Goal: Communication & Community: Answer question/provide support

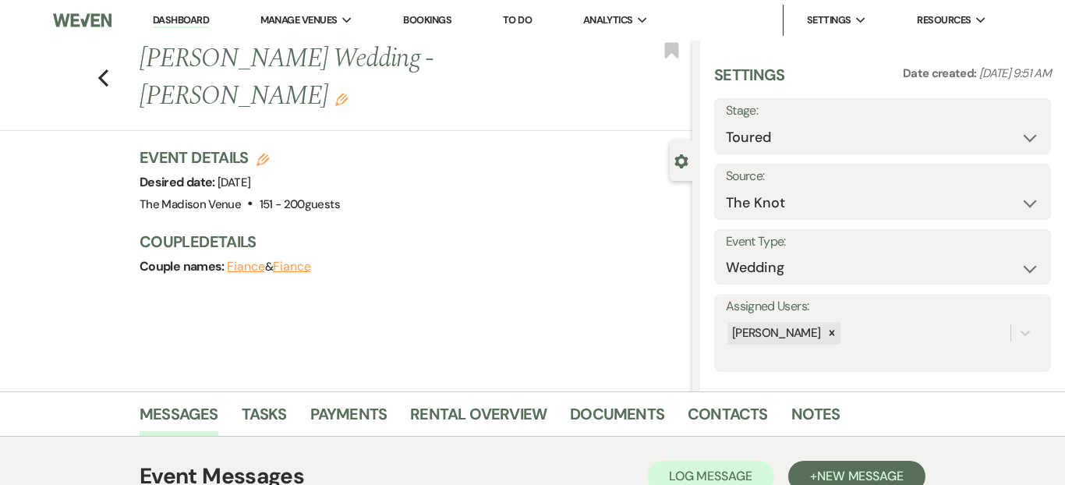
select select "5"
select select "2"
select select "3706"
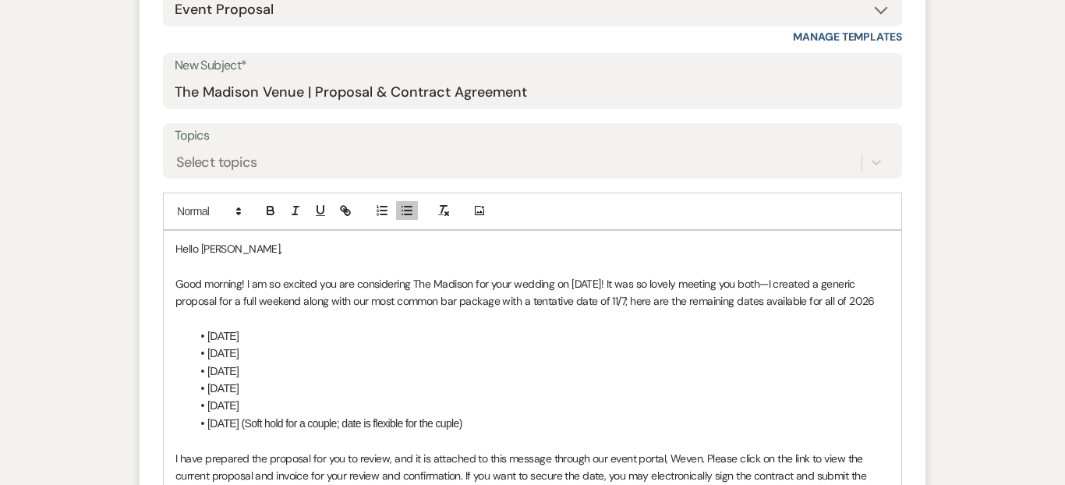
scroll to position [29, 0]
click at [461, 430] on li "11/14/2026 (Soft hold for a couple; date is flexible for the cuple)" at bounding box center [540, 423] width 699 height 17
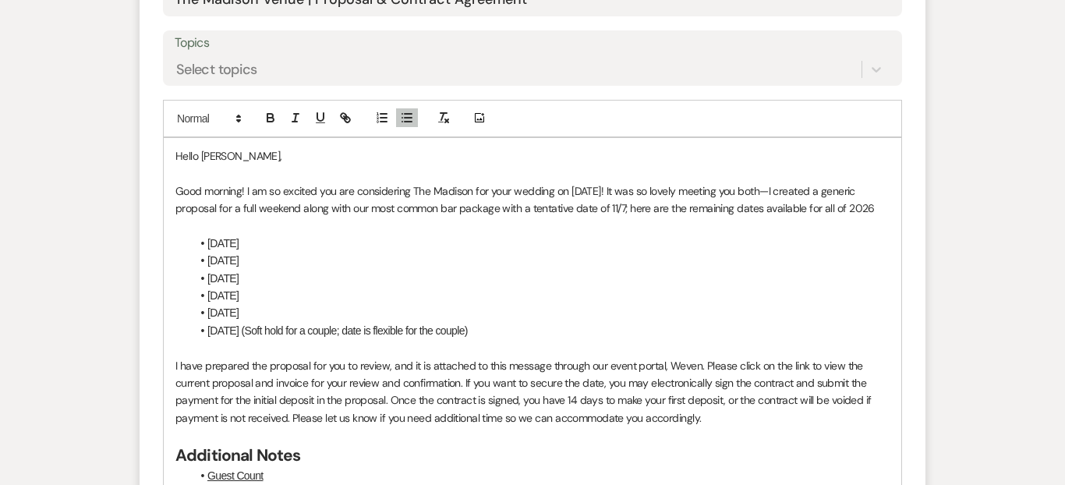
scroll to position [866, 0]
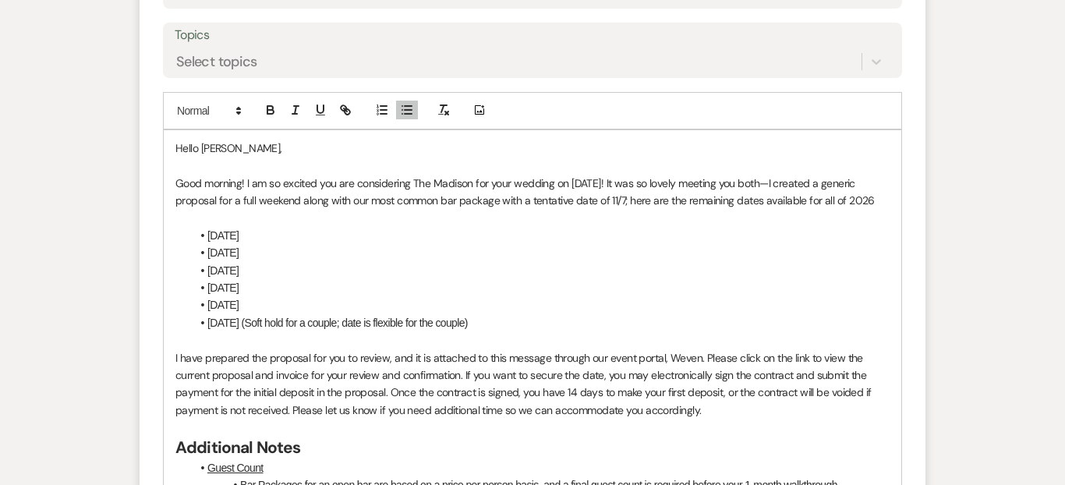
click at [240, 179] on p "Good morning! I am so excited you are considering The Madison for your wedding …" at bounding box center [532, 192] width 714 height 35
click at [381, 232] on li "4/4/2026" at bounding box center [540, 235] width 699 height 17
click at [255, 184] on p "Good afternoon ! I am so excited you are considering The Madison for your weddi…" at bounding box center [532, 192] width 714 height 35
click at [553, 293] on li "7/4/2026" at bounding box center [540, 287] width 699 height 17
click at [509, 211] on p at bounding box center [532, 217] width 714 height 17
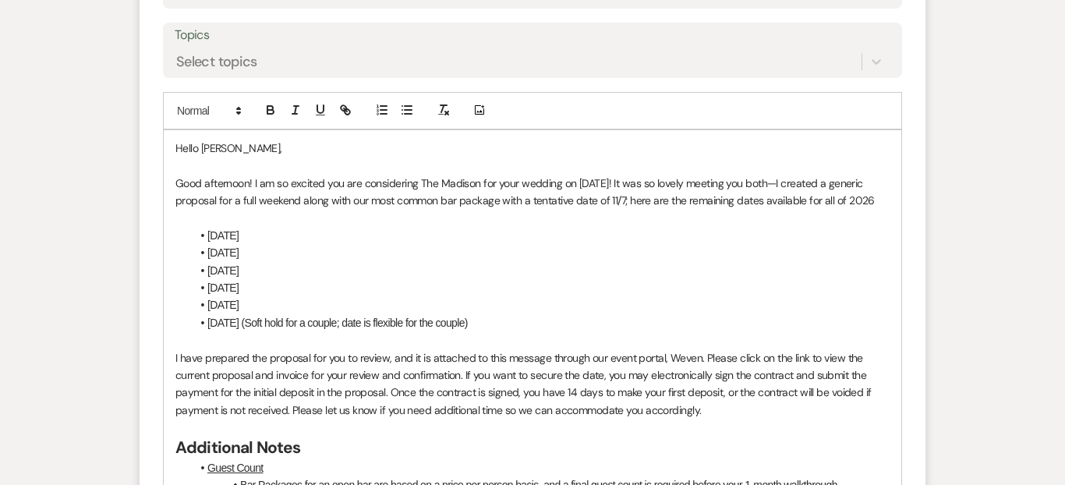
click at [317, 203] on p "Good afternoon! I am so excited you are considering The Madison for your weddin…" at bounding box center [532, 192] width 714 height 35
click at [514, 196] on p "Good afternoon! I am so excited you are considering The Madison for your weddin…" at bounding box center [532, 192] width 714 height 35
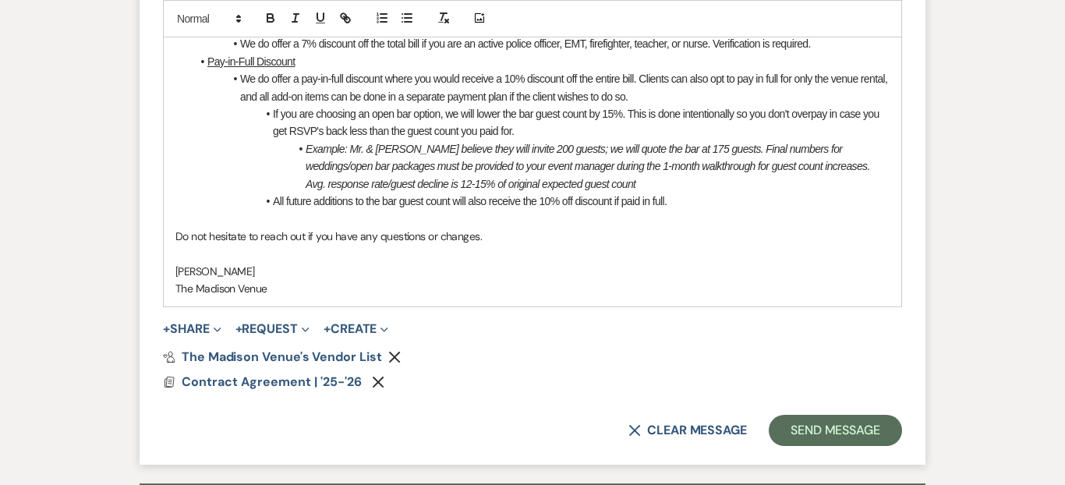
scroll to position [1361, 0]
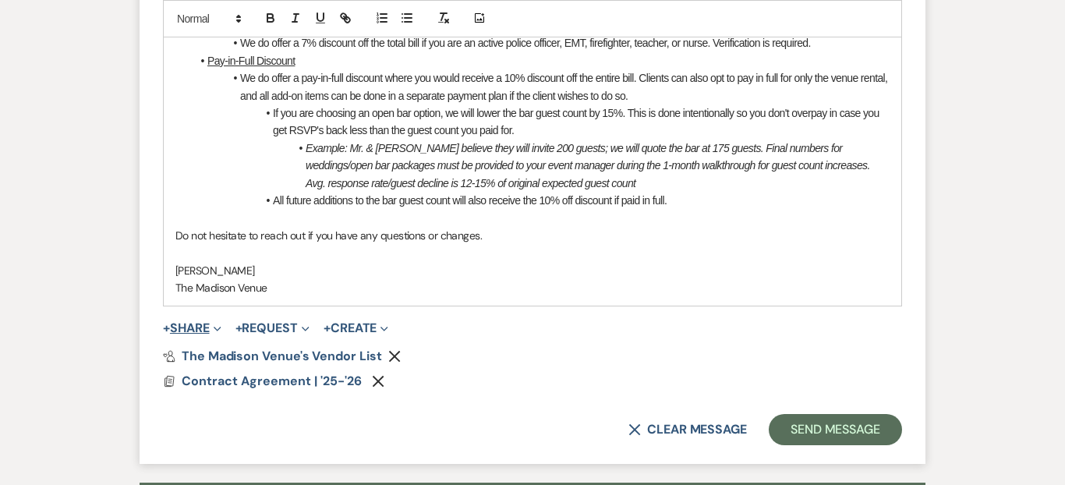
click at [219, 331] on icon "Expand" at bounding box center [218, 329] width 8 height 8
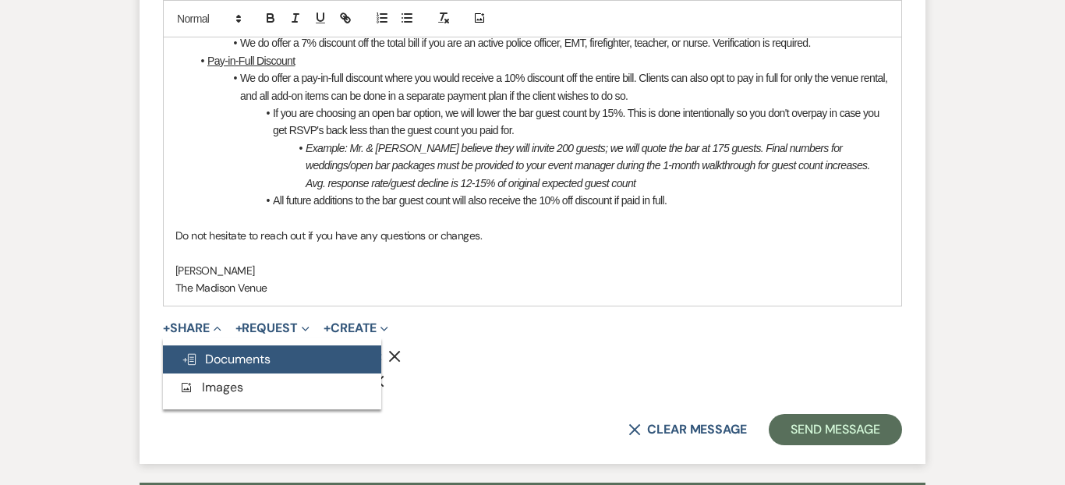
click at [257, 353] on span "Doc Upload Documents" at bounding box center [226, 359] width 89 height 16
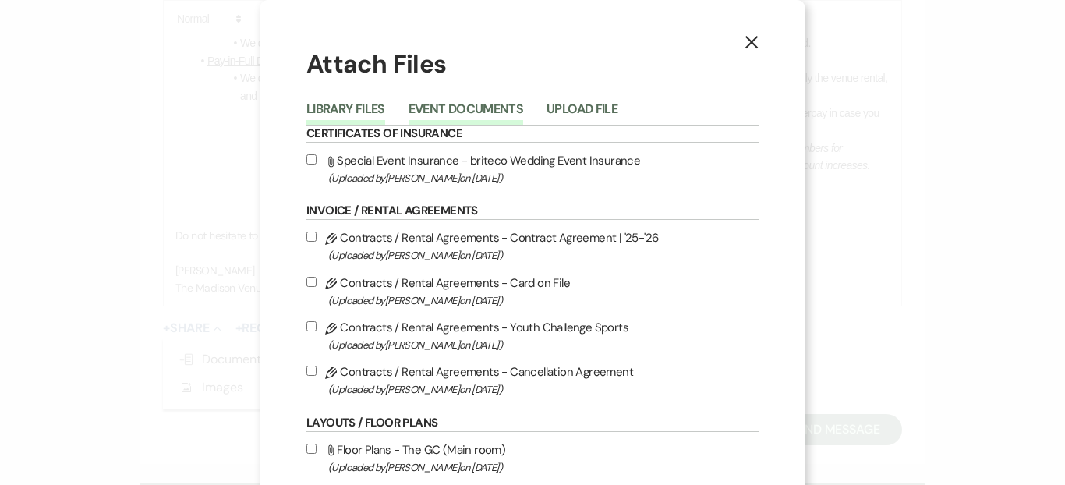
click at [445, 111] on button "Event Documents" at bounding box center [466, 114] width 115 height 22
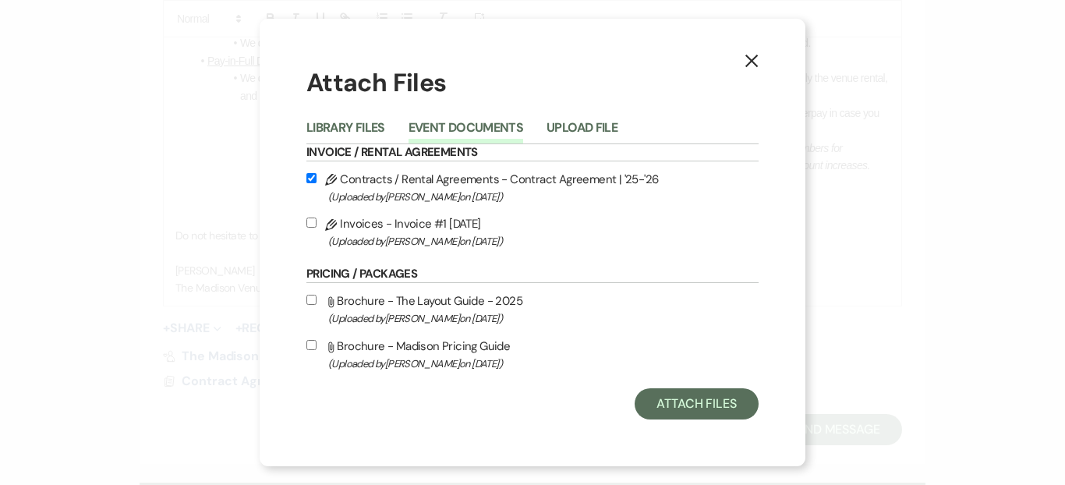
click at [451, 225] on label "Pencil Invoices - Invoice #1 8-15-2025 (Uploaded by Daryl Licursi on Aug 15th, …" at bounding box center [532, 232] width 452 height 37
click at [317, 225] on input "Pencil Invoices - Invoice #1 8-15-2025 (Uploaded by Daryl Licursi on Aug 15th, …" at bounding box center [311, 223] width 10 height 10
checkbox input "true"
click at [696, 406] on button "Attach Files" at bounding box center [697, 403] width 124 height 31
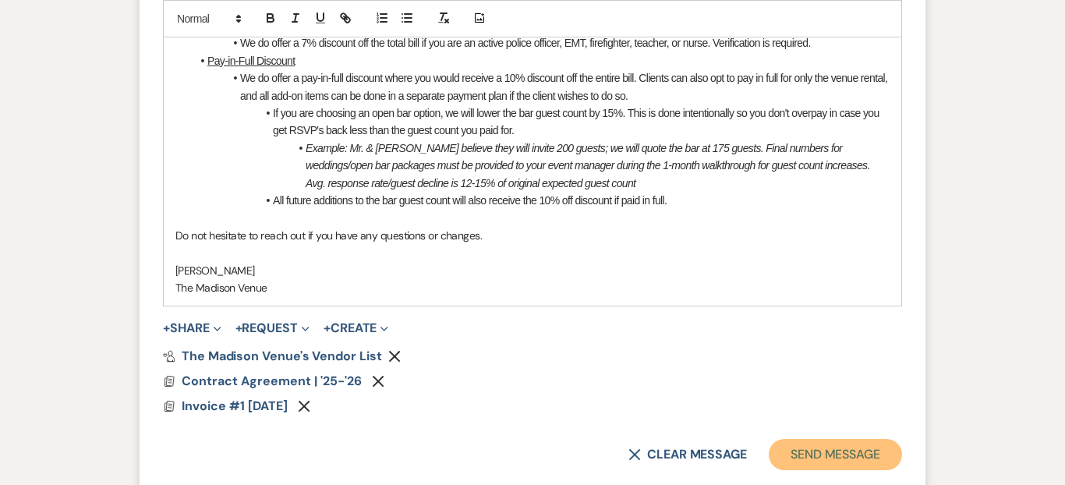
click at [809, 451] on button "Send Message" at bounding box center [835, 454] width 133 height 31
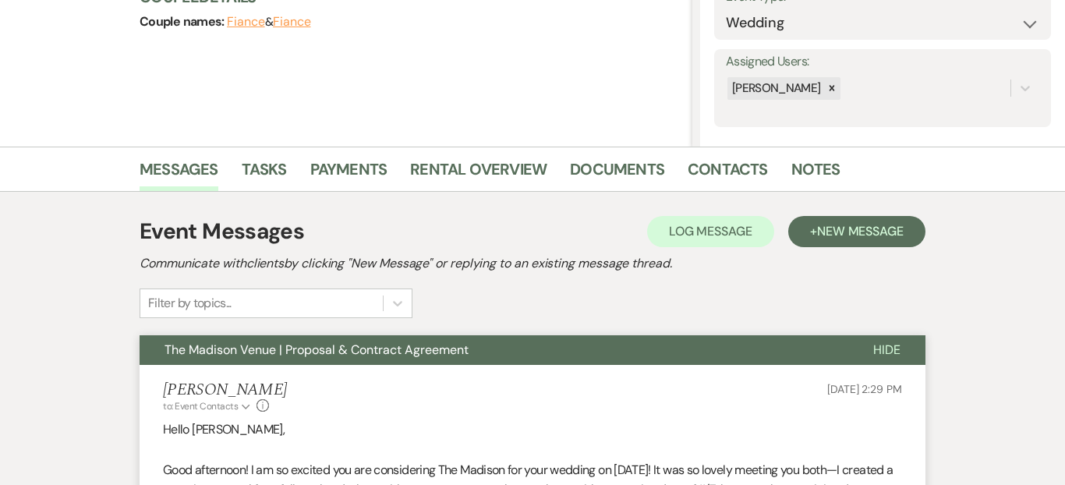
scroll to position [0, 0]
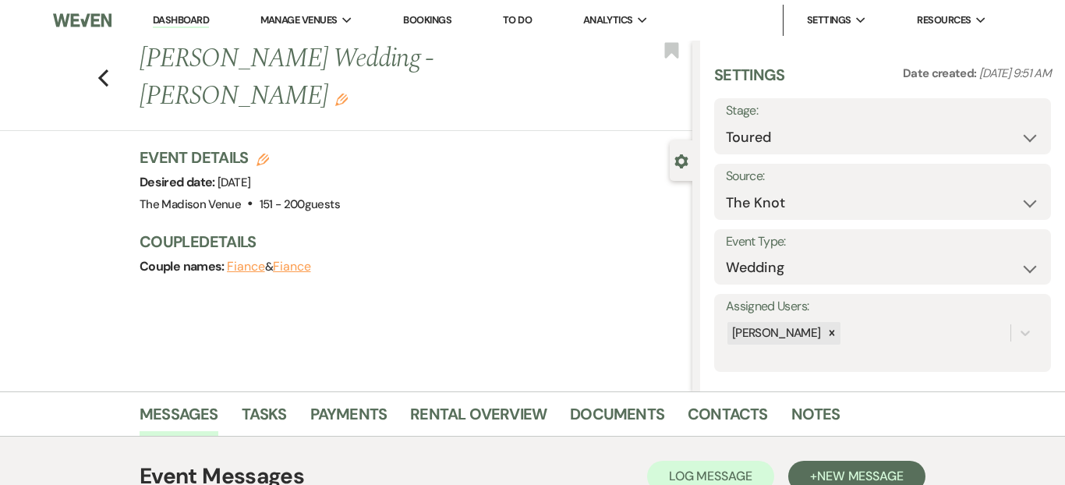
click at [792, 153] on div "Stage: Inquiry Follow Up Tour Requested Tour Confirmed Toured Proposal Sent Boo…" at bounding box center [882, 126] width 337 height 56
click at [787, 133] on select "Inquiry Follow Up Tour Requested Tour Confirmed Toured Proposal Sent Booked Lost" at bounding box center [882, 137] width 313 height 30
select select "6"
click at [726, 122] on select "Inquiry Follow Up Tour Requested Tour Confirmed Toured Proposal Sent Booked Lost" at bounding box center [882, 137] width 313 height 30
click at [1011, 133] on button "Save" at bounding box center [1015, 126] width 71 height 31
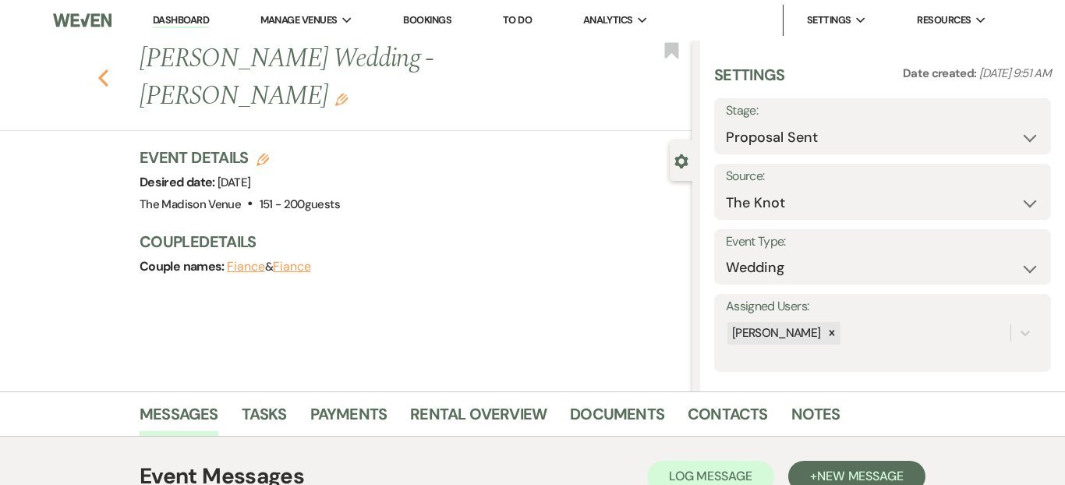
click at [97, 65] on button "Previous" at bounding box center [103, 76] width 12 height 22
select select "5"
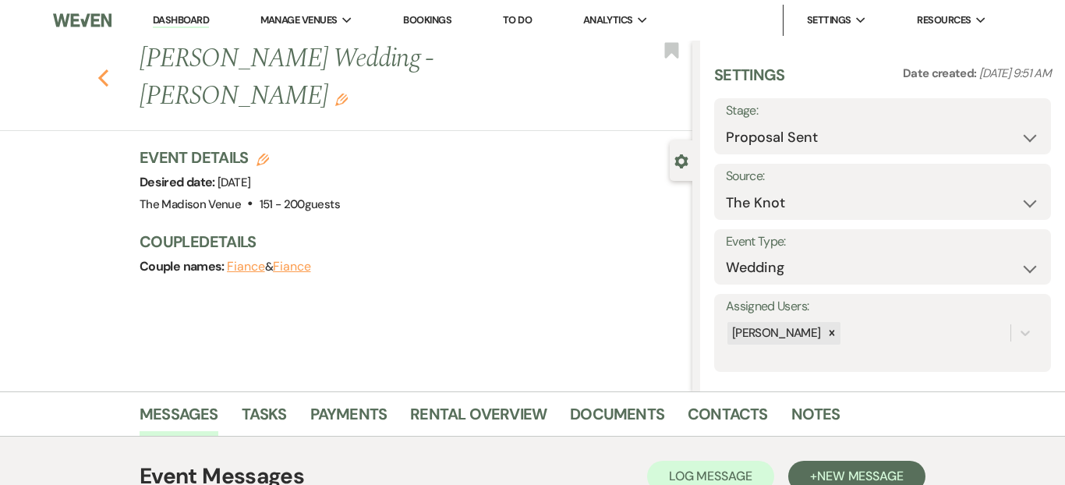
select select "5"
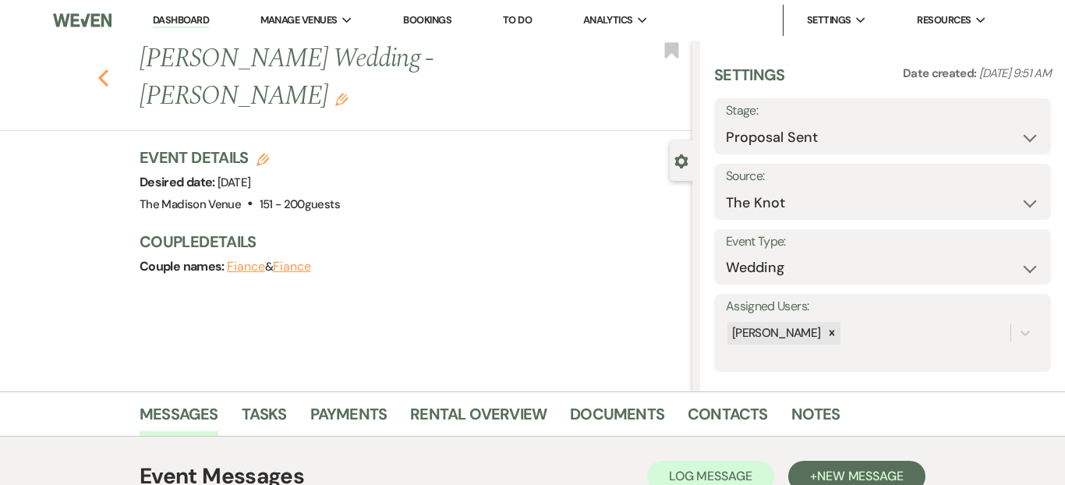
select select "5"
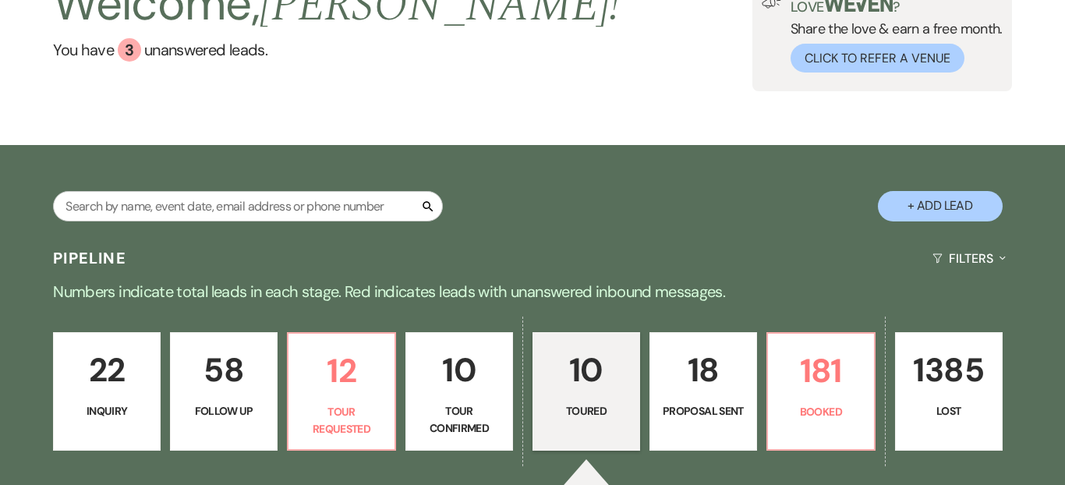
scroll to position [255, 0]
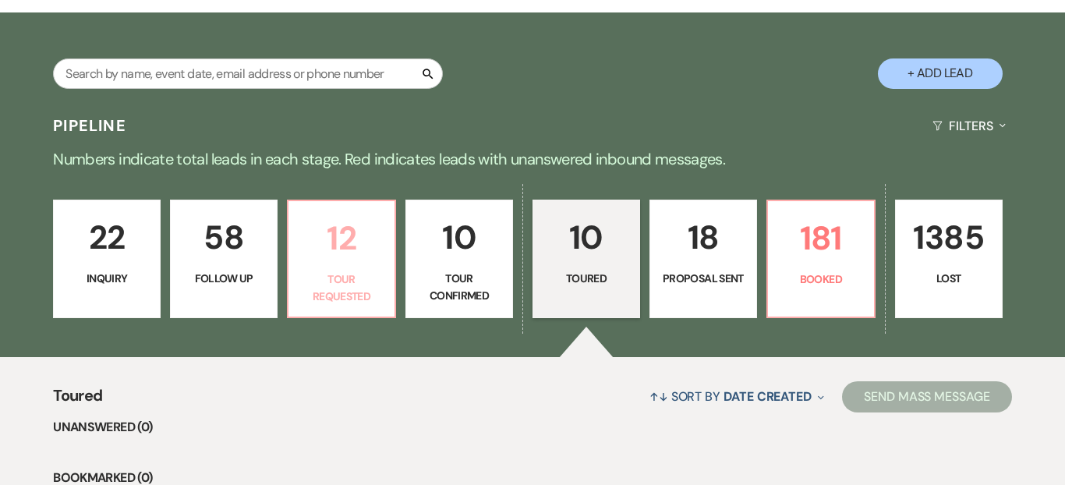
click at [306, 278] on p "Tour Requested" at bounding box center [341, 288] width 87 height 35
select select "2"
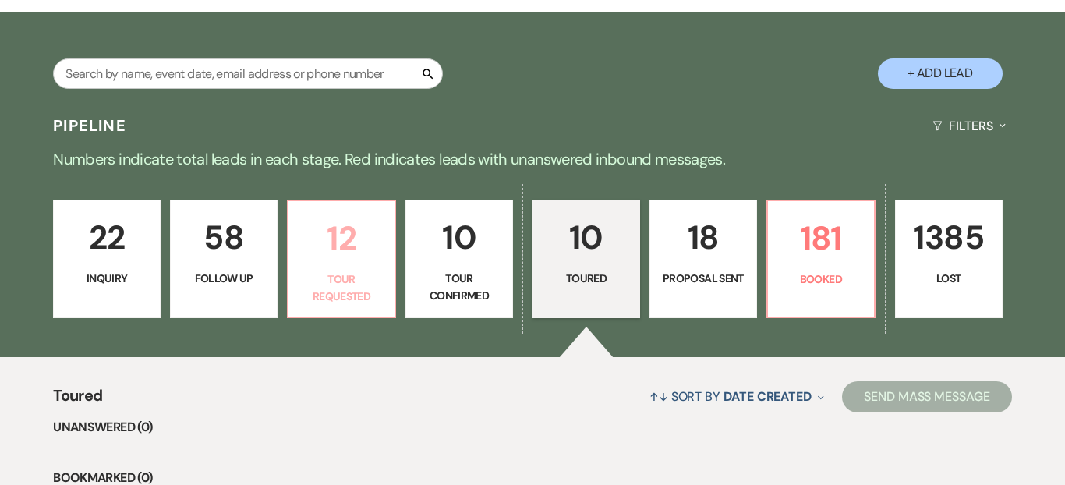
select select "2"
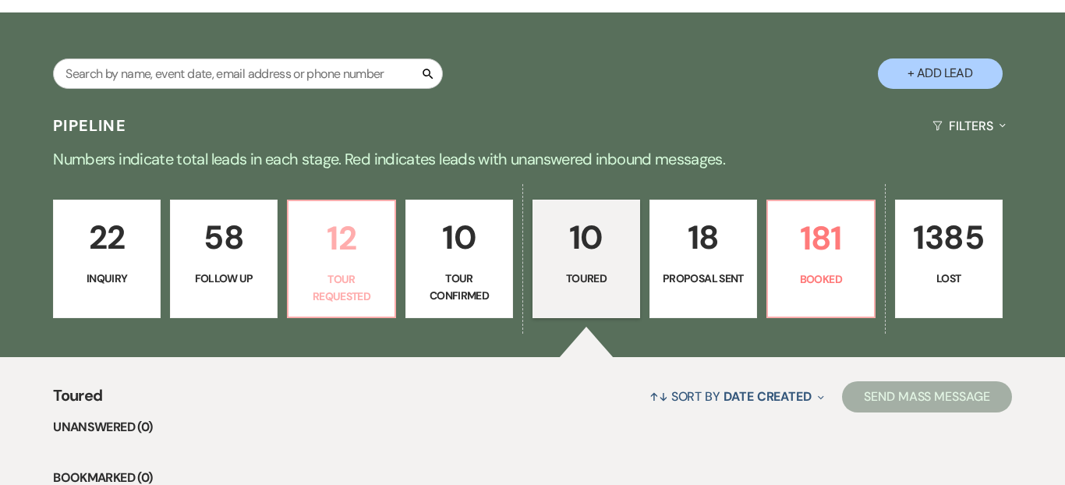
select select "2"
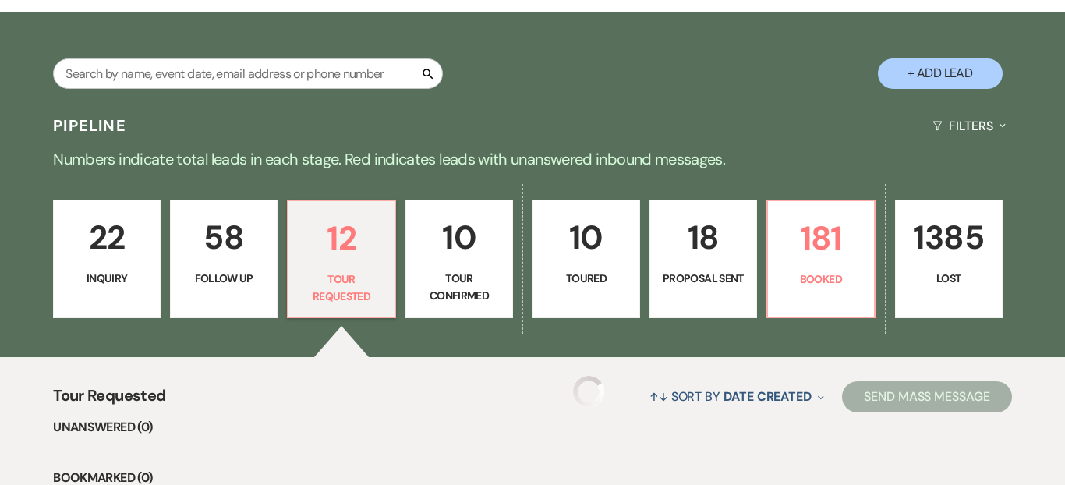
select select "2"
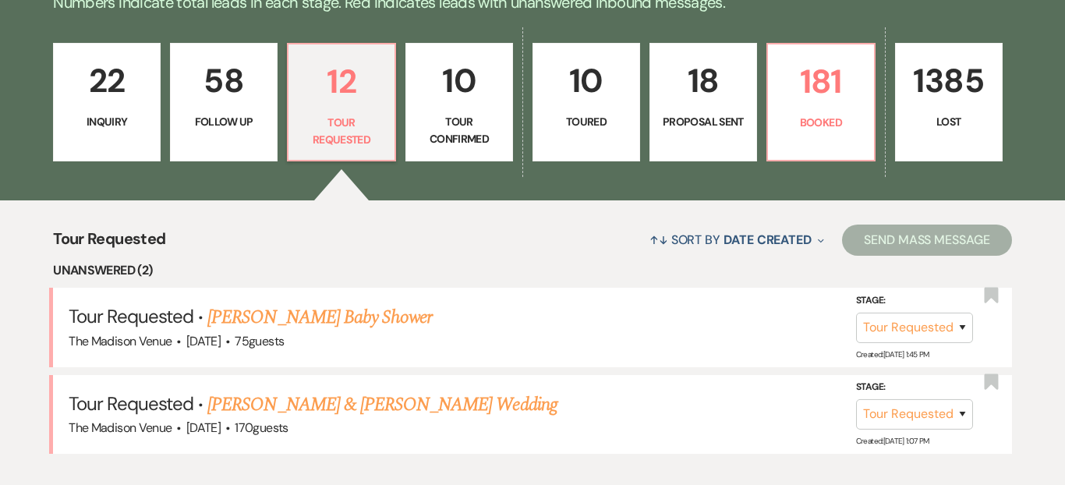
scroll to position [412, 0]
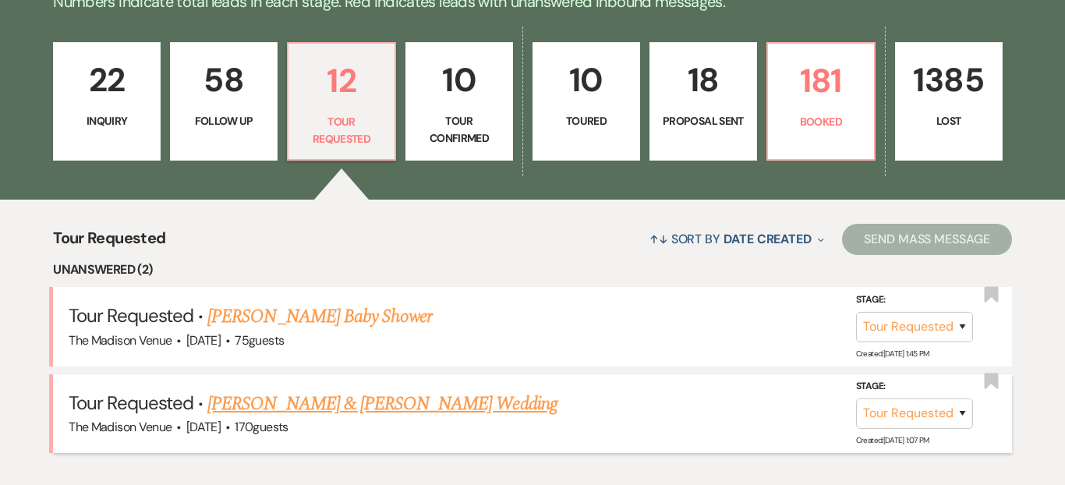
click at [348, 403] on link "Kevin Cowgill & Justin Abston's Wedding" at bounding box center [381, 404] width 349 height 28
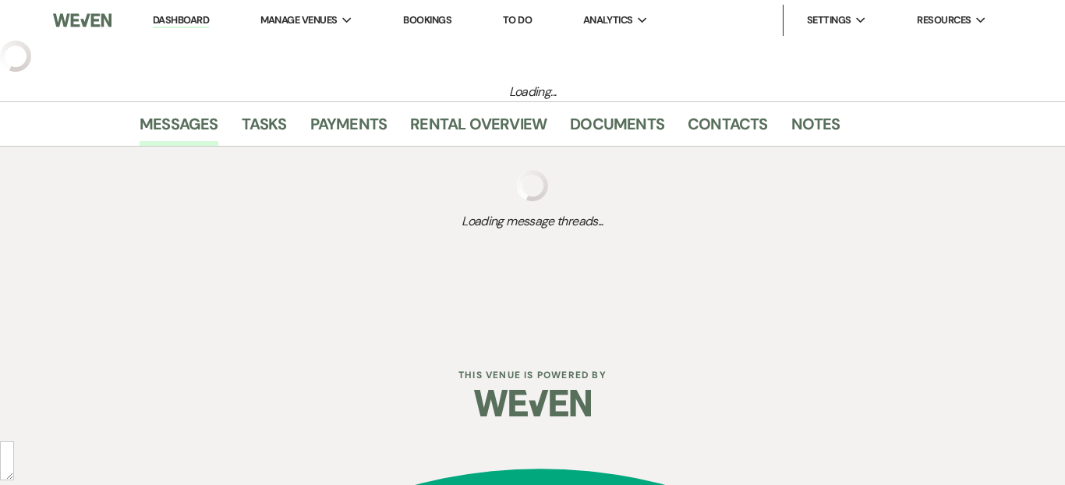
select select "2"
select select "5"
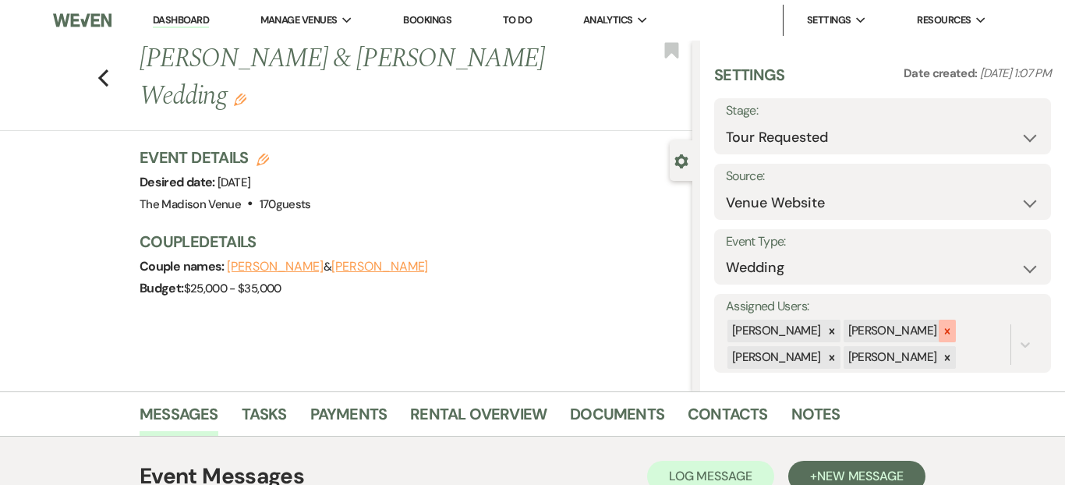
drag, startPoint x: 824, startPoint y: 336, endPoint x: 912, endPoint y: 327, distance: 88.6
click at [912, 327] on div "Anthony Licursi Daryl Licursi Chris Jesperson Cherron Bielfeldt" at bounding box center [868, 344] width 285 height 53
click at [942, 327] on icon at bounding box center [947, 331] width 11 height 11
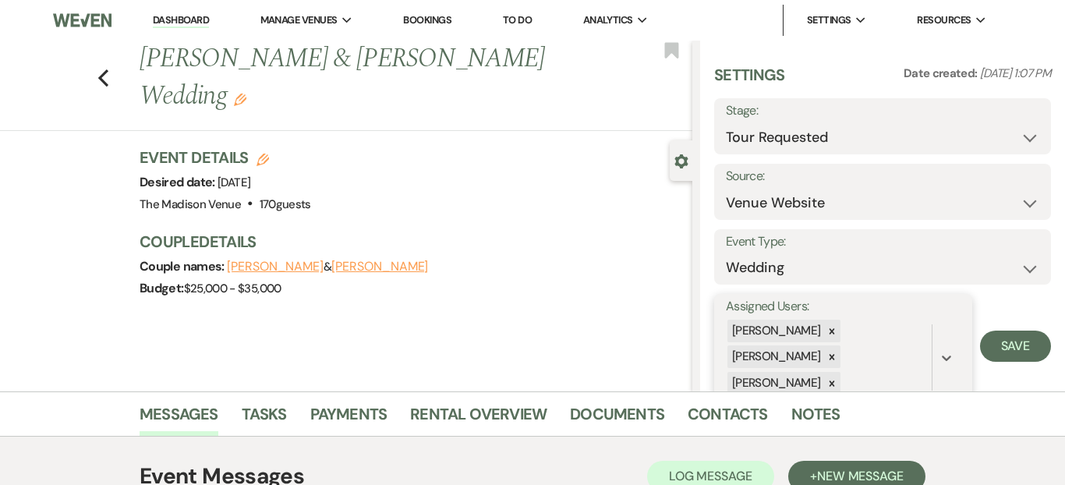
click at [814, 355] on div "Chris Jesperson" at bounding box center [775, 356] width 96 height 23
click at [829, 356] on icon at bounding box center [831, 356] width 5 height 5
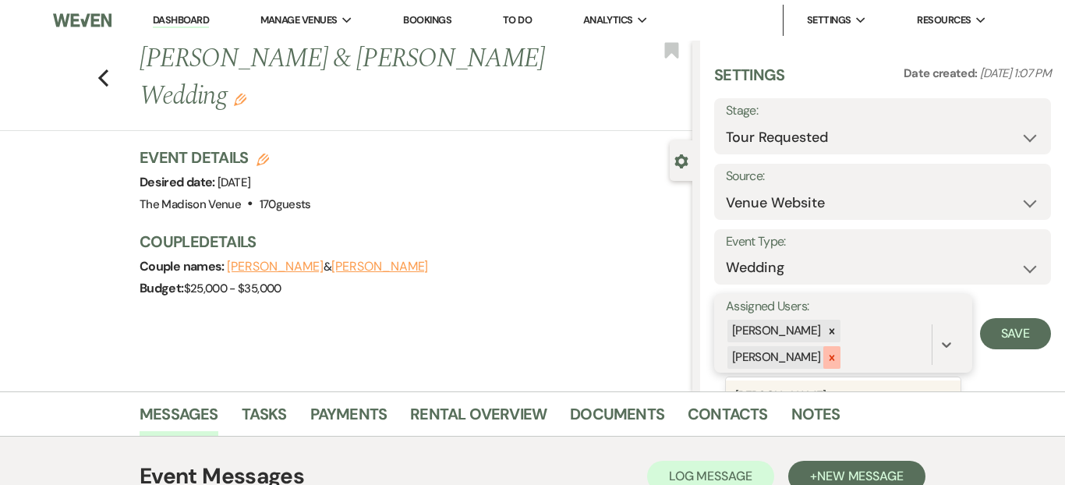
click at [827, 360] on icon at bounding box center [832, 357] width 11 height 11
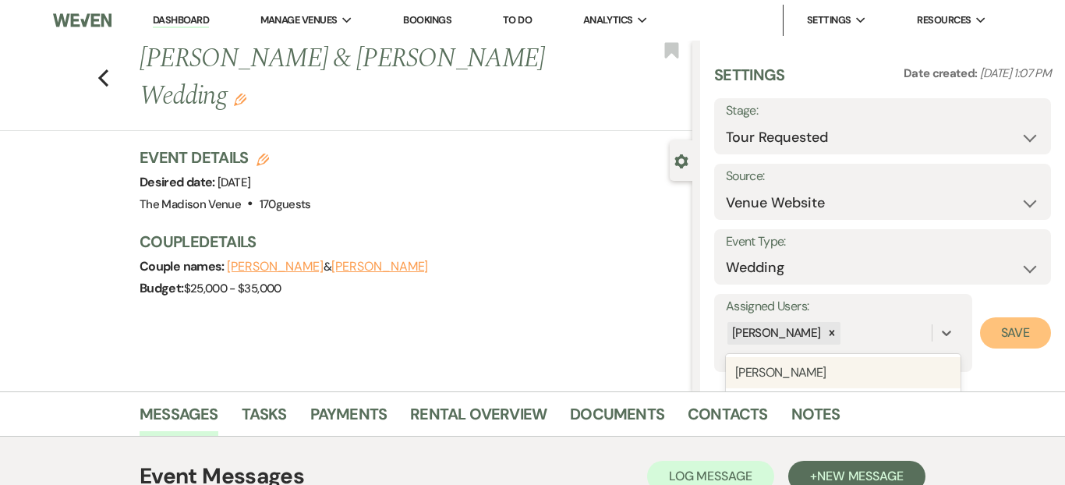
click at [1034, 341] on button "Save" at bounding box center [1015, 332] width 71 height 31
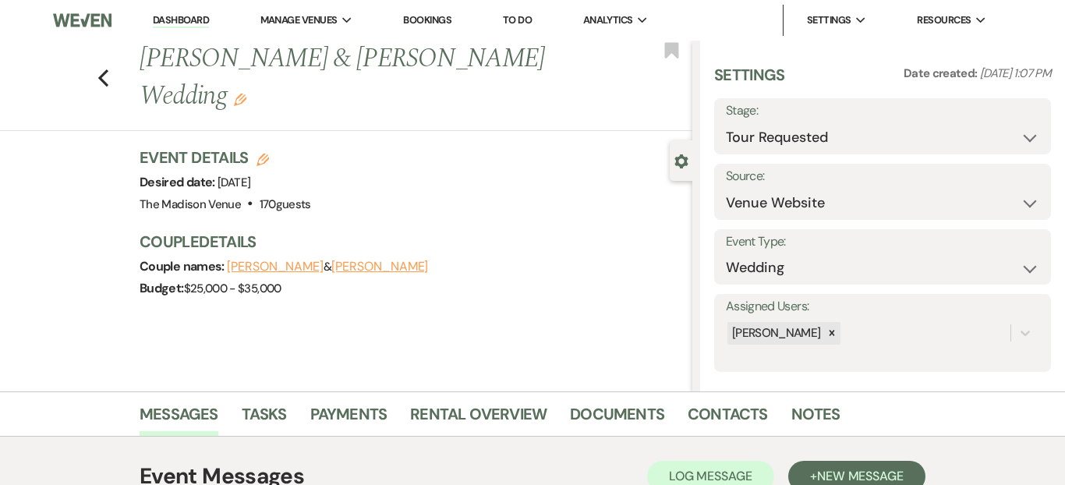
click at [246, 94] on icon "Edit" at bounding box center [240, 100] width 12 height 12
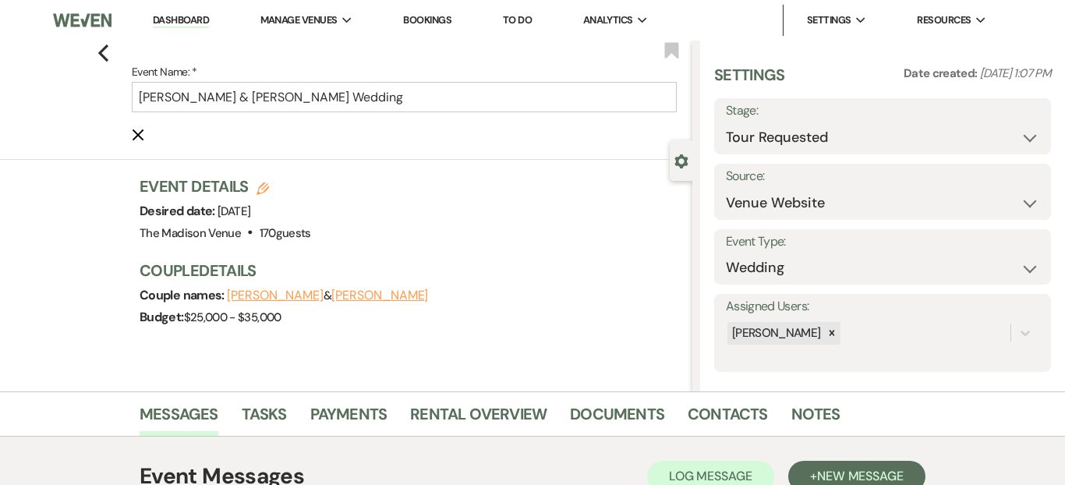
click at [492, 126] on form "Event Name: * Kevin Cowgill & Justin Abston's Wedding Cancel Edit" at bounding box center [404, 102] width 545 height 81
click at [492, 101] on input "Kevin Cowgill & Justin Abston's Wedding" at bounding box center [404, 97] width 545 height 30
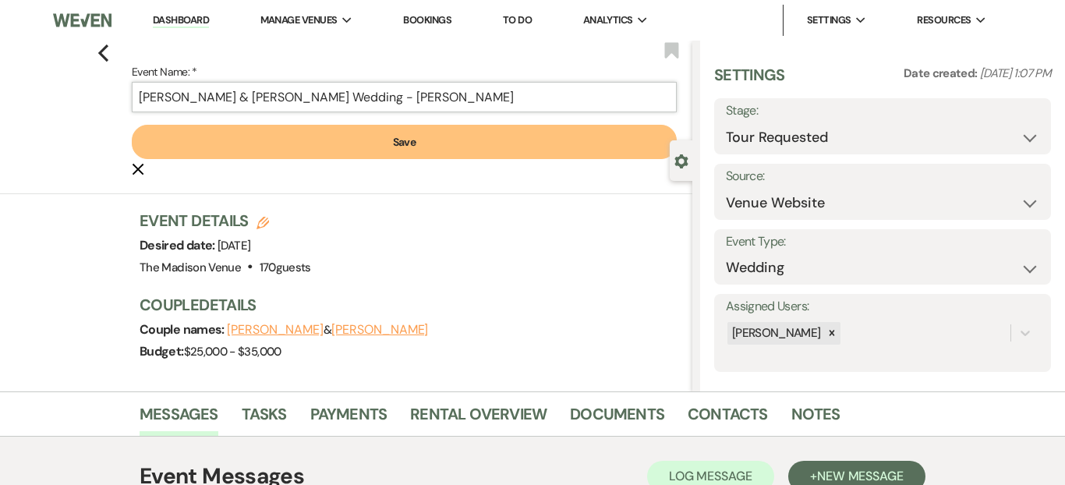
type input "Kevin Cowgill & Justin Abston's Wedding - Anthony"
click at [405, 146] on button "Save" at bounding box center [404, 142] width 545 height 34
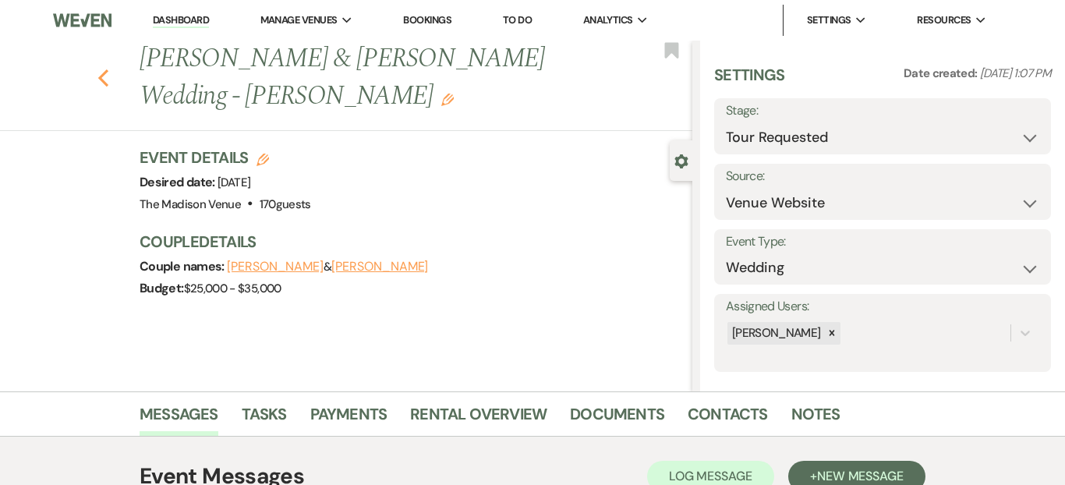
click at [102, 77] on icon "Previous" at bounding box center [103, 78] width 12 height 19
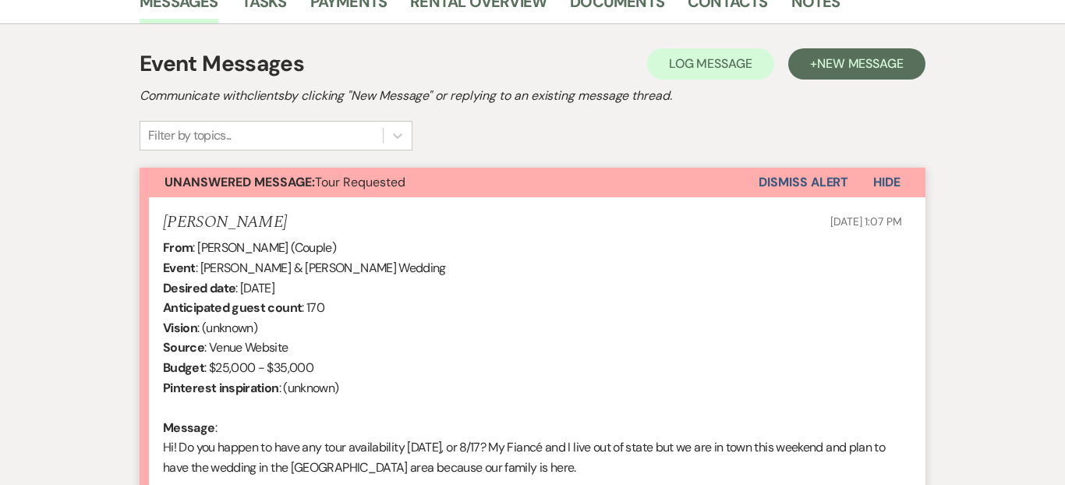
select select "2"
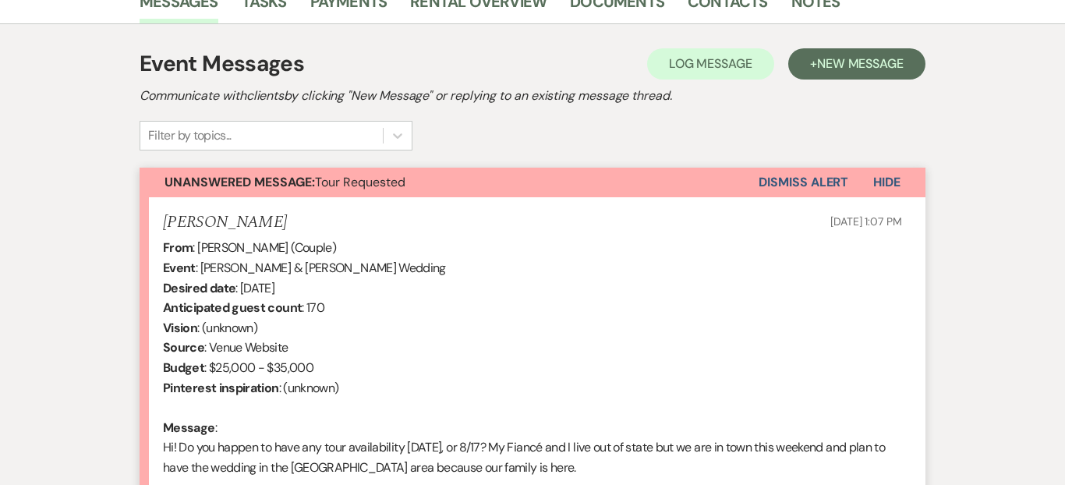
select select "2"
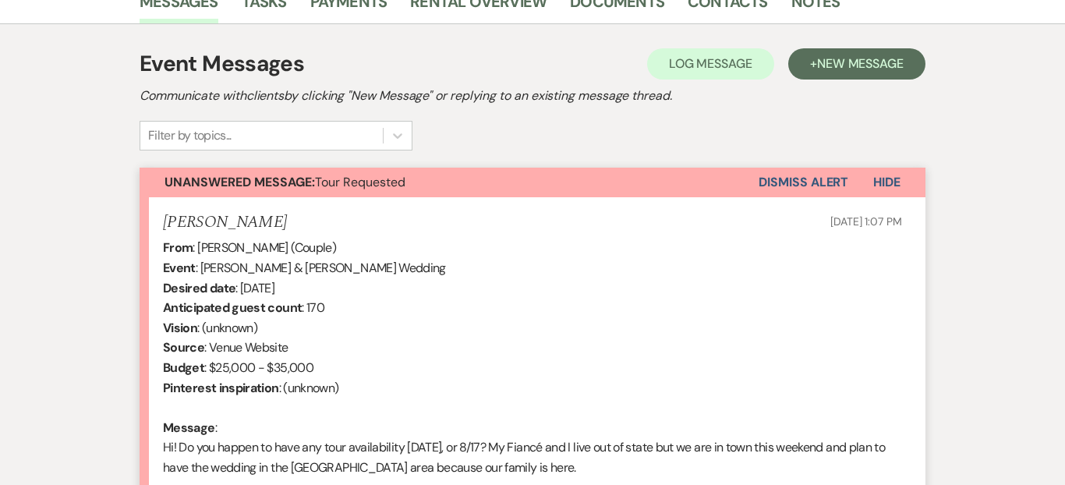
select select "2"
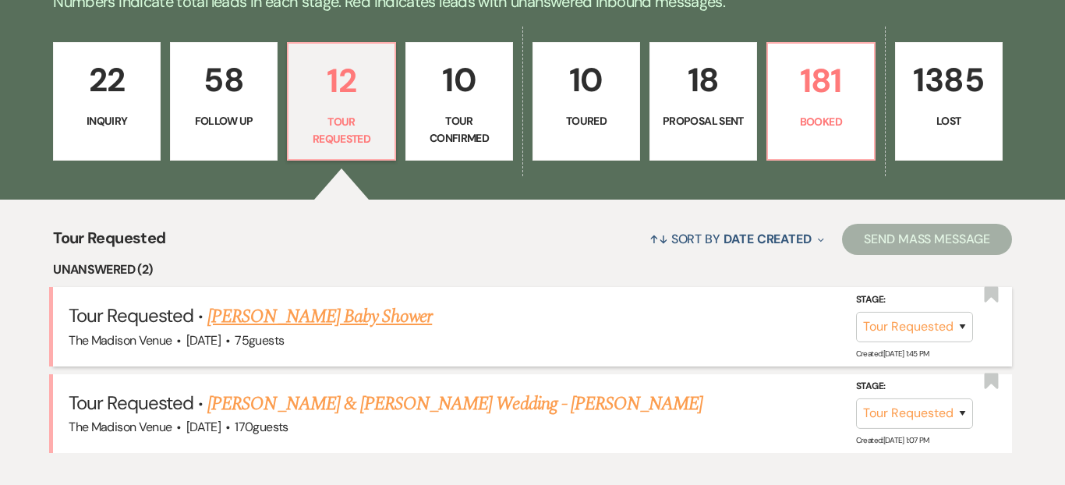
click at [321, 306] on link "Marcella J.K. Singleton's Baby Shower" at bounding box center [319, 317] width 225 height 28
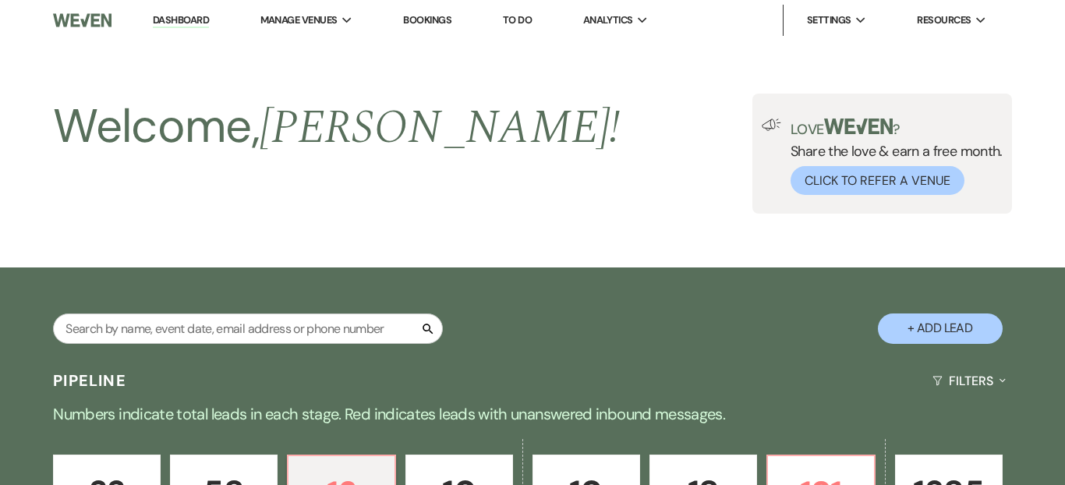
select select "2"
select select "5"
select select "3"
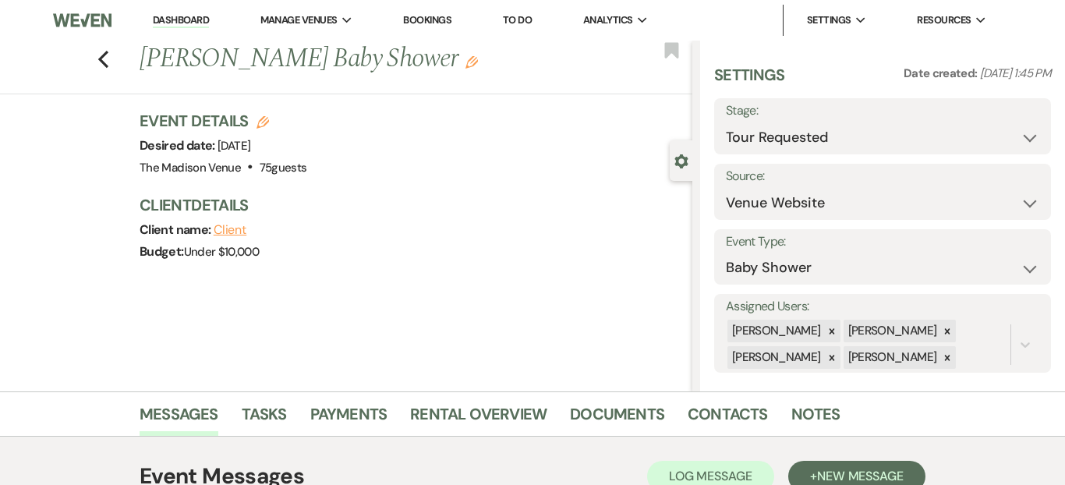
click at [478, 64] on icon "Edit" at bounding box center [472, 62] width 12 height 12
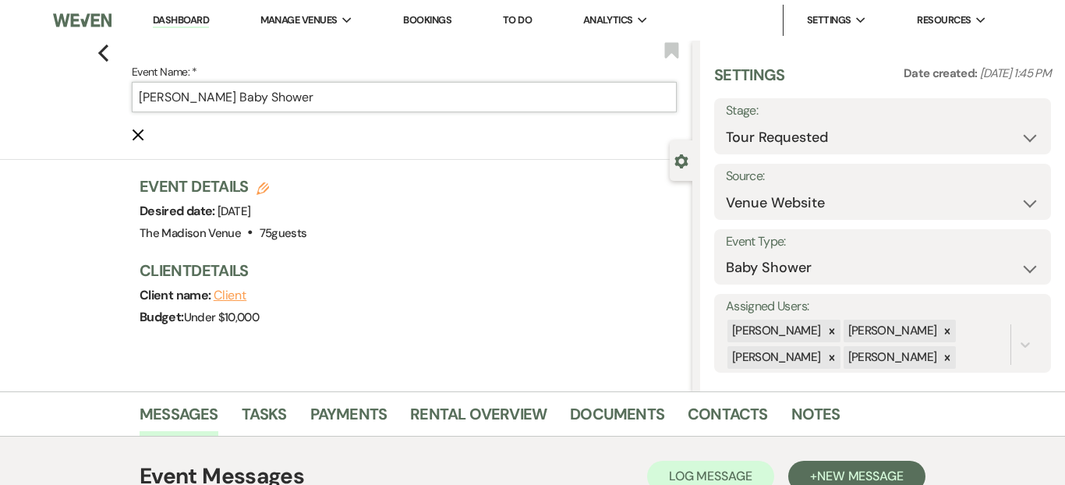
click at [398, 112] on input "Marcella J.K. Singleton's Baby Shower" at bounding box center [404, 97] width 545 height 30
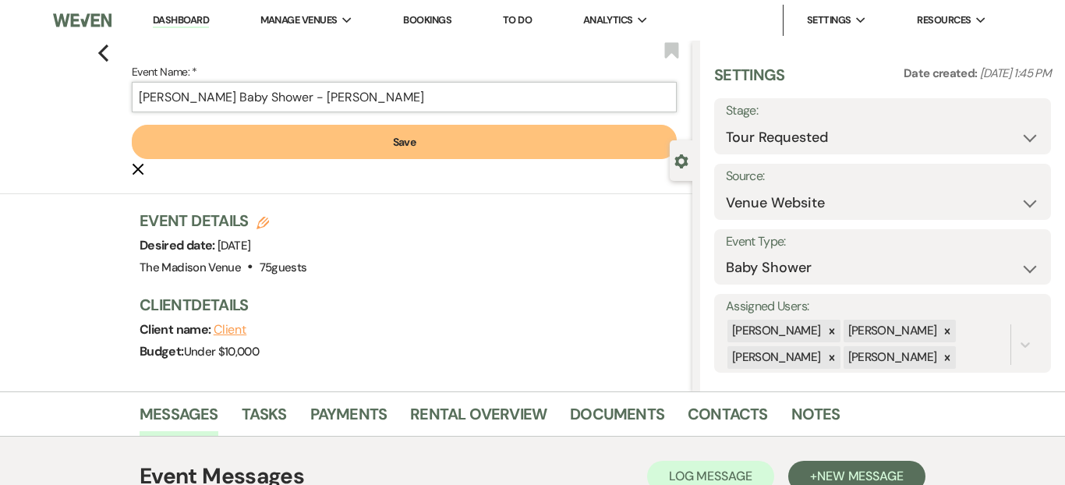
type input "Marcella J.K. Singleton's Baby Shower - Cher"
click at [402, 137] on button "Save" at bounding box center [404, 142] width 545 height 34
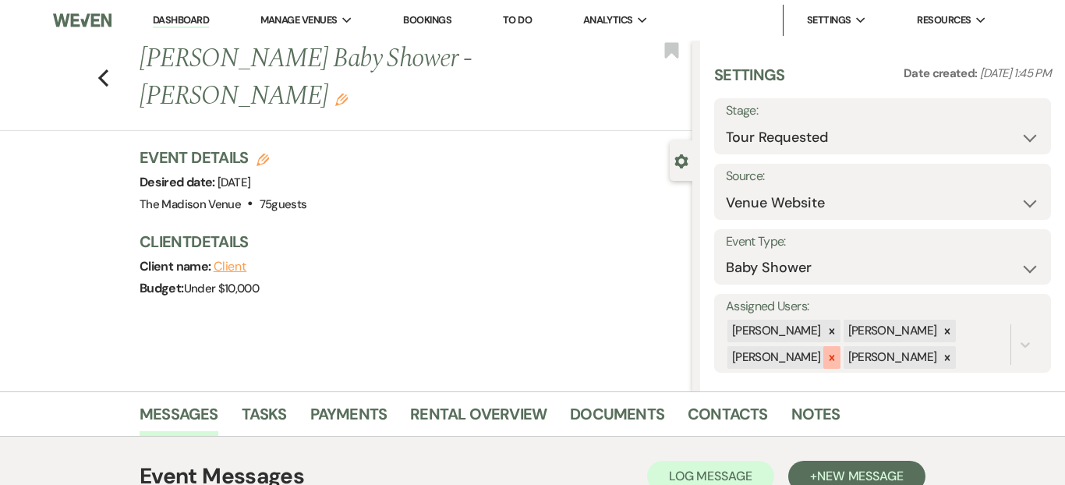
click at [827, 357] on icon at bounding box center [832, 357] width 11 height 11
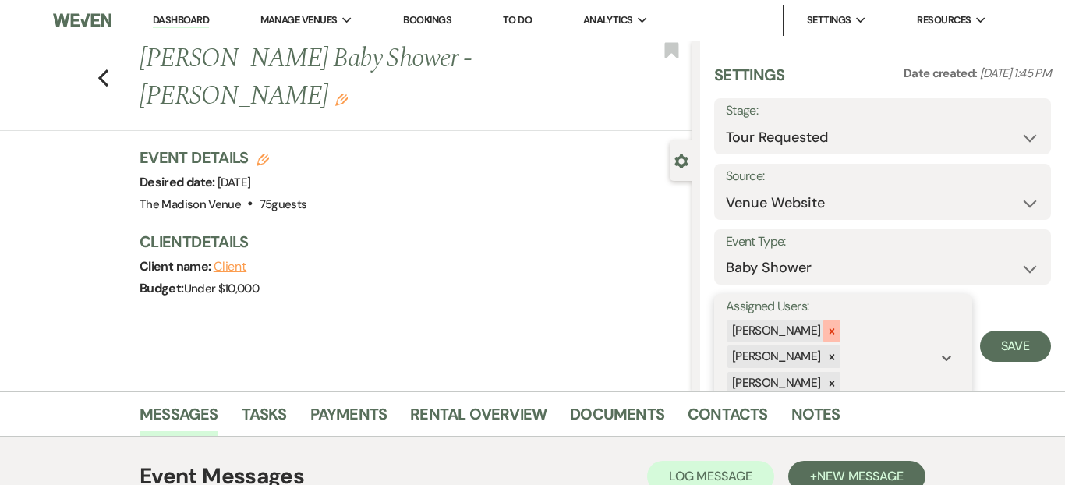
click at [823, 324] on div at bounding box center [831, 331] width 17 height 23
click at [819, 346] on div "Cherron Bielfeldt" at bounding box center [775, 357] width 96 height 23
click at [827, 331] on icon at bounding box center [832, 331] width 11 height 11
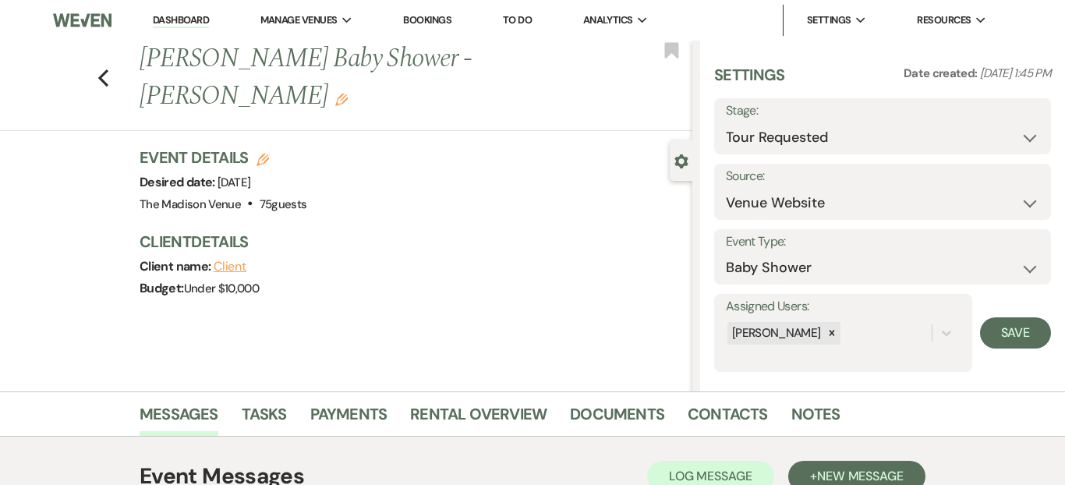
click at [1024, 353] on form "Assigned Users: Cherron Bielfeldt Save" at bounding box center [882, 333] width 337 height 78
click at [1021, 337] on button "Save" at bounding box center [1015, 332] width 71 height 31
click at [102, 78] on icon "Previous" at bounding box center [103, 78] width 12 height 19
select select "2"
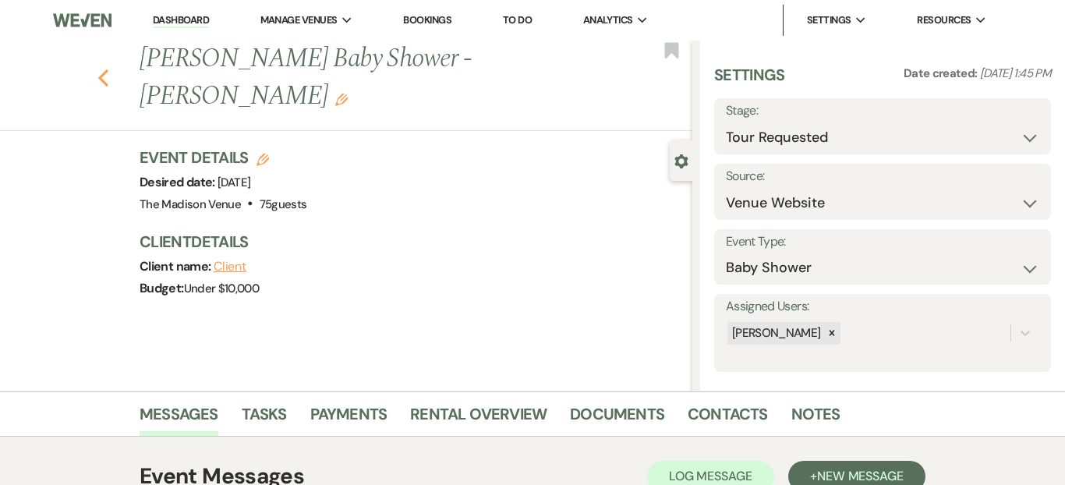
select select "2"
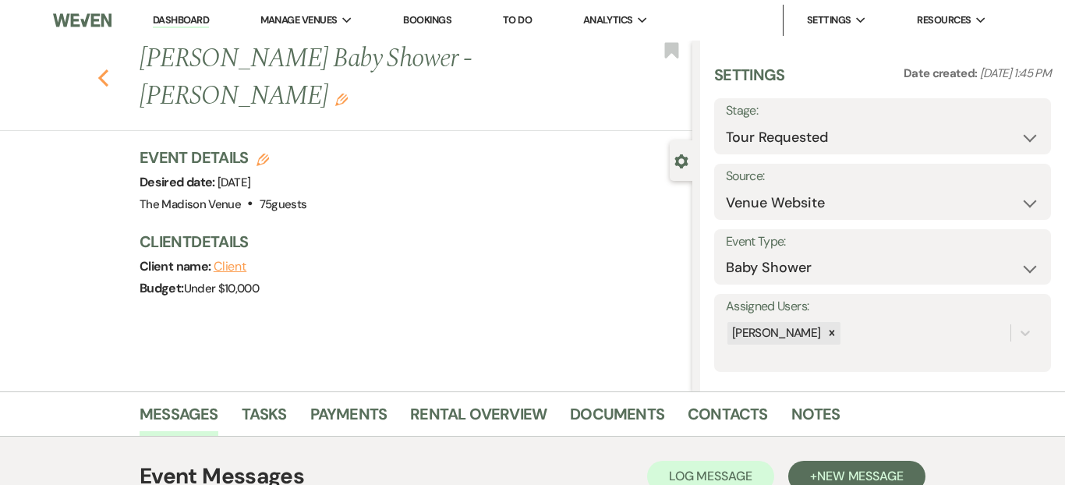
select select "2"
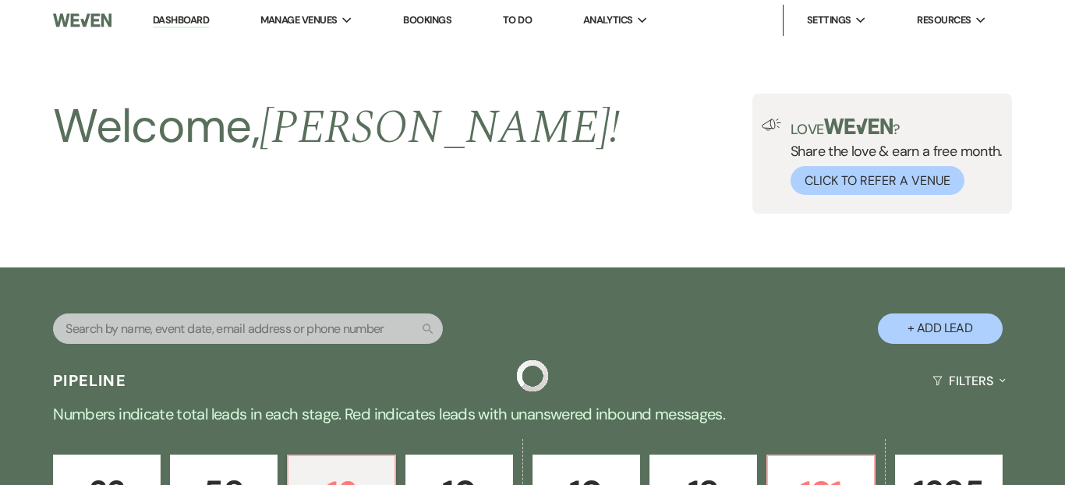
scroll to position [412, 0]
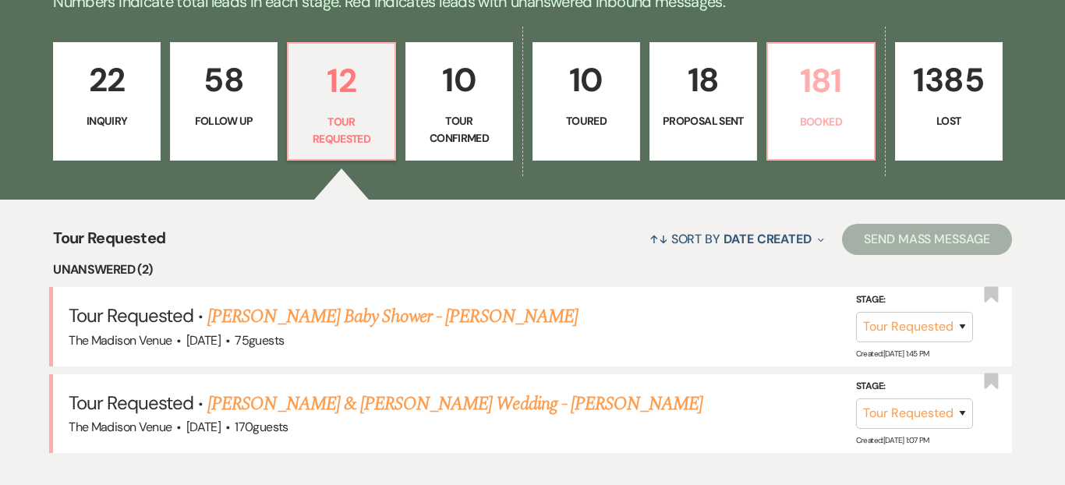
click at [848, 127] on p "Booked" at bounding box center [820, 121] width 87 height 17
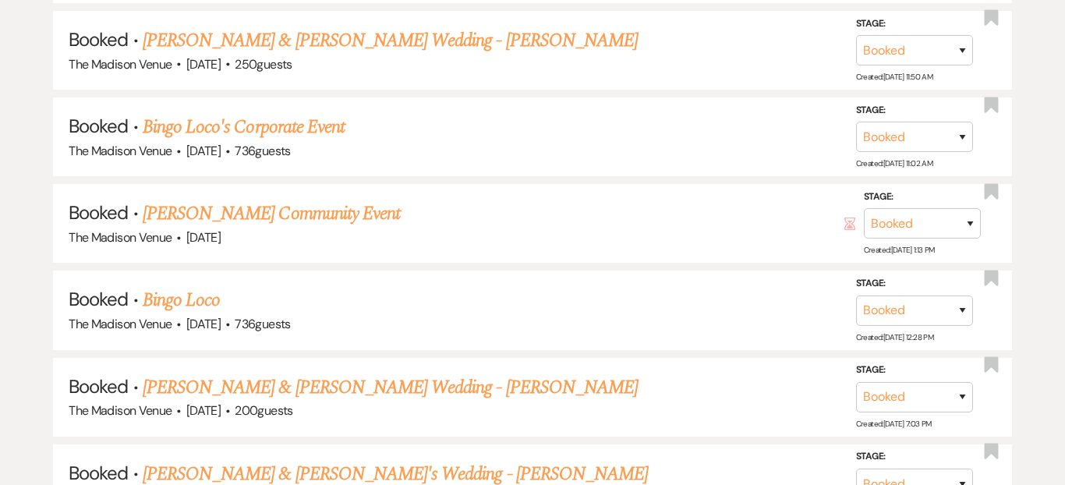
scroll to position [963, 0]
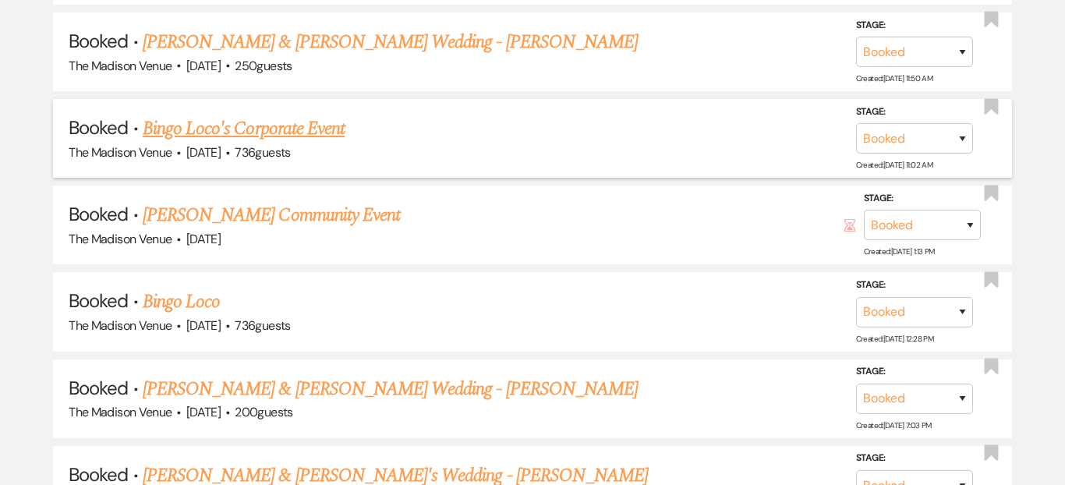
click at [335, 133] on link "Bingo Loco's Corporate Event" at bounding box center [244, 129] width 202 height 28
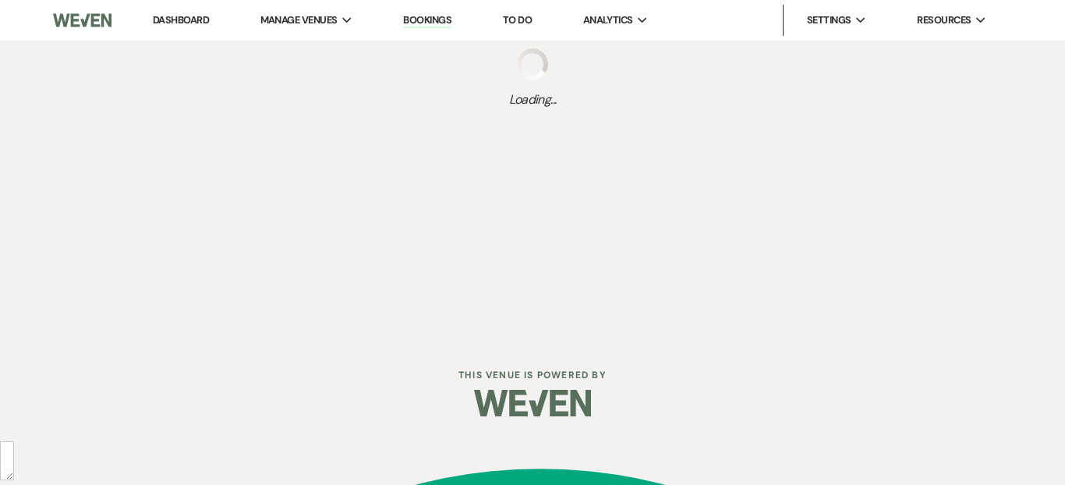
select select "9"
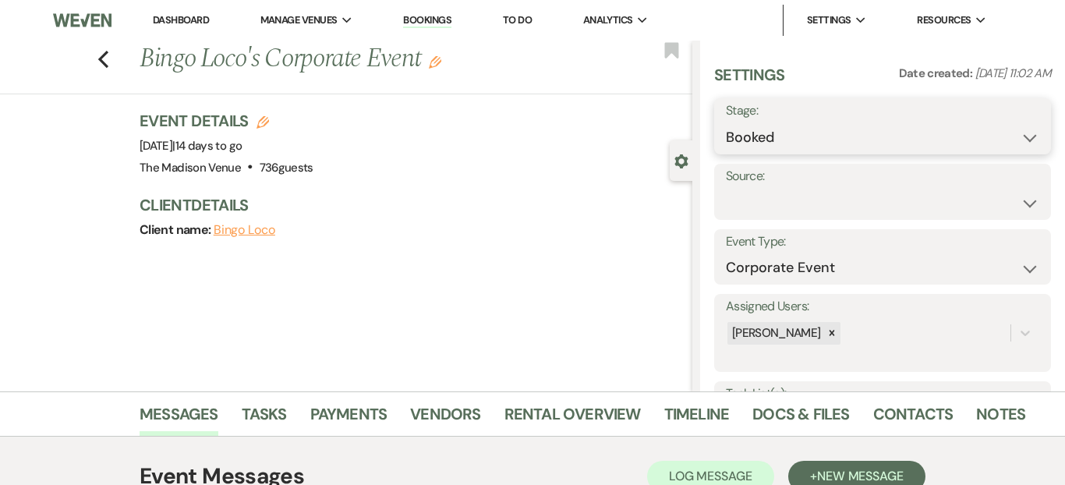
click at [773, 138] on select "Booked Lost" at bounding box center [882, 137] width 313 height 30
select select "8"
click at [726, 122] on select "Booked Lost" at bounding box center [882, 137] width 313 height 30
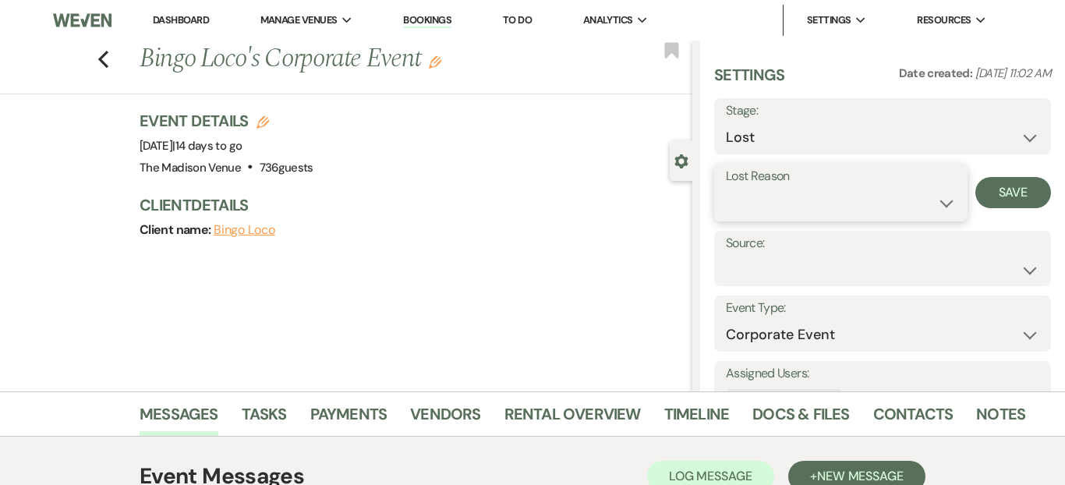
click at [763, 207] on select "Booked Elsewhere Budget Date Unavailable No Response Not a Good Match Capacity …" at bounding box center [841, 203] width 230 height 30
select select "11"
click at [726, 188] on select "Booked Elsewhere Budget Date Unavailable No Response Not a Good Match Capacity …" at bounding box center [841, 203] width 230 height 30
click at [907, 273] on select "Weven Venue Website Instagram Facebook Pinterest Google The Knot Wedding Wire H…" at bounding box center [882, 269] width 313 height 30
select select "14"
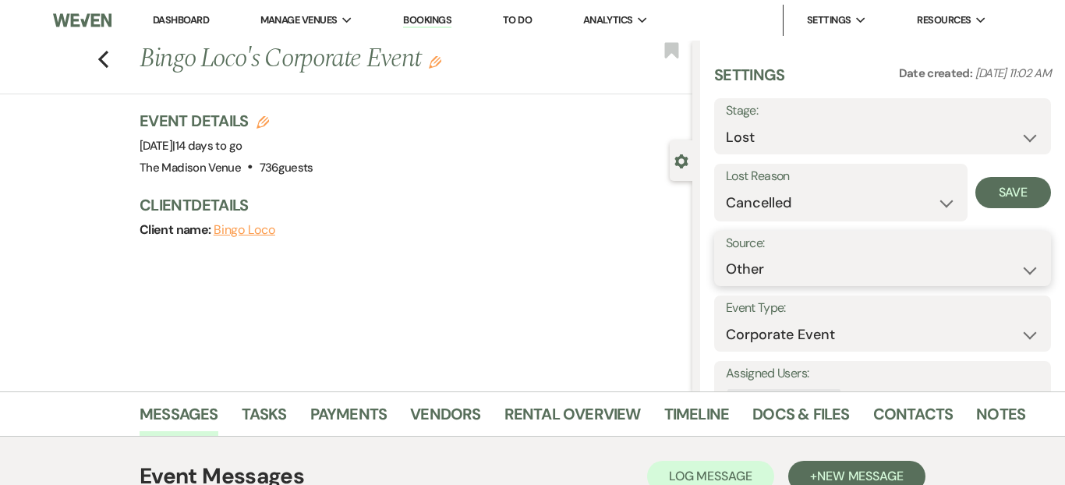
click at [726, 254] on select "Weven Venue Website Instagram Facebook Pinterest Google The Knot Wedding Wire H…" at bounding box center [882, 269] width 313 height 30
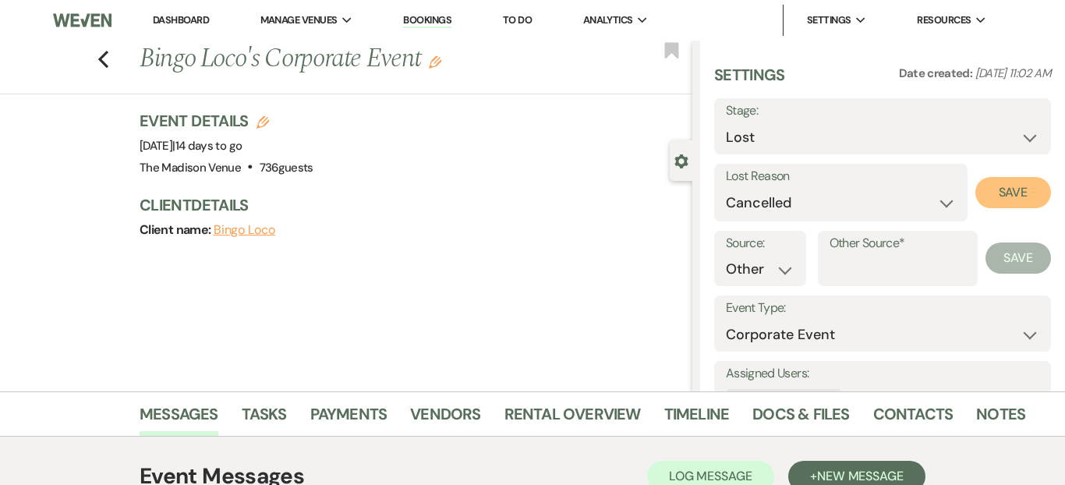
click at [998, 203] on button "Save" at bounding box center [1013, 192] width 76 height 31
click at [112, 59] on div "Previous Bingo Loco's Corporate Event Edit Bookmark" at bounding box center [342, 68] width 700 height 54
click at [97, 58] on icon "Previous" at bounding box center [103, 59] width 12 height 19
select select "8"
select select "11"
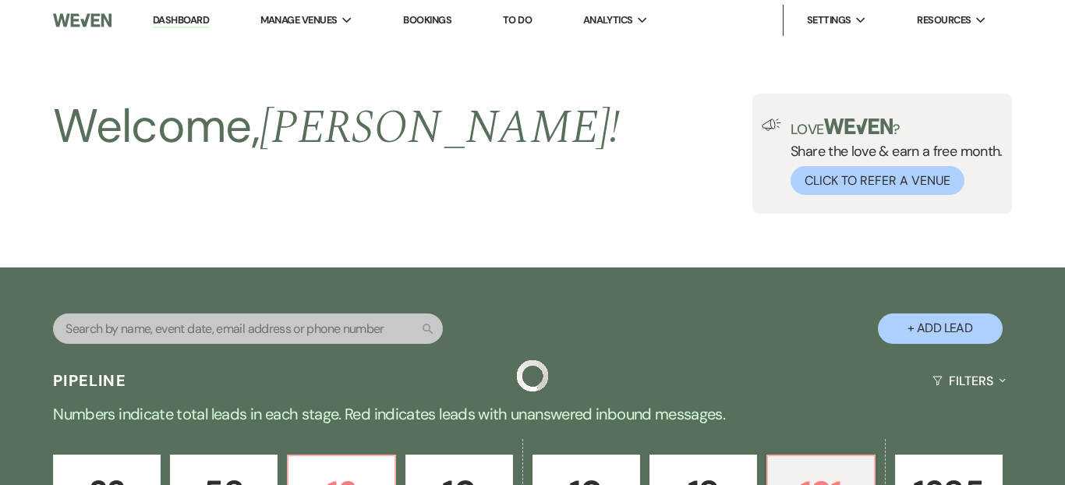
scroll to position [963, 0]
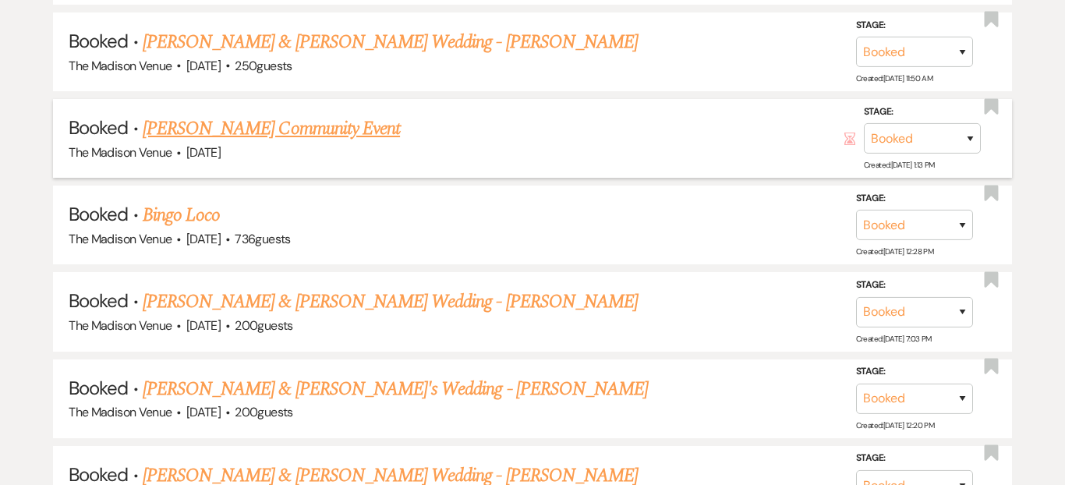
click at [243, 123] on link "Bryana Polen's Community Event" at bounding box center [271, 129] width 257 height 28
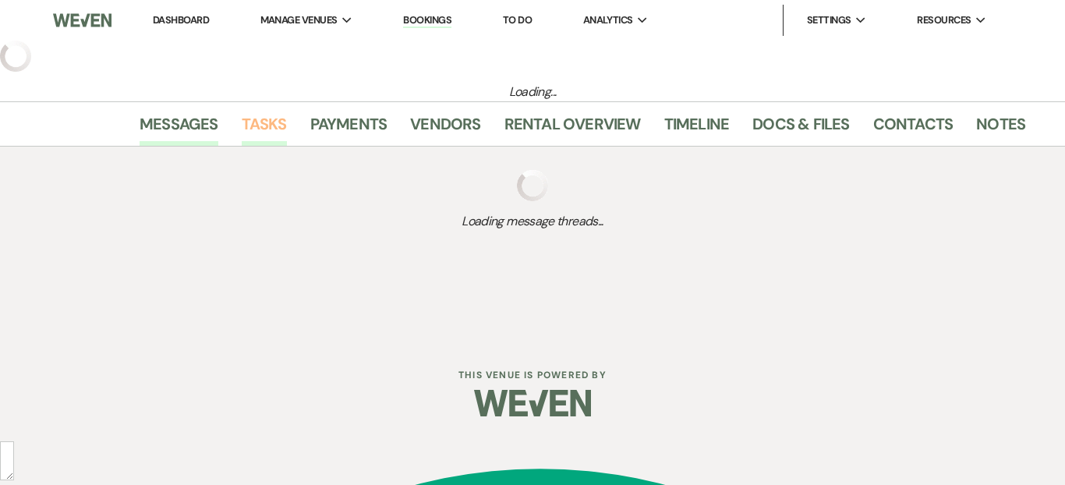
select select "20"
select select "7"
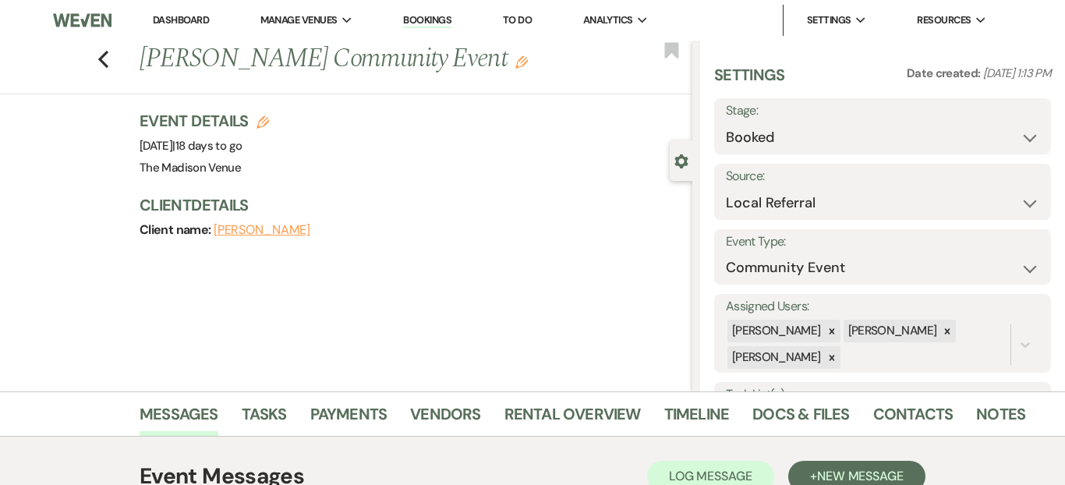
click at [515, 58] on icon "Edit" at bounding box center [521, 62] width 12 height 12
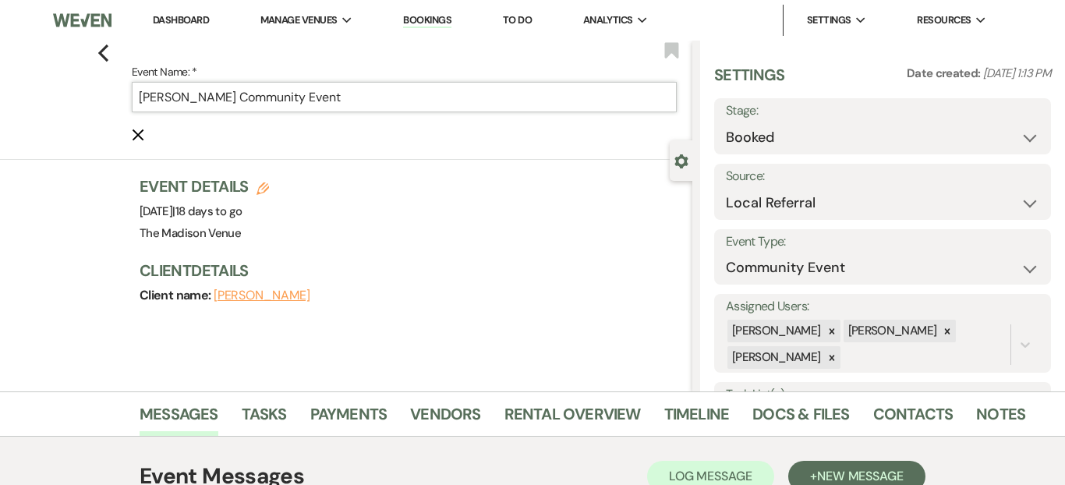
click at [327, 98] on input "Bryana Polen's Community Event" at bounding box center [404, 97] width 545 height 30
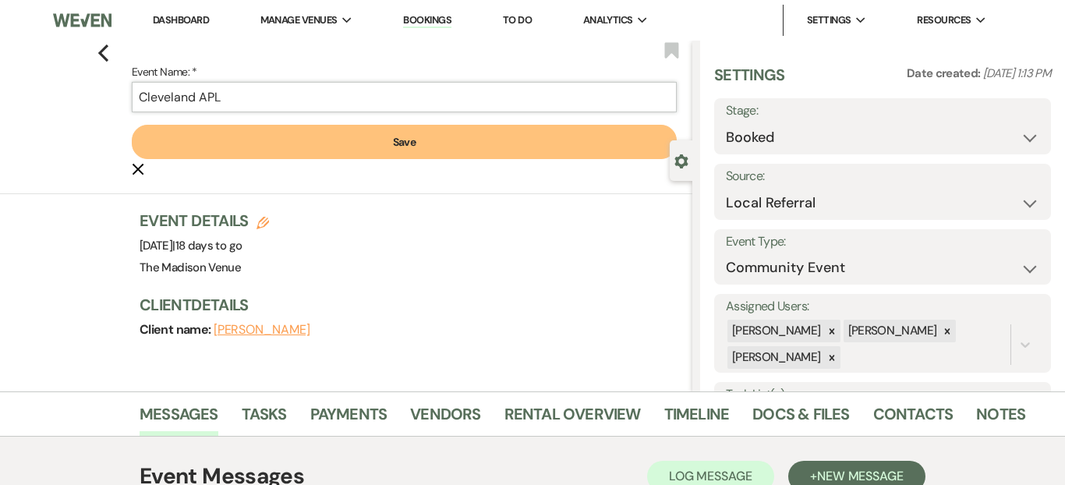
type input "Cleveland APL"
click at [335, 132] on button "Save" at bounding box center [404, 142] width 545 height 34
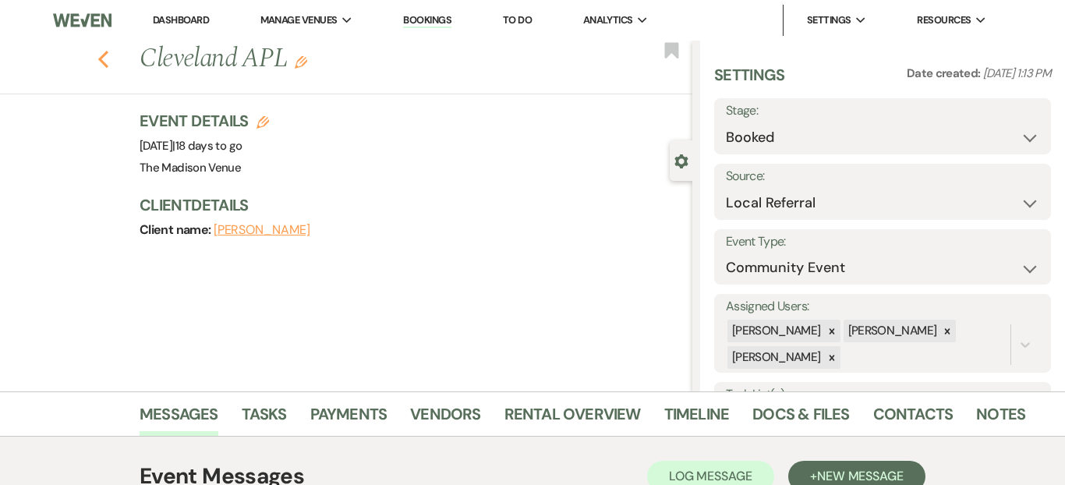
click at [105, 62] on icon "Previous" at bounding box center [103, 59] width 12 height 19
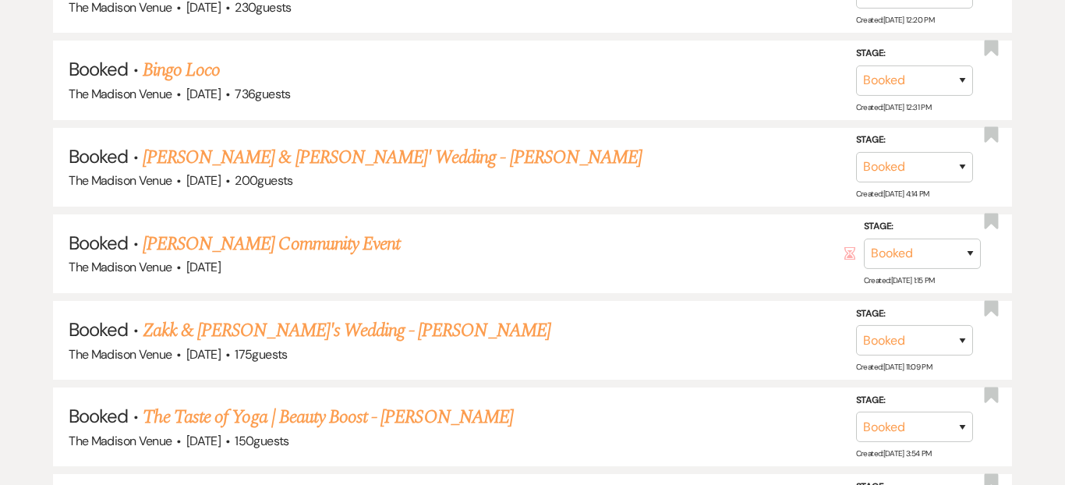
scroll to position [1632, 0]
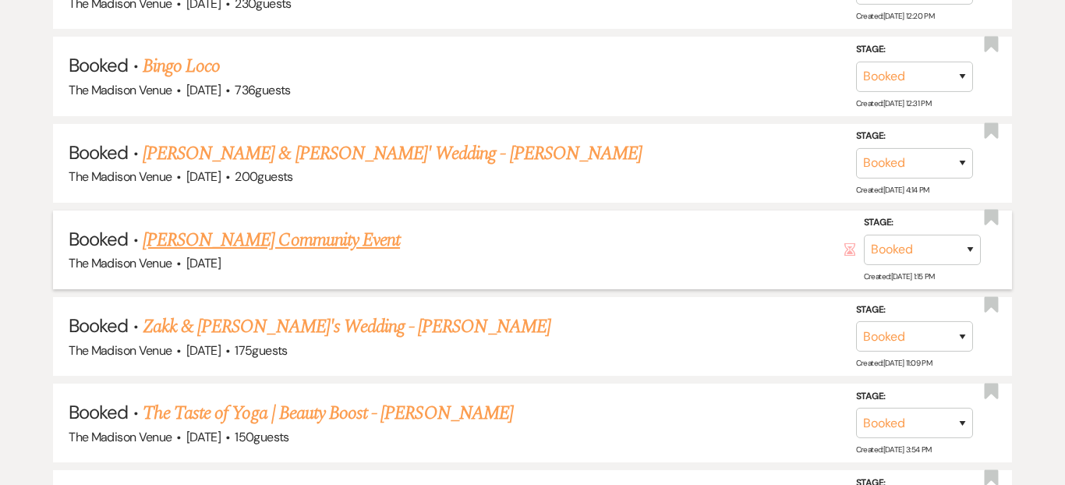
click at [344, 239] on link "Bryana Polen's Community Event" at bounding box center [271, 240] width 257 height 28
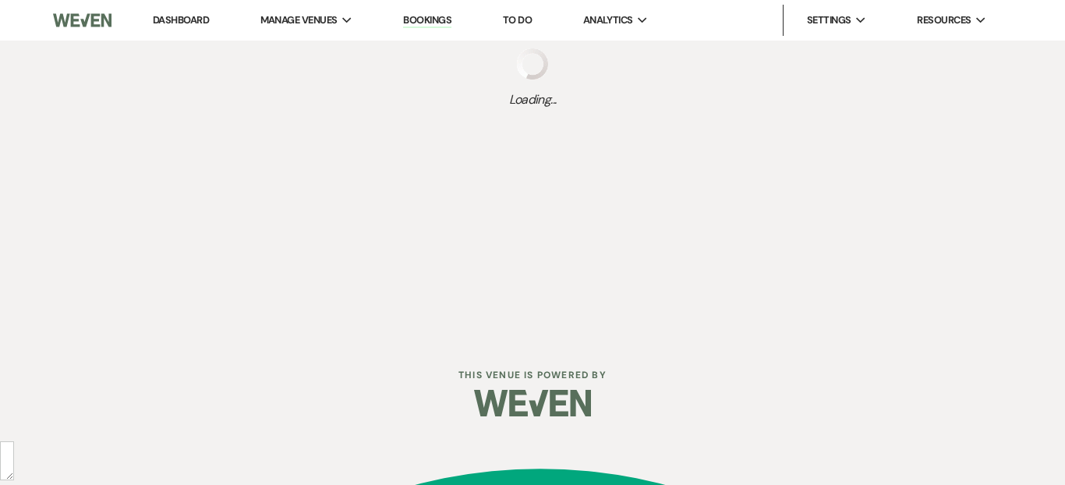
select select "20"
select select "7"
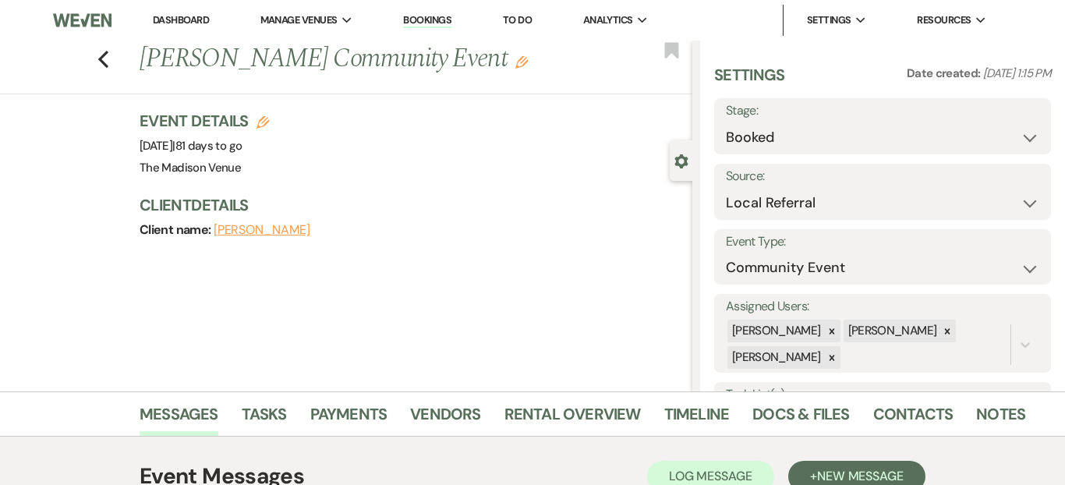
click at [515, 65] on icon "Edit" at bounding box center [521, 62] width 12 height 12
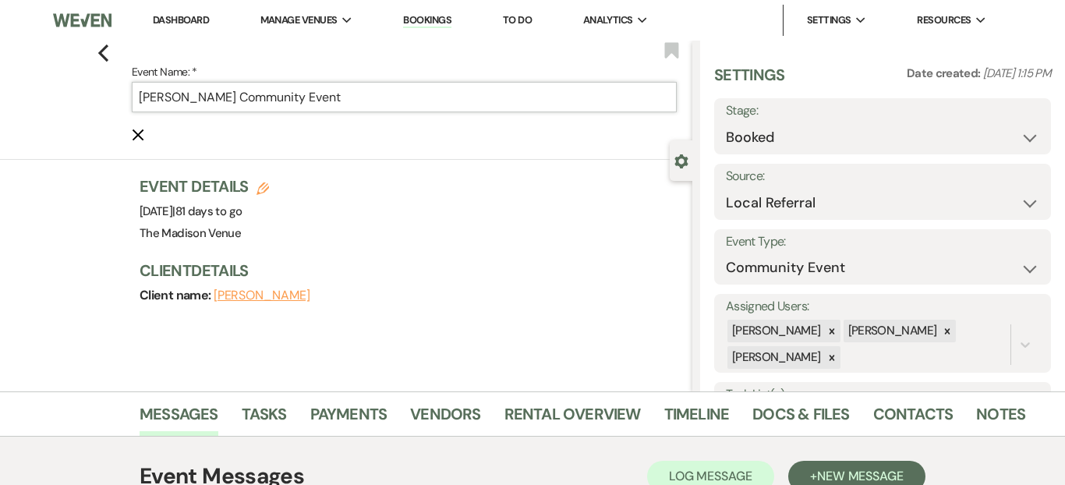
click at [355, 104] on input "Bryana Polen's Community Event" at bounding box center [404, 97] width 545 height 30
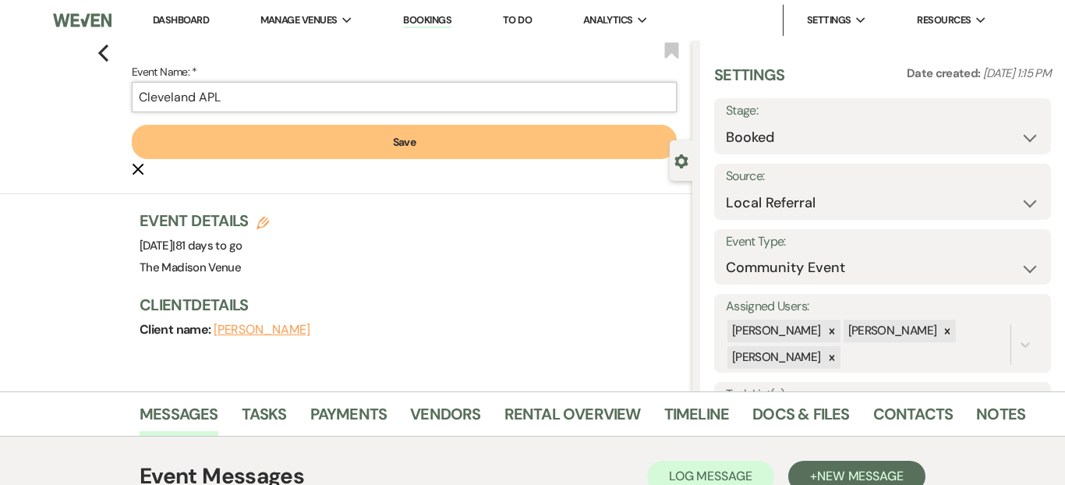
type input "Cleveland APL"
click at [373, 148] on button "Save" at bounding box center [404, 142] width 545 height 34
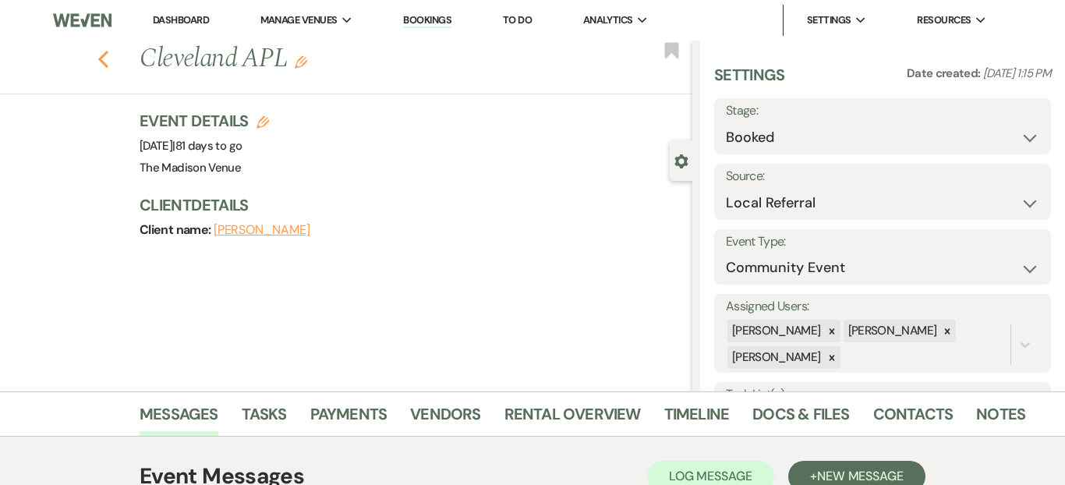
click at [105, 59] on icon "Previous" at bounding box center [103, 59] width 12 height 19
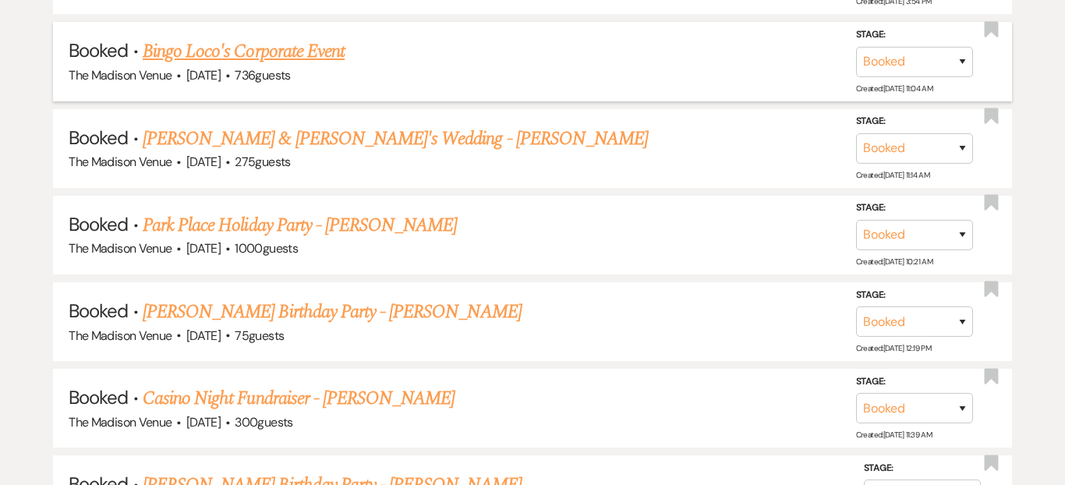
scroll to position [2086, 0]
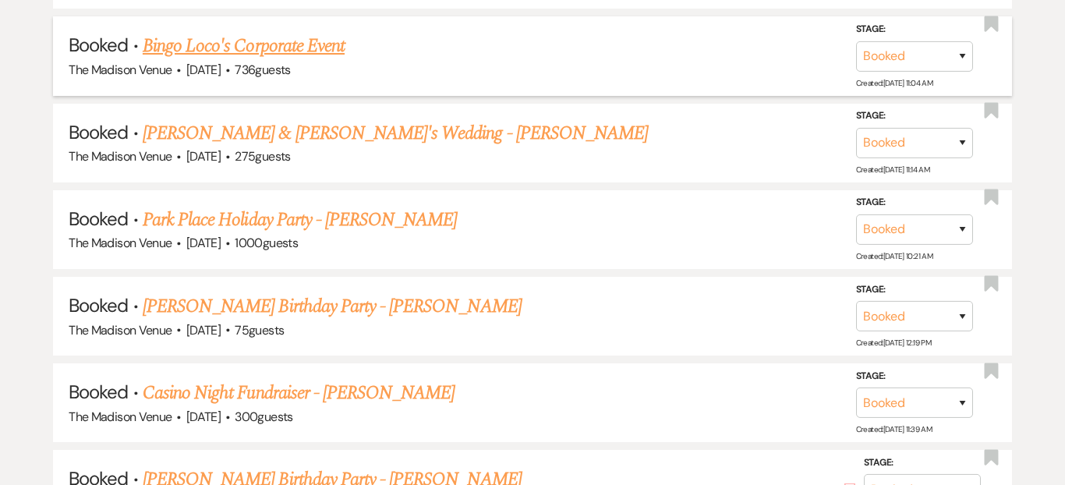
click at [272, 34] on link "Bingo Loco's Corporate Event" at bounding box center [244, 46] width 202 height 28
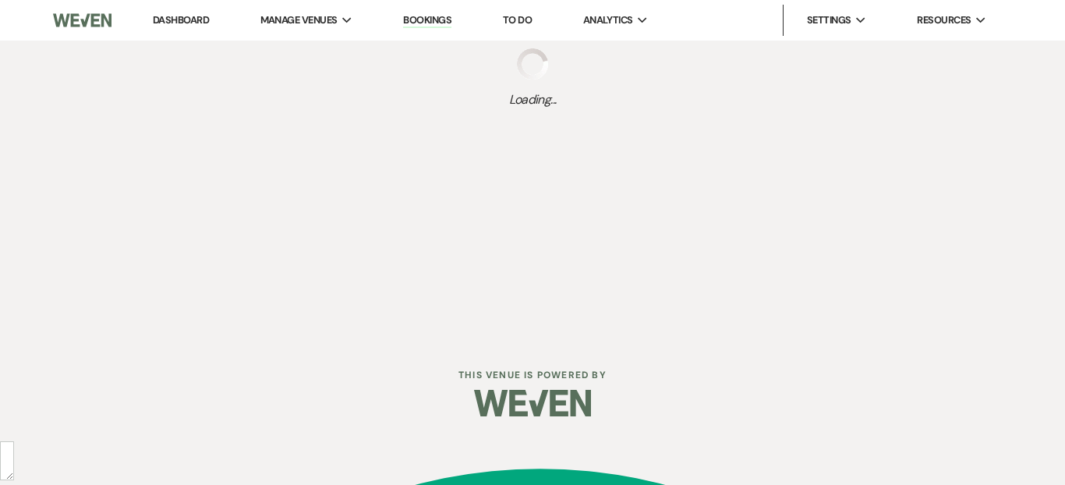
select select "9"
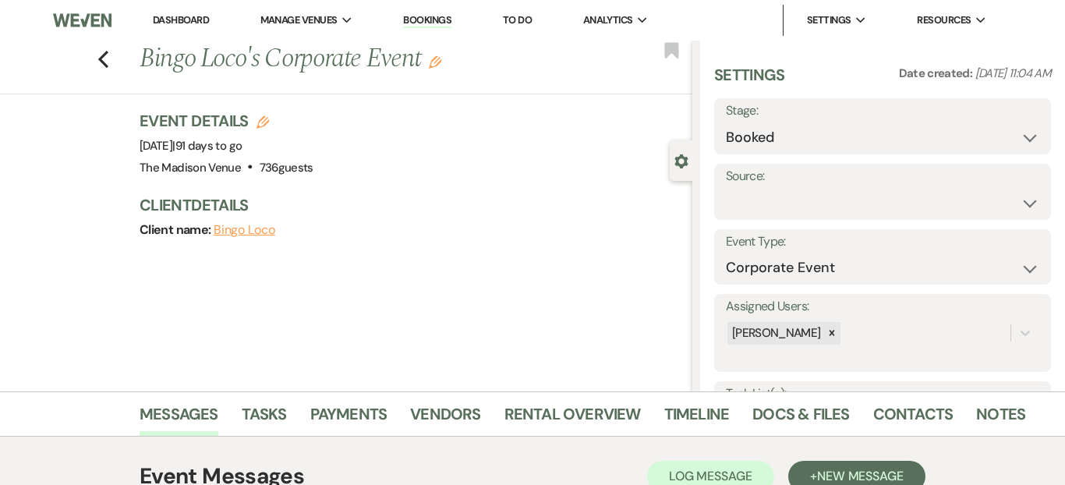
click at [438, 65] on use "button" at bounding box center [435, 62] width 12 height 12
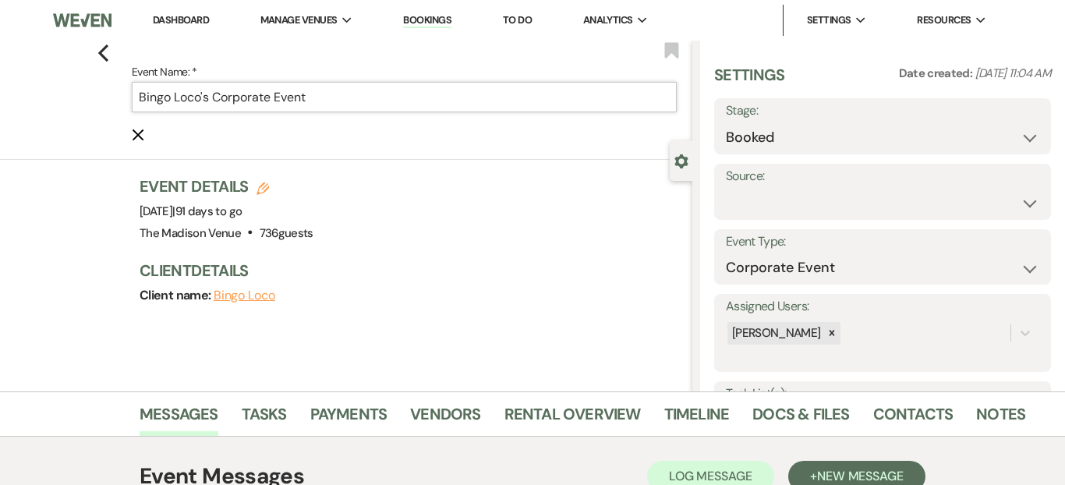
click at [343, 101] on input "Bingo Loco's Corporate Event" at bounding box center [404, 97] width 545 height 30
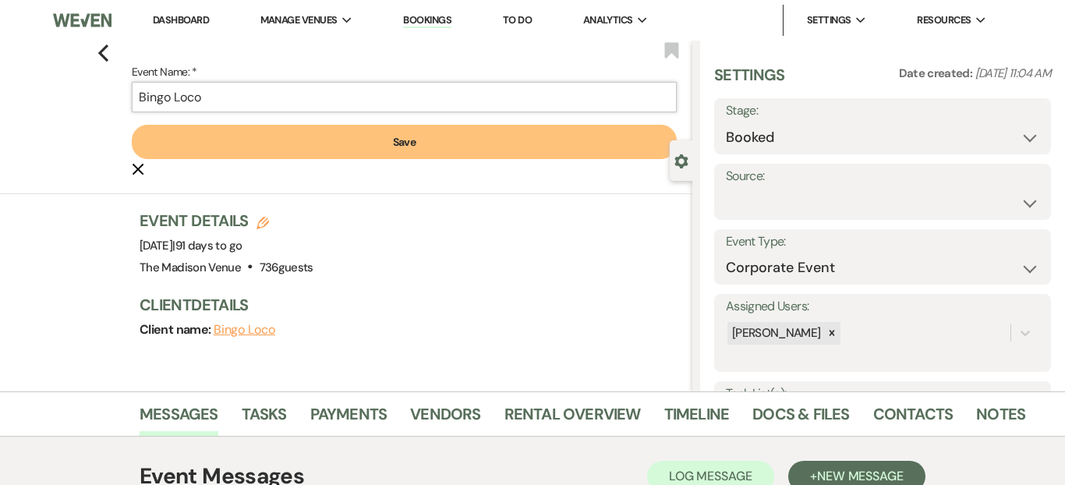
type input "Bingo Loco"
click at [347, 157] on button "Save" at bounding box center [404, 142] width 545 height 34
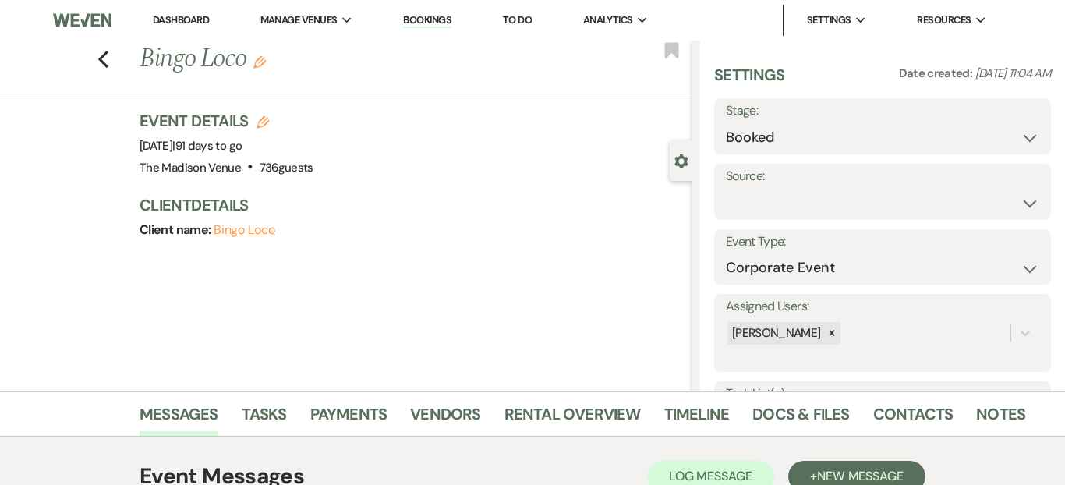
click at [91, 59] on div "Previous Bingo Loco Edit Bookmark" at bounding box center [342, 68] width 700 height 54
click at [101, 62] on use "button" at bounding box center [103, 59] width 10 height 17
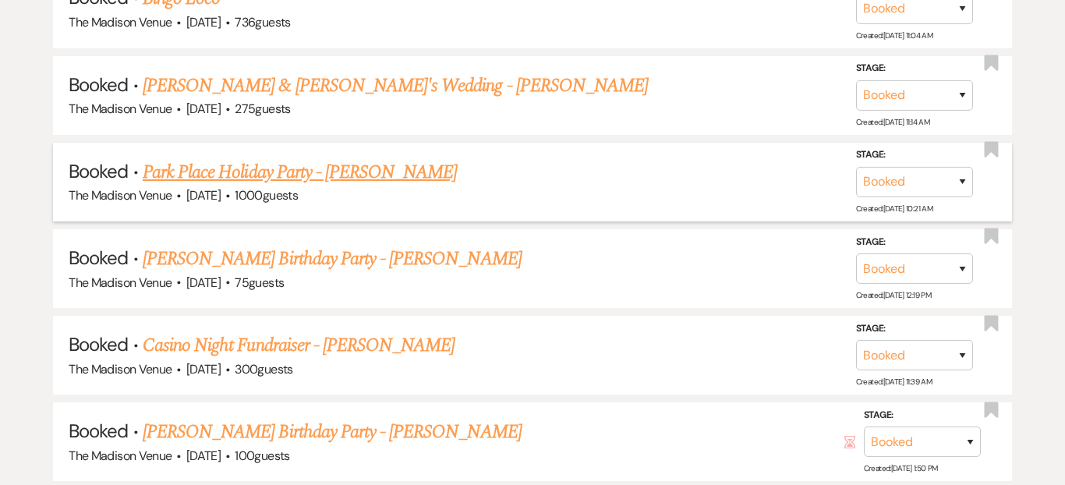
scroll to position [2139, 0]
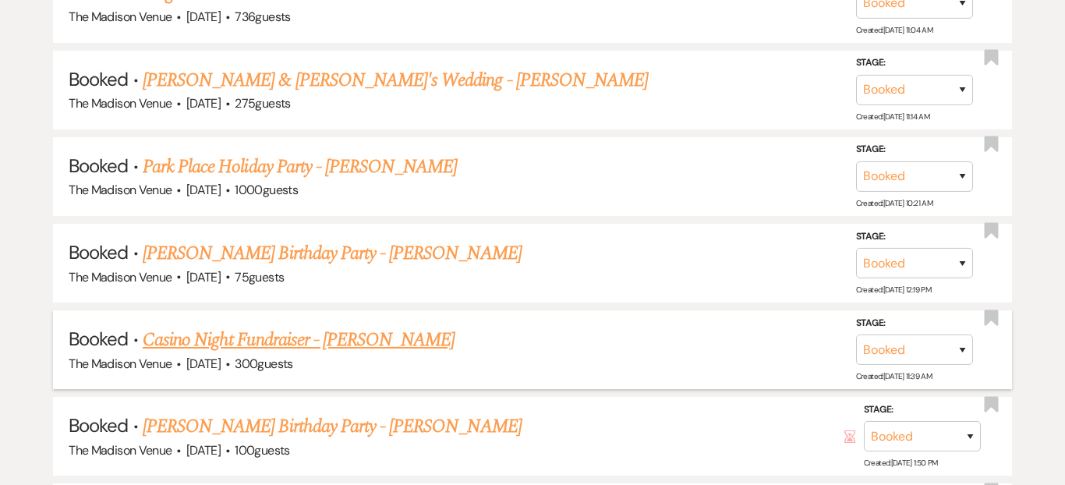
click at [361, 334] on link "Casino Night Fundraiser - Anthony" at bounding box center [299, 340] width 313 height 28
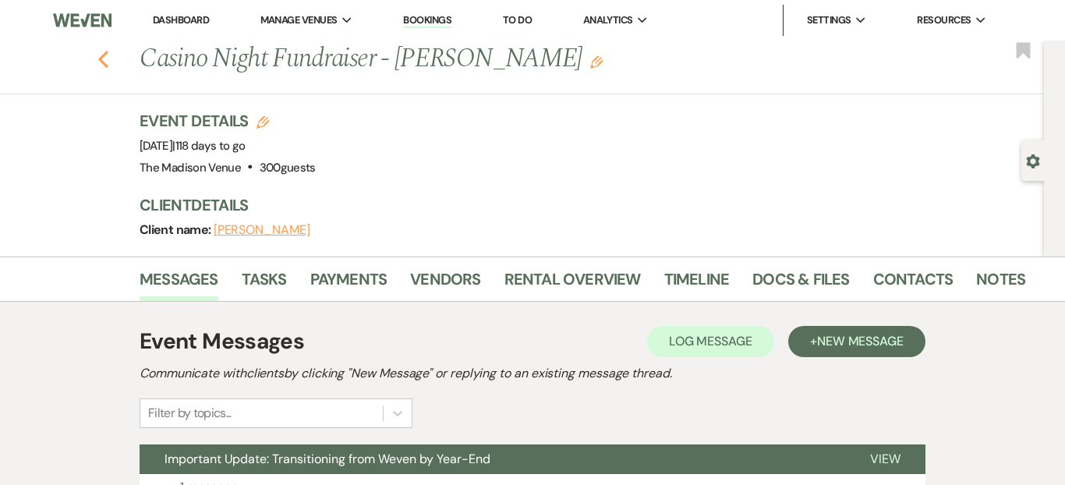
click at [104, 54] on use "button" at bounding box center [103, 59] width 10 height 17
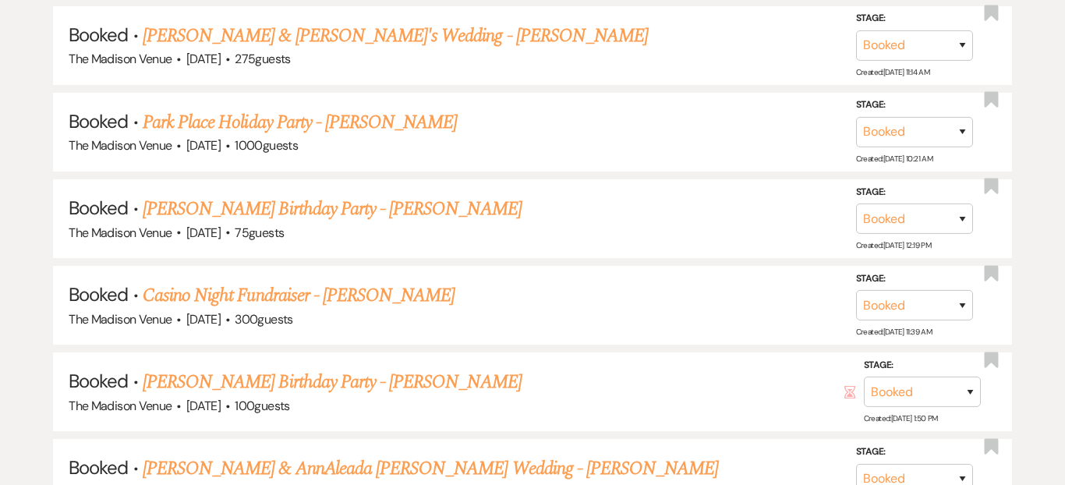
scroll to position [2187, 0]
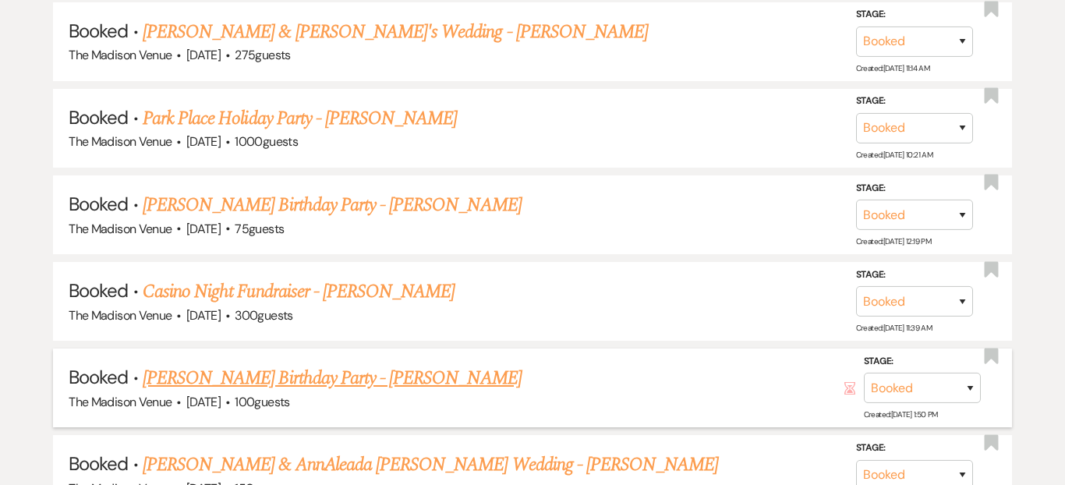
click at [355, 370] on link "Shira Stewart's Birthday Party - Daryl" at bounding box center [332, 378] width 379 height 28
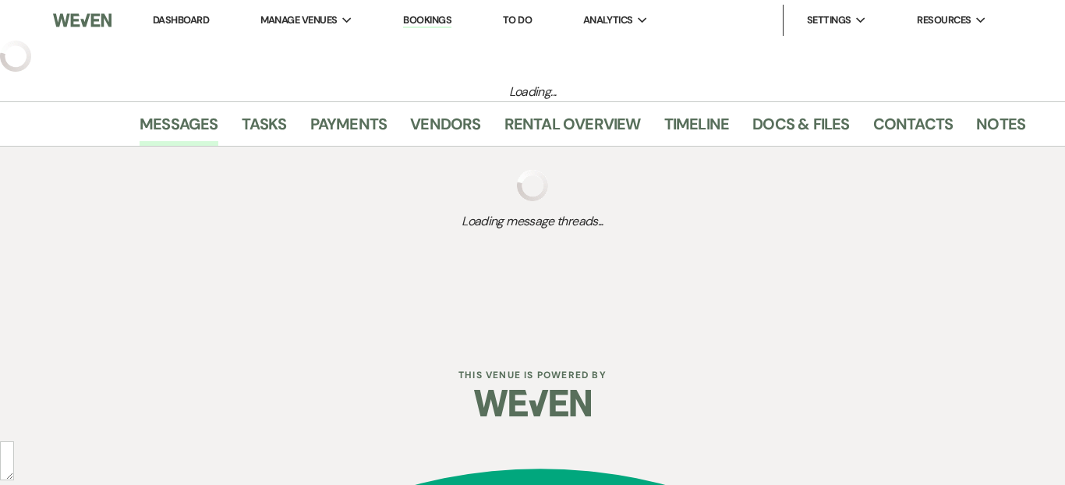
select select "5"
select select "4"
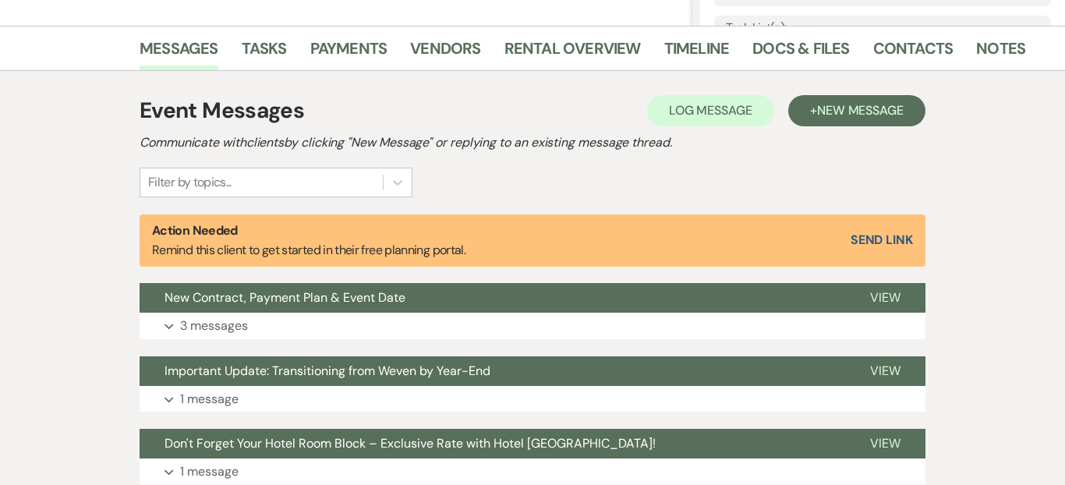
scroll to position [186, 0]
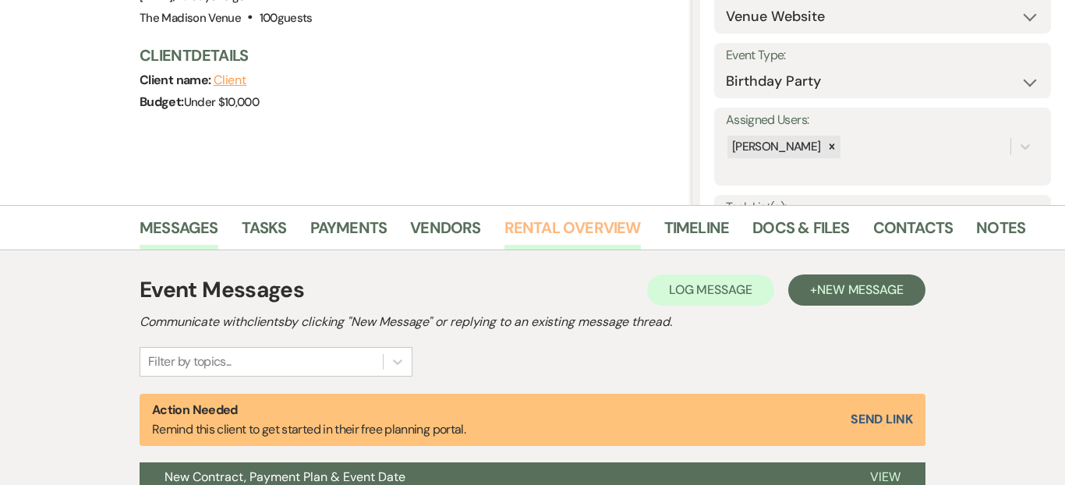
click at [550, 228] on link "Rental Overview" at bounding box center [572, 232] width 136 height 34
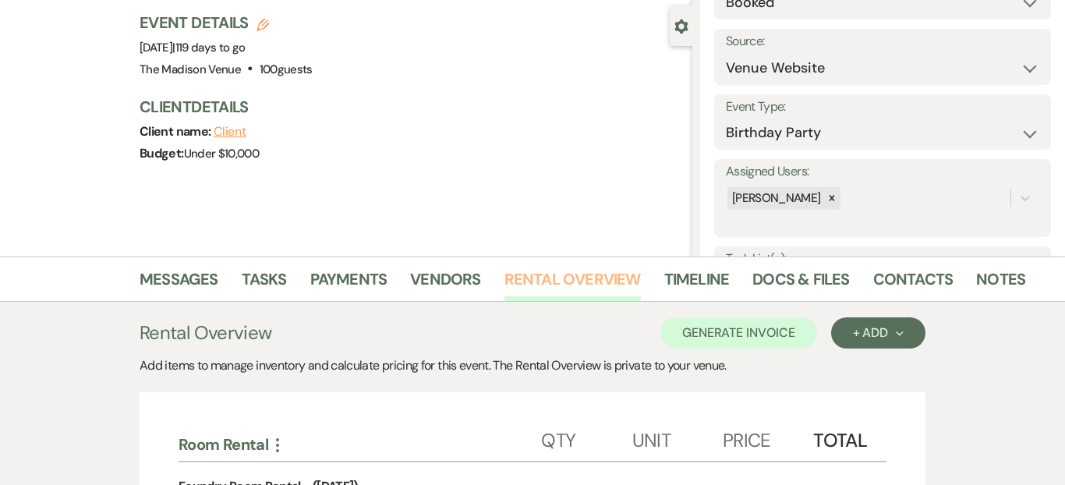
scroll to position [96, 0]
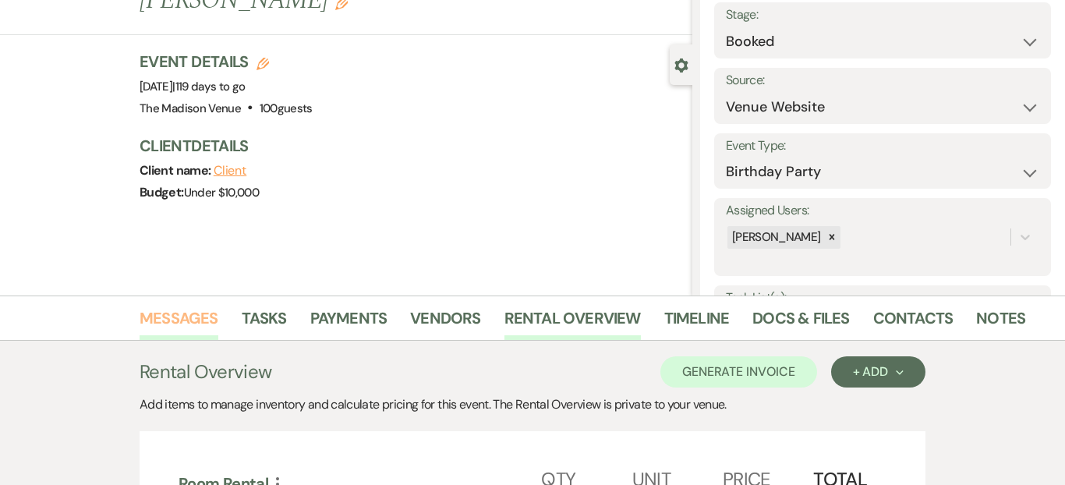
click at [207, 313] on link "Messages" at bounding box center [179, 323] width 79 height 34
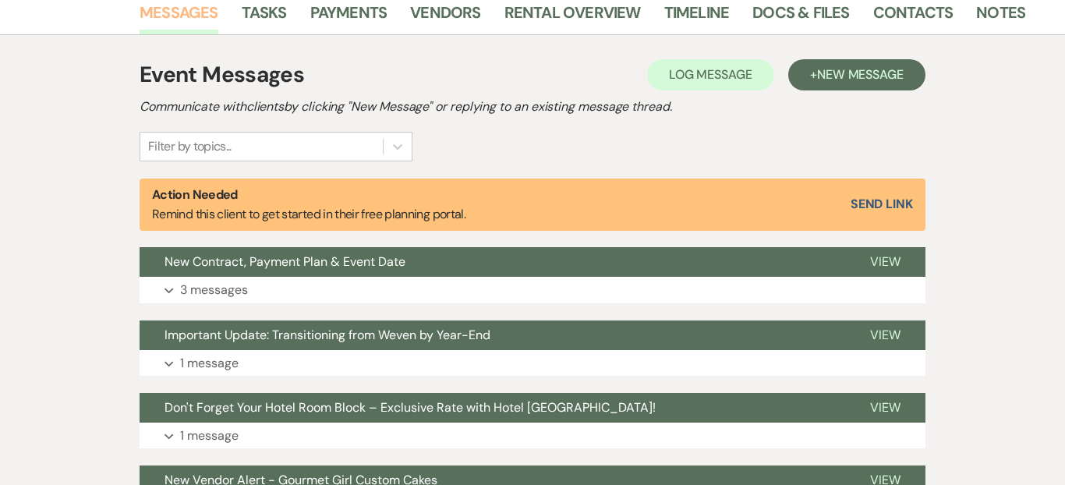
scroll to position [597, 0]
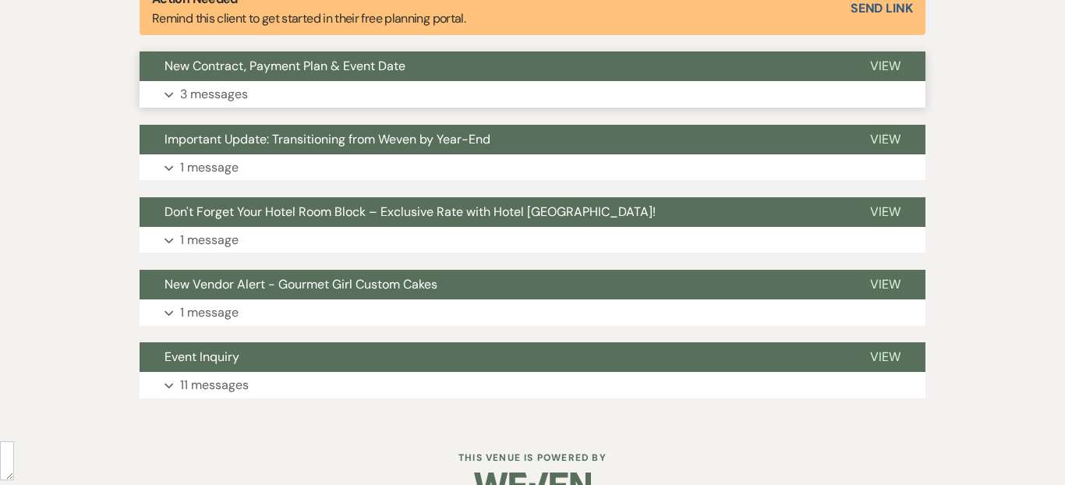
click at [432, 80] on button "New Contract, Payment Plan & Event Date" at bounding box center [493, 66] width 706 height 30
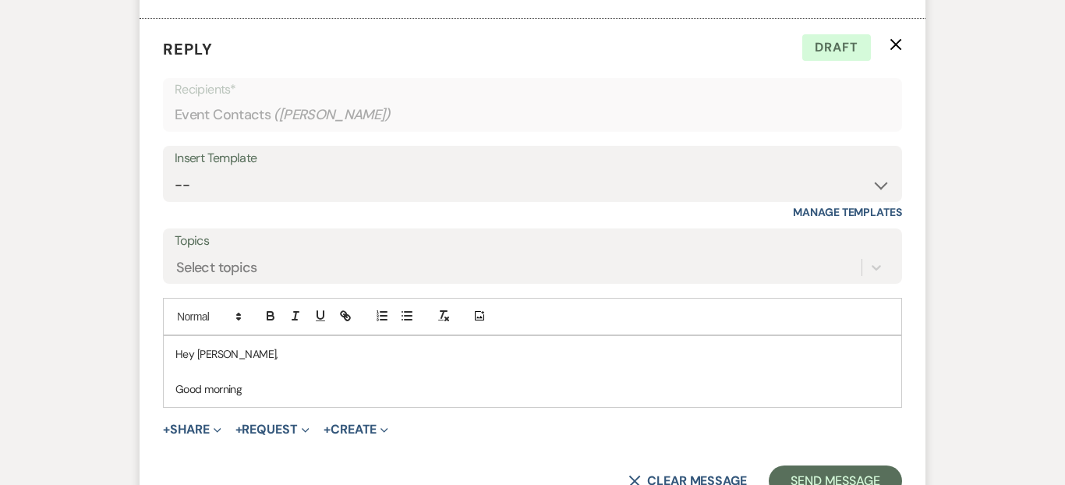
scroll to position [1475, 0]
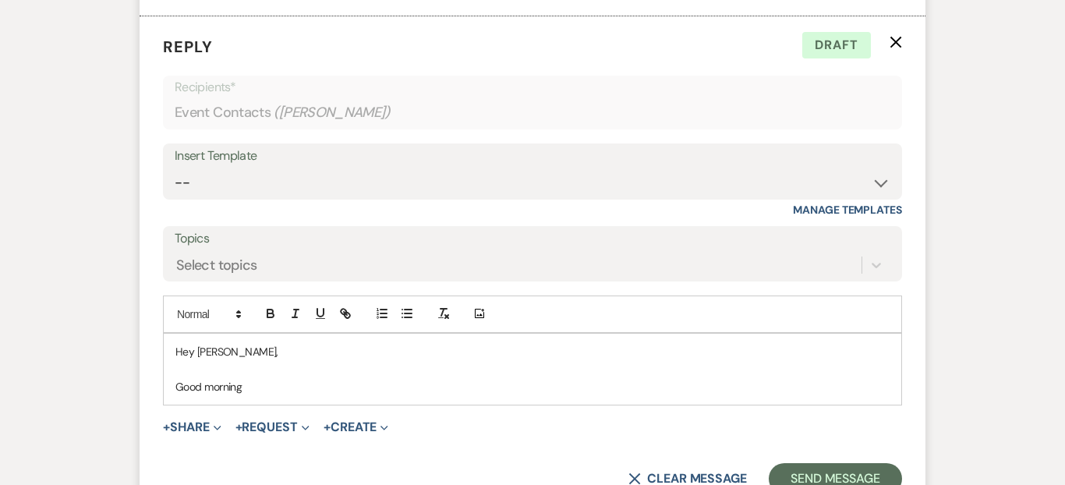
click at [901, 46] on use "button" at bounding box center [896, 43] width 12 height 12
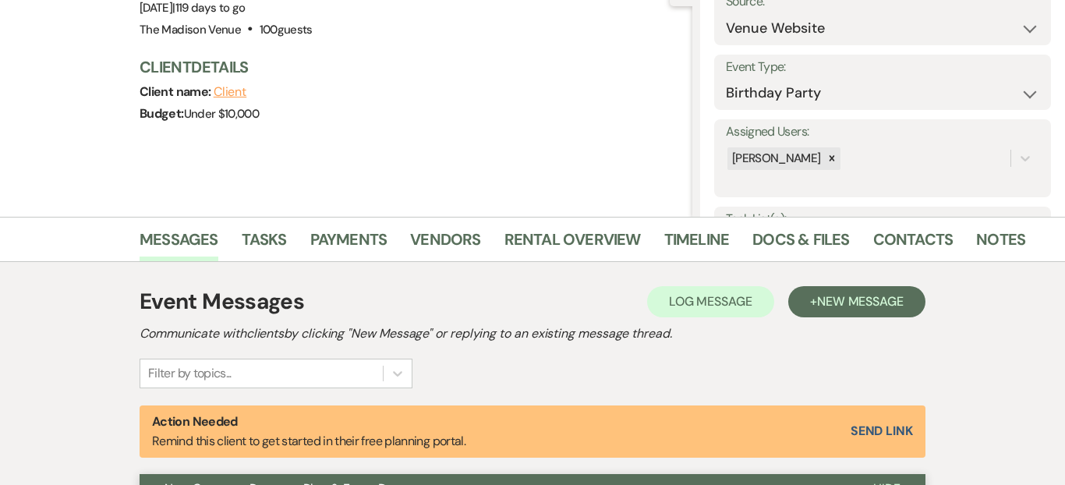
scroll to position [0, 0]
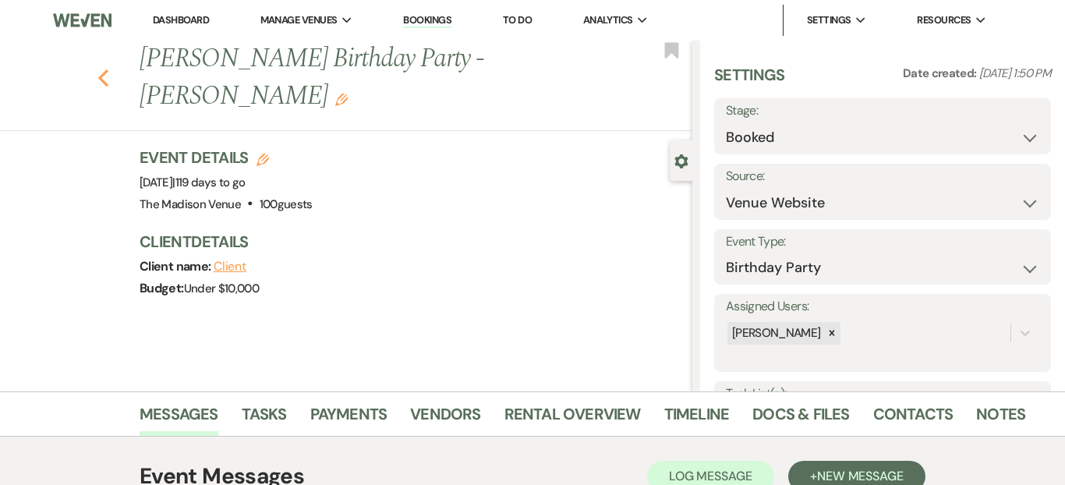
click at [104, 69] on icon "Previous" at bounding box center [103, 78] width 12 height 19
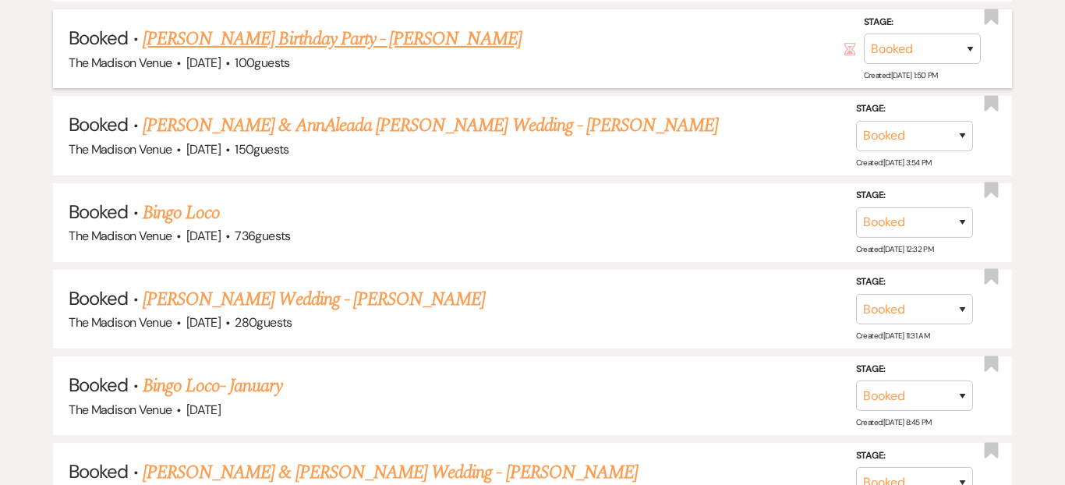
scroll to position [2527, 0]
click at [255, 373] on link "Bingo Loco- January" at bounding box center [213, 385] width 140 height 28
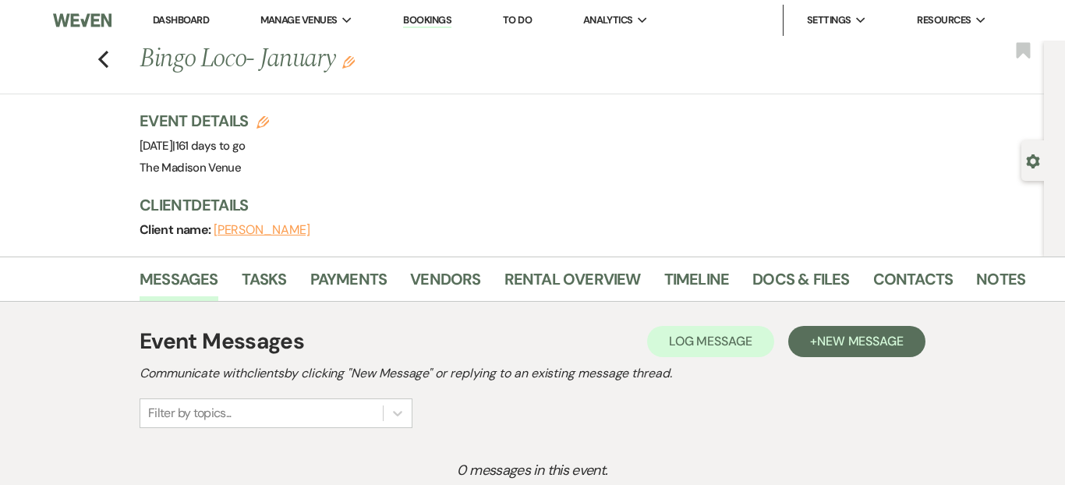
click at [355, 55] on button "Edit" at bounding box center [348, 62] width 12 height 14
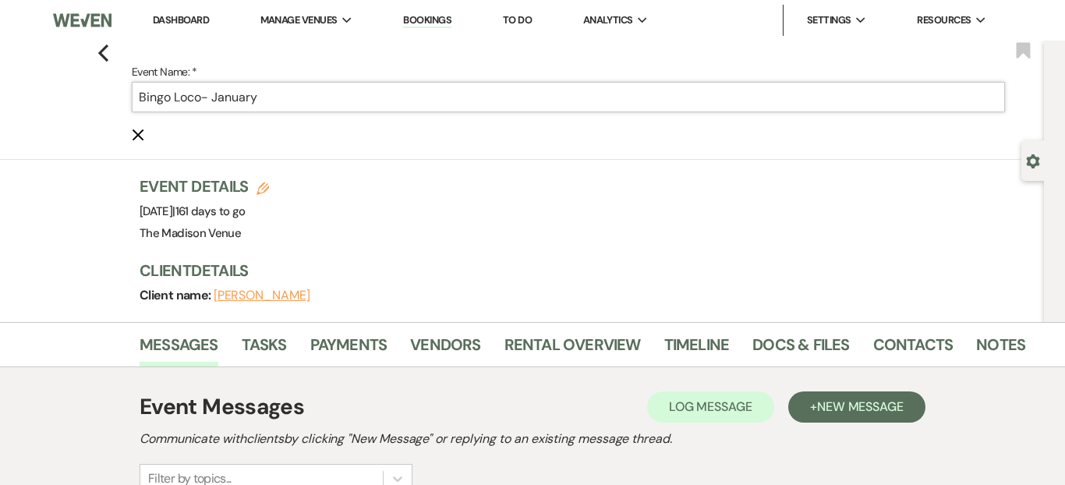
click at [342, 94] on input "Bingo Loco- January" at bounding box center [568, 97] width 873 height 30
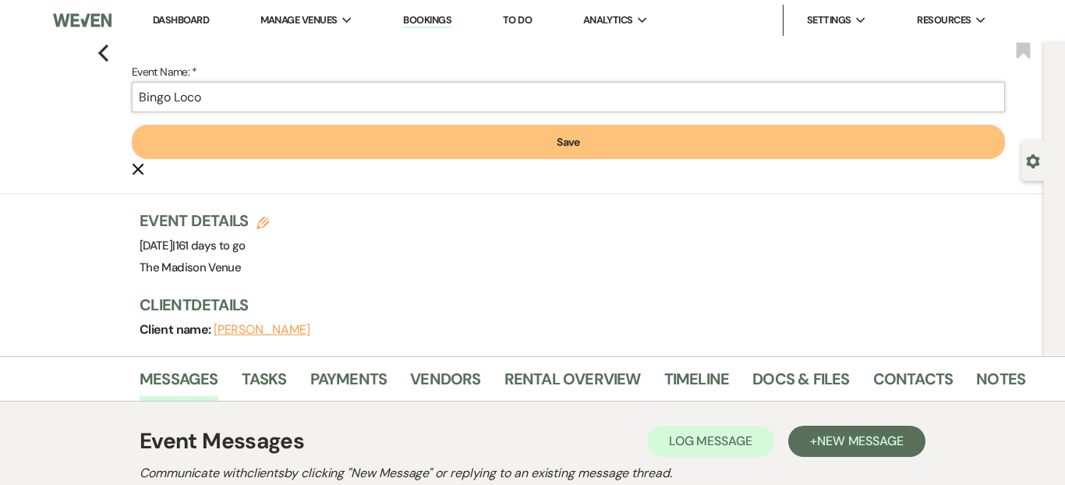
type input "Bingo Loco"
click at [327, 147] on button "Save" at bounding box center [568, 142] width 873 height 34
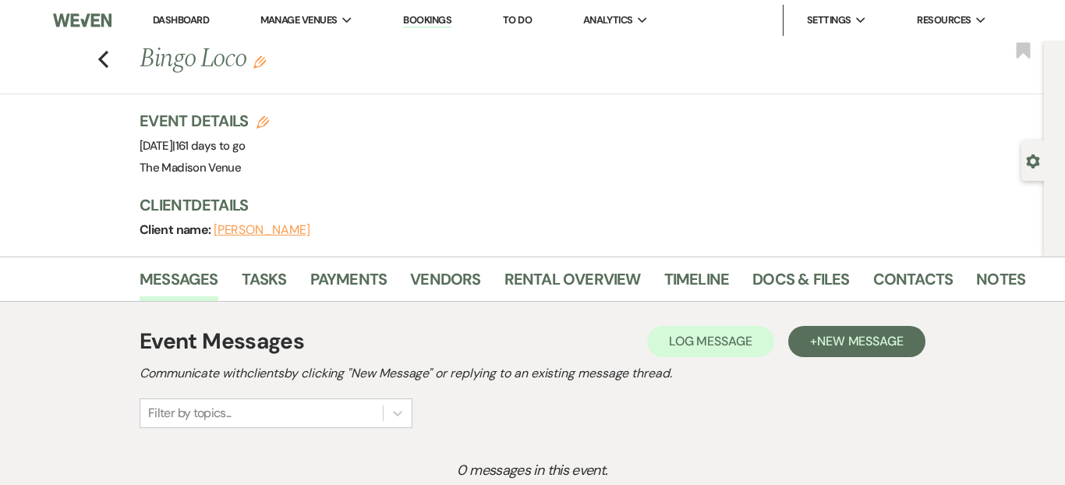
click at [96, 69] on div "Previous Bingo Loco Edit Bookmark" at bounding box center [518, 68] width 1052 height 54
click at [96, 65] on div "Previous Bingo Loco Edit Bookmark" at bounding box center [518, 68] width 1052 height 54
click at [109, 58] on div "Previous Bingo Loco Edit Bookmark" at bounding box center [518, 68] width 1052 height 54
click at [101, 62] on icon "Previous" at bounding box center [103, 59] width 12 height 19
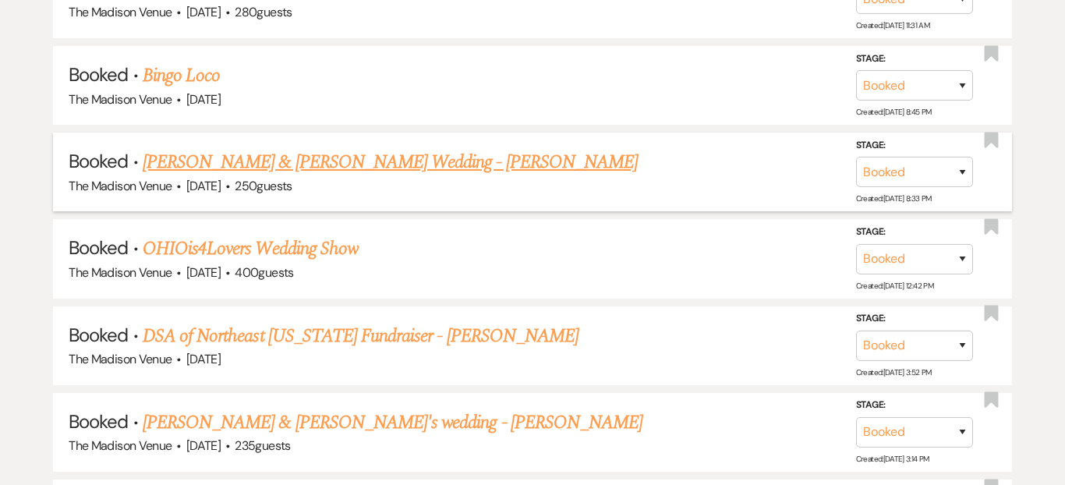
scroll to position [2841, 0]
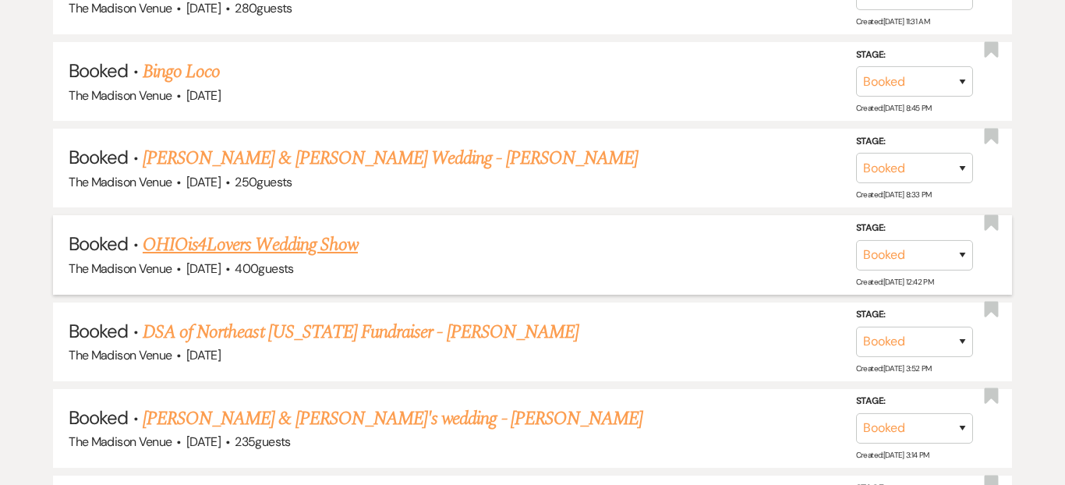
click at [299, 231] on link "OHIOis4Lovers Wedding Show" at bounding box center [250, 245] width 215 height 28
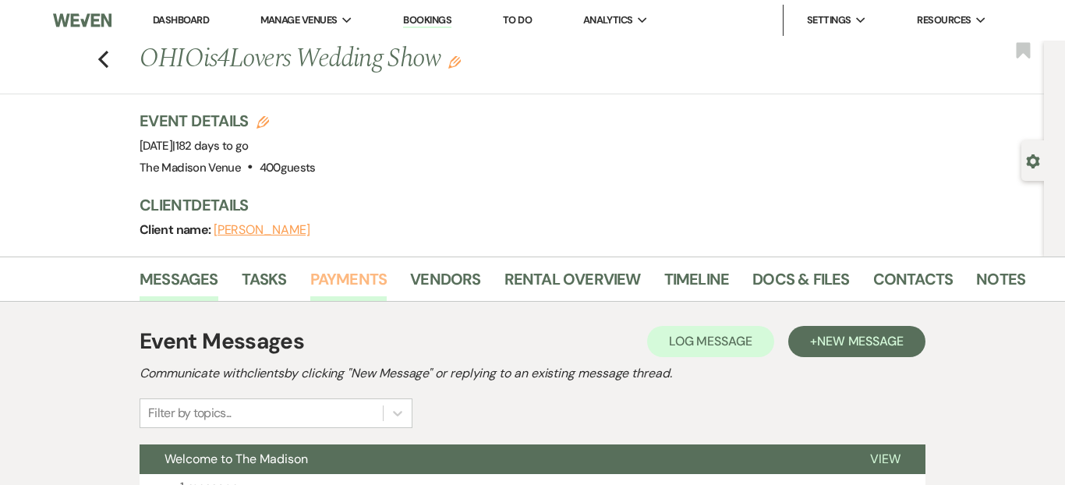
click at [353, 281] on link "Payments" at bounding box center [348, 284] width 77 height 34
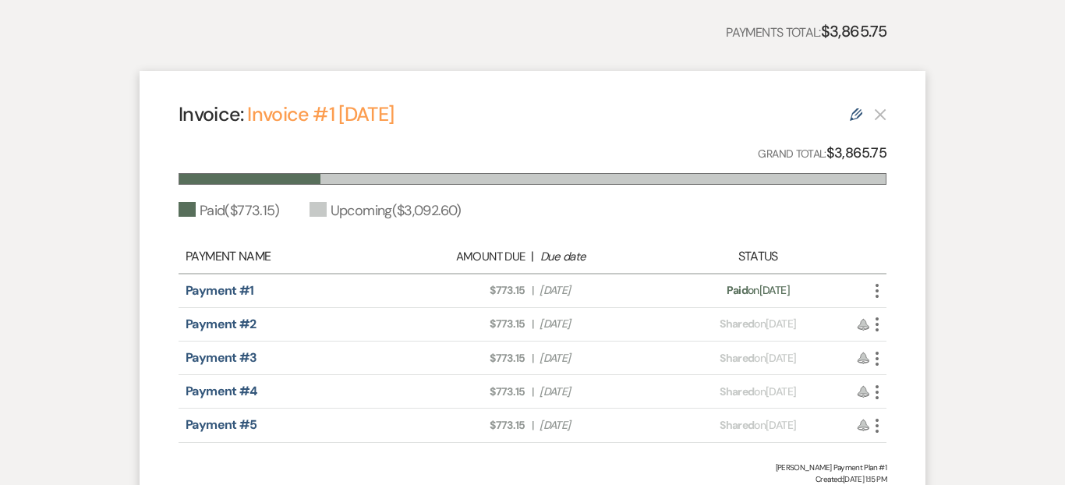
scroll to position [451, 0]
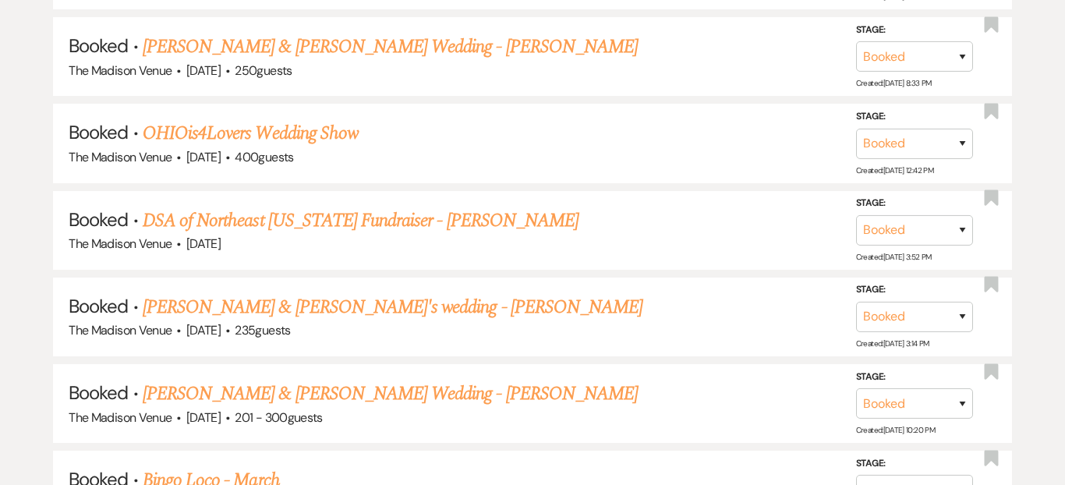
scroll to position [3185, 0]
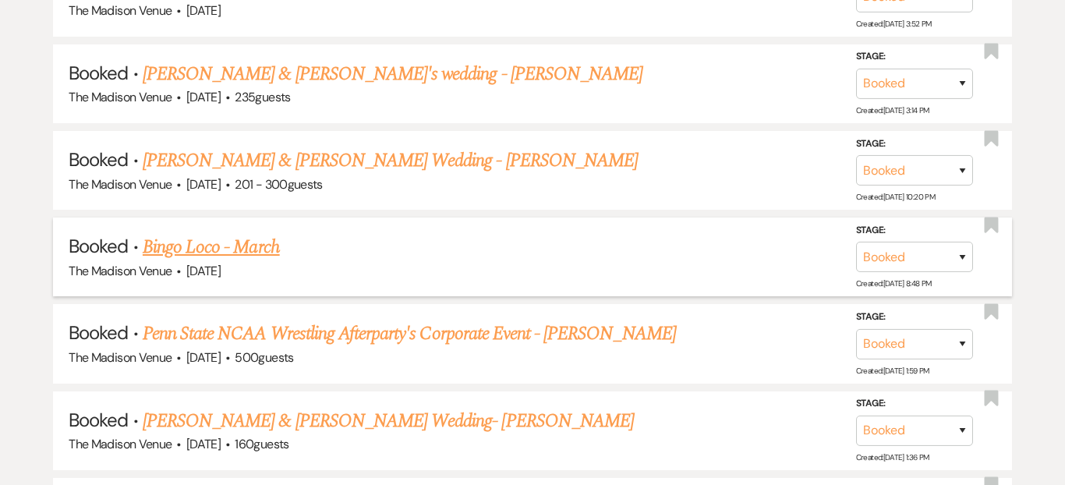
click at [255, 233] on link "Bingo Loco - March" at bounding box center [211, 247] width 137 height 28
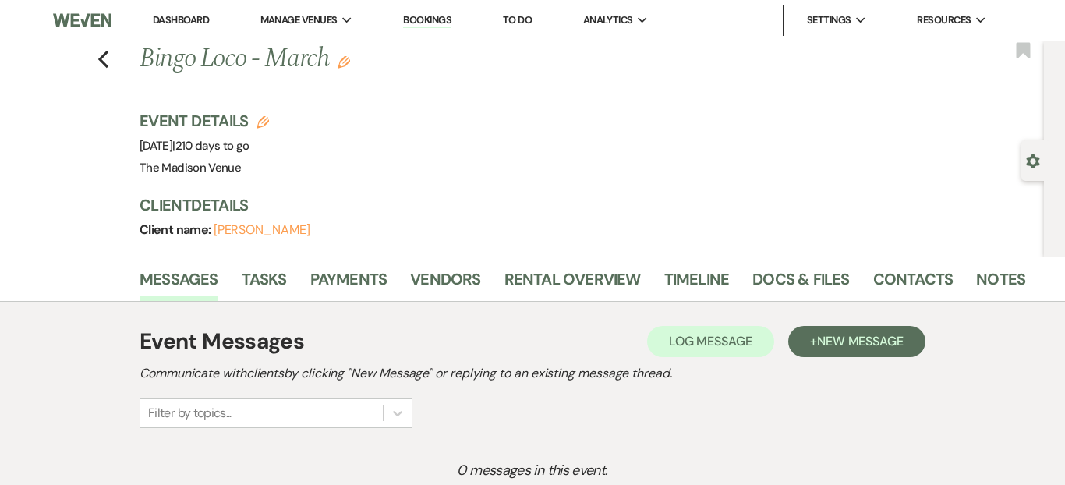
click at [344, 65] on icon "Edit" at bounding box center [344, 62] width 12 height 12
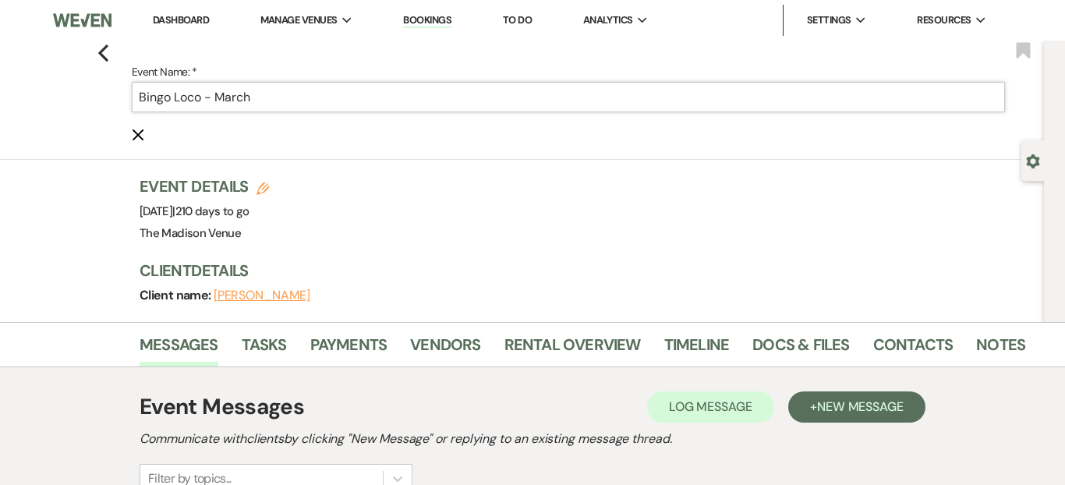
click at [296, 111] on input "Bingo Loco - March" at bounding box center [568, 97] width 873 height 30
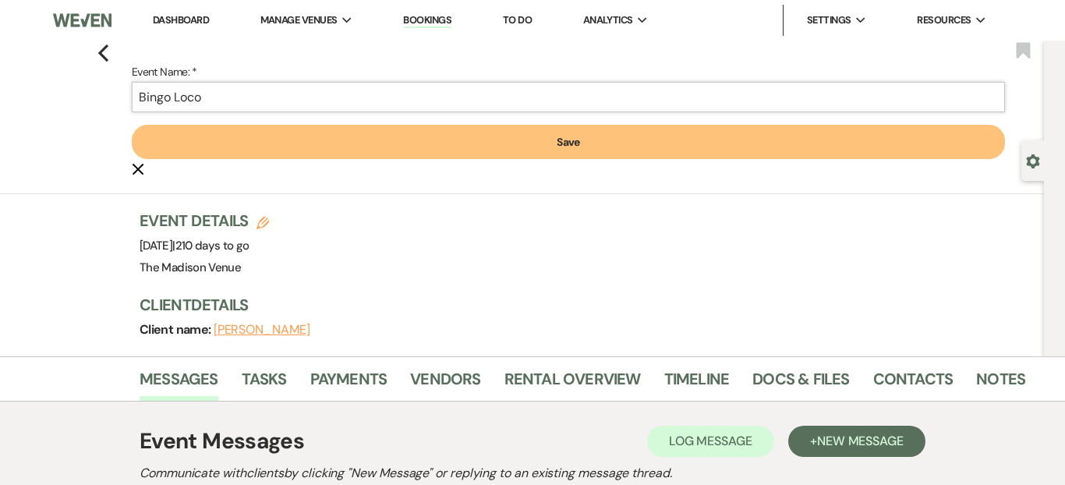
type input "Bingo Loco"
click at [278, 136] on button "Save" at bounding box center [568, 142] width 873 height 34
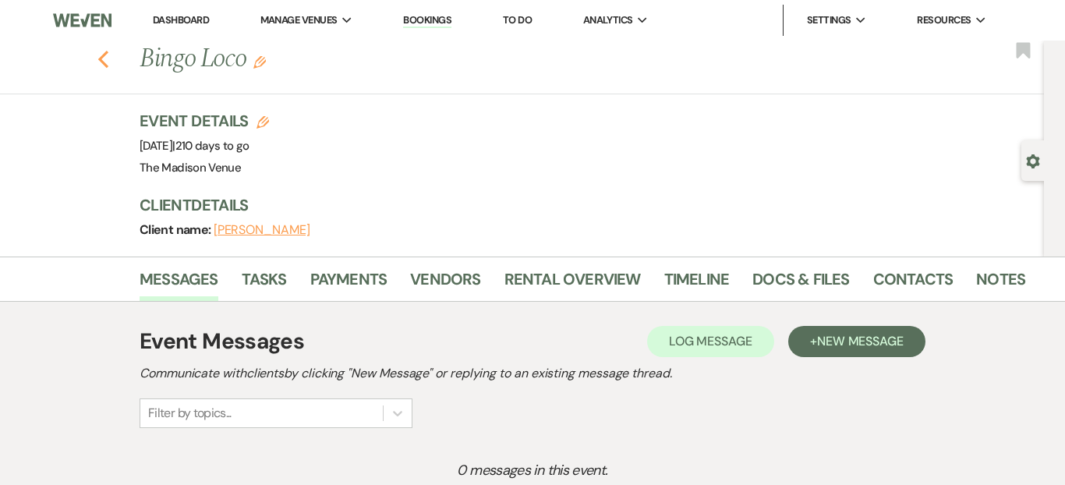
click at [104, 65] on use "button" at bounding box center [103, 59] width 10 height 17
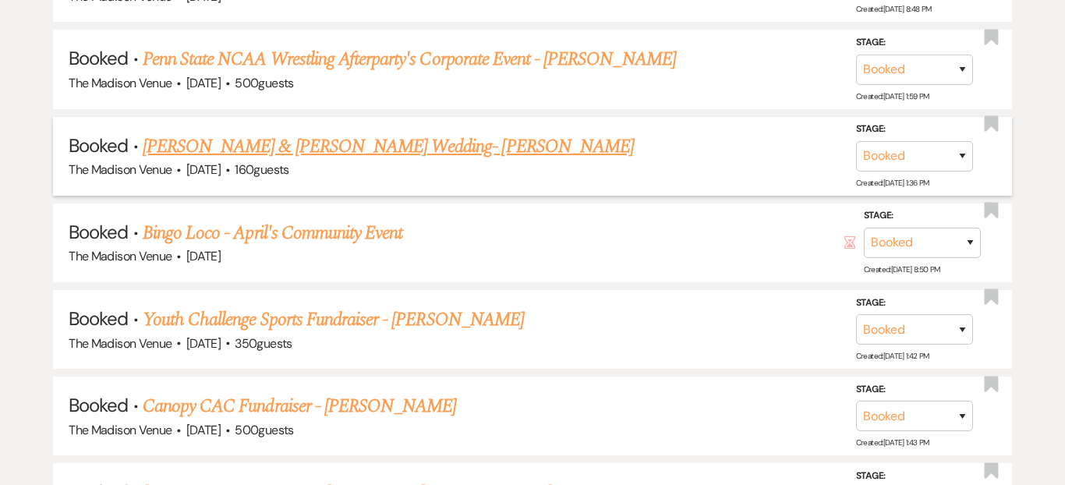
scroll to position [3461, 0]
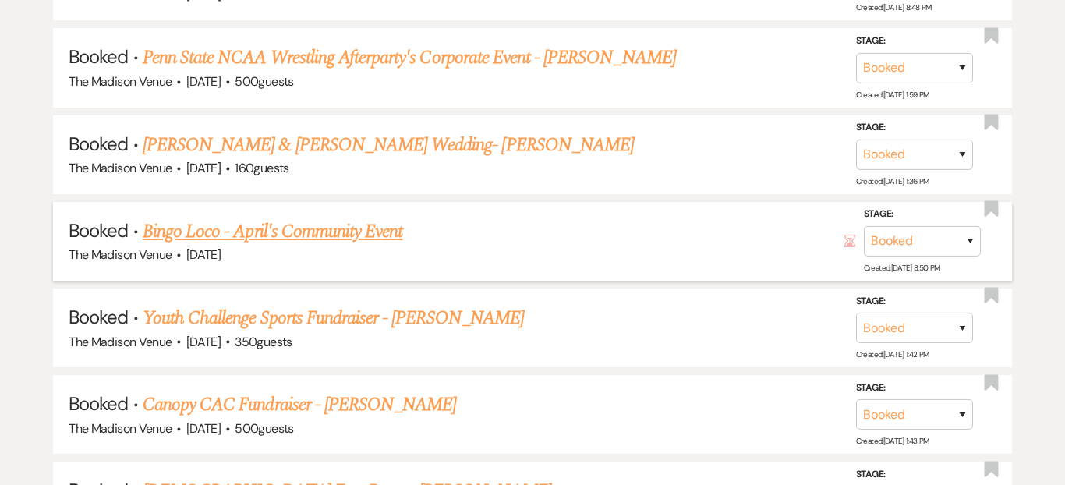
click at [287, 218] on link "Bingo Loco - April's Community Event" at bounding box center [273, 232] width 260 height 28
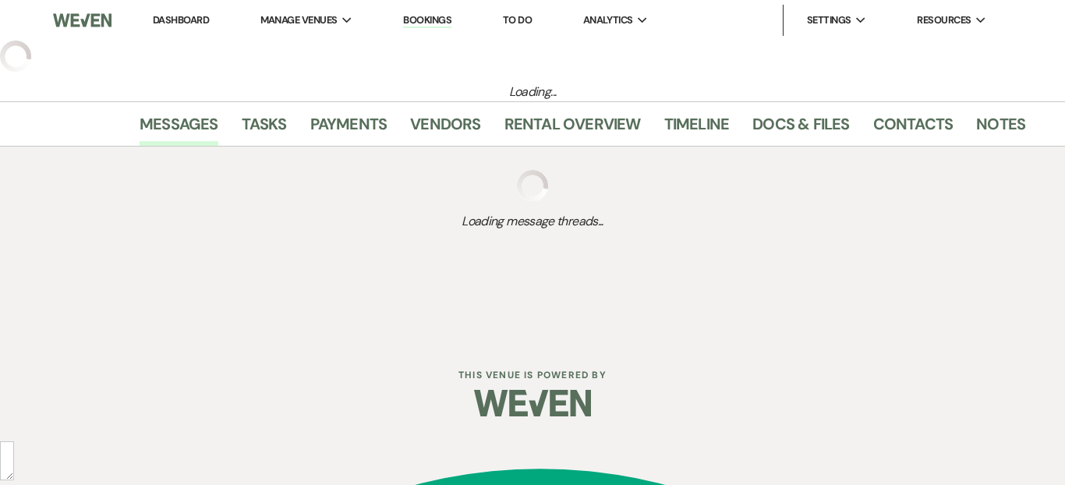
select select "7"
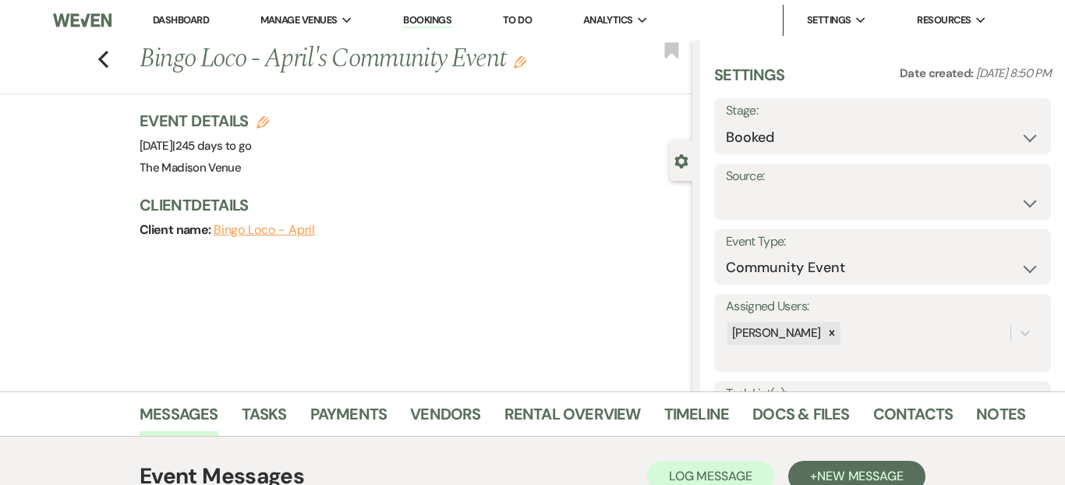
click at [516, 66] on use "button" at bounding box center [520, 62] width 12 height 12
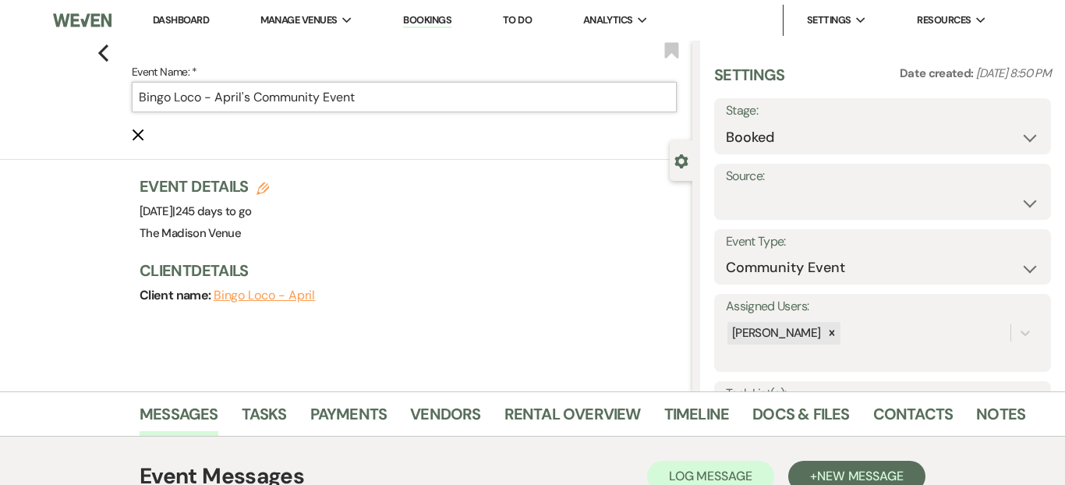
click at [434, 103] on input "Bingo Loco - April's Community Event" at bounding box center [404, 97] width 545 height 30
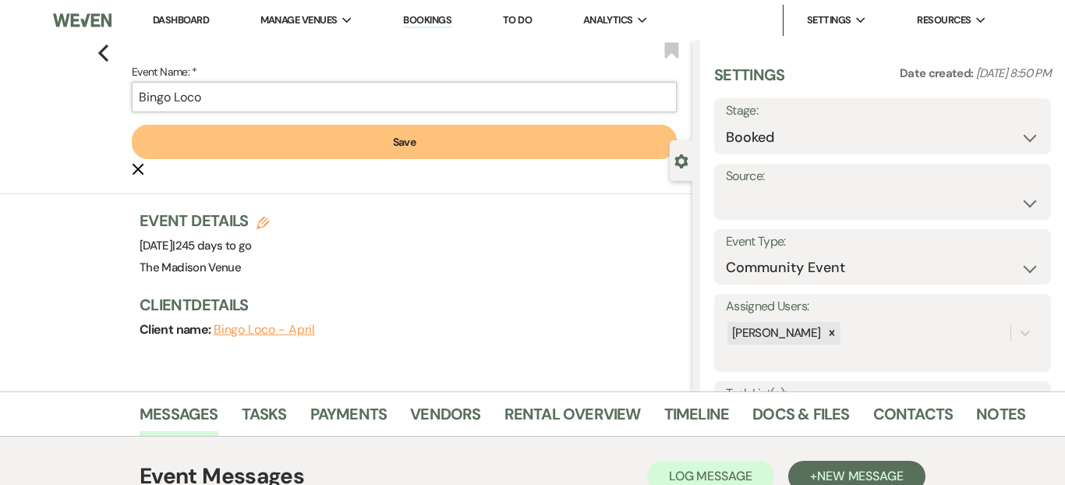
type input "Bingo Loco"
click at [395, 140] on button "Save" at bounding box center [404, 142] width 545 height 34
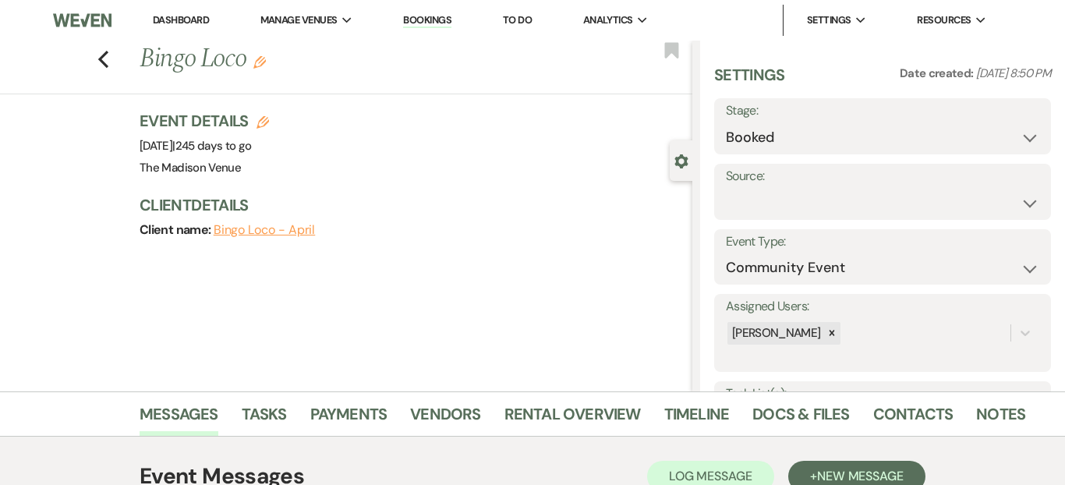
click at [100, 73] on div "Previous Bingo Loco Edit Bookmark" at bounding box center [342, 68] width 700 height 54
click at [104, 62] on use "button" at bounding box center [103, 59] width 10 height 17
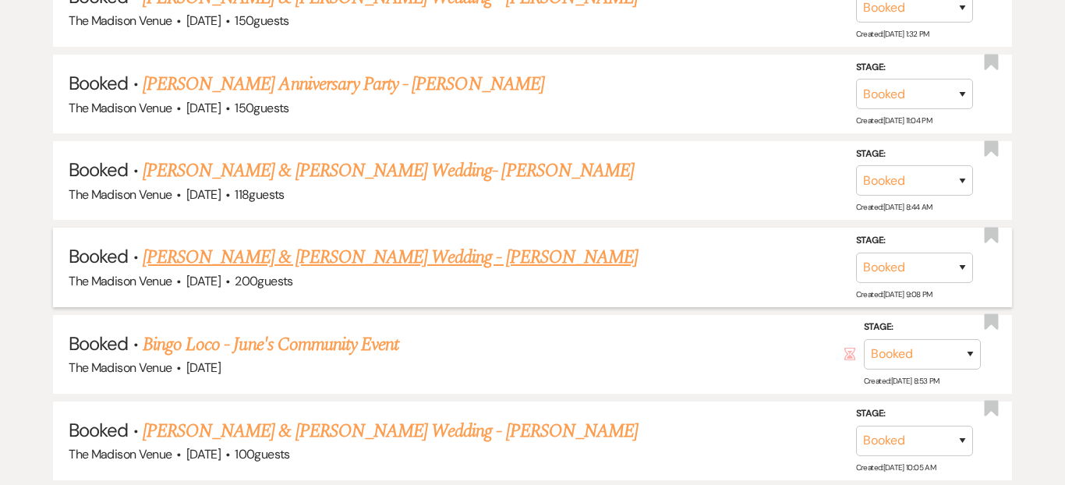
scroll to position [4217, 0]
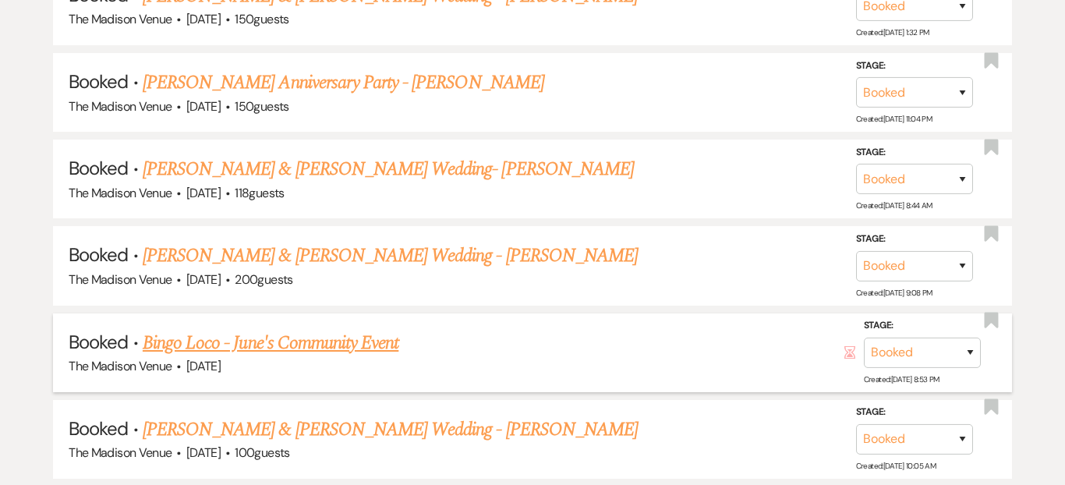
click at [324, 329] on link "Bingo Loco - June's Community Event" at bounding box center [271, 343] width 256 height 28
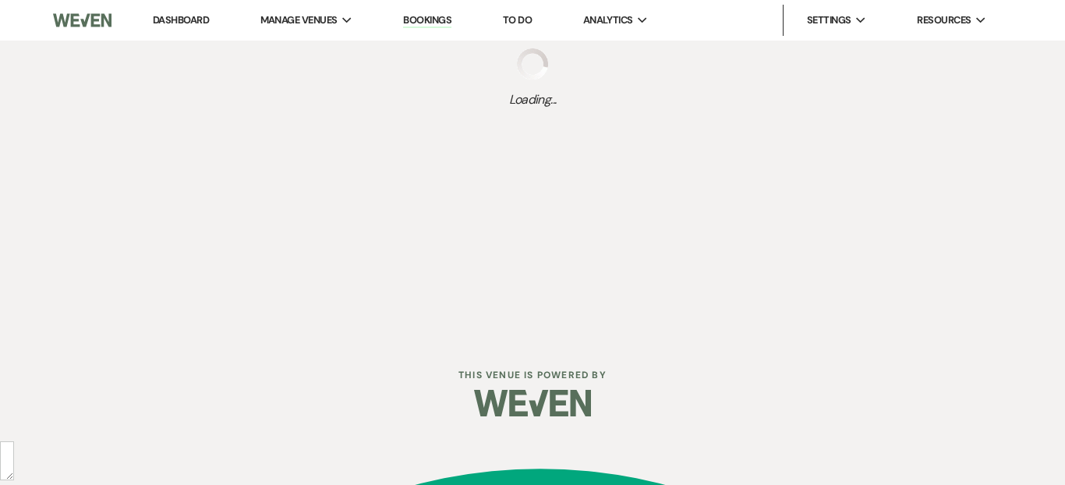
select select "12"
select select "7"
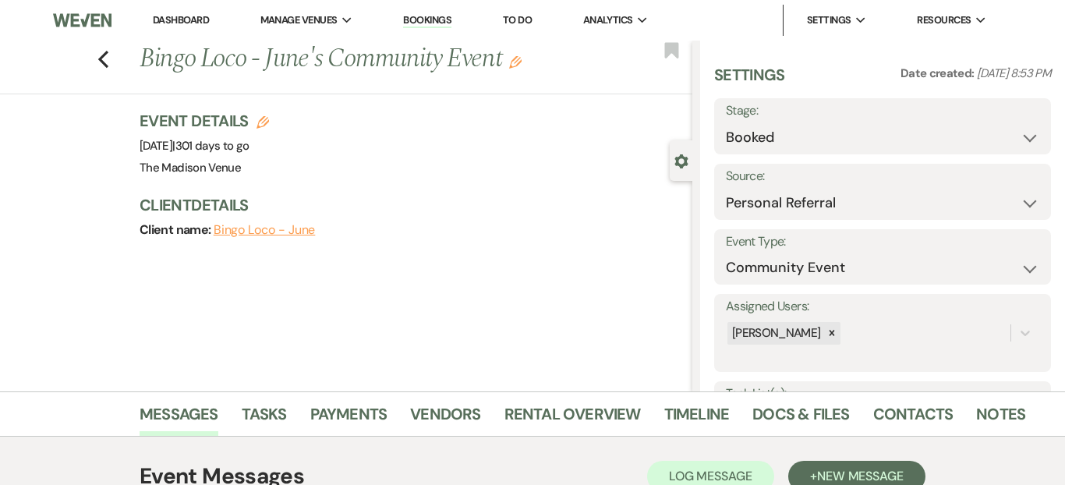
click at [519, 65] on icon "Edit" at bounding box center [515, 62] width 12 height 12
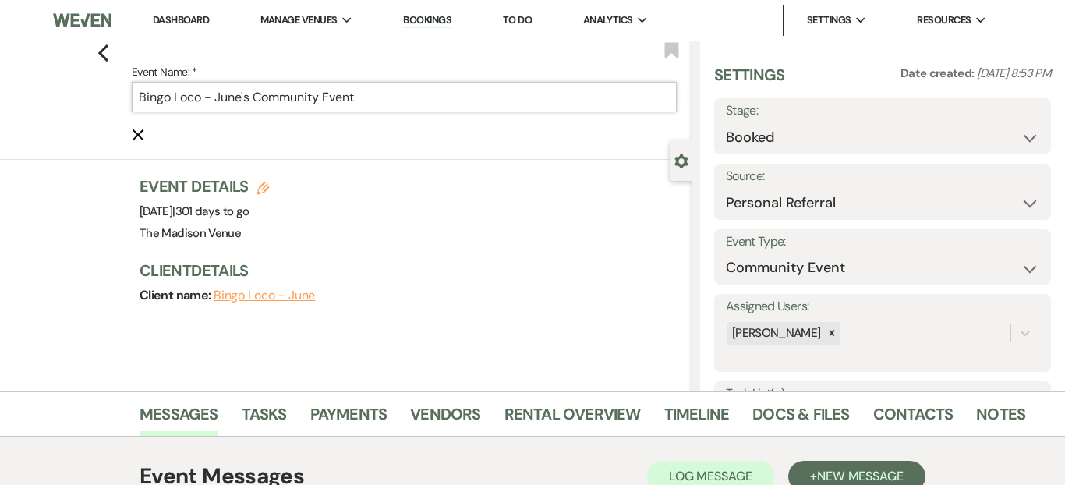
click at [385, 100] on input "Bingo Loco - June's Community Event" at bounding box center [404, 97] width 545 height 30
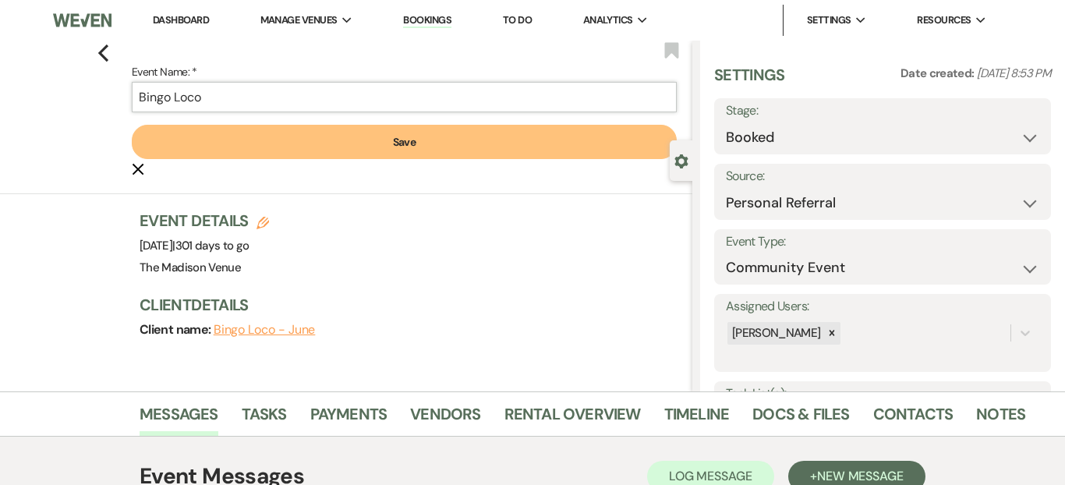
type input "Bingo Loco"
click at [352, 144] on button "Save" at bounding box center [404, 142] width 545 height 34
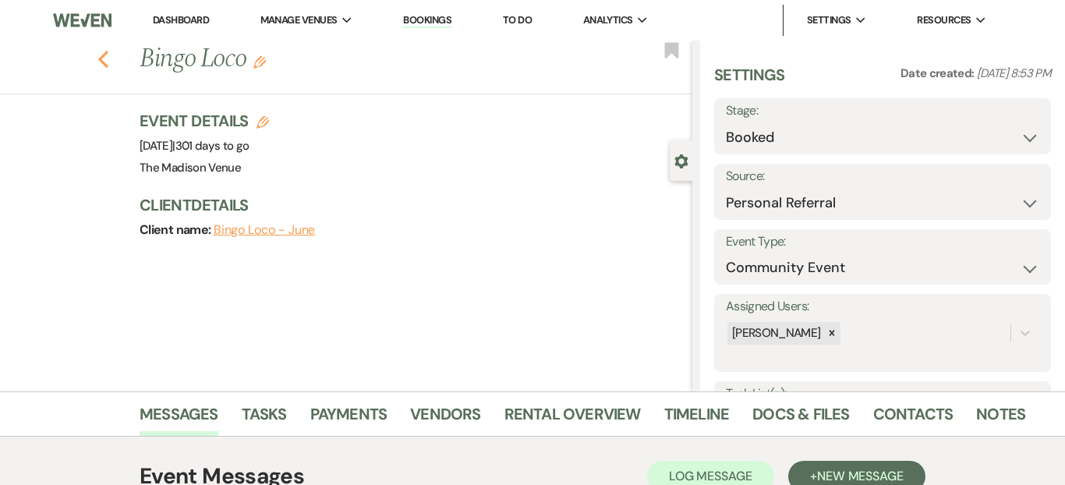
click at [104, 58] on icon "Previous" at bounding box center [103, 59] width 12 height 19
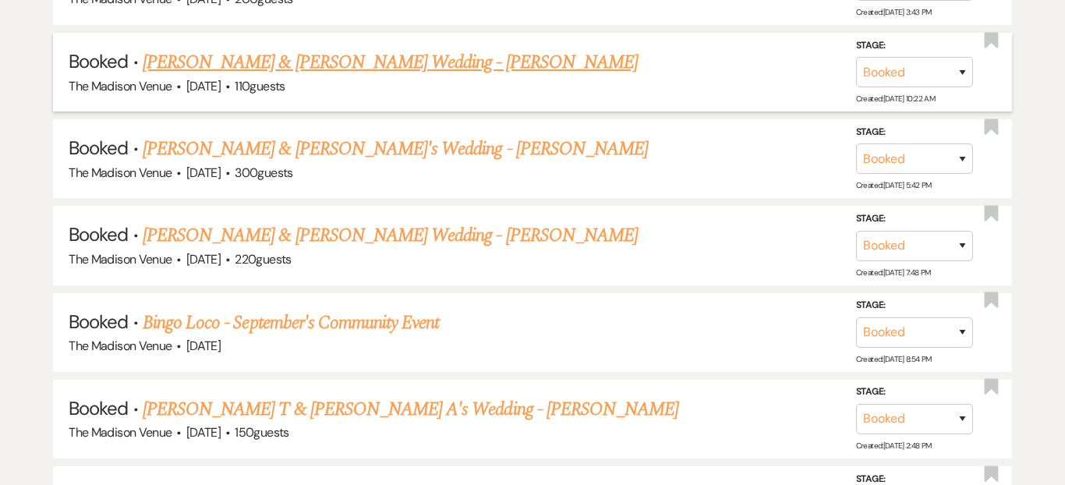
scroll to position [5626, 0]
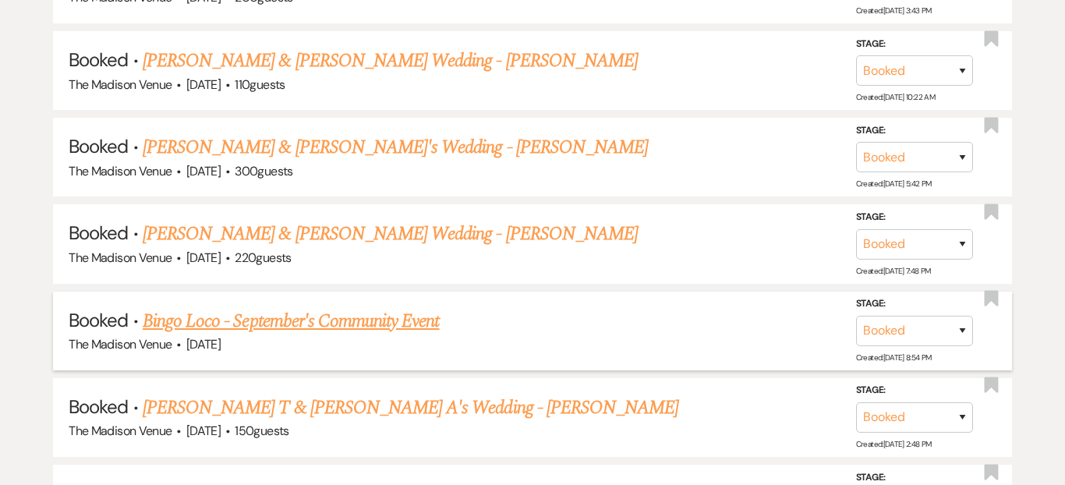
click at [330, 307] on link "Bingo Loco - September's Community Event" at bounding box center [291, 321] width 297 height 28
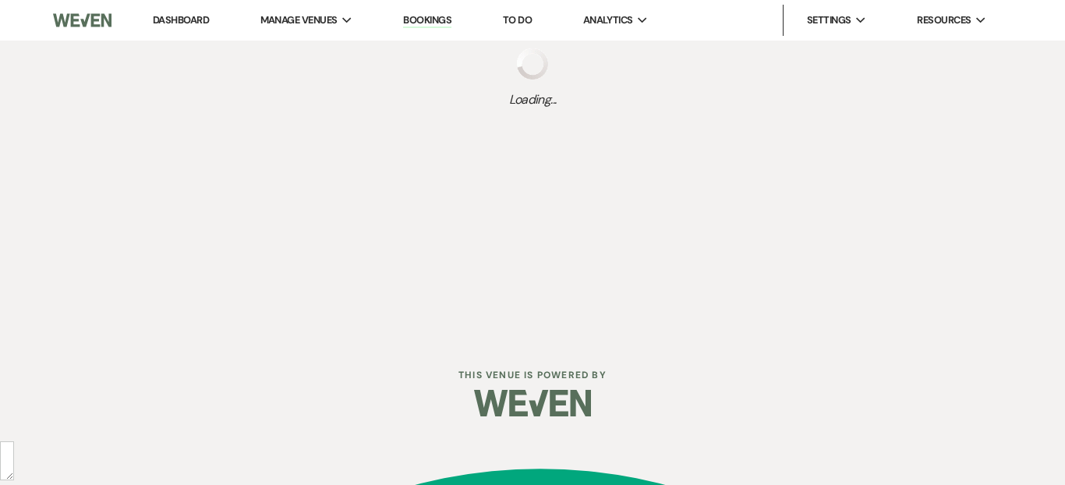
select select "7"
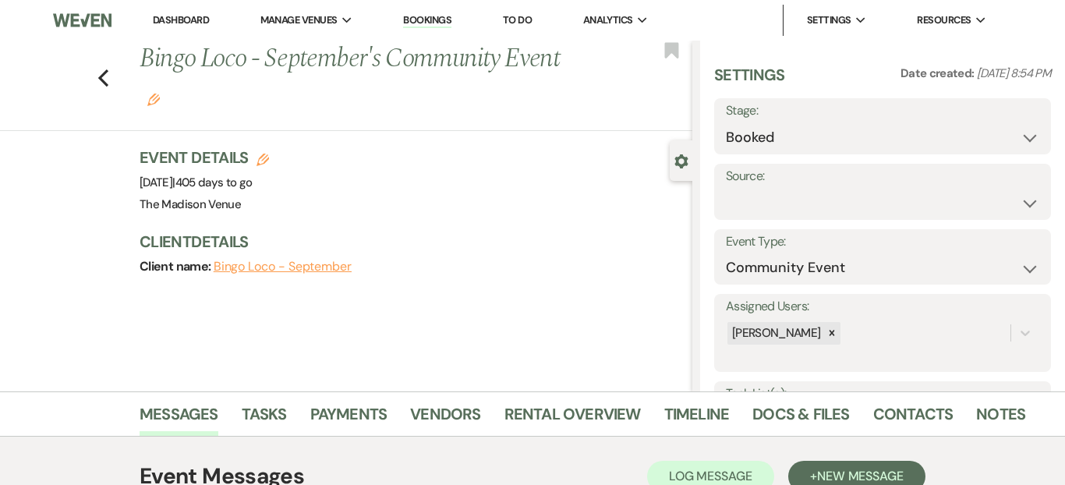
click at [154, 100] on icon "Edit" at bounding box center [153, 100] width 12 height 12
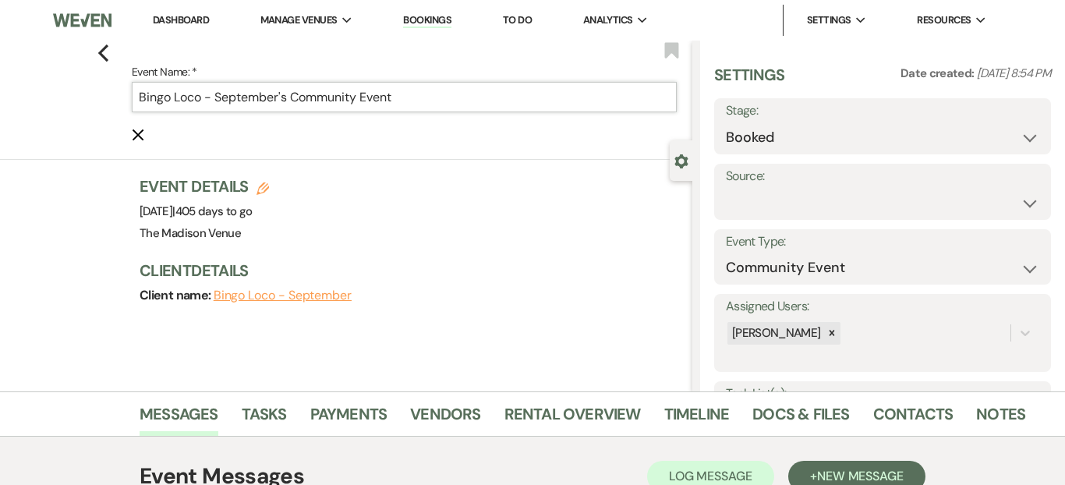
drag, startPoint x: 403, startPoint y: 94, endPoint x: 202, endPoint y: 101, distance: 201.3
click at [202, 101] on input "Bingo Loco - September's Community Event" at bounding box center [404, 97] width 545 height 30
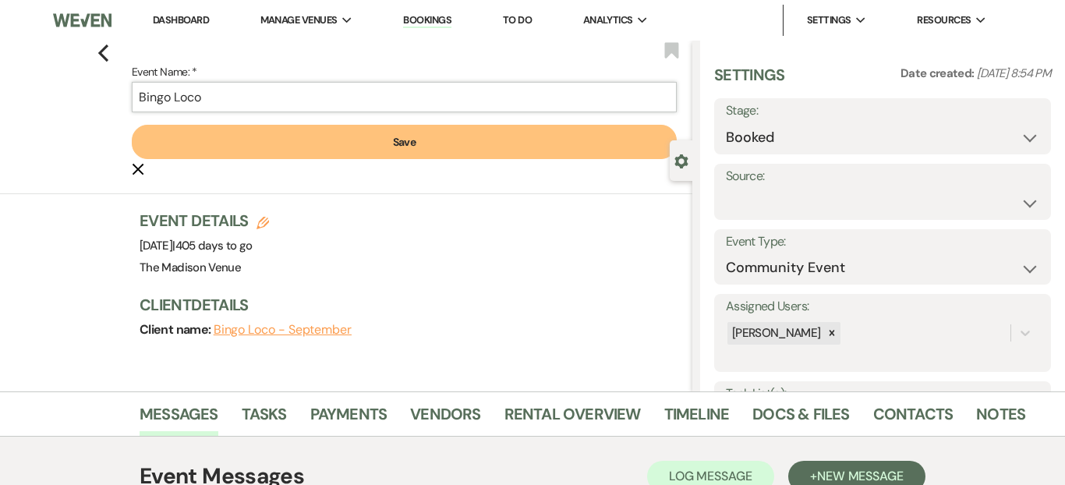
type input "Bingo Loco"
click at [235, 141] on button "Save" at bounding box center [404, 142] width 545 height 34
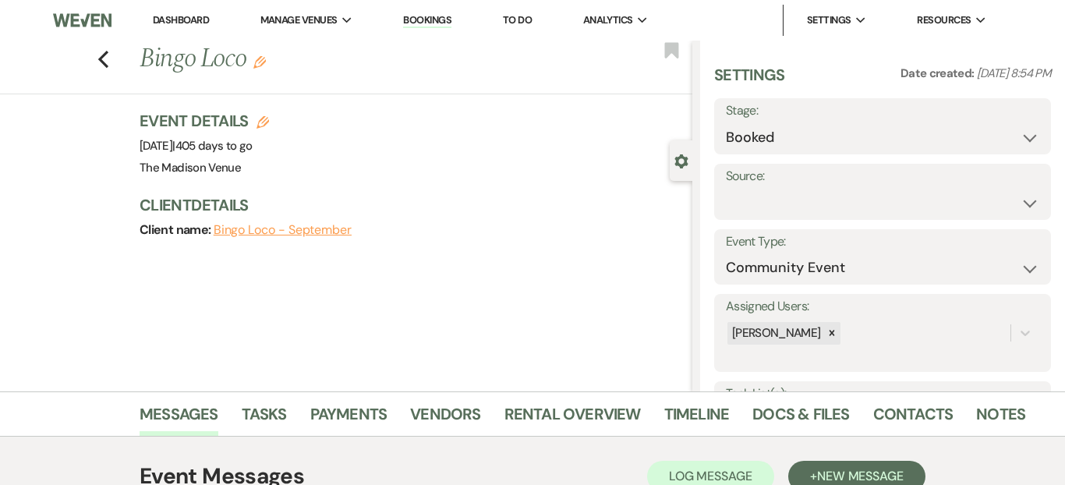
click at [104, 72] on div "Previous Bingo Loco Edit Bookmark" at bounding box center [342, 68] width 700 height 54
click at [104, 62] on icon "Previous" at bounding box center [103, 59] width 12 height 19
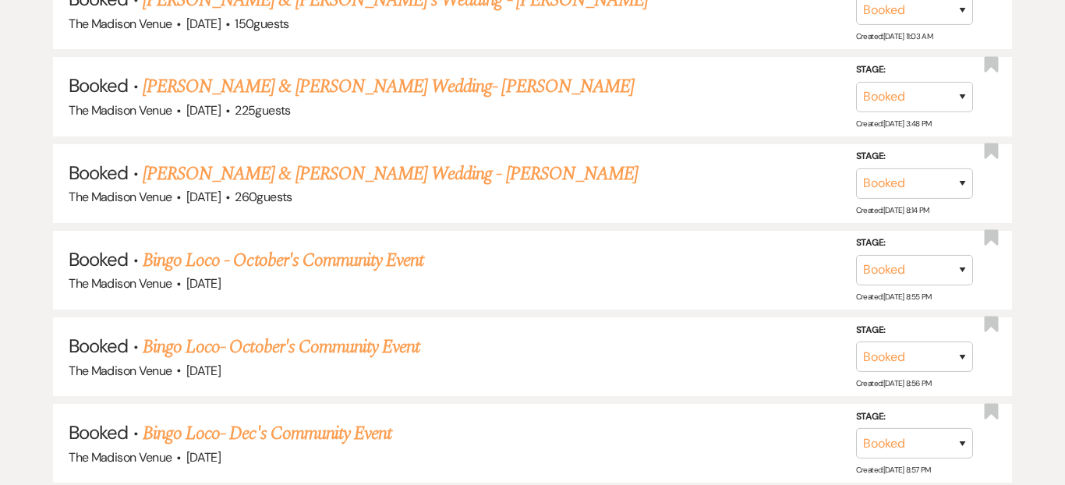
scroll to position [6207, 0]
click at [372, 246] on link "Bingo Loco - October's Community Event" at bounding box center [283, 260] width 281 height 28
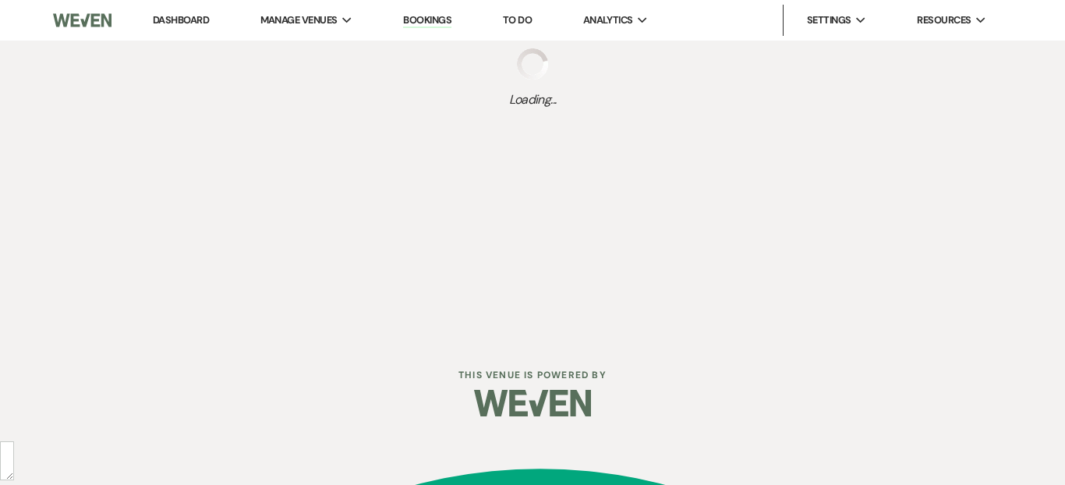
select select "7"
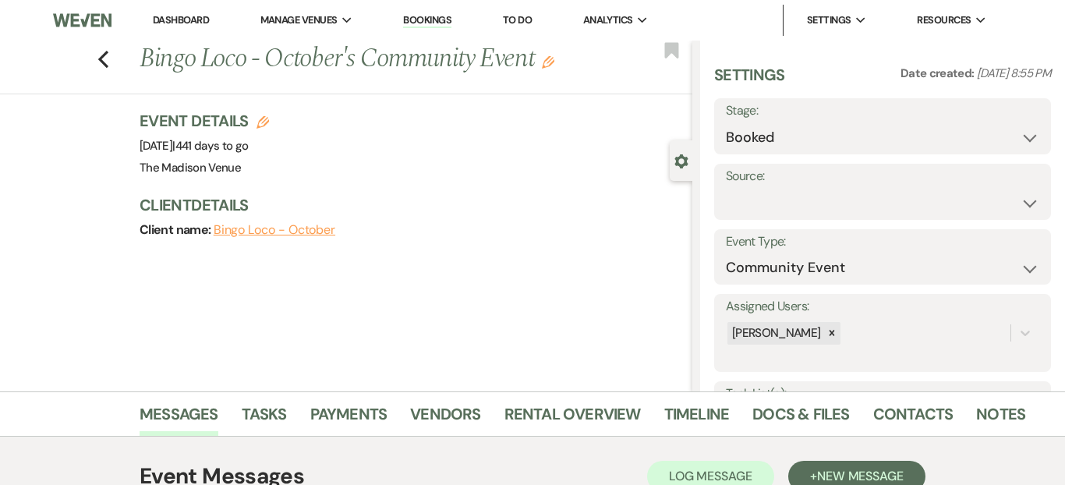
click at [552, 67] on icon "Edit" at bounding box center [548, 62] width 12 height 12
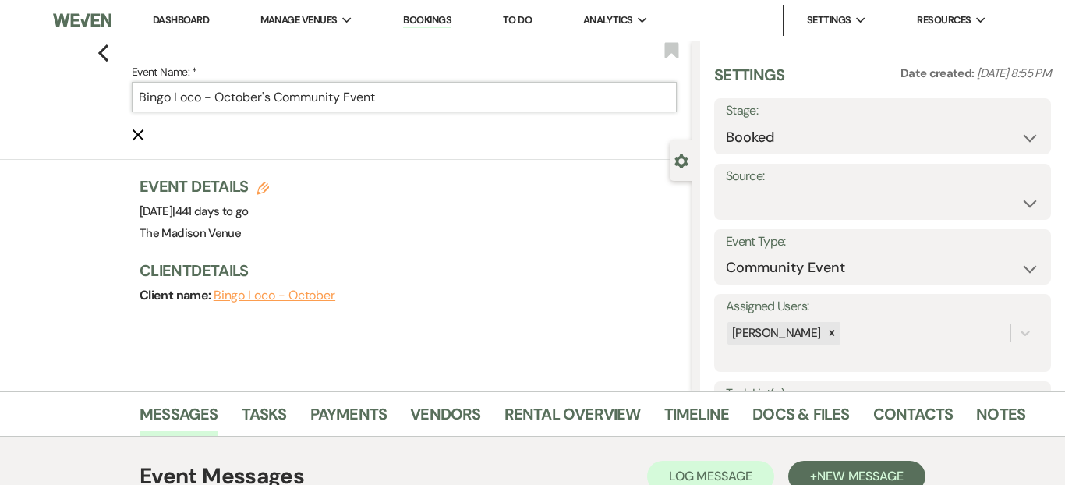
drag, startPoint x: 422, startPoint y: 105, endPoint x: 202, endPoint y: 104, distance: 219.9
click at [202, 104] on input "Bingo Loco - October's Community Event" at bounding box center [404, 97] width 545 height 30
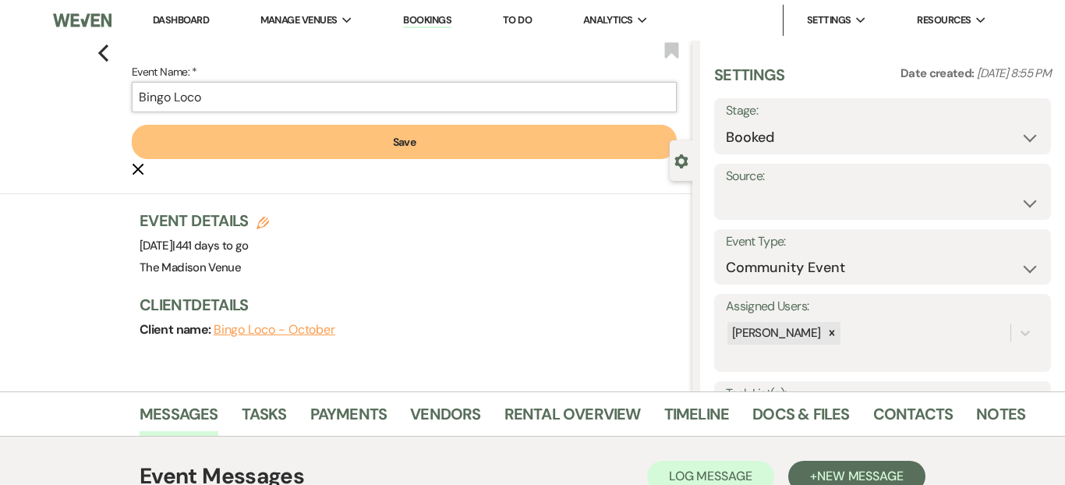
type input "Bingo Loco"
click at [211, 138] on button "Save" at bounding box center [404, 142] width 545 height 34
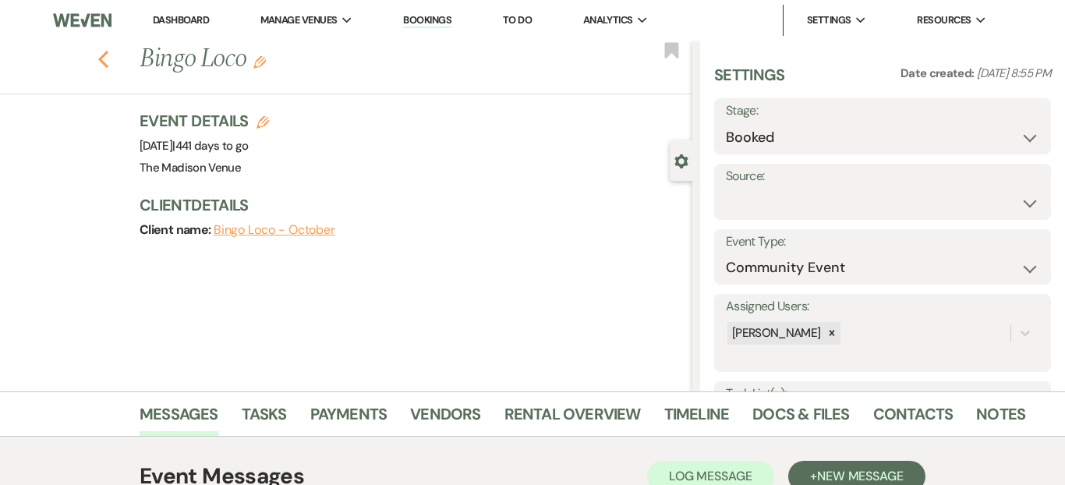
click at [108, 57] on icon "Previous" at bounding box center [103, 59] width 12 height 19
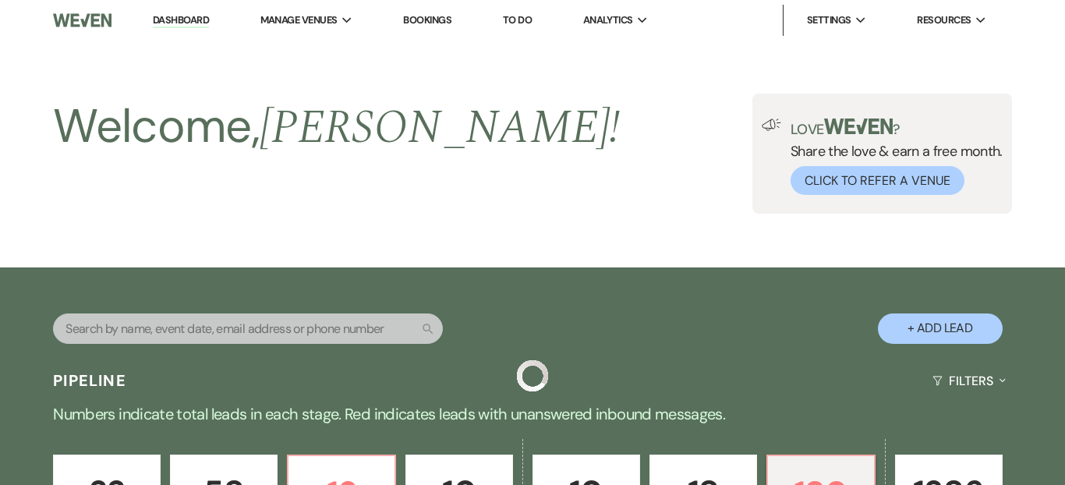
scroll to position [6207, 0]
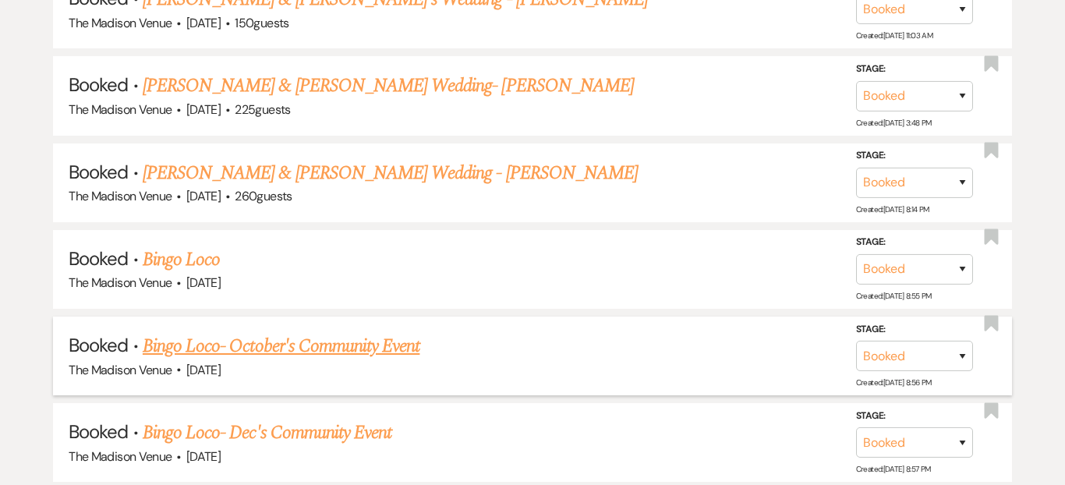
click at [294, 332] on link "Bingo Loco- October's Community Event" at bounding box center [281, 346] width 277 height 28
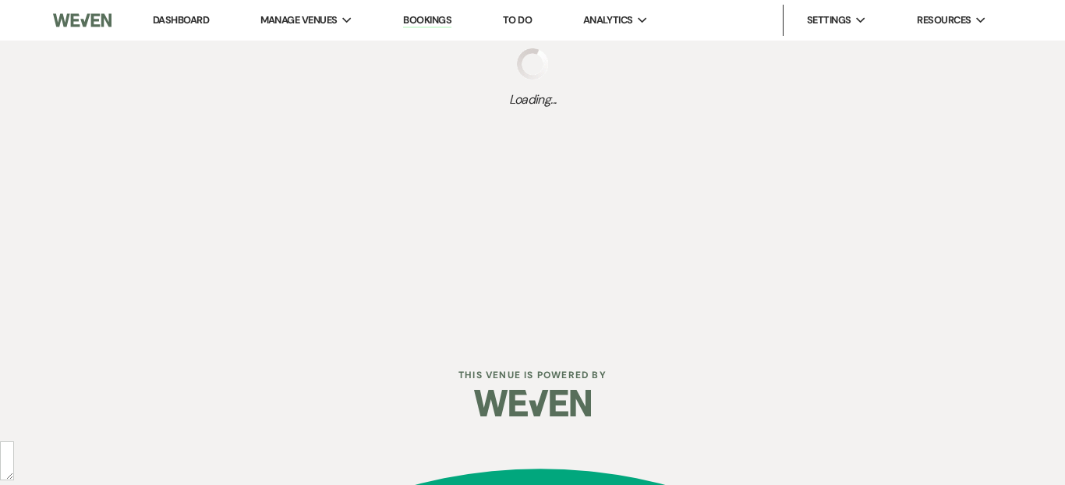
select select "12"
select select "7"
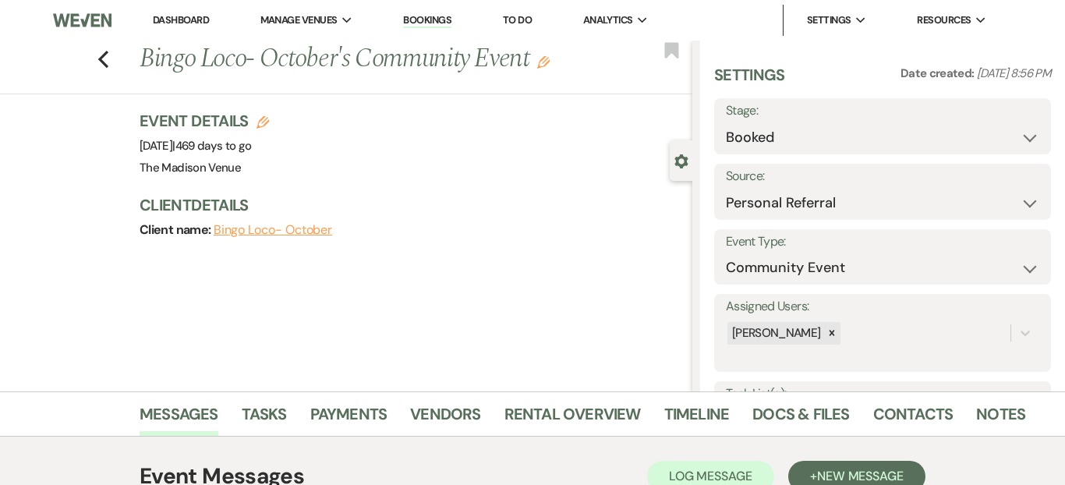
click at [547, 60] on use "button" at bounding box center [543, 62] width 12 height 12
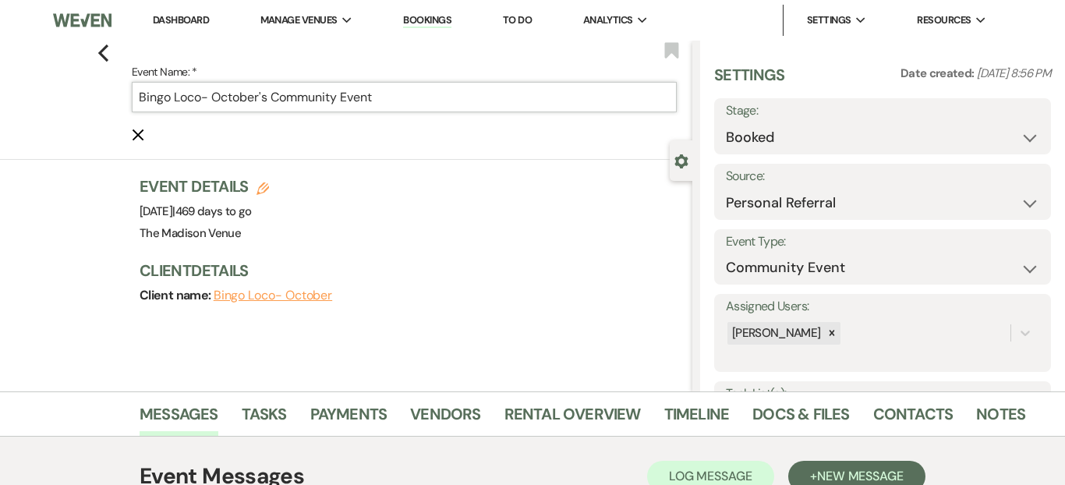
drag, startPoint x: 407, startPoint y: 99, endPoint x: 204, endPoint y: 94, distance: 203.6
click at [204, 94] on input "Bingo Loco- October's Community Event" at bounding box center [404, 97] width 545 height 30
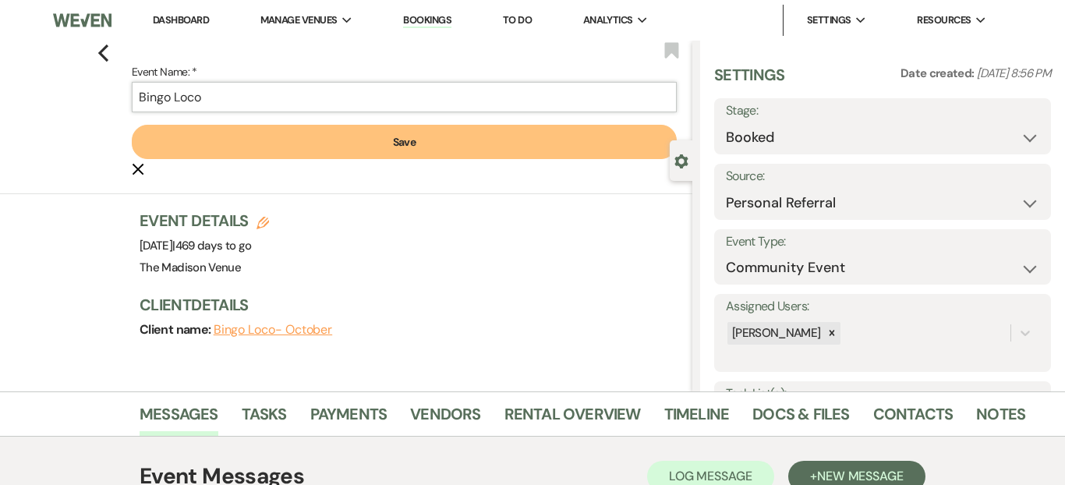
type input "Bingo Loco"
click at [216, 148] on button "Save" at bounding box center [404, 142] width 545 height 34
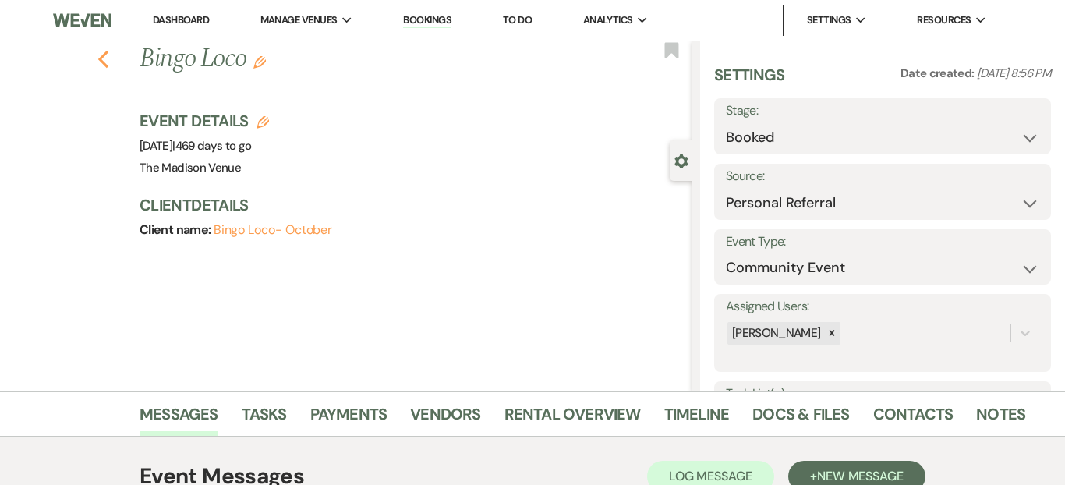
click at [101, 59] on use "button" at bounding box center [103, 59] width 10 height 17
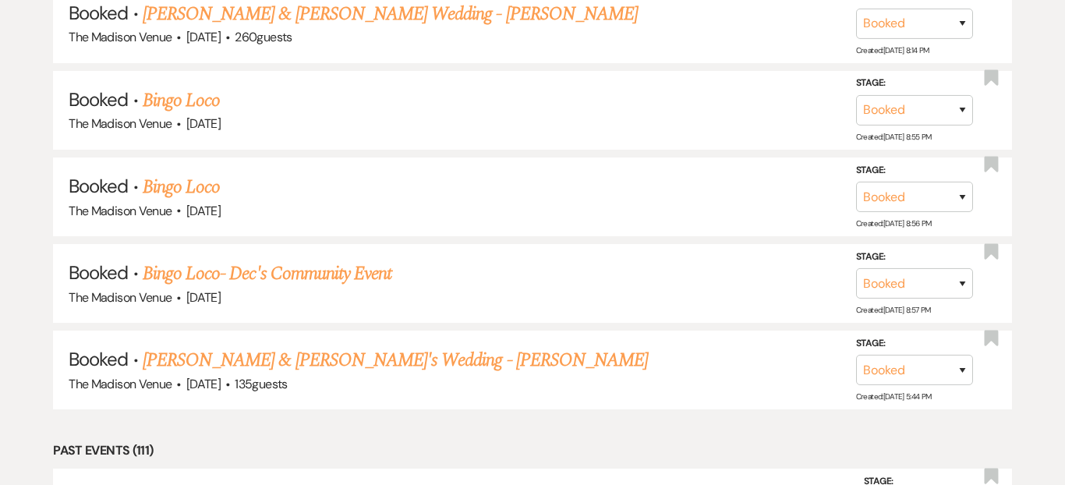
scroll to position [6379, 0]
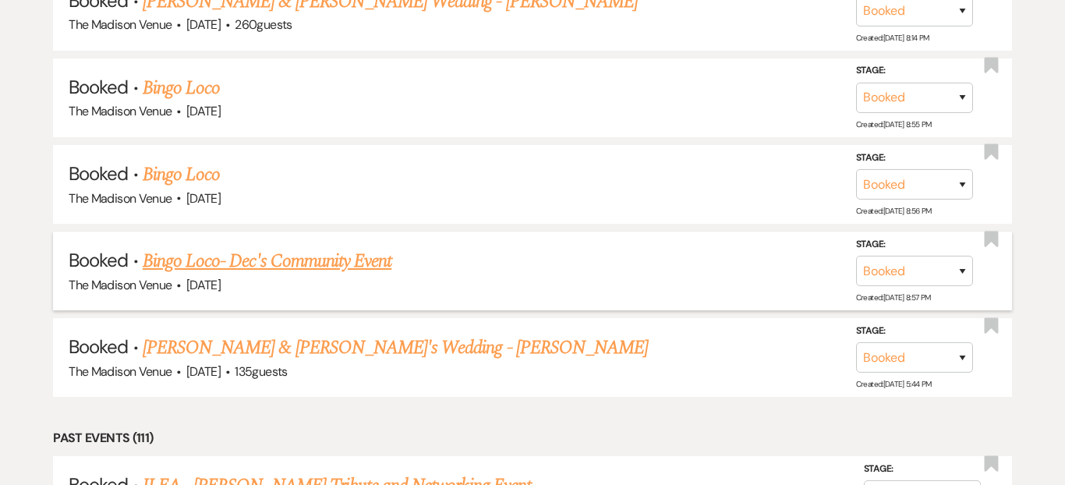
click at [254, 247] on link "Bingo Loco- Dec's Community Event" at bounding box center [267, 261] width 249 height 28
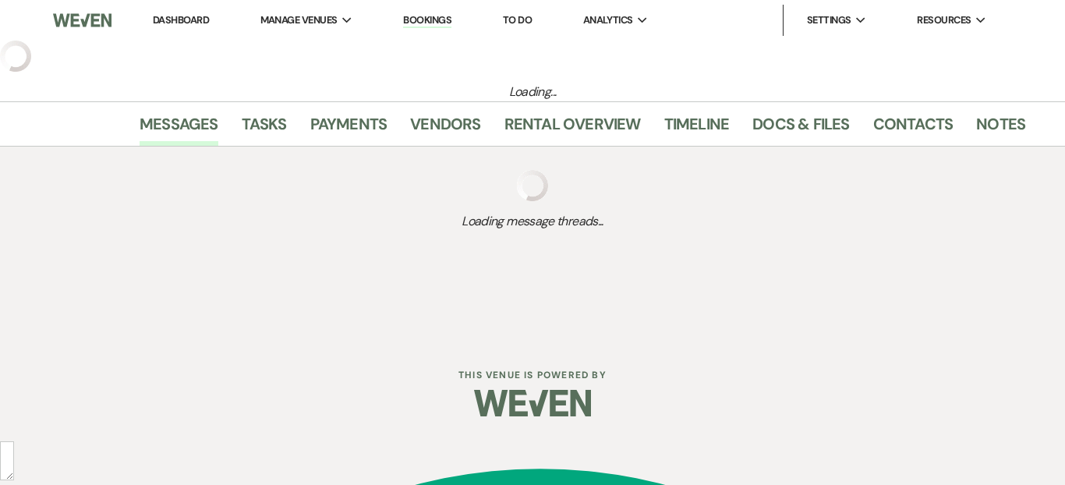
select select "12"
select select "7"
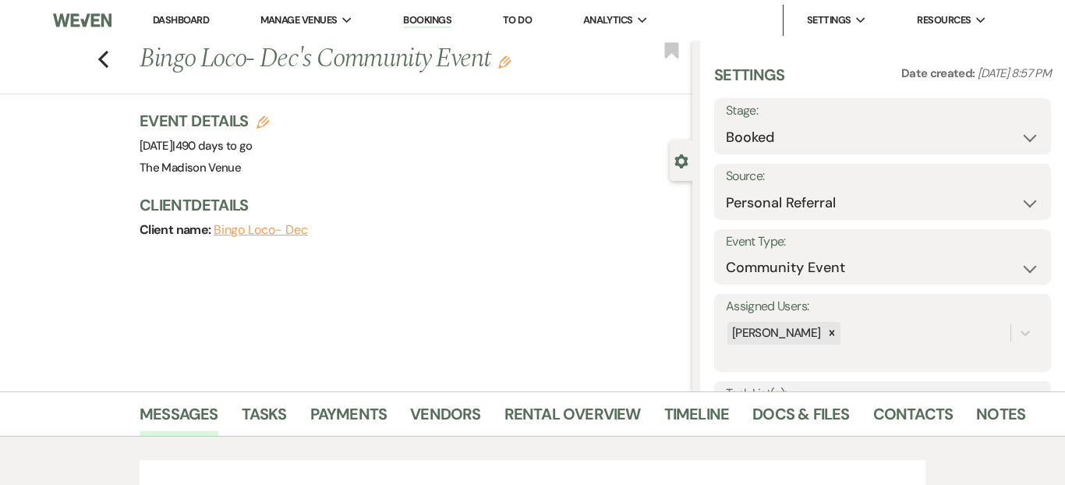
click at [504, 65] on icon "Edit" at bounding box center [504, 62] width 12 height 12
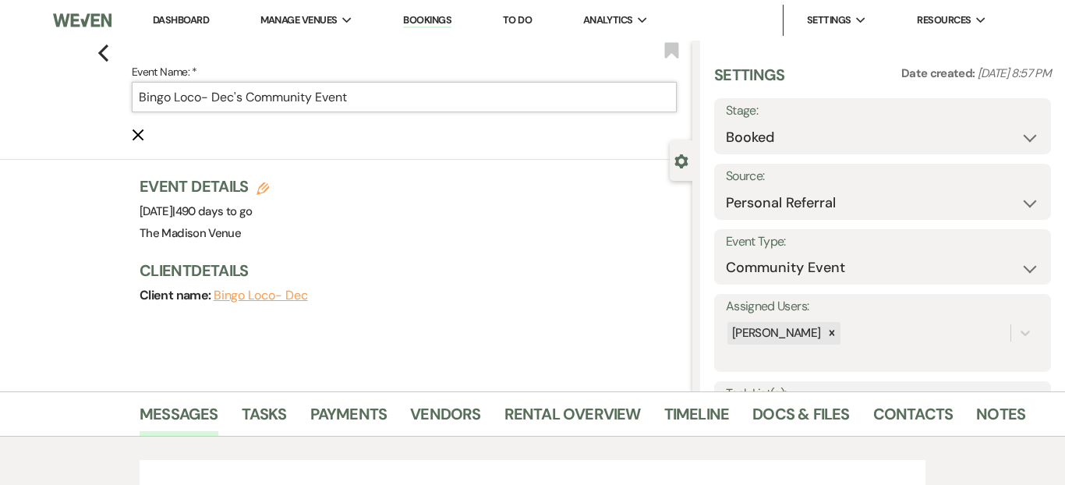
drag, startPoint x: 382, startPoint y: 91, endPoint x: 207, endPoint y: 91, distance: 175.4
click at [207, 91] on input "Bingo Loco- Dec's Community Event" at bounding box center [404, 97] width 545 height 30
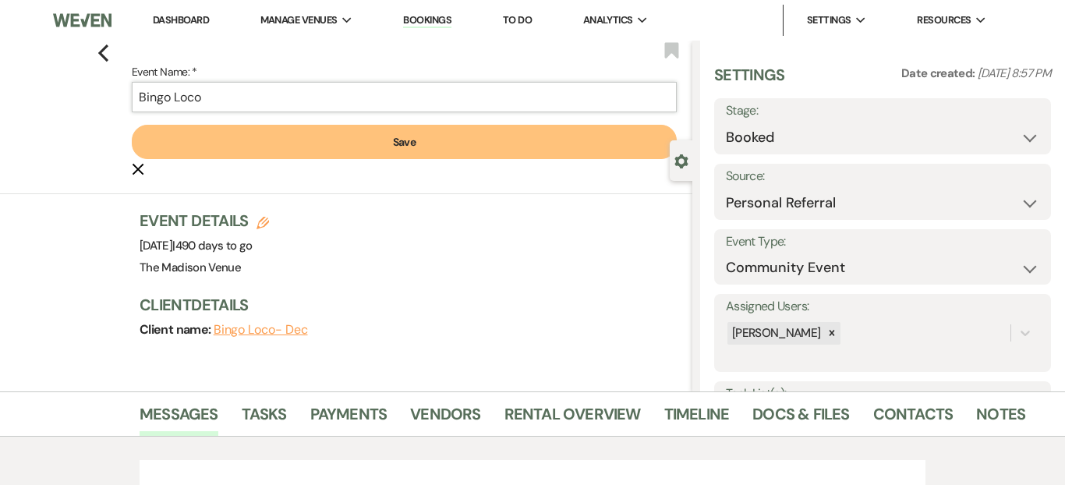
type input "Bingo Loco"
click at [197, 147] on button "Save" at bounding box center [404, 142] width 545 height 34
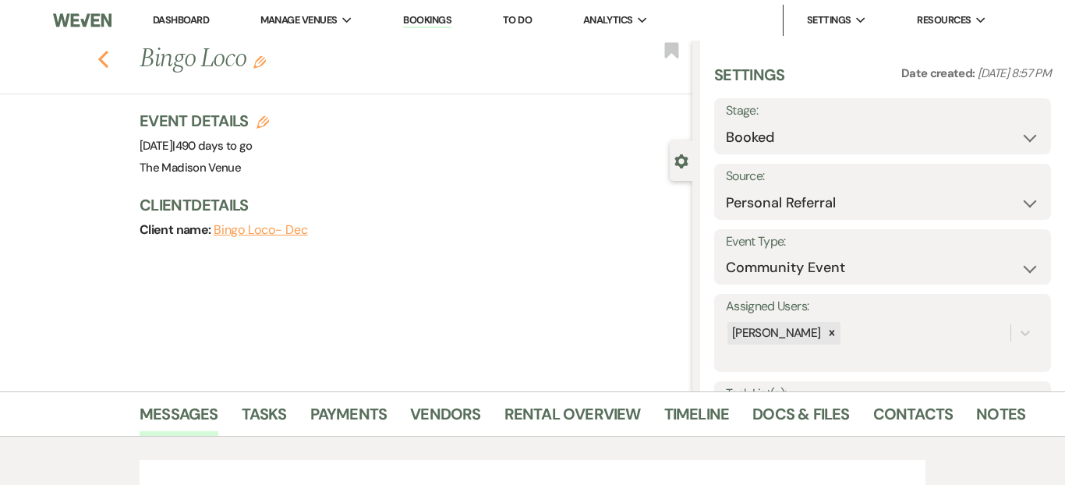
click at [99, 62] on icon "Previous" at bounding box center [103, 59] width 12 height 19
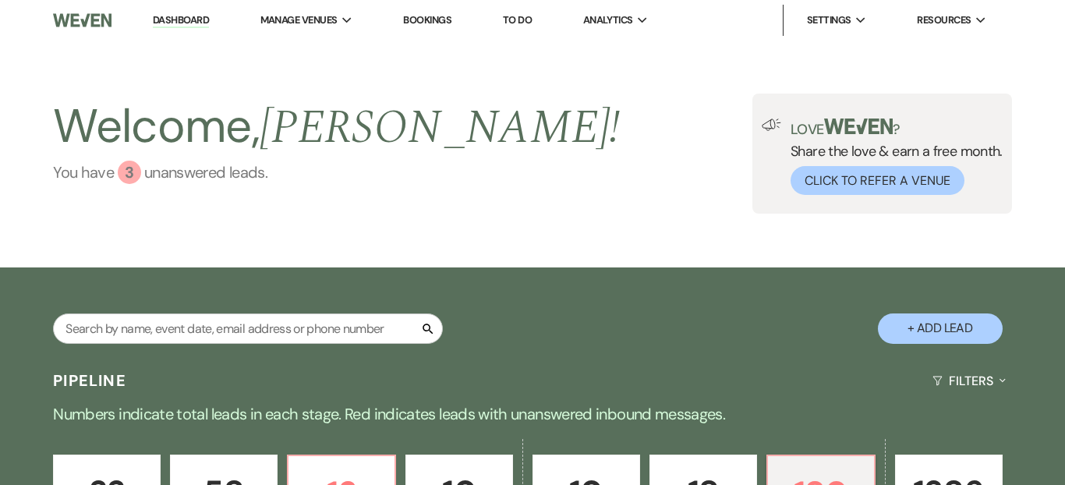
click at [153, 183] on link "You have 3 unanswered lead s ." at bounding box center [336, 172] width 567 height 23
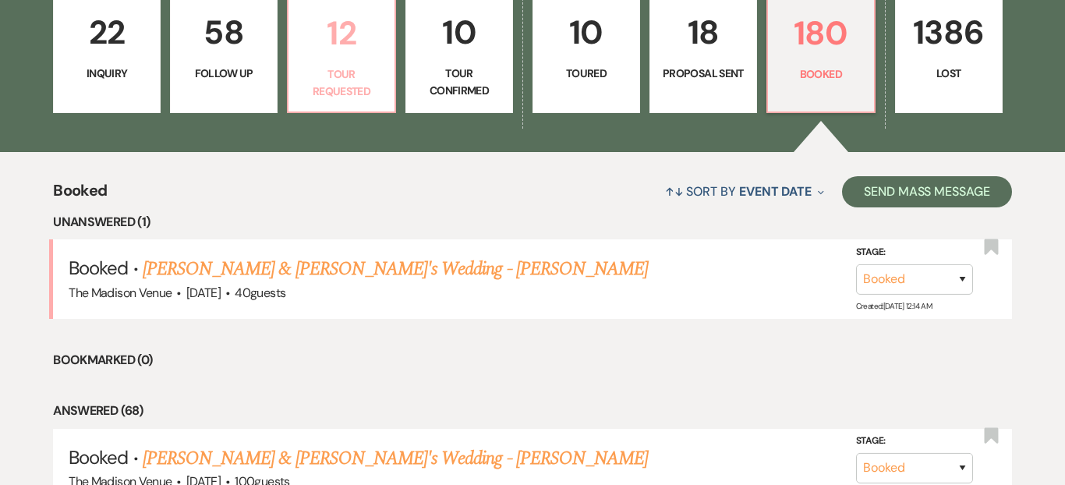
scroll to position [461, 0]
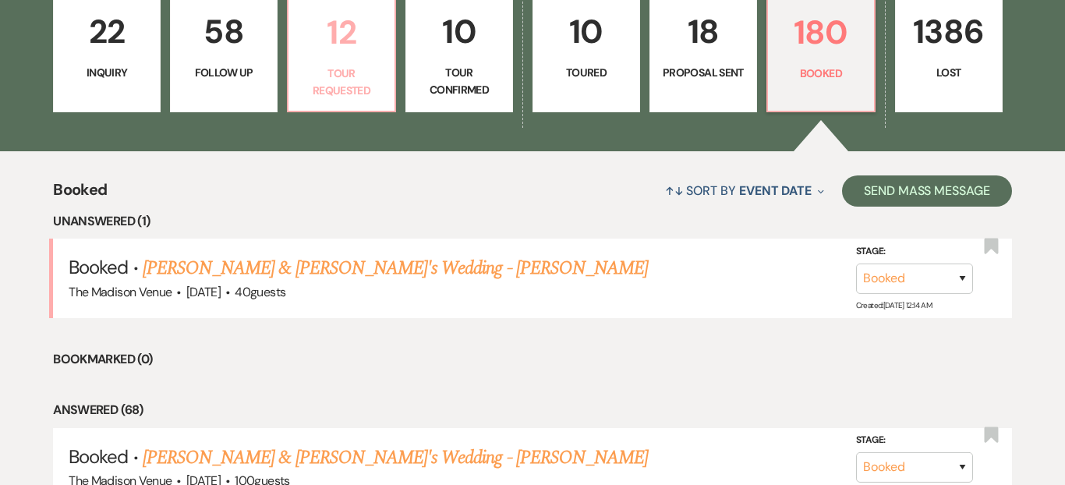
click at [339, 66] on p "Tour Requested" at bounding box center [341, 82] width 87 height 35
select select "2"
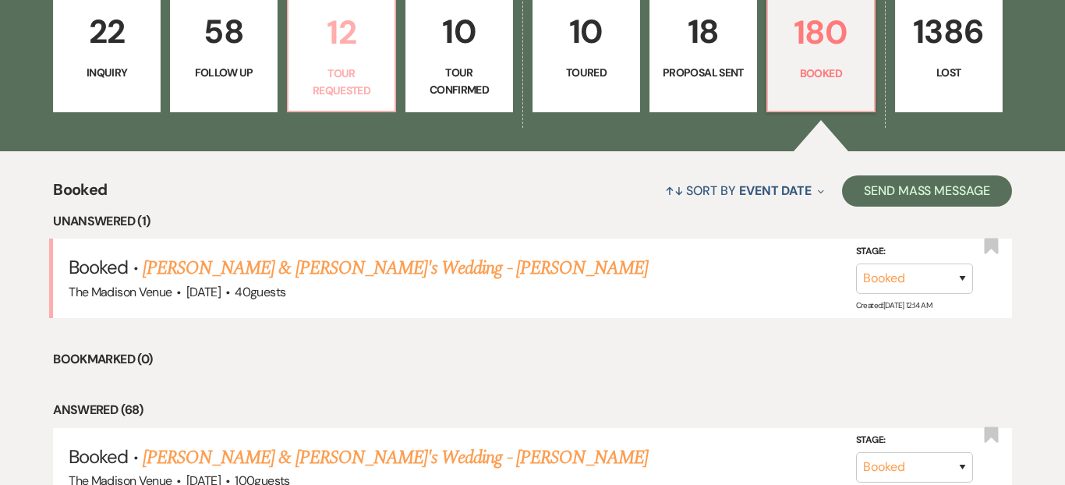
select select "2"
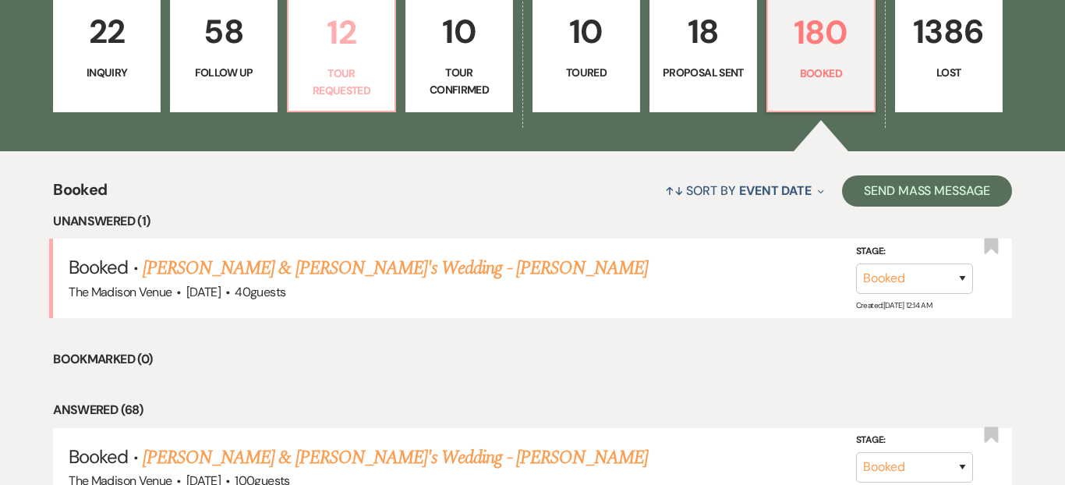
select select "2"
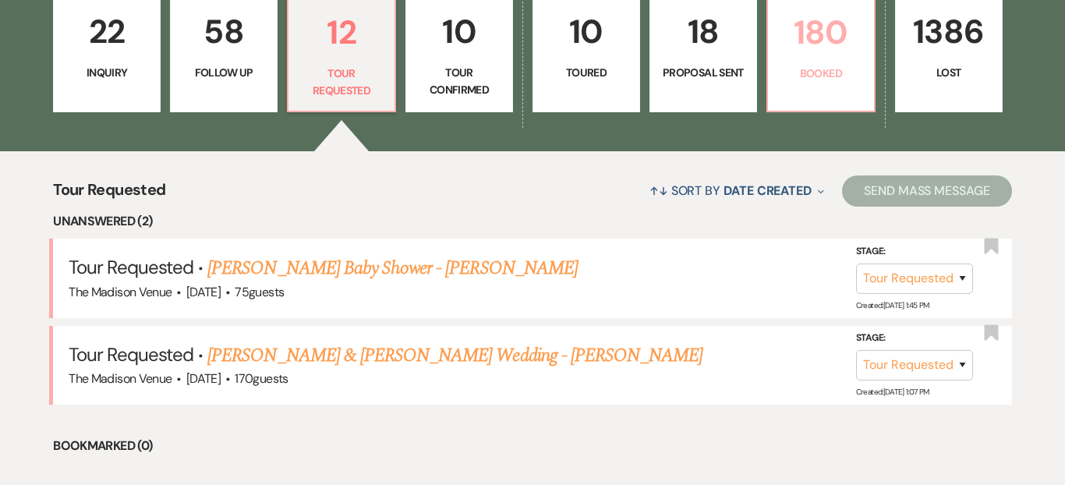
click at [816, 69] on p "Booked" at bounding box center [820, 73] width 87 height 17
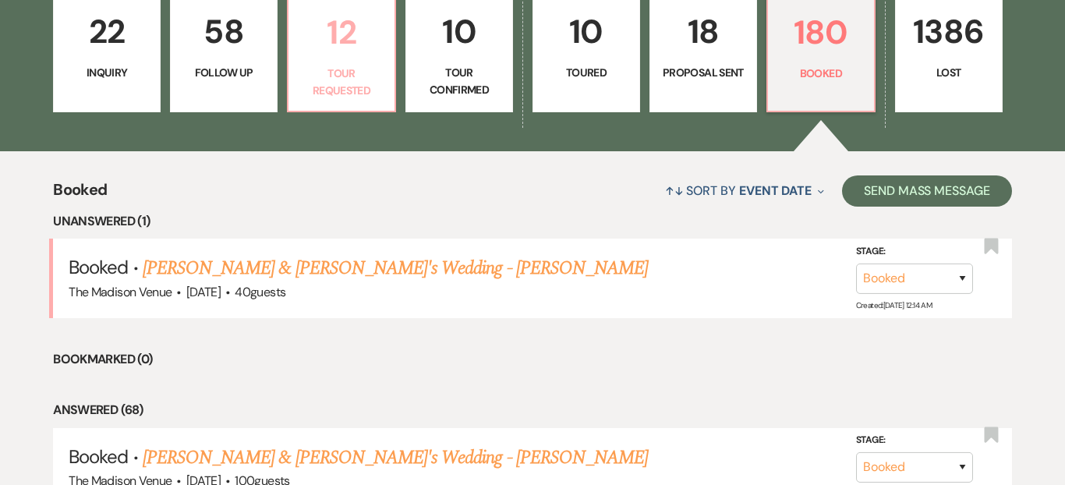
click at [316, 71] on p "Tour Requested" at bounding box center [341, 82] width 87 height 35
select select "2"
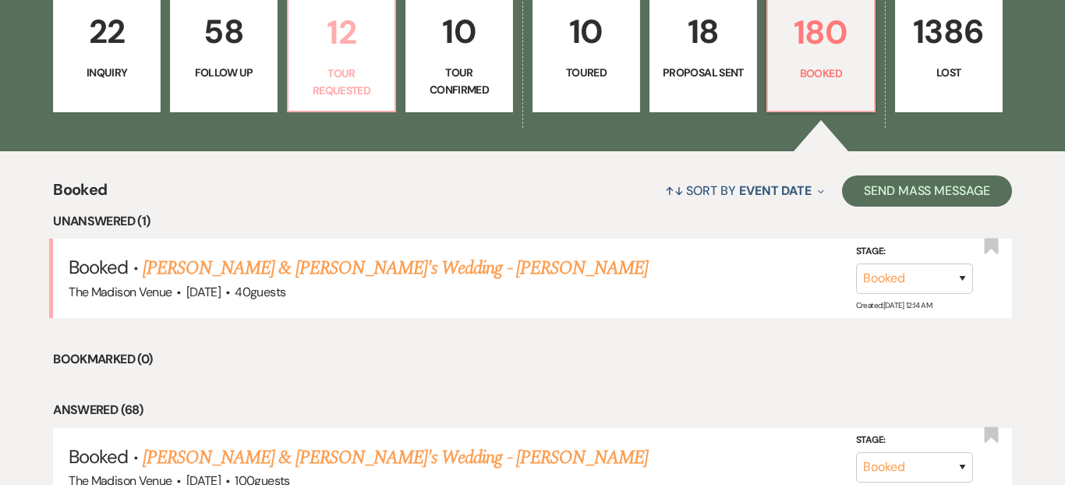
select select "2"
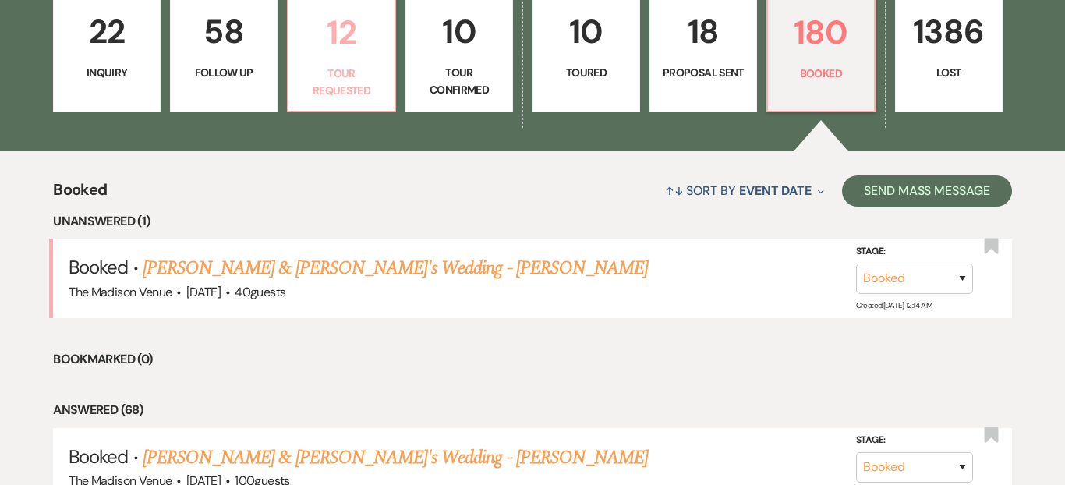
select select "2"
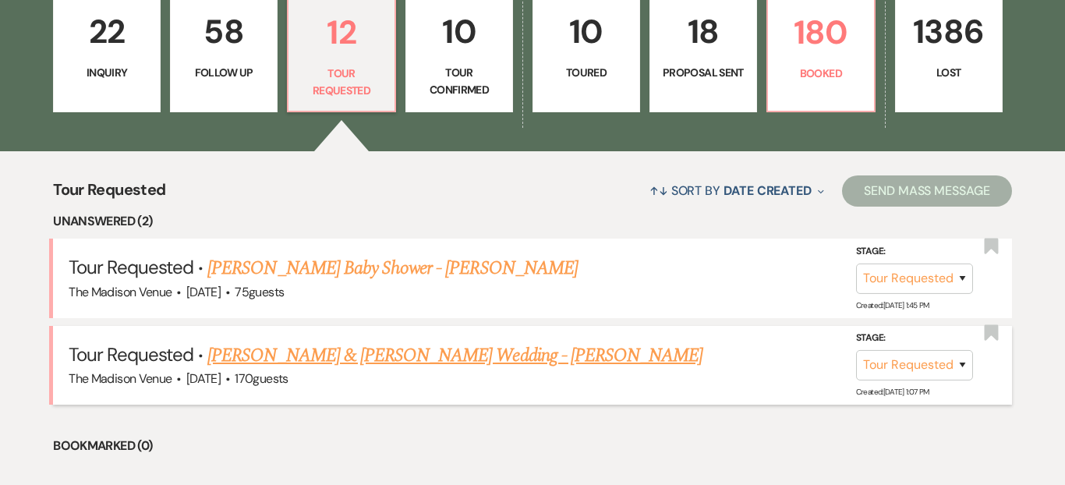
click at [515, 360] on link "Kevin Cowgill & Justin Abston's Wedding - Anthony" at bounding box center [454, 356] width 495 height 28
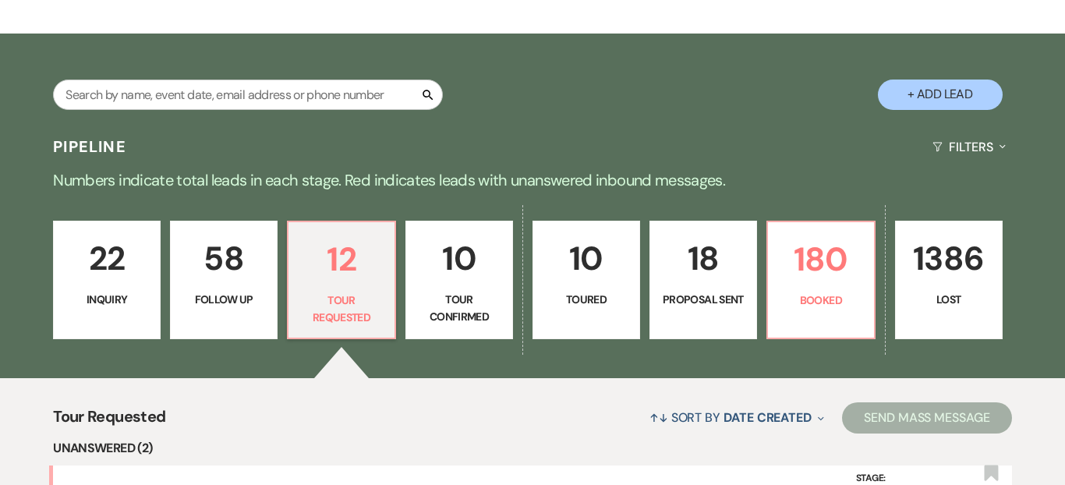
select select "2"
select select "5"
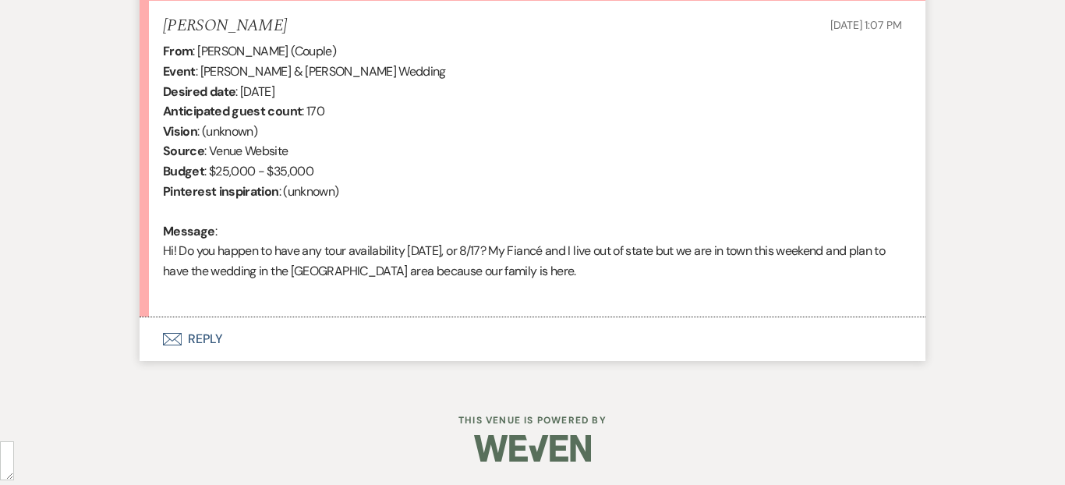
click at [356, 331] on button "Envelope Reply" at bounding box center [533, 339] width 786 height 44
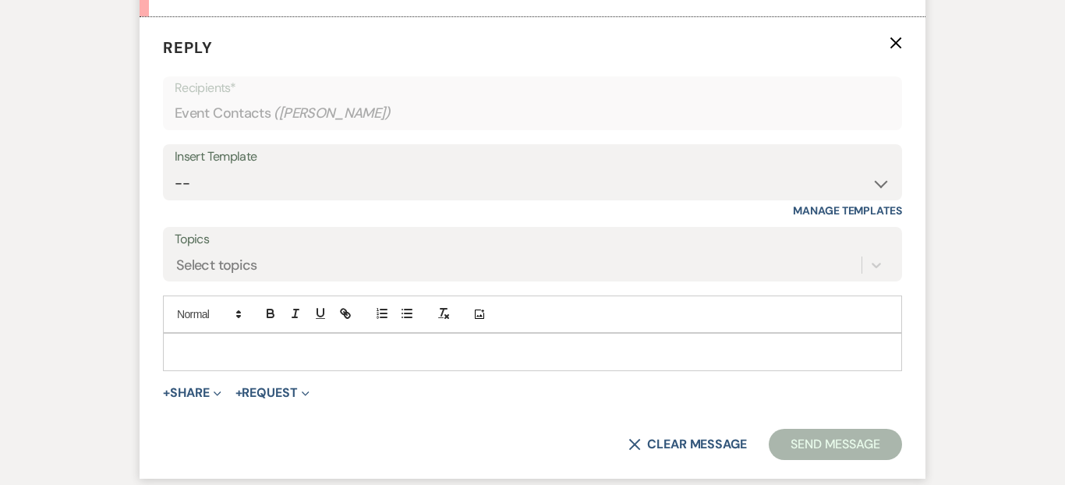
scroll to position [915, 0]
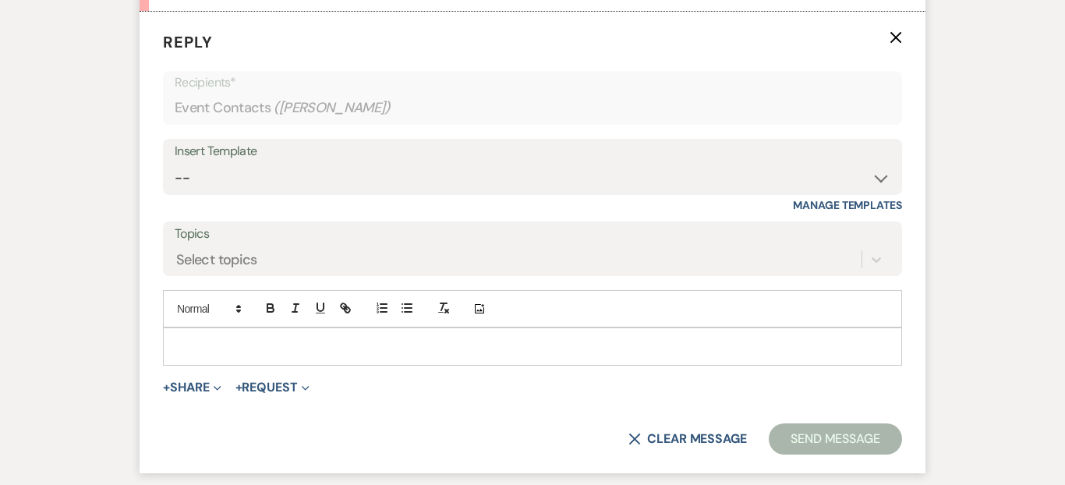
click at [317, 348] on p at bounding box center [532, 346] width 714 height 17
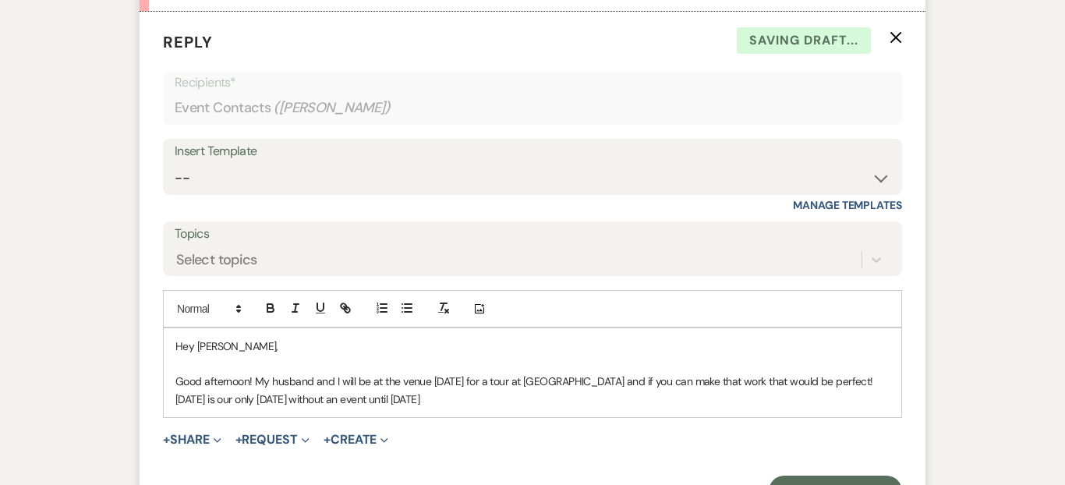
click at [695, 381] on p "Good afternoon! My husband and I will be at the venue tomorrow for a tour at No…" at bounding box center [532, 390] width 714 height 35
click at [572, 381] on p "Good afternoon! My husband and I will be at the venue tomorrow for a tour at No…" at bounding box center [532, 390] width 714 height 35
click at [550, 391] on p "Good afternoon! My husband and I will be at the venue tomorrow for a tour at No…" at bounding box center [532, 390] width 714 height 35
click at [543, 384] on p "Good afternoon! My husband and I will be at the venue tomorrow for a tour at No…" at bounding box center [532, 390] width 714 height 35
click at [431, 407] on div "Hey Justin, Good afternoon! My husband and I will be at the venue tomorrow for …" at bounding box center [533, 372] width 738 height 89
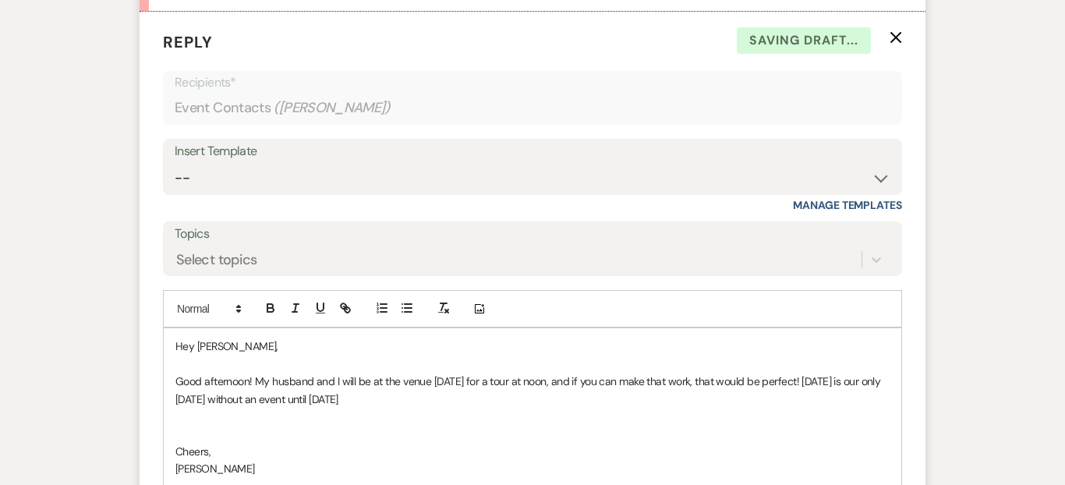
click at [411, 402] on p "Good afternoon! My husband and I will be at the venue tomorrow for a tour at no…" at bounding box center [532, 390] width 714 height 35
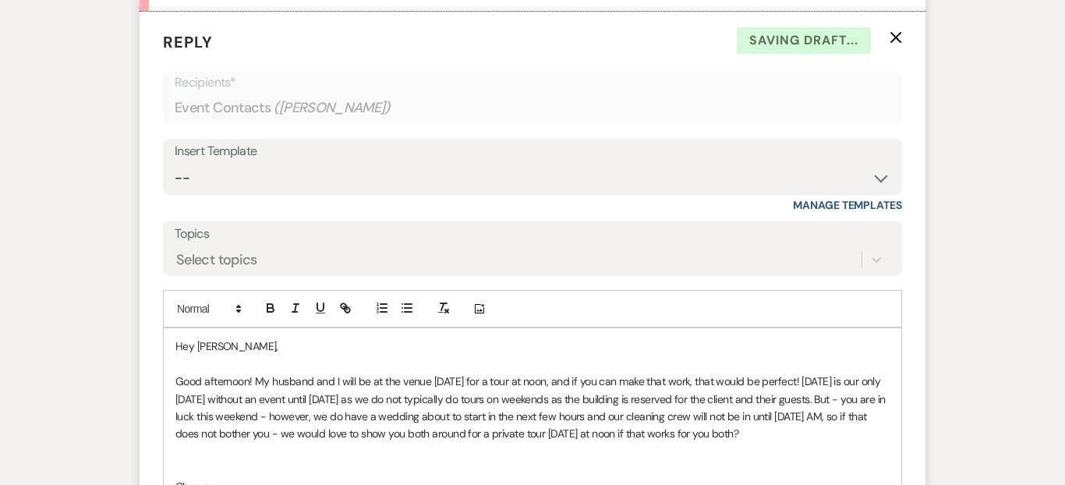
click at [631, 434] on p "Good afternoon! My husband and I will be at the venue tomorrow for a tour at no…" at bounding box center [532, 408] width 714 height 70
click at [0, 0] on span "tomorrow" at bounding box center [0, 0] width 0 height 0
click at [593, 402] on p "Good afternoon! My husband and I will be at the venue tomorrow for a tour at no…" at bounding box center [532, 408] width 714 height 70
click at [0, 0] on span "Add Punctuation" at bounding box center [0, 0] width 0 height 0
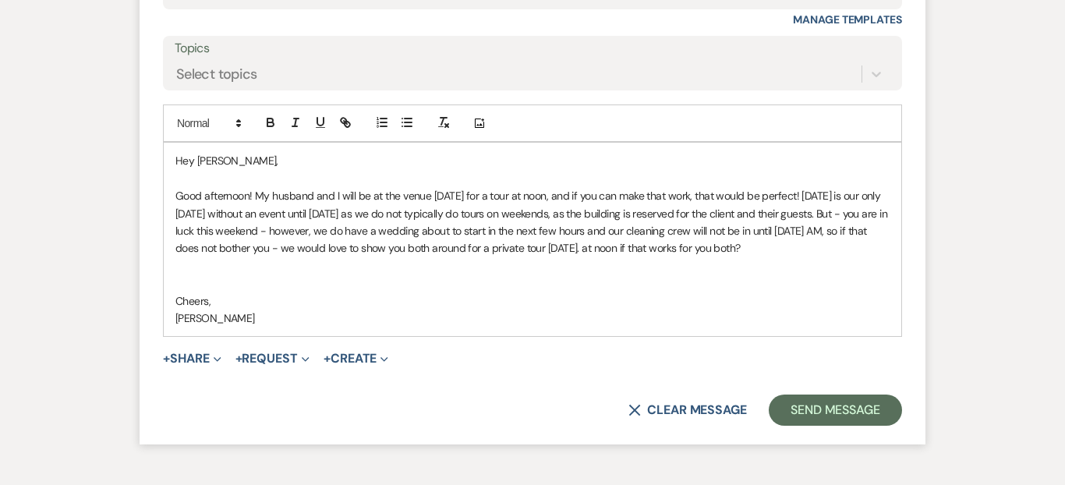
scroll to position [1114, 0]
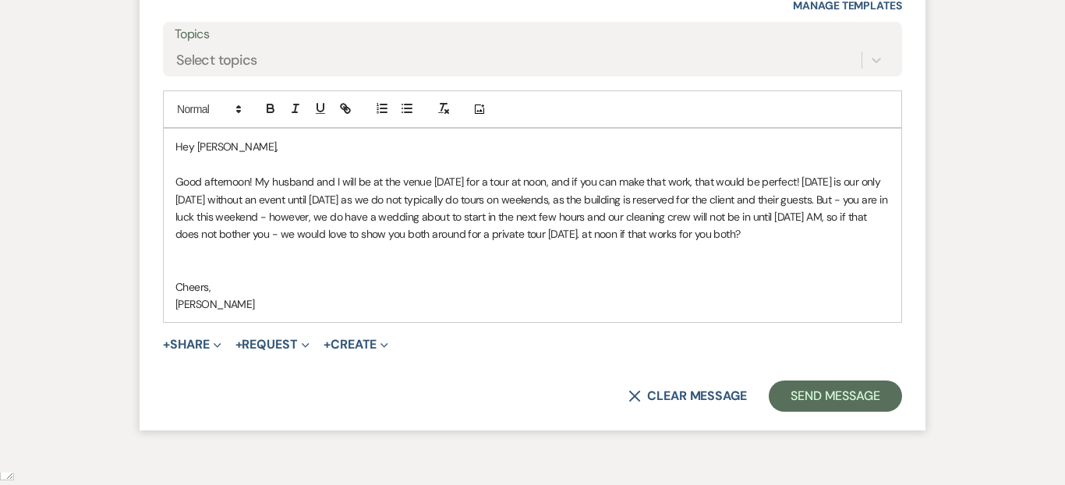
click at [0, 0] on span "Monday" at bounding box center [0, 0] width 0 height 0
click at [844, 391] on button "Send Message" at bounding box center [835, 396] width 133 height 31
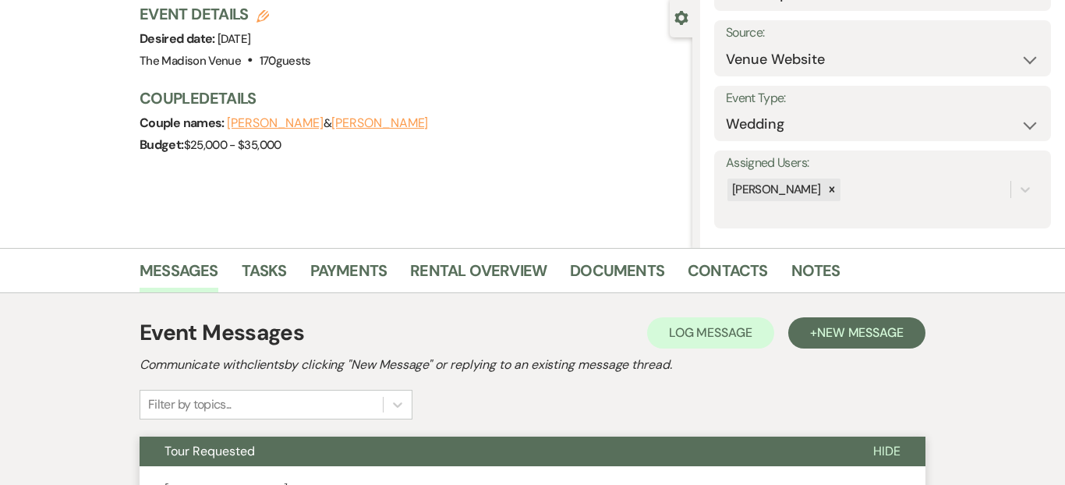
scroll to position [0, 0]
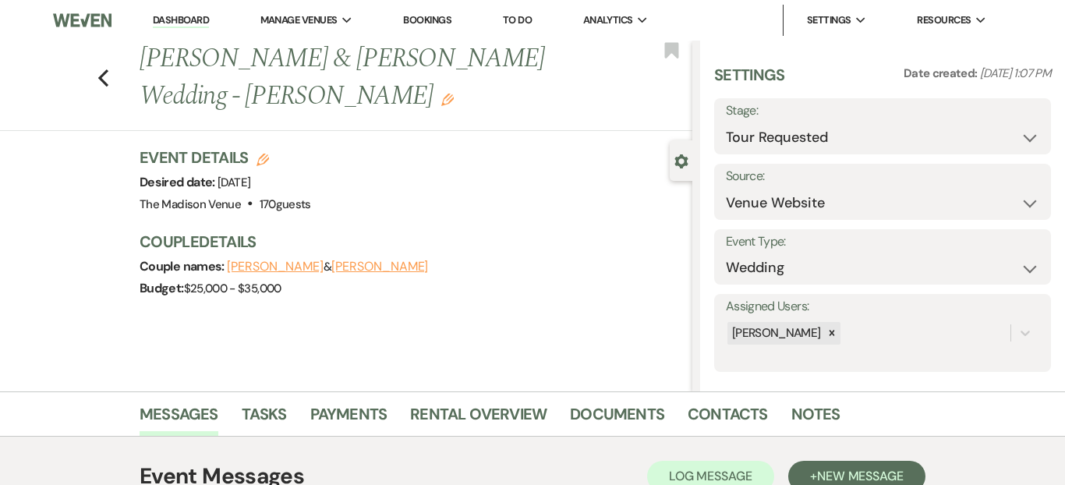
click at [189, 16] on link "Dashboard" at bounding box center [181, 20] width 56 height 15
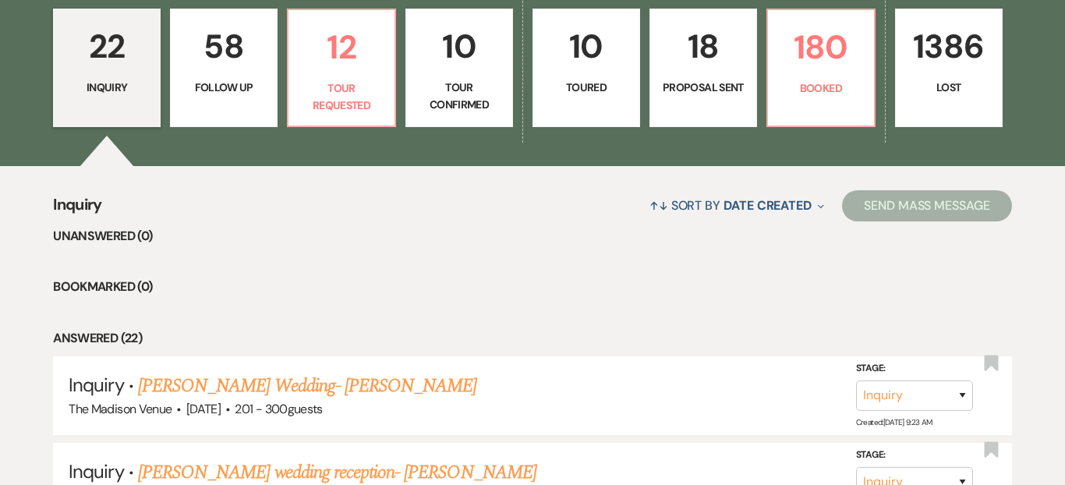
scroll to position [450, 0]
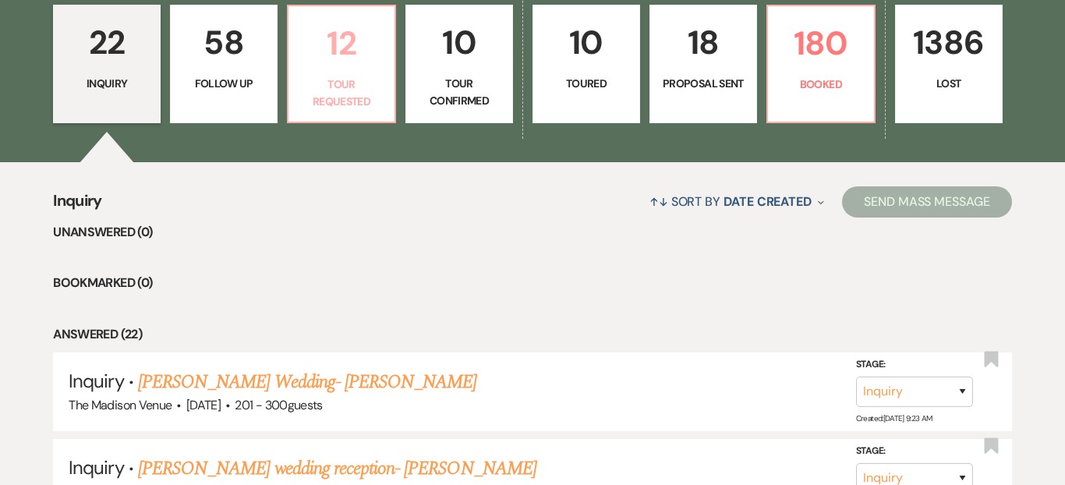
click at [346, 39] on p "12" at bounding box center [341, 43] width 87 height 52
select select "2"
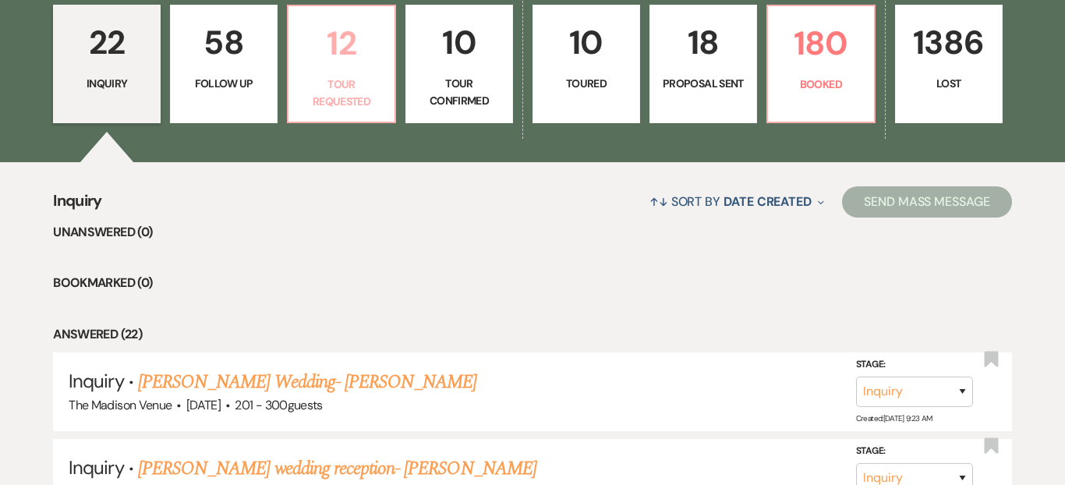
select select "2"
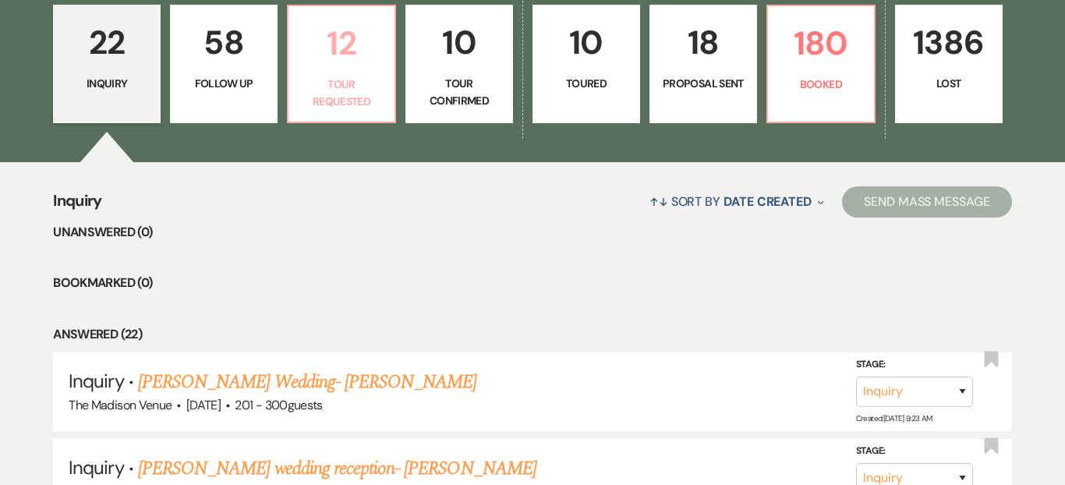
select select "2"
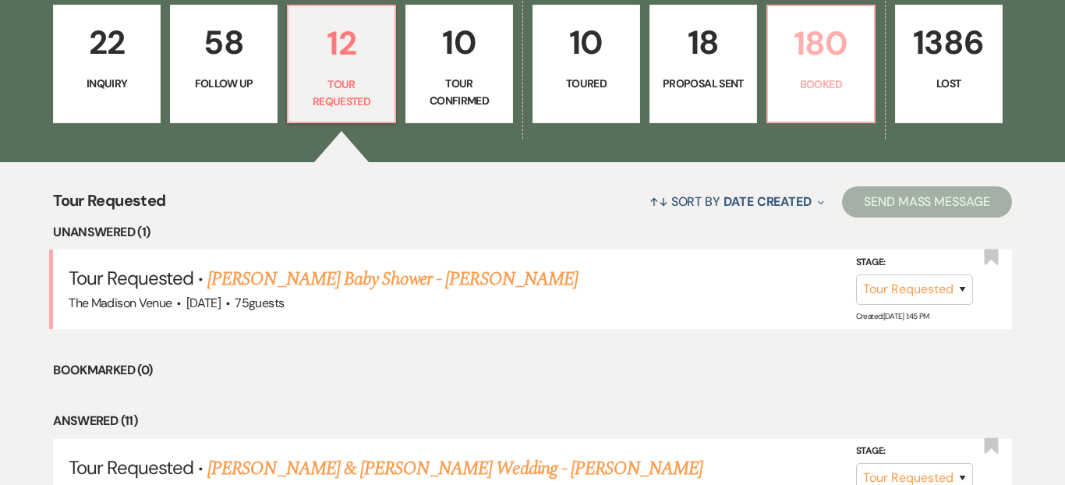
click at [848, 48] on p "180" at bounding box center [820, 43] width 87 height 52
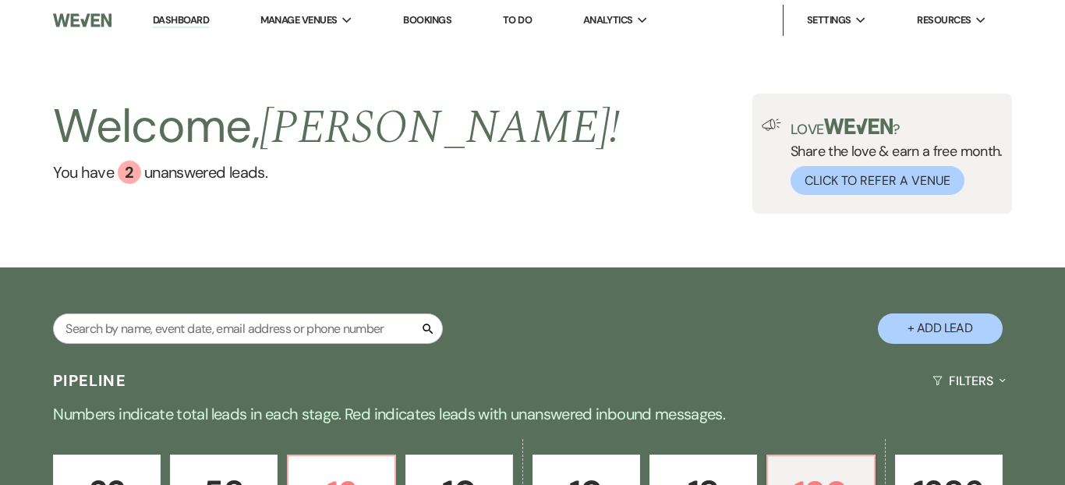
click at [195, 15] on link "Dashboard" at bounding box center [181, 20] width 56 height 15
click at [266, 324] on input "text" at bounding box center [248, 328] width 390 height 30
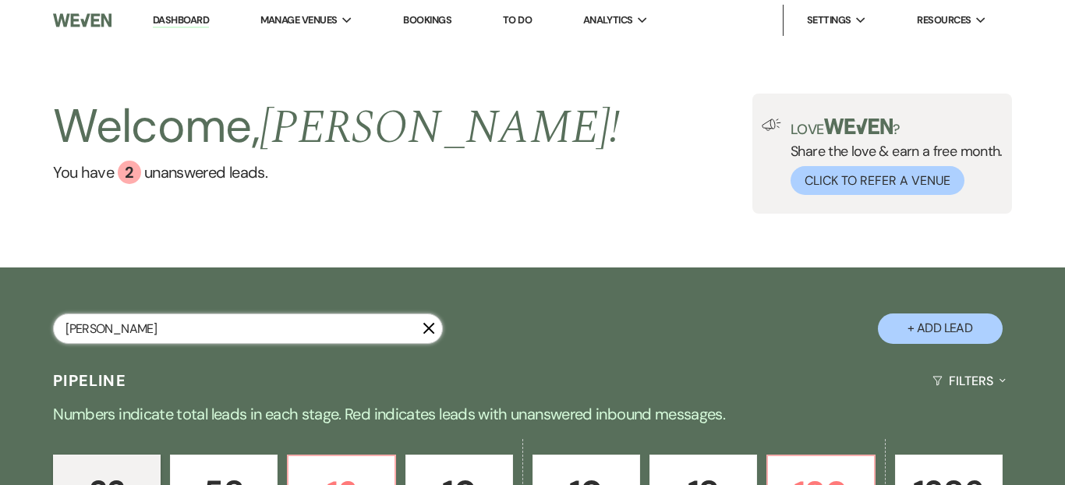
type input "grossi"
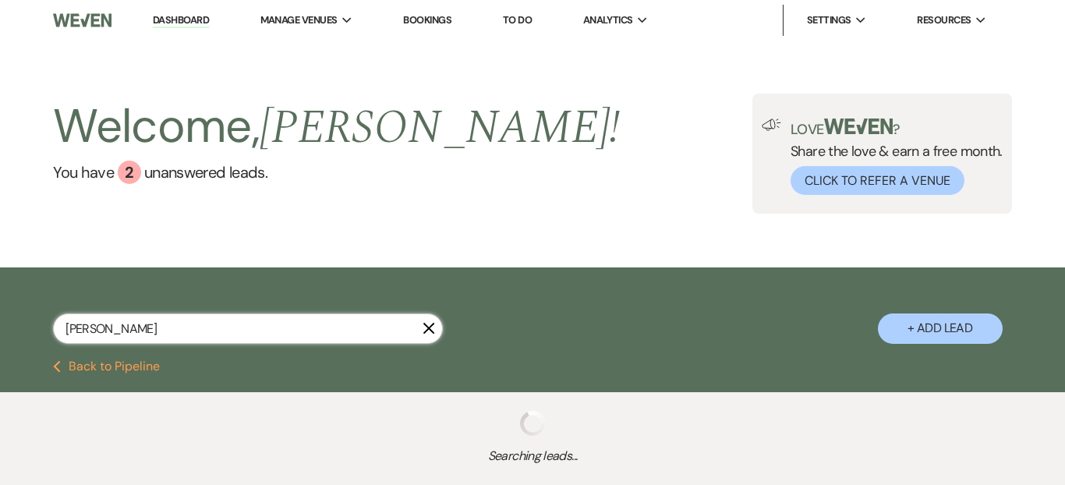
select select "8"
select select "2"
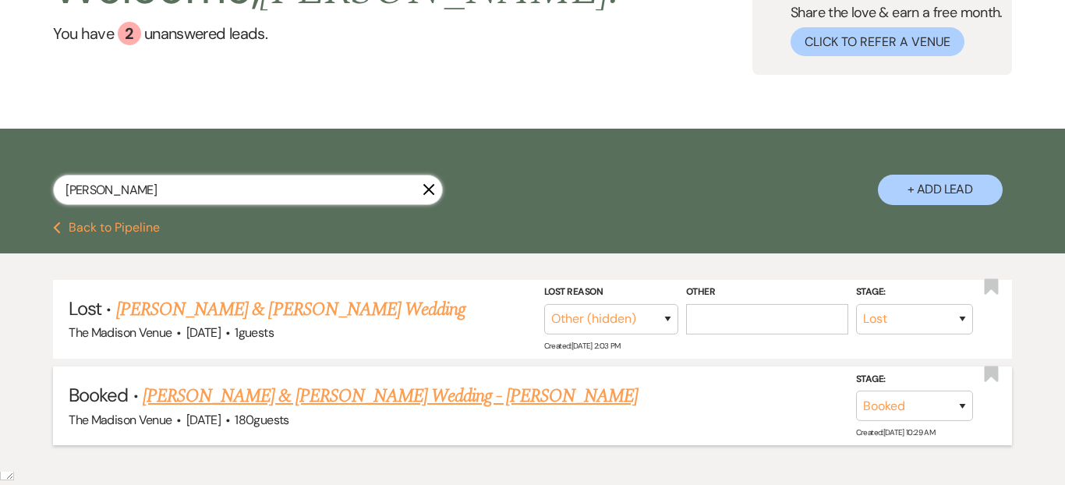
scroll to position [202, 0]
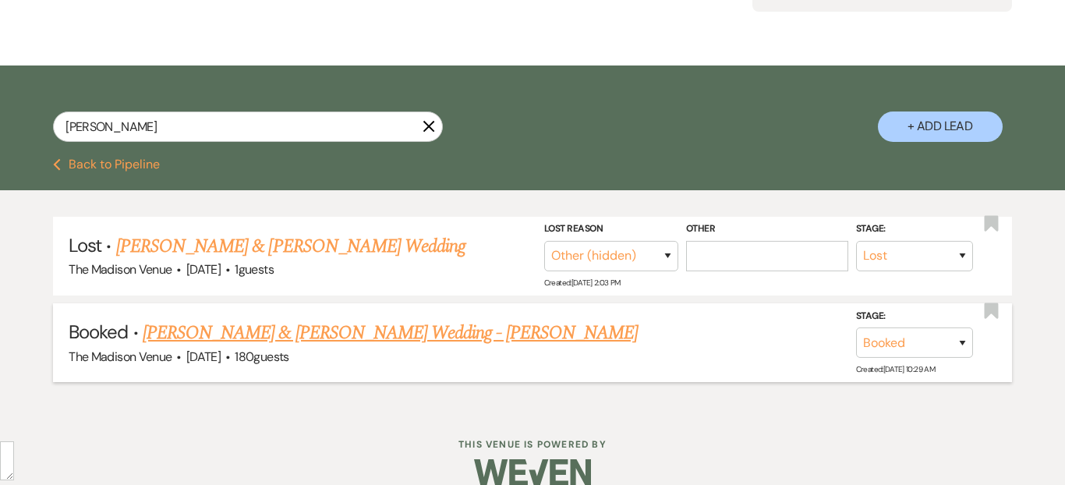
click at [339, 345] on link "Ben Grossi & Payton Palacios's Wedding - Daryl" at bounding box center [390, 333] width 495 height 28
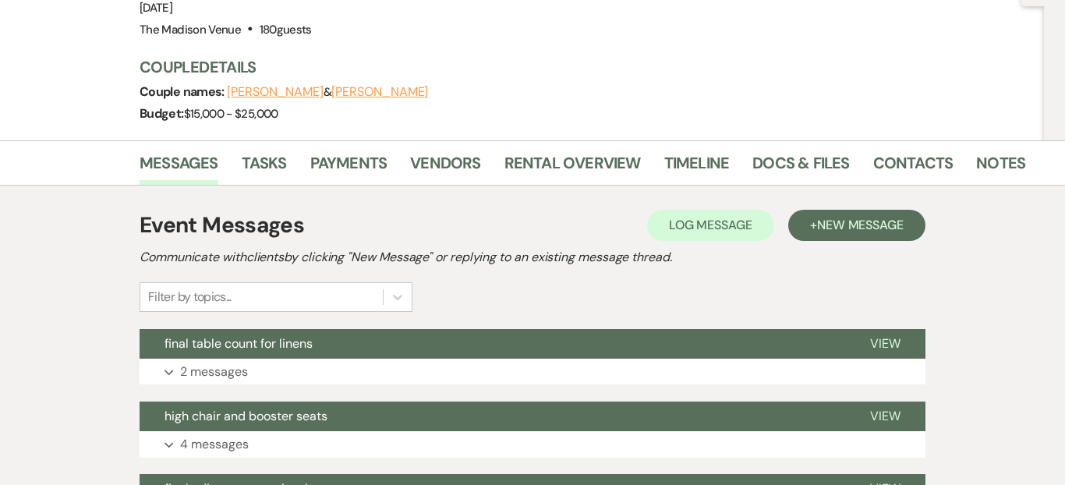
scroll to position [222, 0]
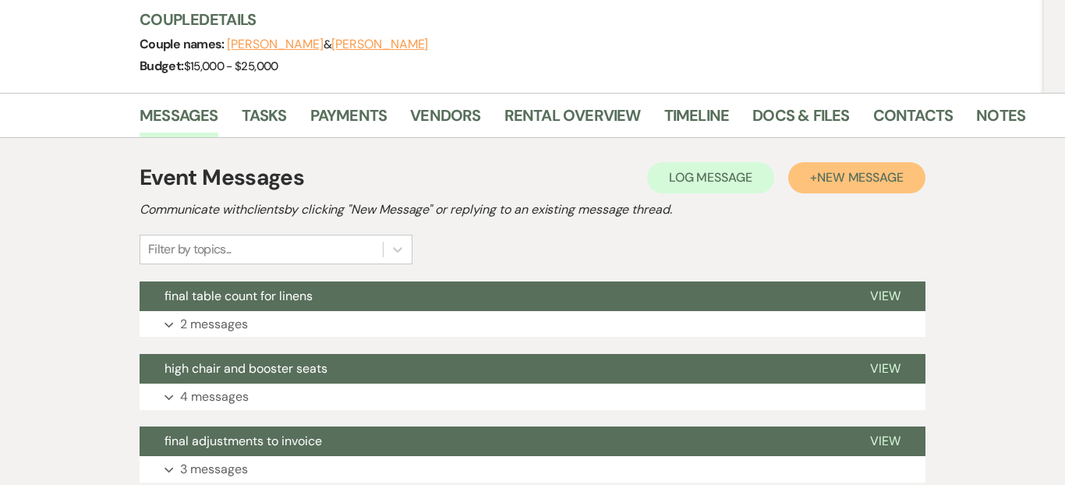
click at [831, 169] on span "New Message" at bounding box center [860, 177] width 87 height 16
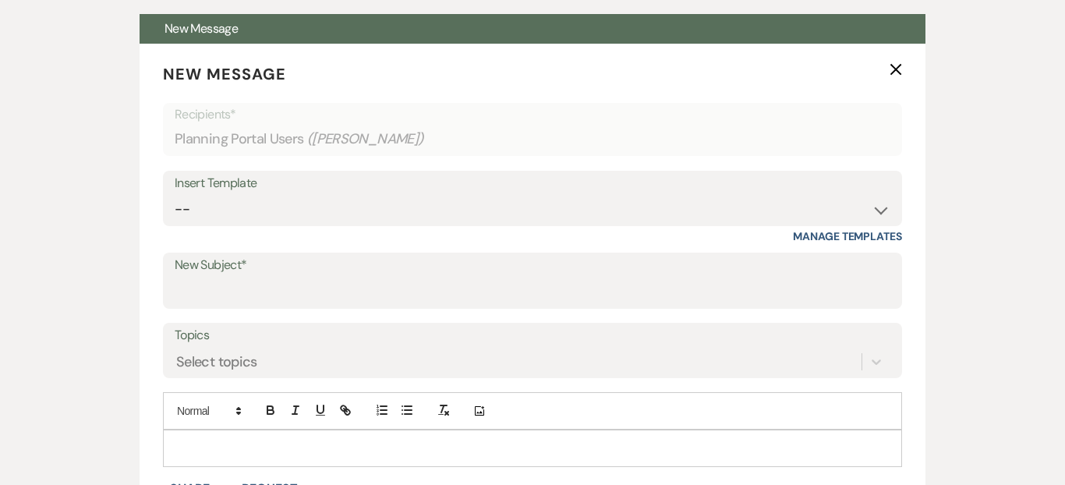
scroll to position [609, 0]
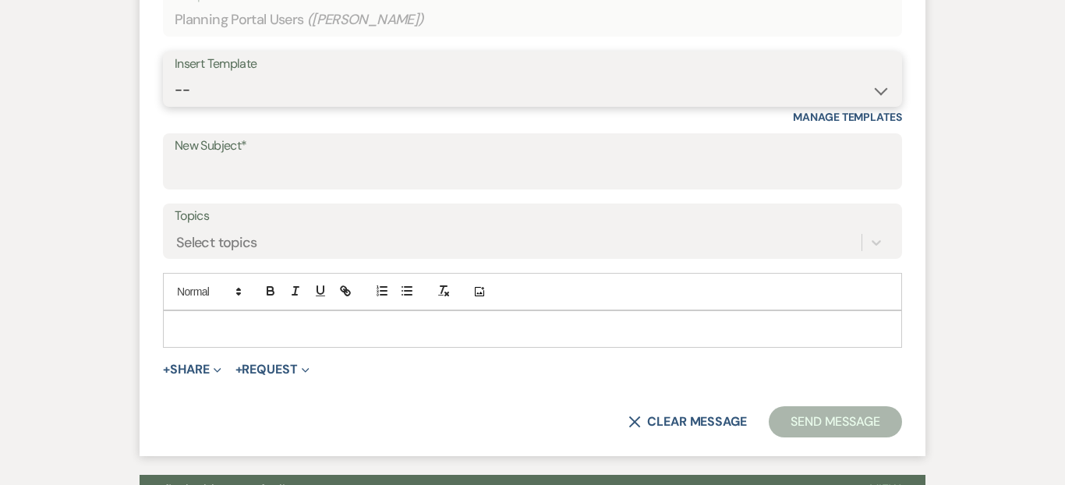
click at [273, 75] on select "-- Weven Planning Portal Introduction (Booked Events) Corporate Lead Follow Up …" at bounding box center [533, 90] width 716 height 30
select select "4077"
click at [175, 75] on select "-- Weven Planning Portal Introduction (Booked Events) Corporate Lead Follow Up …" at bounding box center [533, 90] width 716 height 30
type input "Thank you once again for choosing The Madison!"
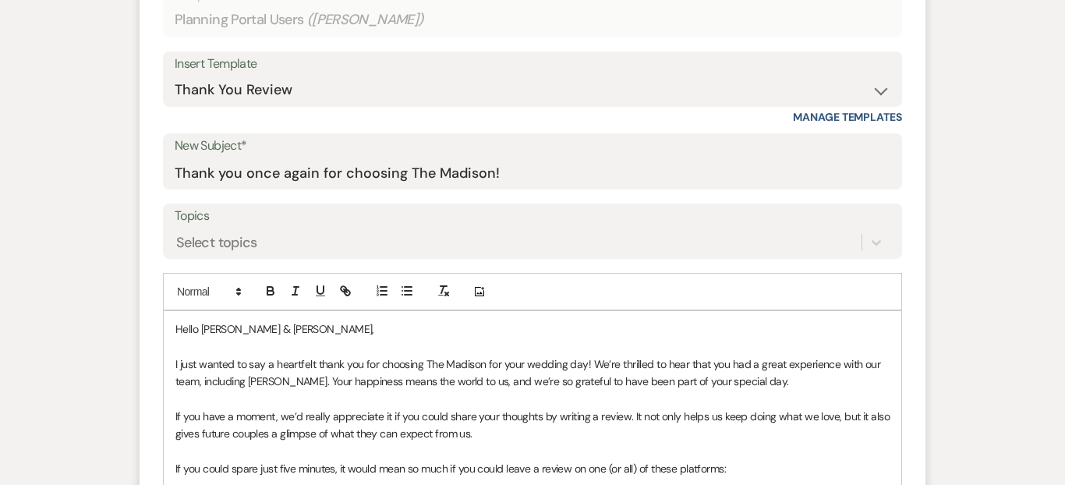
click at [337, 320] on p "Hello Ben Grossi & Payton Palacios," at bounding box center [532, 328] width 714 height 17
click at [251, 320] on p "Hello Ben Grossi & Payton," at bounding box center [532, 328] width 714 height 17
click at [240, 356] on p "I just wanted to say a heartfelt thank you for choosing The Madison for your we…" at bounding box center [532, 373] width 714 height 35
click at [616, 356] on p "I just wanted to say a heartfelt thank you for choosing The Madison for your we…" at bounding box center [532, 373] width 714 height 35
click at [789, 391] on p at bounding box center [532, 399] width 714 height 17
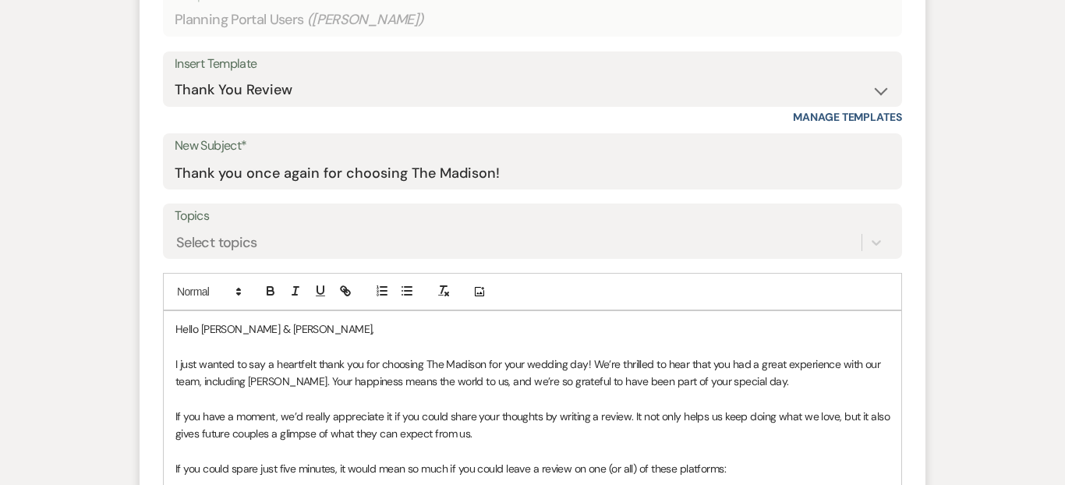
click at [838, 356] on p "I just wanted to say a heartfelt thank you for choosing The Madison for your we…" at bounding box center [532, 373] width 714 height 35
drag, startPoint x: 748, startPoint y: 327, endPoint x: 633, endPoint y: 327, distance: 114.6
click at [633, 356] on p "I just wanted to say a heartfelt thank you for choosing The Madison for your we…" at bounding box center [532, 373] width 714 height 35
click at [525, 408] on p "If you have a moment, we’d really appreciate it if you could share your thought…" at bounding box center [532, 425] width 714 height 35
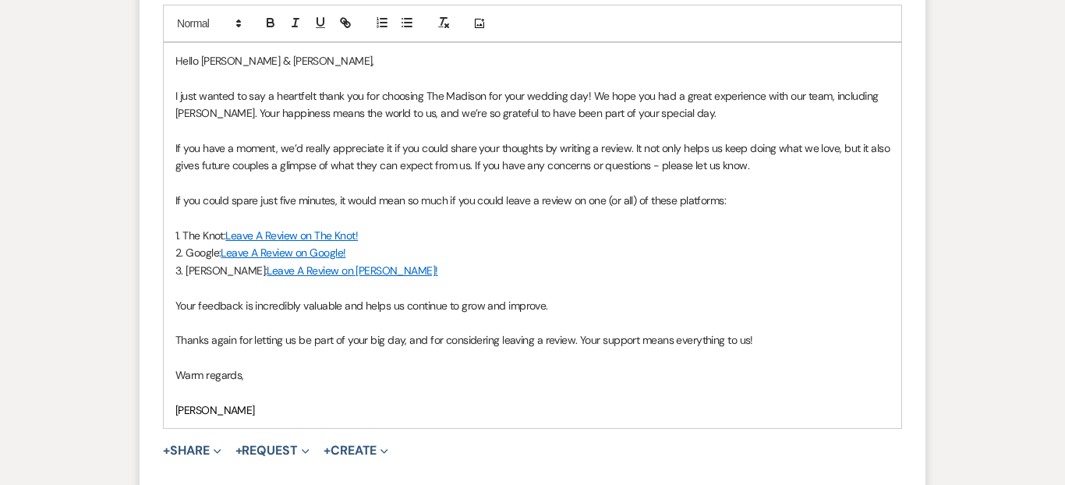
scroll to position [891, 0]
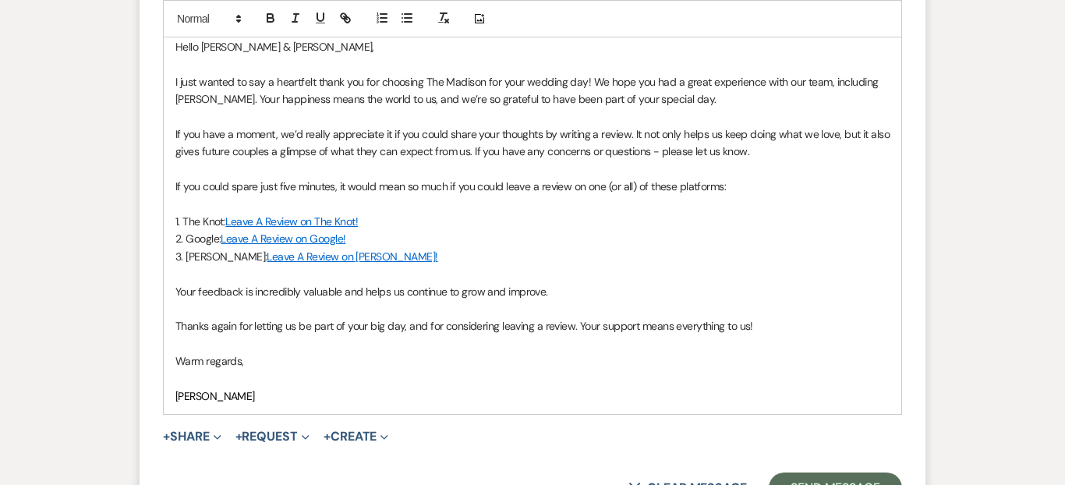
click at [172, 286] on div "Hello Ben & Payton, I just wanted to say a heartfelt thank you for choosing The…" at bounding box center [533, 221] width 738 height 385
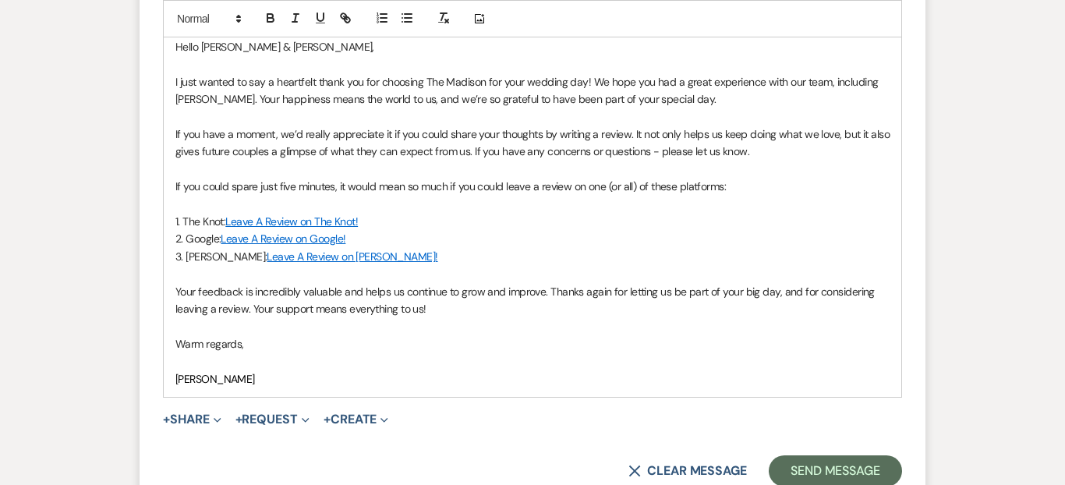
click at [193, 352] on p at bounding box center [532, 360] width 714 height 17
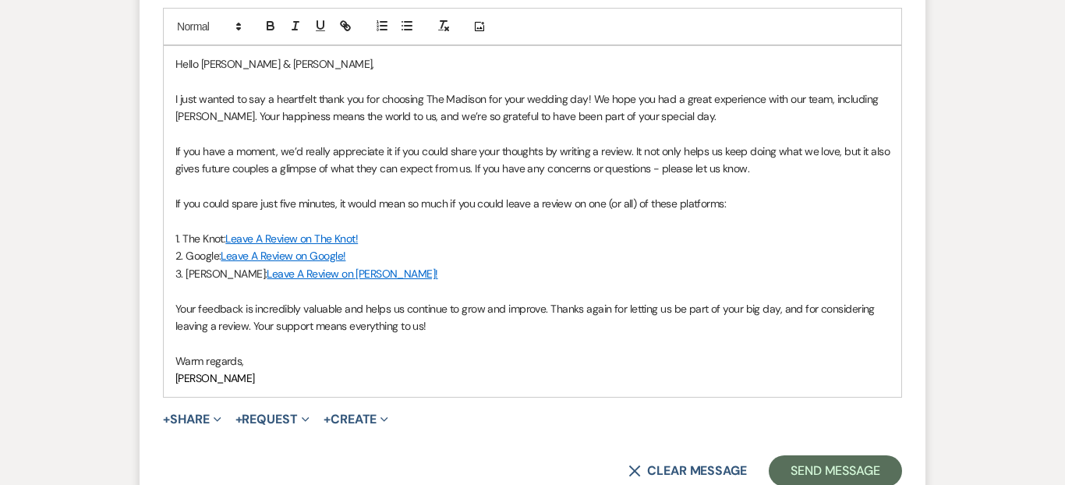
scroll to position [919, 0]
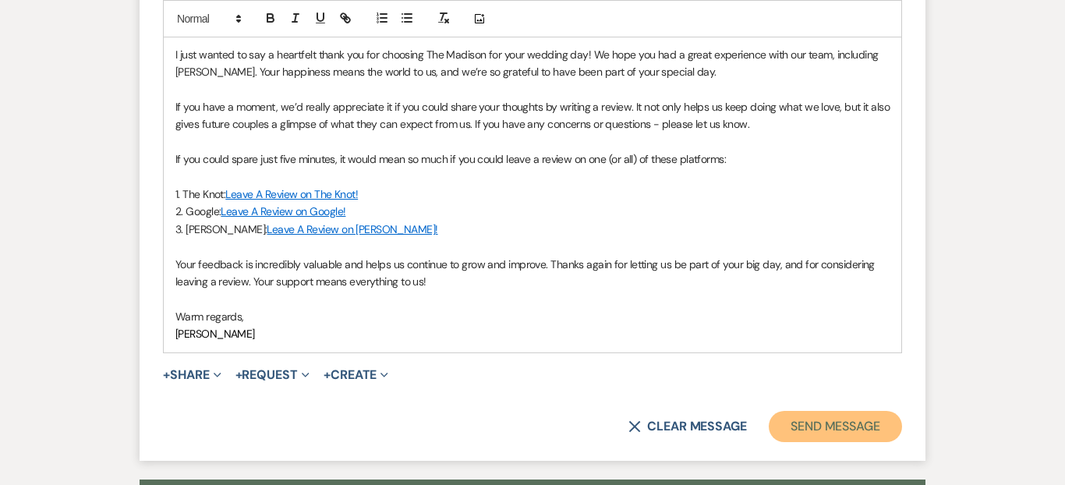
click at [806, 411] on button "Send Message" at bounding box center [835, 426] width 133 height 31
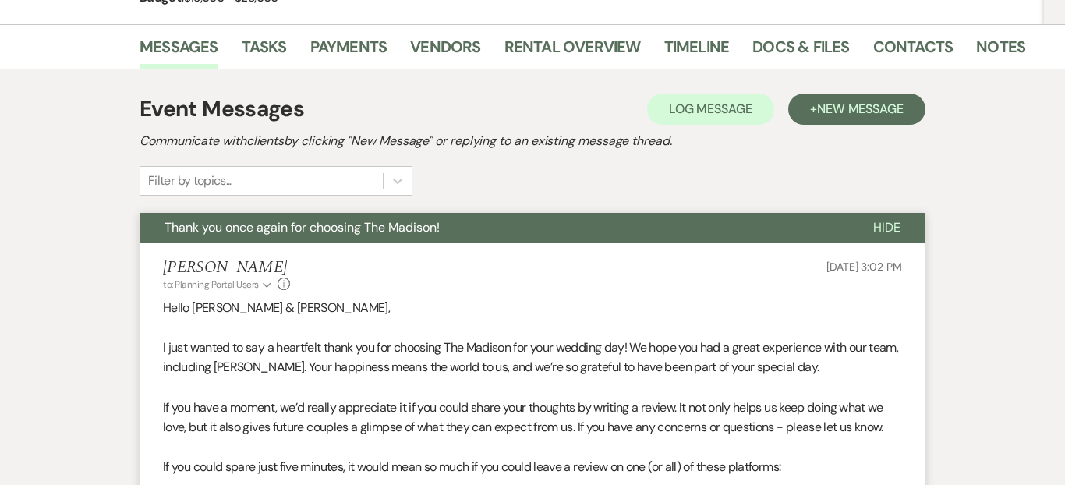
scroll to position [343, 0]
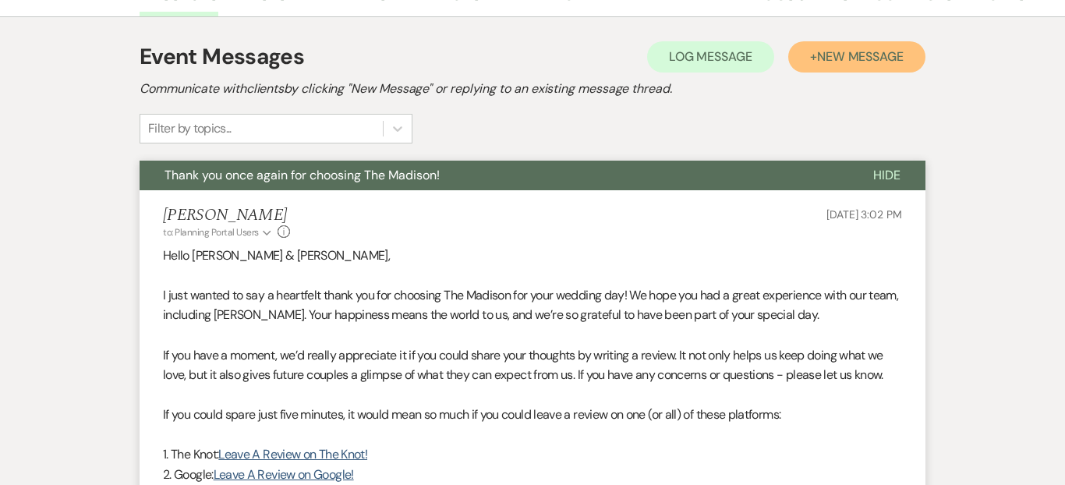
click at [830, 48] on span "New Message" at bounding box center [860, 56] width 87 height 16
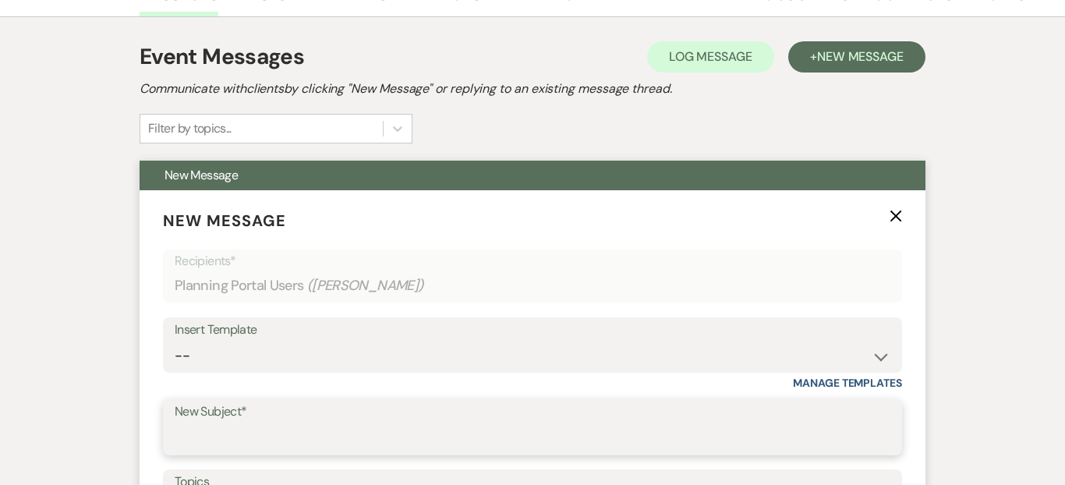
click at [260, 423] on input "New Subject*" at bounding box center [533, 438] width 716 height 30
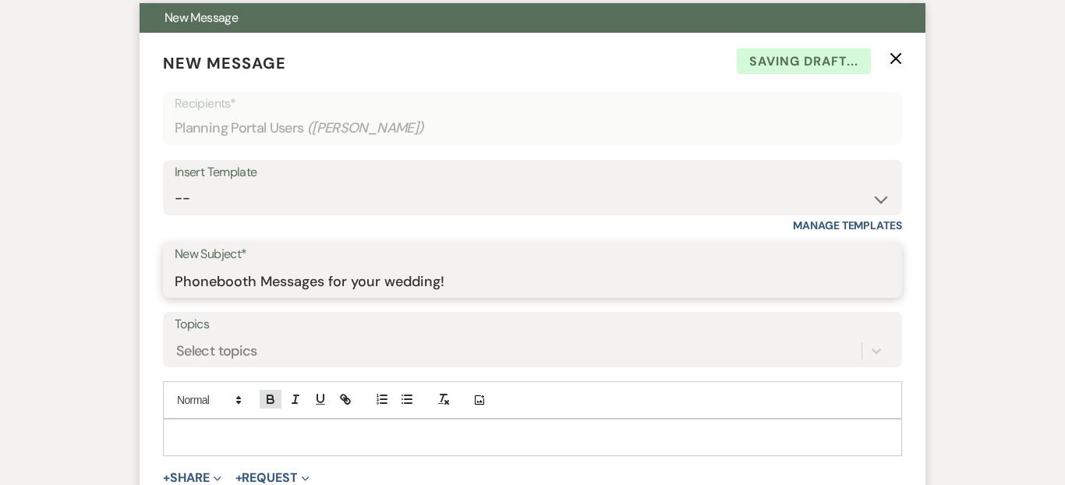
scroll to position [490, 0]
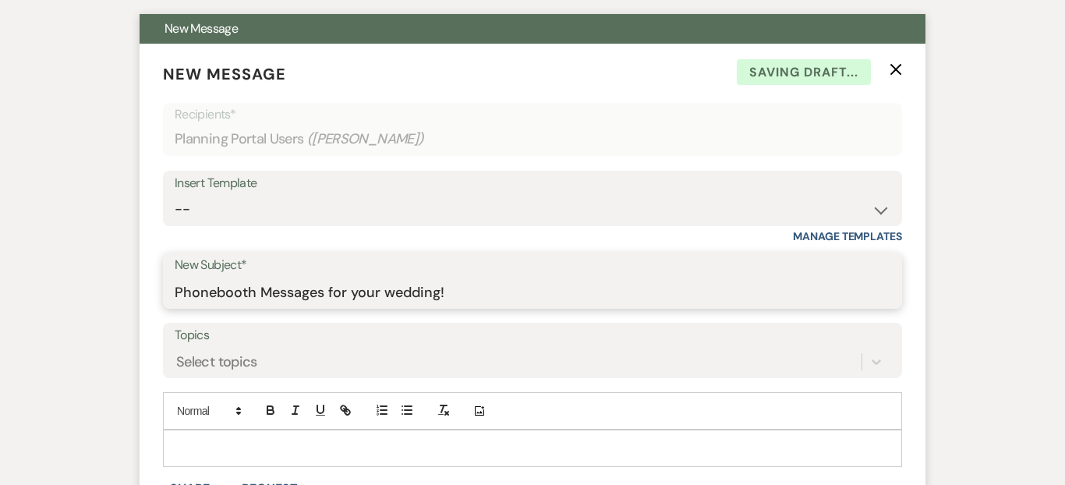
type input "Phonebooth Messages for your wedding!"
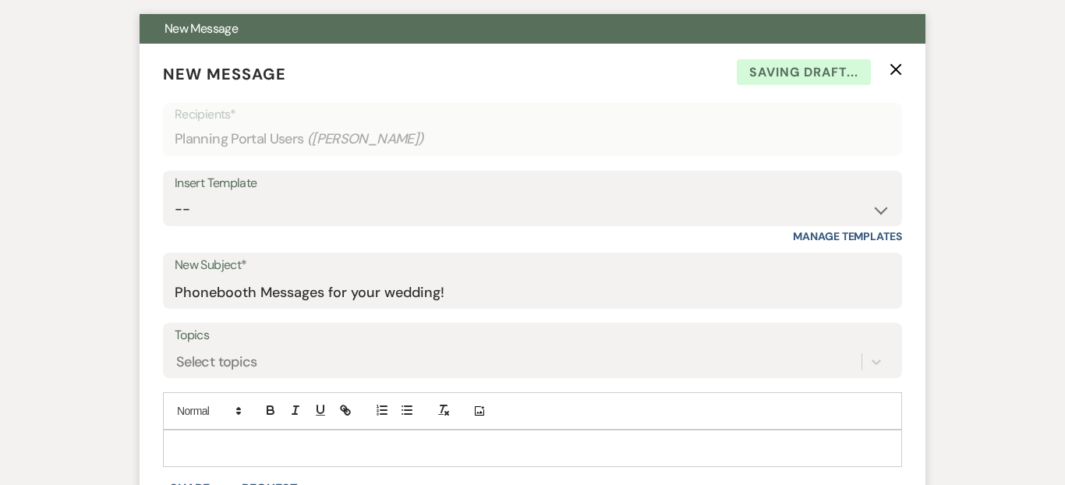
click at [238, 440] on p at bounding box center [532, 448] width 714 height 17
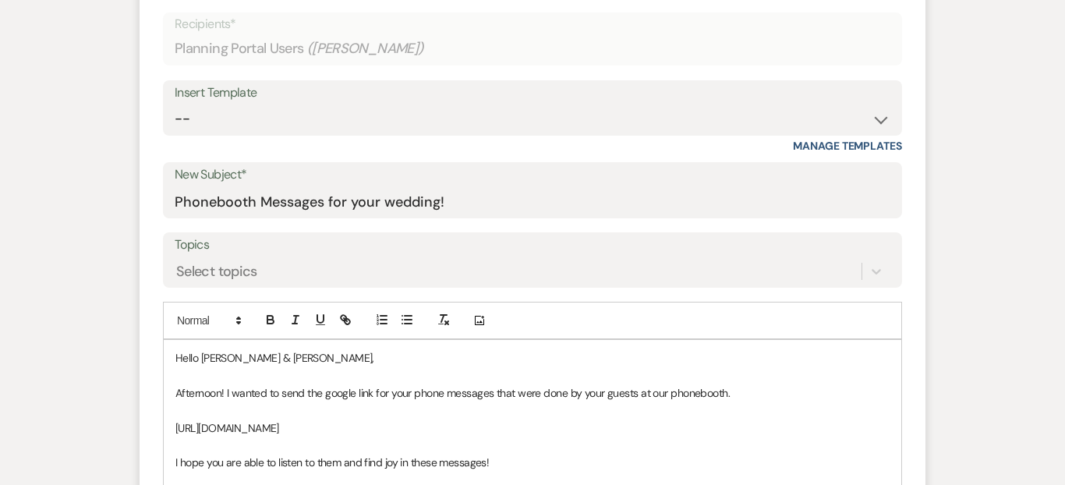
scroll to position [597, 0]
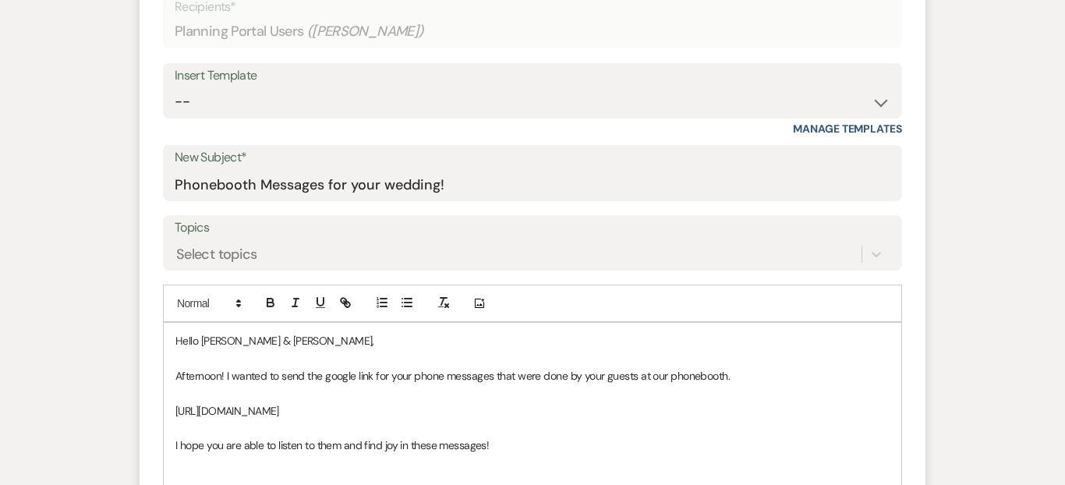
click at [376, 402] on p "https://drive.google.com/drive/folders/1jLlUSbwrWHgUrAgxJBvLTjOXaBNj4cM9?usp=dr…" at bounding box center [532, 410] width 714 height 17
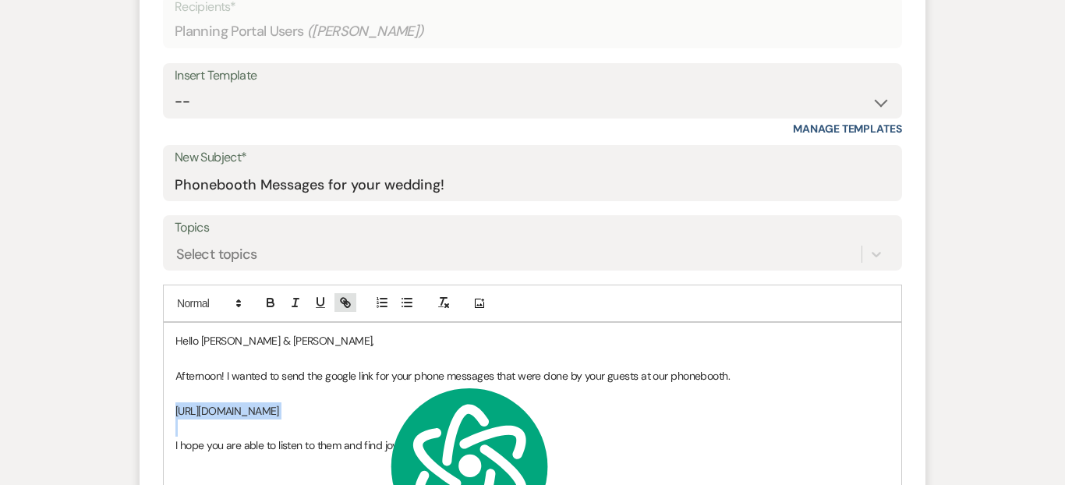
click at [340, 296] on icon "button" at bounding box center [345, 303] width 14 height 14
type input "https://drive.google.com/drive/folders/1jLlUSbwrWHgUrAgxJBvLTjOXaBNj4cM9?usp=dr…"
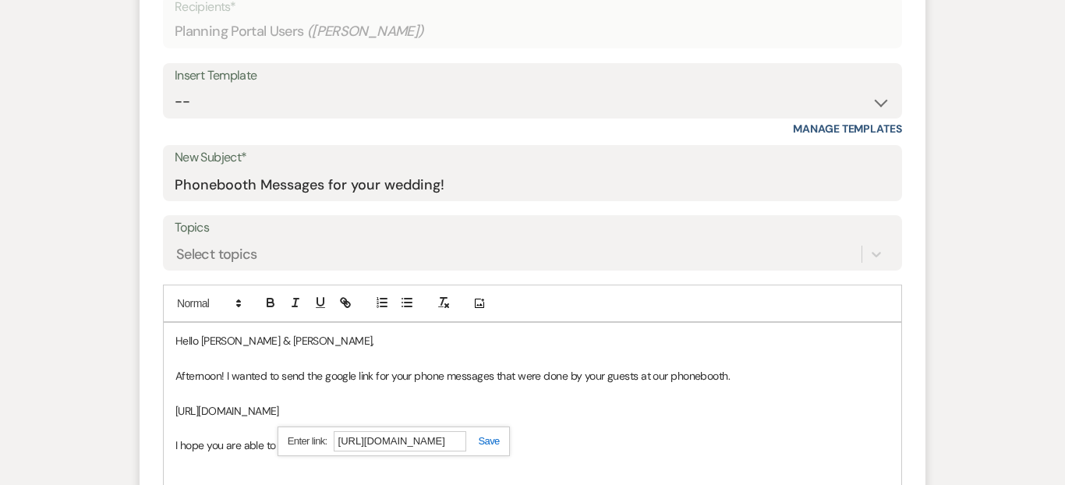
click at [488, 435] on link at bounding box center [483, 441] width 34 height 12
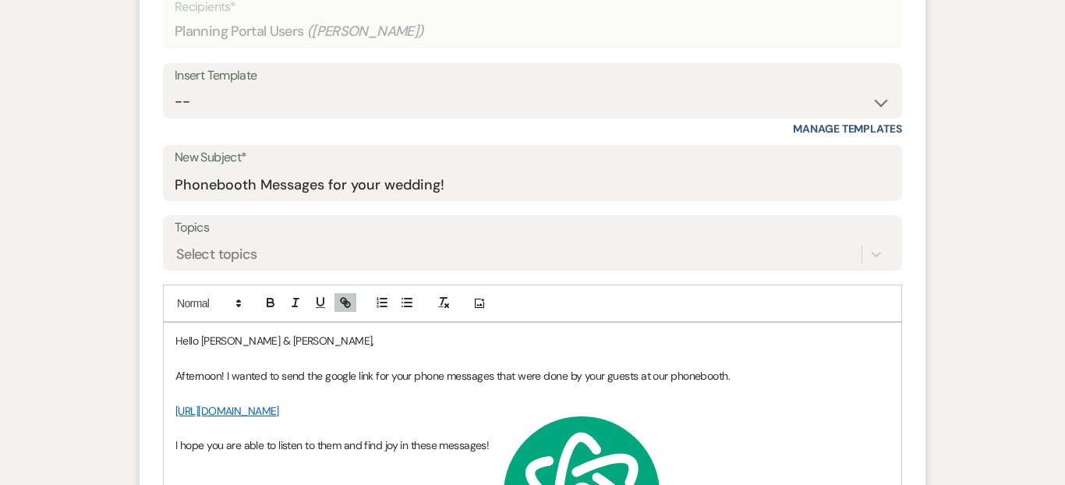
click at [609, 367] on p "Afternoon! I wanted to send the google link for your phone messages that were d…" at bounding box center [532, 375] width 714 height 17
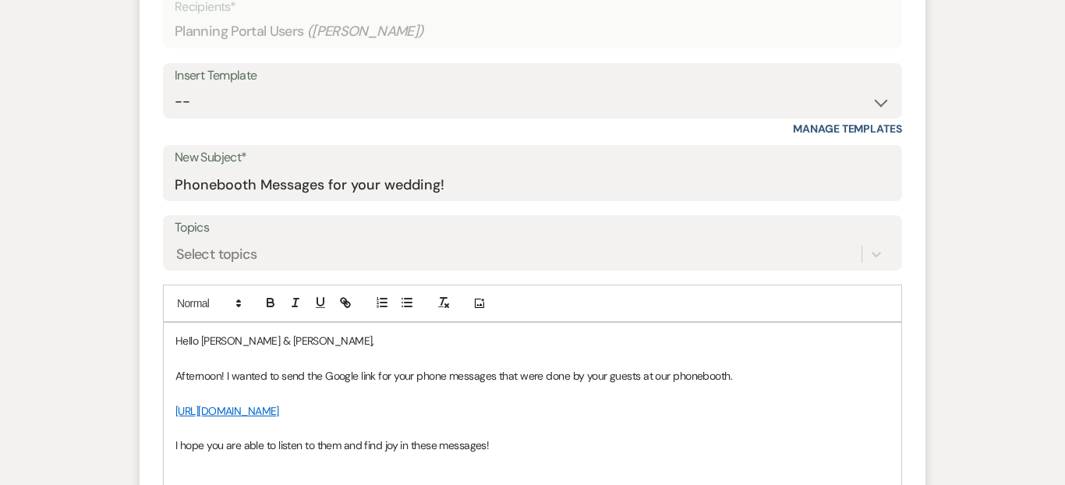
click at [737, 367] on p "Afternoon! I wanted to send the Google link for your phone messages that were d…" at bounding box center [532, 375] width 714 height 17
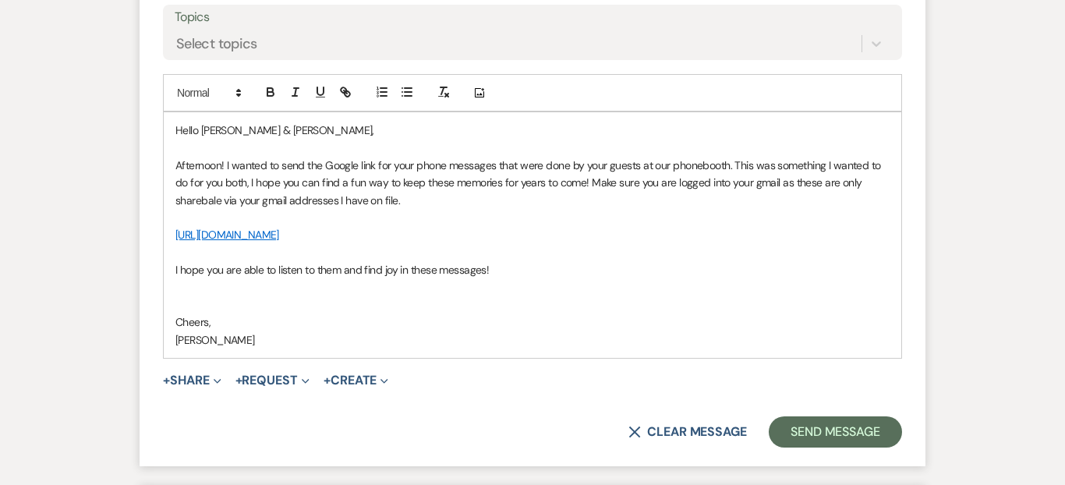
scroll to position [807, 0]
click at [206, 162] on p "Afternoon! I wanted to send the Google link for your phone messages that were d…" at bounding box center [532, 184] width 714 height 52
click at [245, 158] on p "Afternoon! I wanted to send the Google link for your phone messages that were d…" at bounding box center [532, 184] width 714 height 52
click at [278, 168] on p "Afternoon! I wanted to send the Google link for your phone messages that were d…" at bounding box center [532, 184] width 714 height 52
click at [698, 158] on p "Afternoon! I wanted to send the Google link for your phone messages that were d…" at bounding box center [532, 184] width 714 height 52
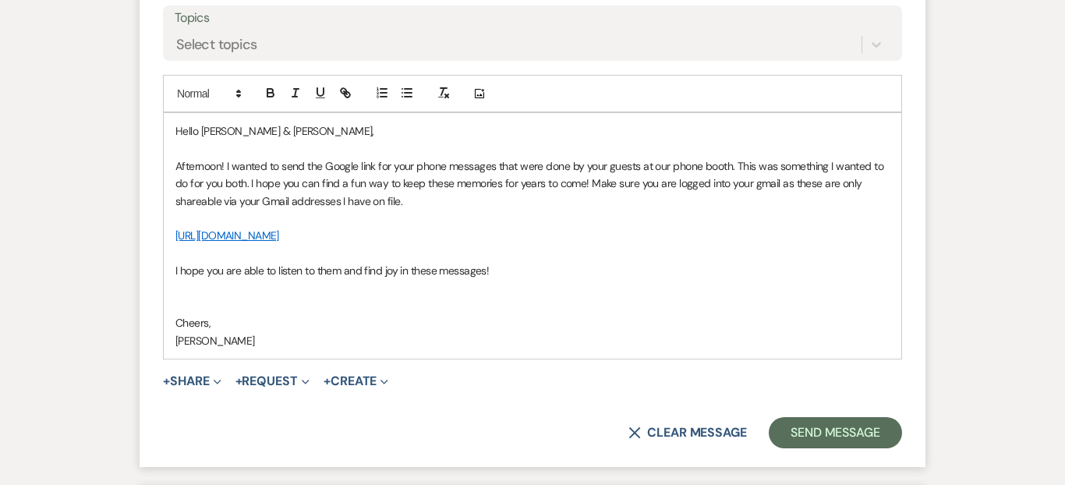
click at [754, 158] on p "Afternoon! I wanted to send the Google link for your phone messages that were d…" at bounding box center [532, 184] width 714 height 52
click at [807, 417] on button "Send Message" at bounding box center [835, 432] width 133 height 31
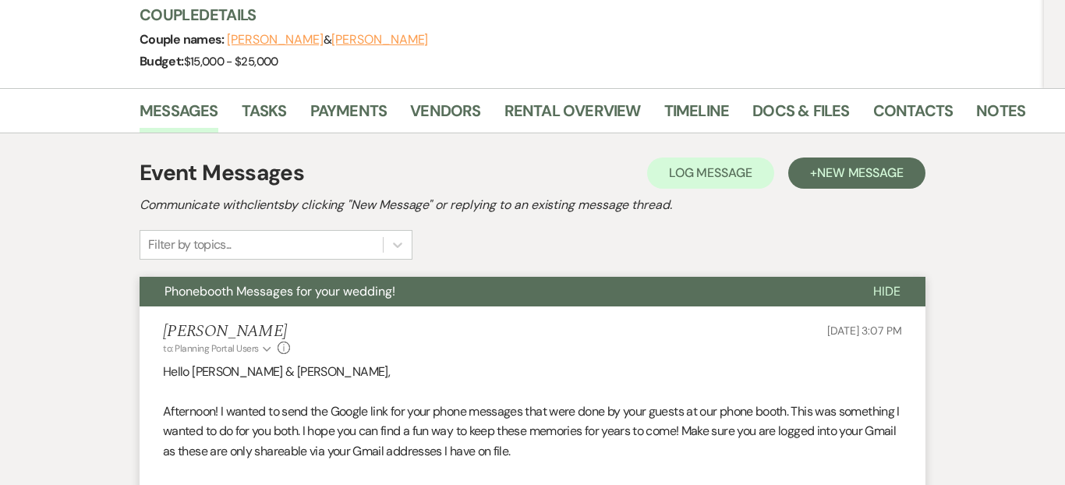
scroll to position [0, 0]
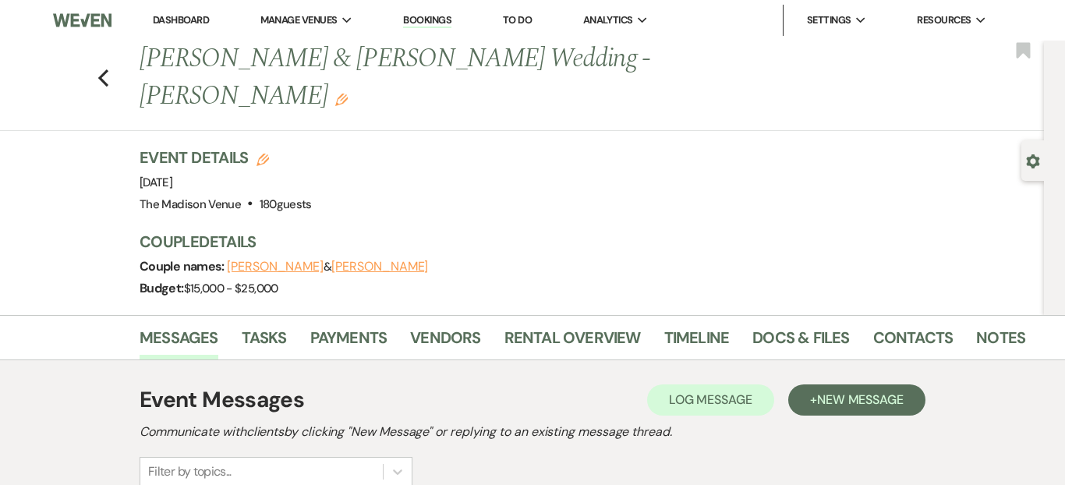
click at [115, 53] on div "Previous Ben Grossi & Payton Palacios's Wedding - Daryl Edit Bookmark" at bounding box center [518, 86] width 1052 height 90
click at [108, 69] on icon "Previous" at bounding box center [103, 78] width 12 height 19
select select "8"
select select "2"
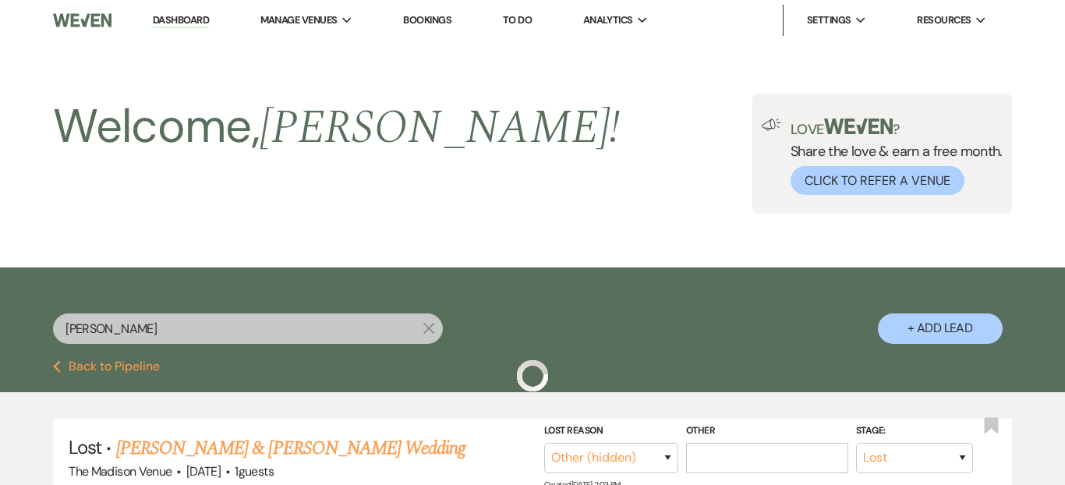
scroll to position [202, 0]
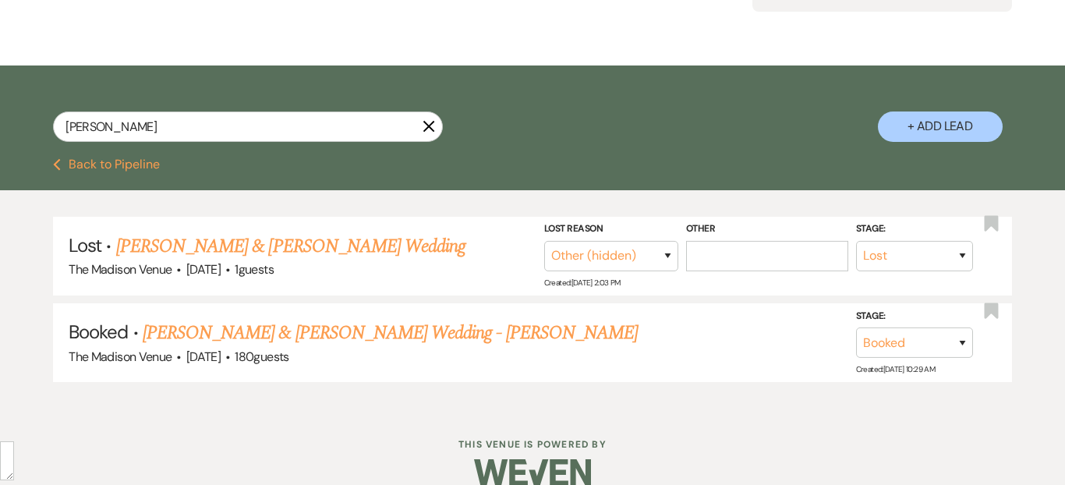
click at [431, 130] on icon "X" at bounding box center [429, 126] width 12 height 12
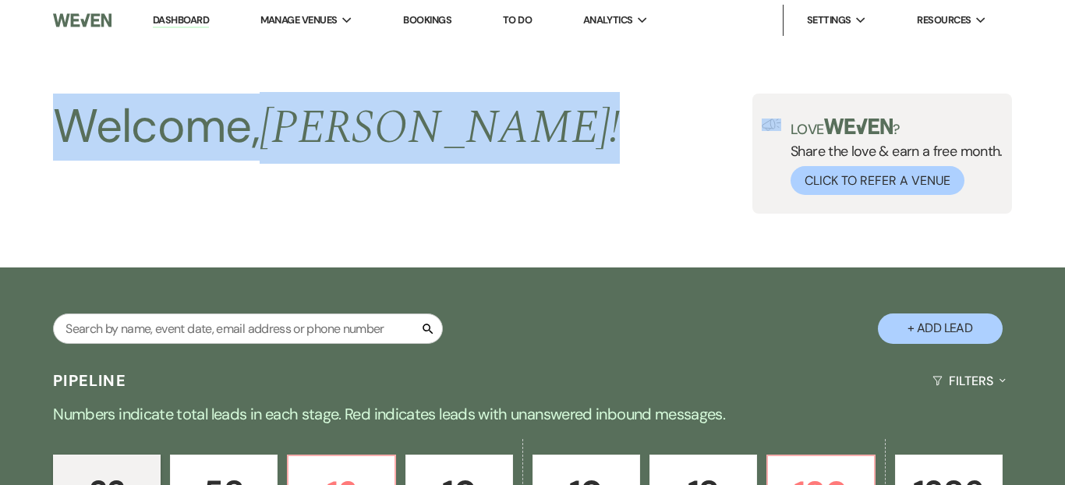
click at [431, 130] on div "Welcome, Daryl ! Love ? Share the love & earn a free month. Click to Refer a Ve…" at bounding box center [532, 154] width 1065 height 120
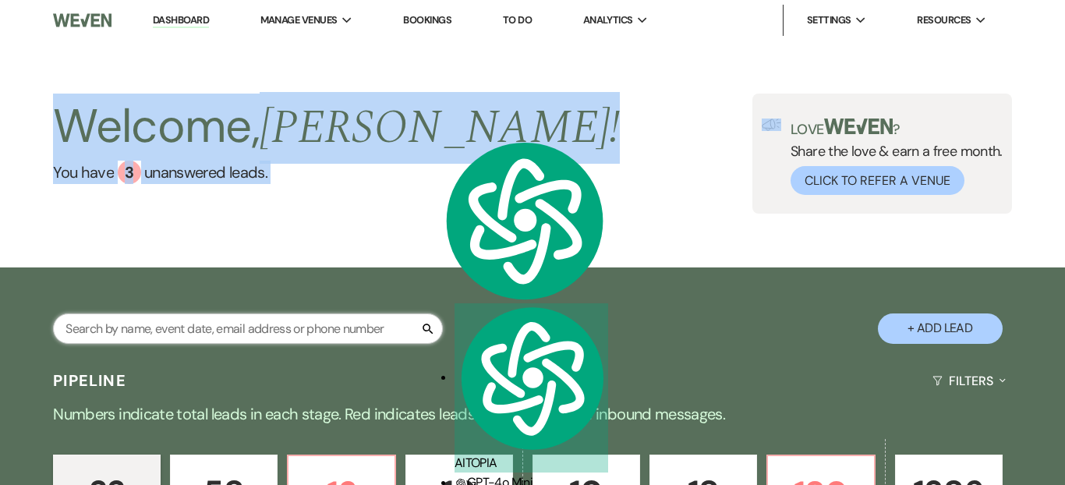
click at [332, 323] on input "text" at bounding box center [248, 328] width 390 height 30
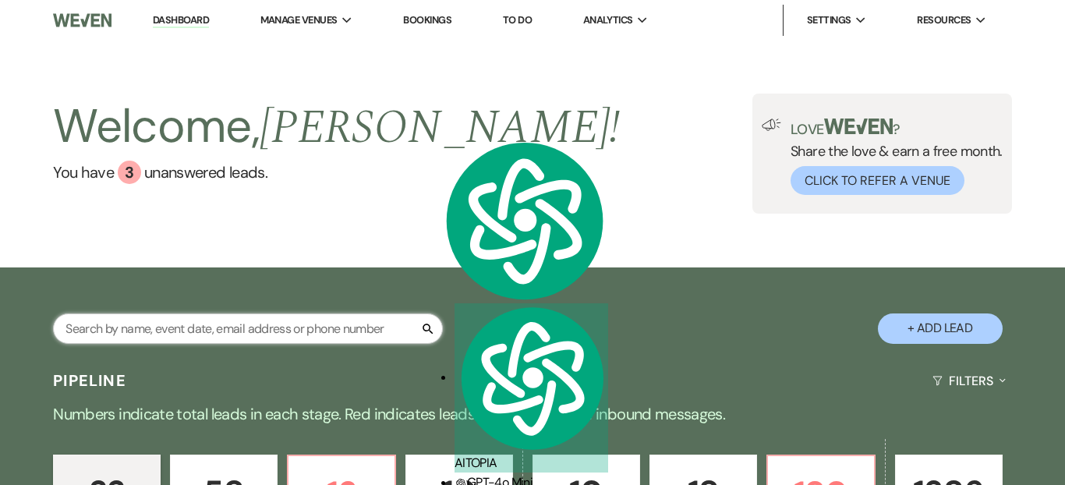
click at [332, 323] on input "text" at bounding box center [248, 328] width 390 height 30
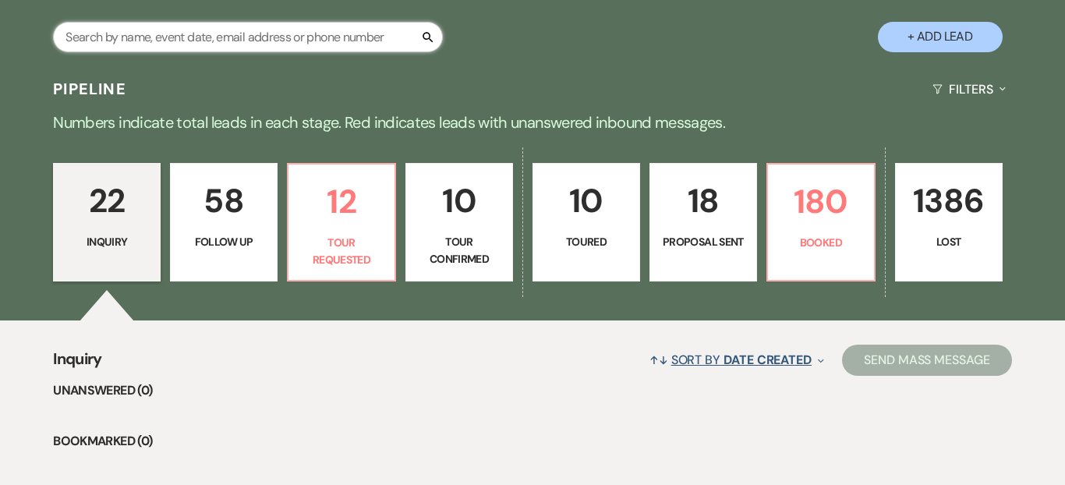
scroll to position [319, 0]
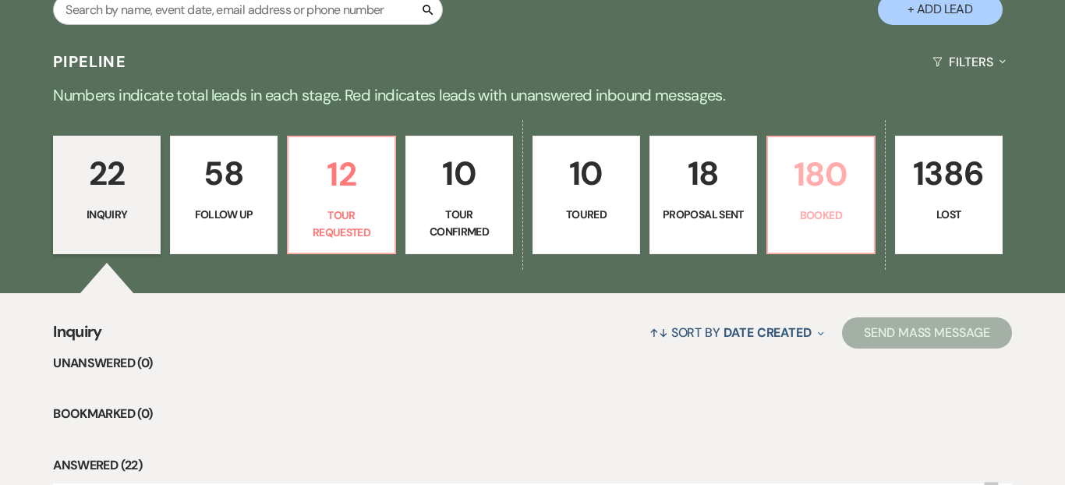
click at [800, 198] on p "180" at bounding box center [820, 174] width 87 height 52
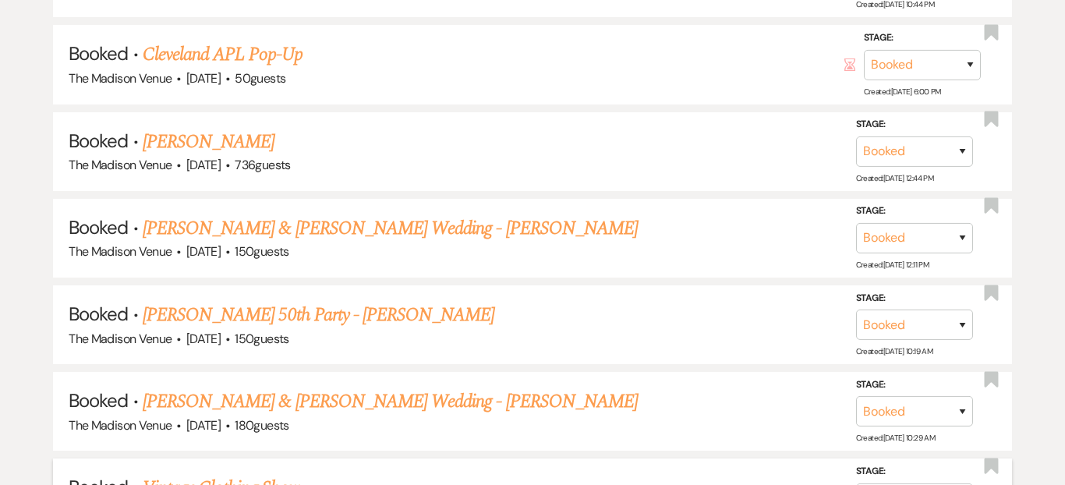
scroll to position [15715, 0]
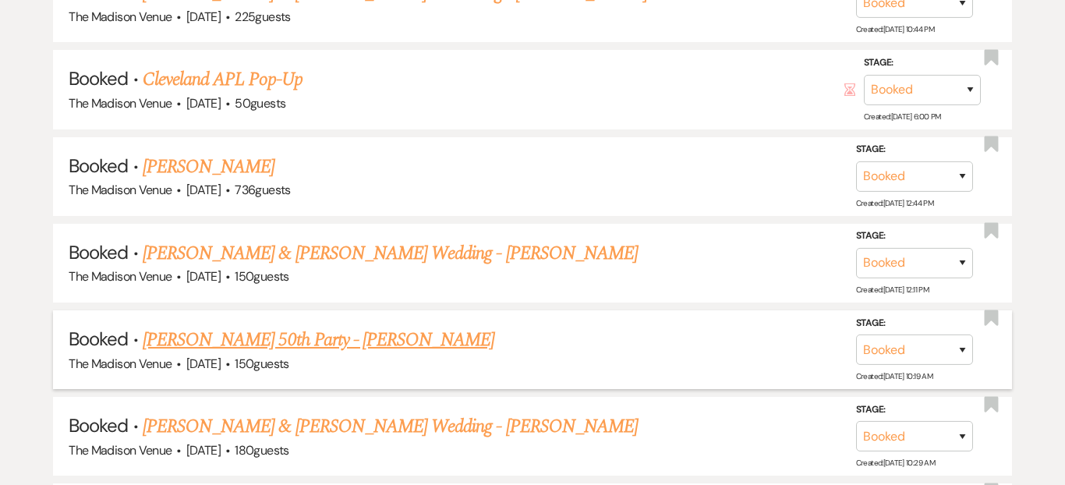
click at [325, 326] on link "Devon Brooks 50th Party - Daryl" at bounding box center [319, 340] width 352 height 28
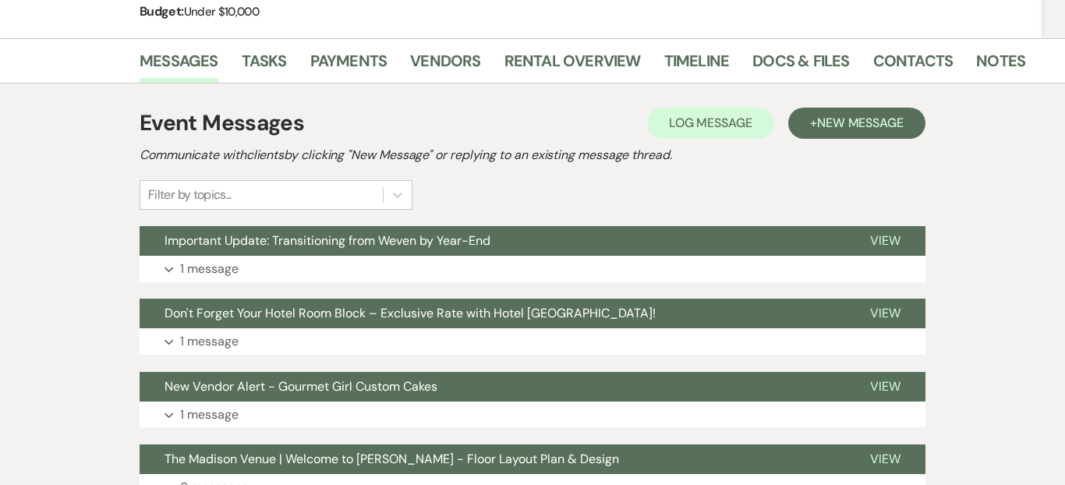
scroll to position [336, 0]
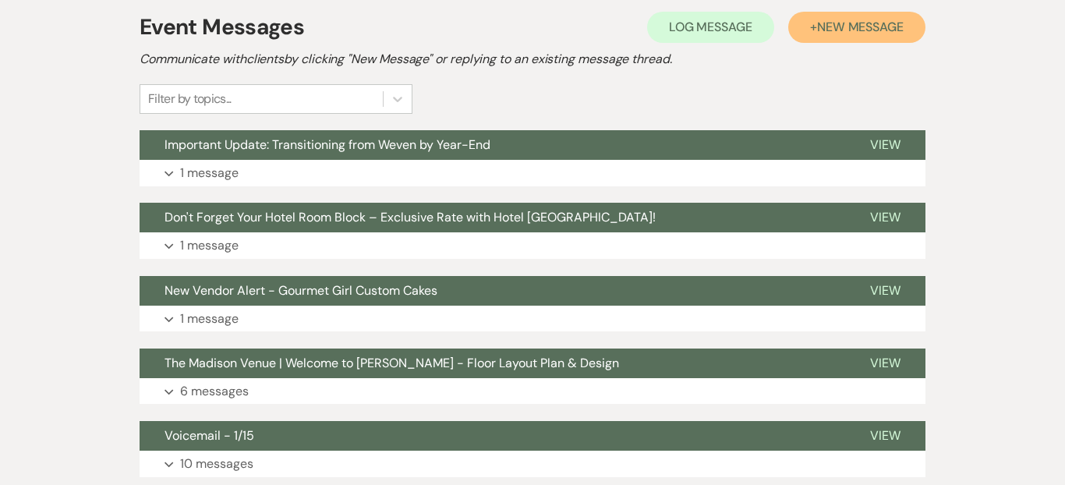
click at [822, 30] on span "New Message" at bounding box center [860, 27] width 87 height 16
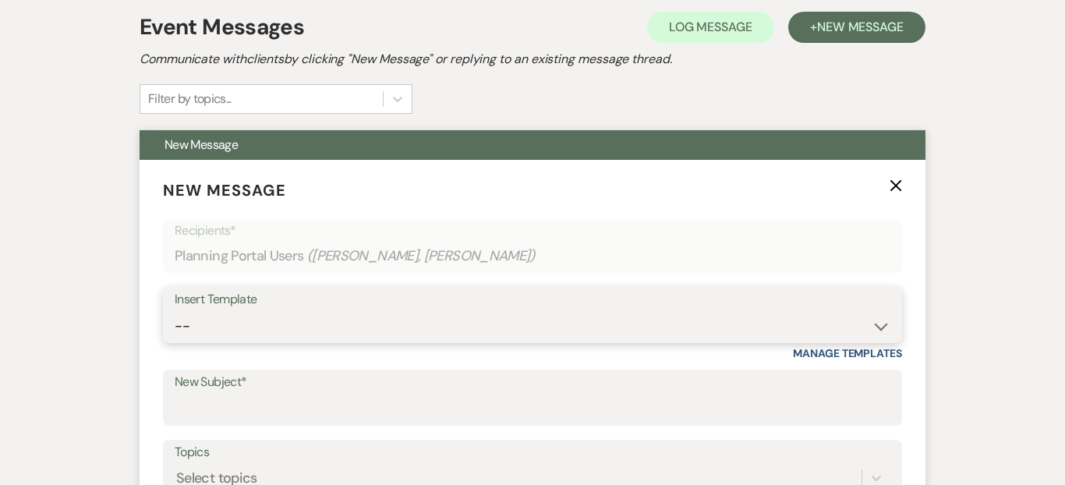
click at [345, 330] on select "-- Weven Planning Portal Introduction (Booked Events) Corporate Lead Follow Up …" at bounding box center [533, 326] width 716 height 30
select select "4077"
click at [175, 311] on select "-- Weven Planning Portal Introduction (Booked Events) Corporate Lead Follow Up …" at bounding box center [533, 326] width 716 height 30
type input "Thank you once again for choosing The Madison!"
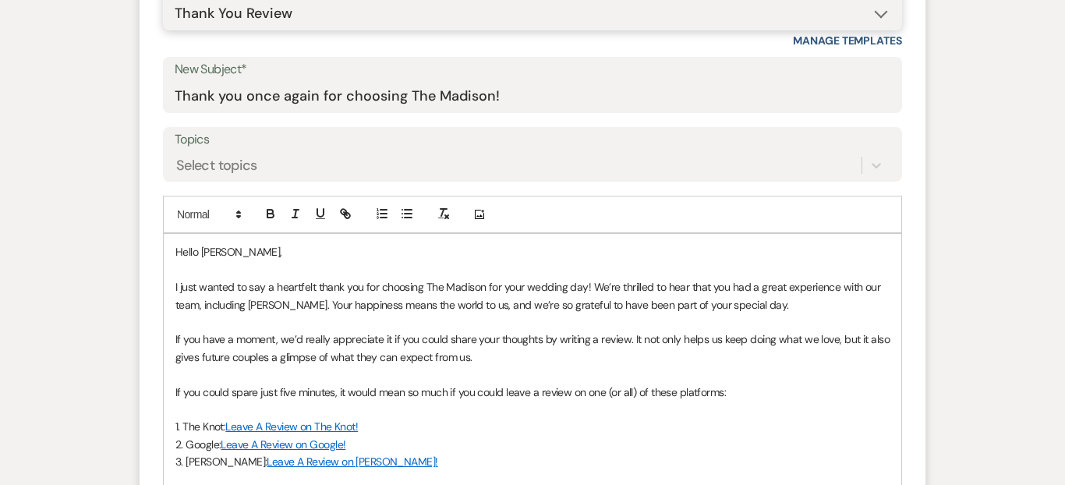
scroll to position [678, 0]
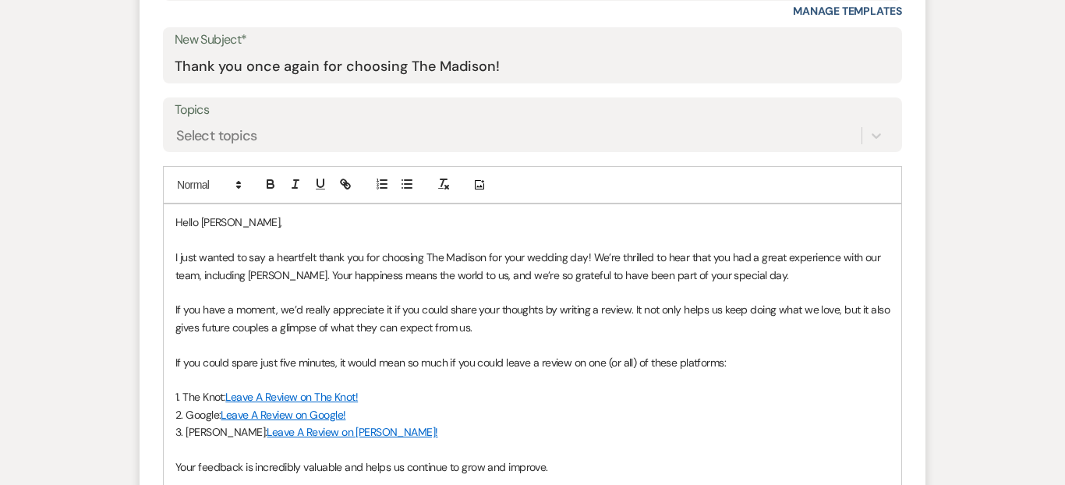
click at [261, 222] on p "Hello Devon Brooks," at bounding box center [532, 222] width 714 height 17
click at [234, 221] on p "Hello Devon Brooks," at bounding box center [532, 222] width 714 height 17
click at [563, 258] on p "I just wanted to say a heartfelt thank you for choosing The Madison for your we…" at bounding box center [532, 266] width 714 height 35
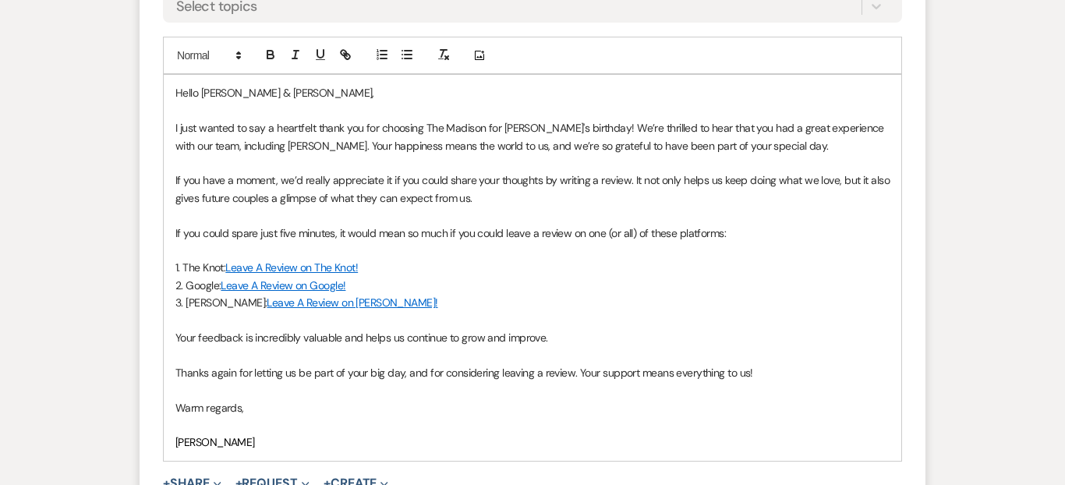
scroll to position [831, 0]
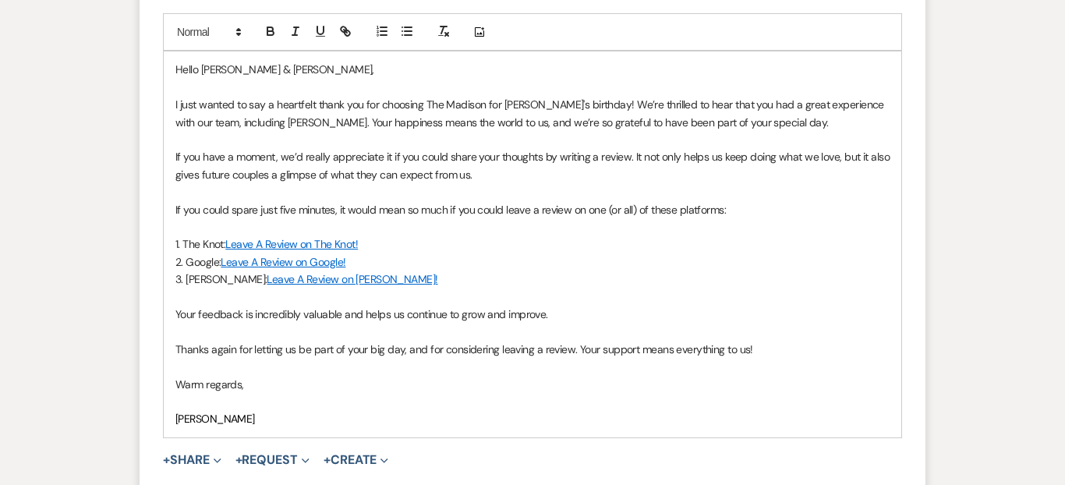
click at [255, 406] on p at bounding box center [532, 401] width 714 height 17
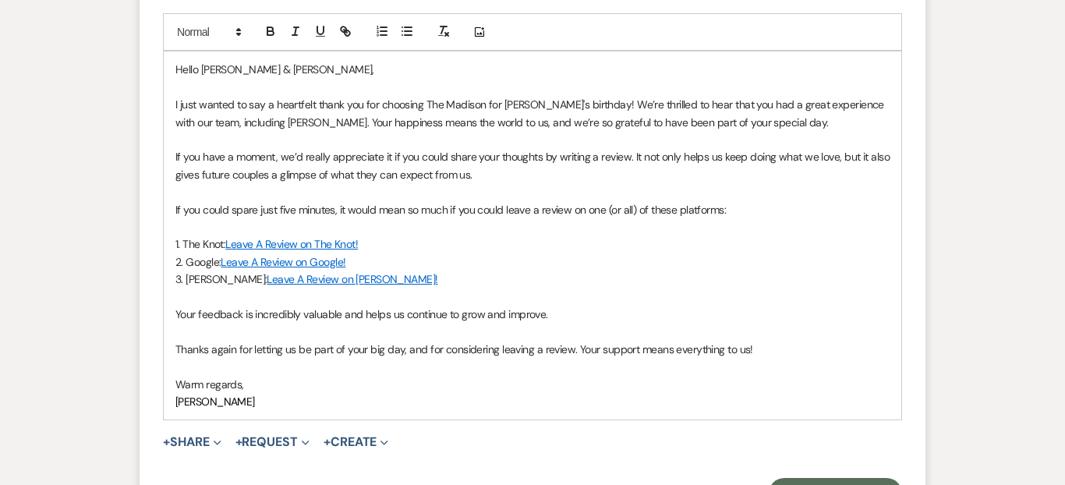
click at [172, 347] on div "Hello Devon & Ashley Brooks, I just wanted to say a heartfelt thank you for cho…" at bounding box center [533, 235] width 738 height 368
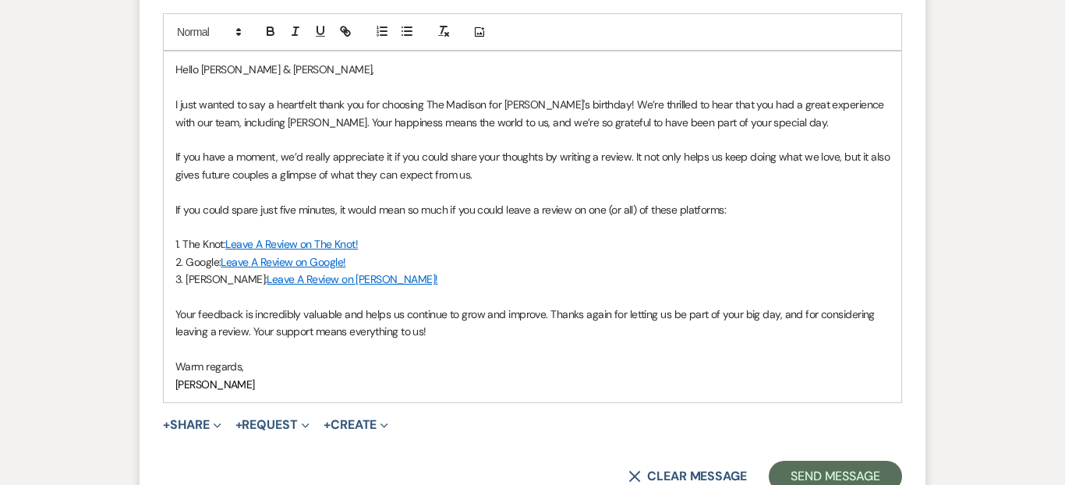
click at [479, 366] on p "Warm regards," at bounding box center [532, 366] width 714 height 17
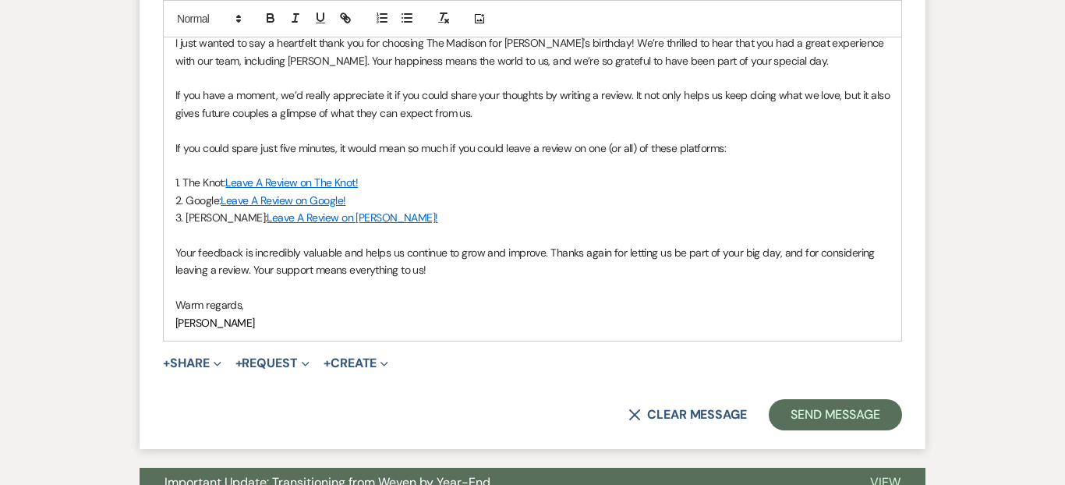
scroll to position [894, 0]
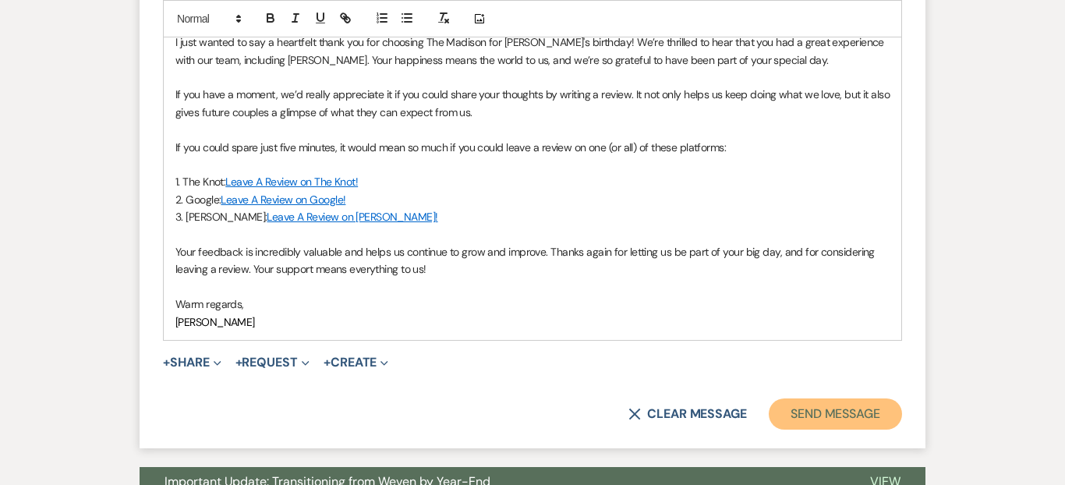
click at [799, 421] on button "Send Message" at bounding box center [835, 413] width 133 height 31
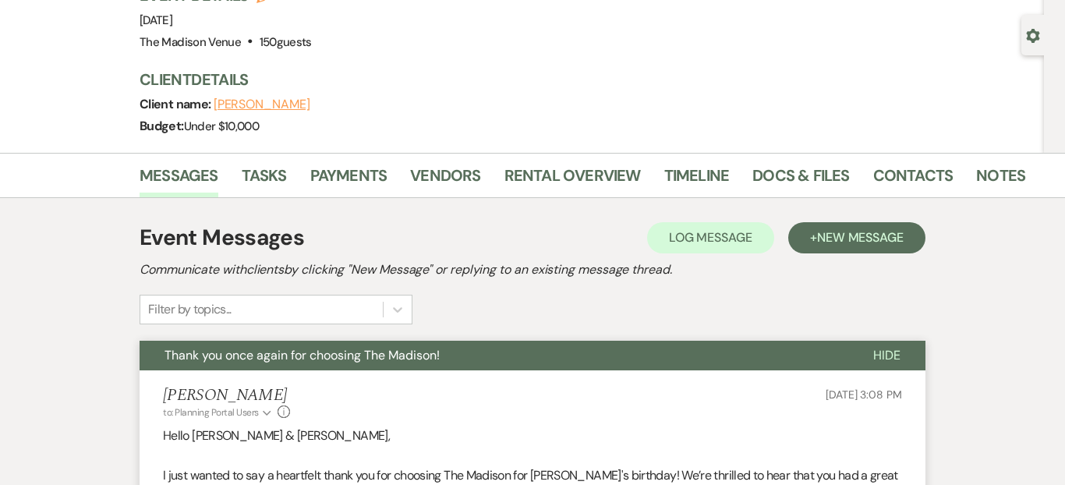
scroll to position [0, 0]
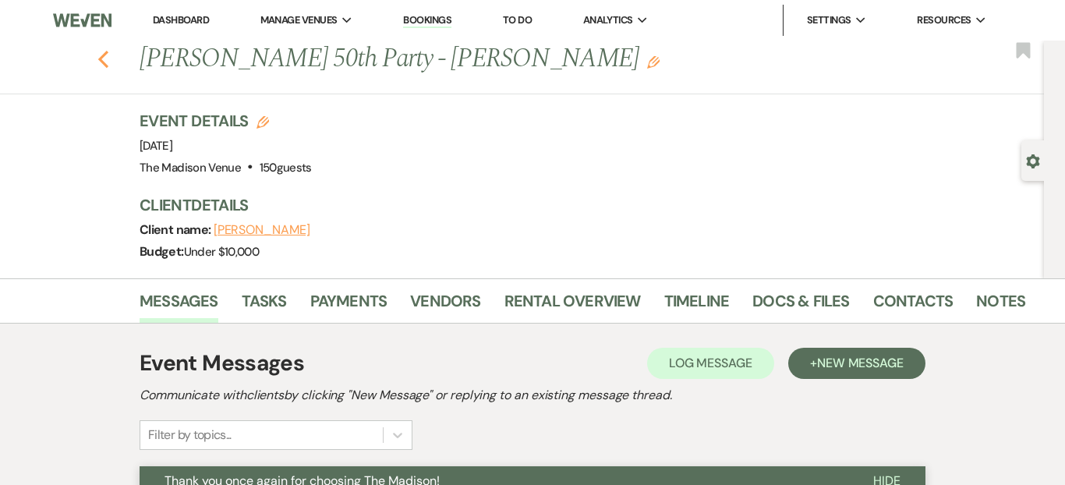
click at [104, 66] on icon "Previous" at bounding box center [103, 59] width 12 height 19
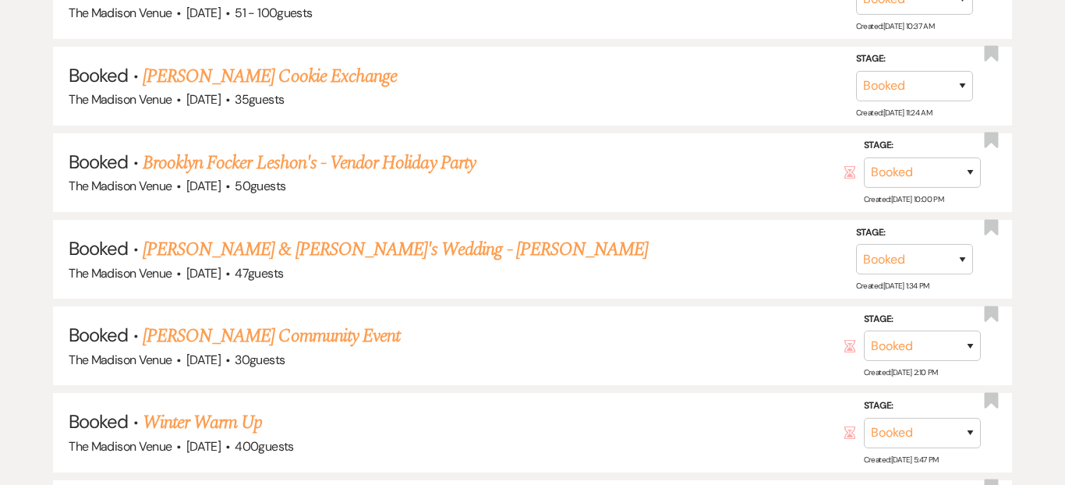
scroll to position [11634, 0]
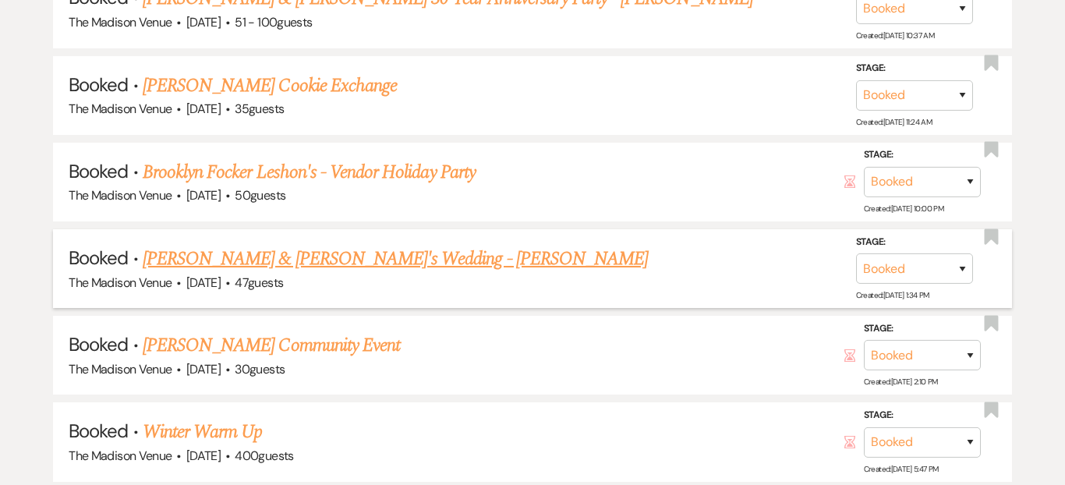
click at [374, 245] on link "Liz Lococo & Fiance's Wedding - Daryl" at bounding box center [395, 259] width 505 height 28
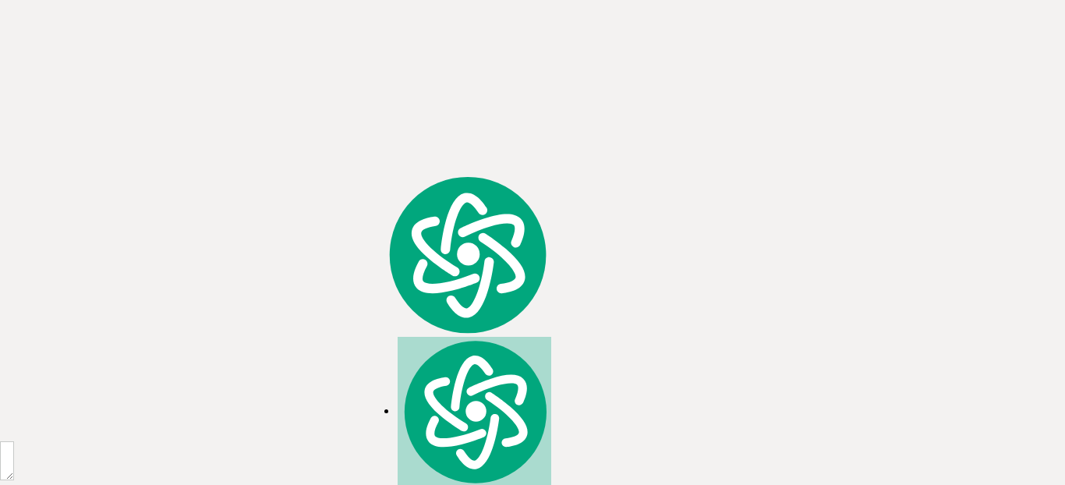
scroll to position [11349, 0]
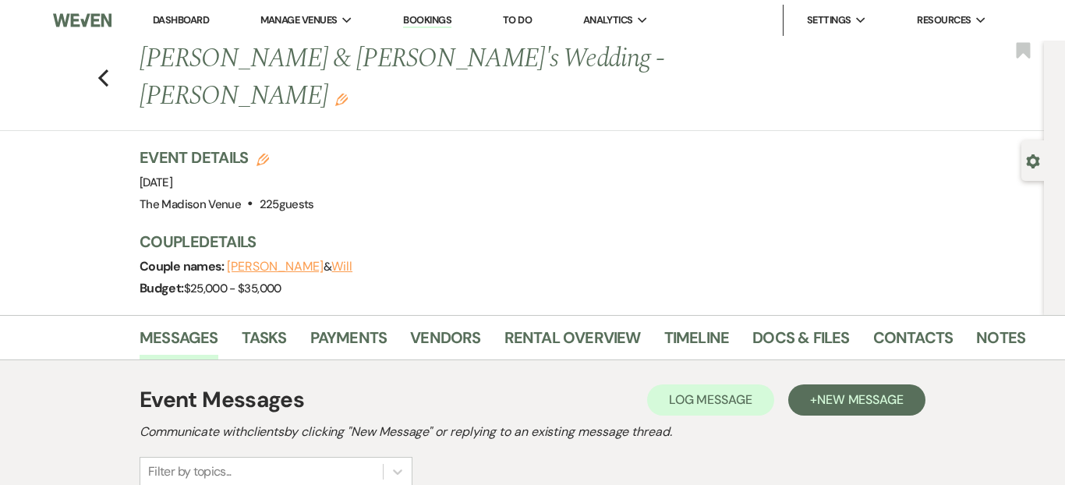
scroll to position [433, 0]
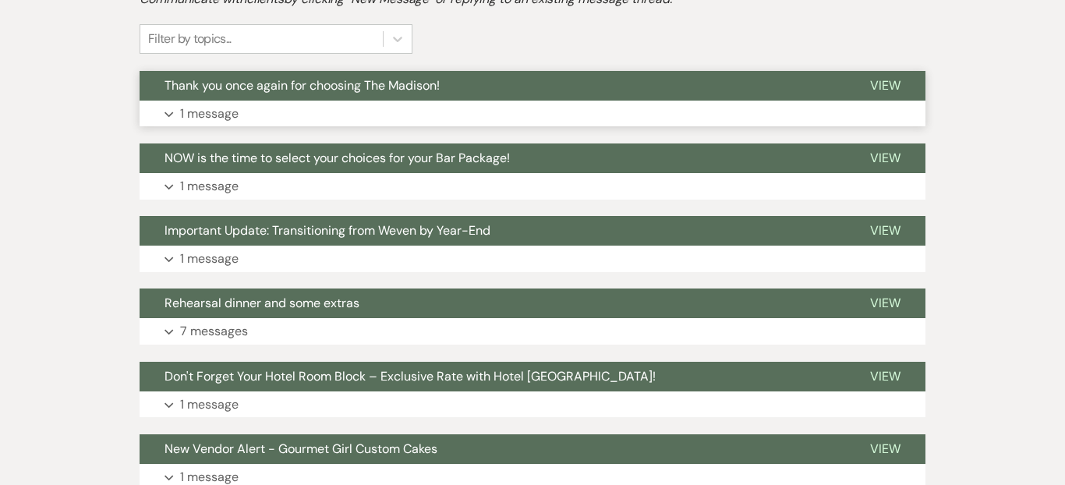
click at [396, 101] on button "Expand 1 message" at bounding box center [533, 114] width 786 height 27
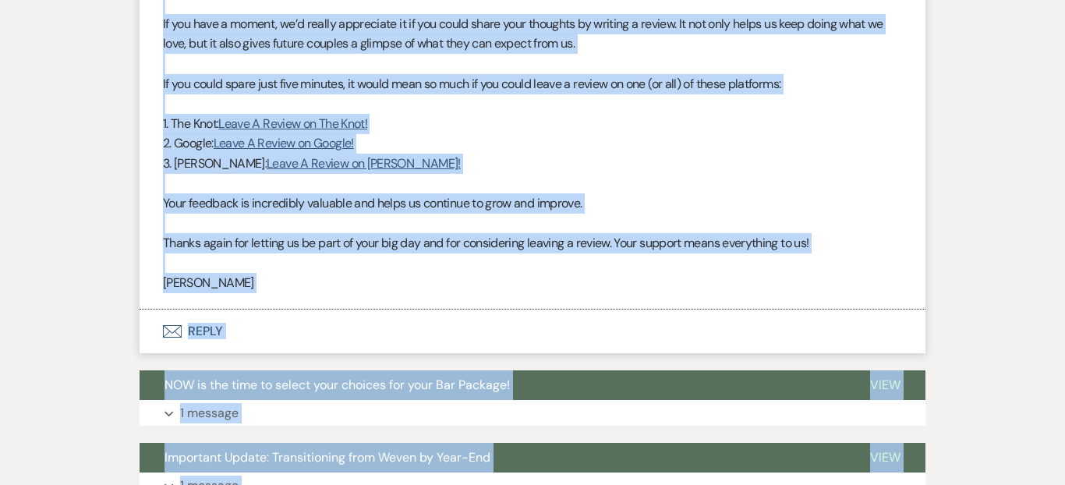
scroll to position [755, 0]
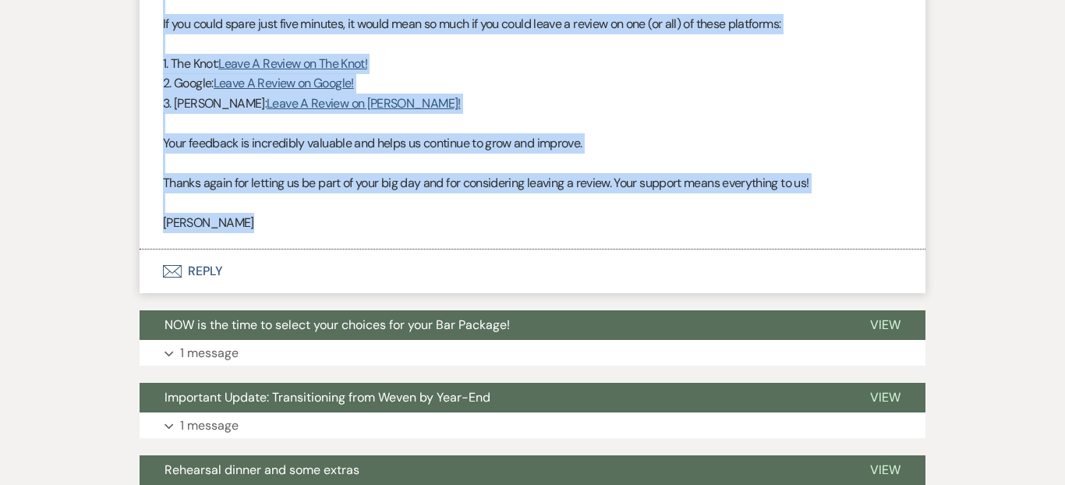
drag, startPoint x: 164, startPoint y: 135, endPoint x: 255, endPoint y: 189, distance: 105.9
type textarea "Hello Claudia & Will, Good morning! I just wanted to say a heartfelt thank you …"
click at [255, 189] on div "Hello Claudia & Will, Good morning! I just wanted to say a heartfelt thank you …" at bounding box center [532, 33] width 739 height 399
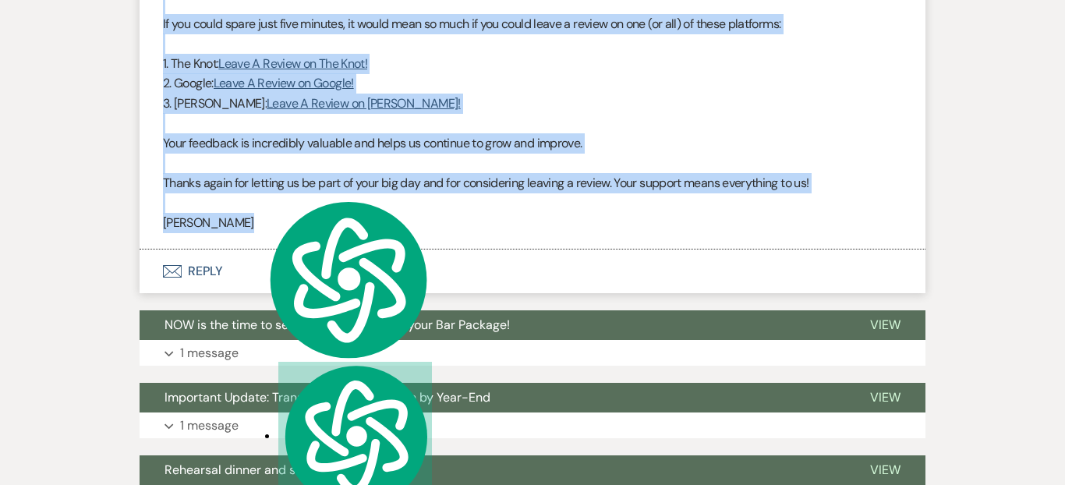
copy div "Hello Claudia & Will, Good morning! I just wanted to say a heartfelt thank you …"
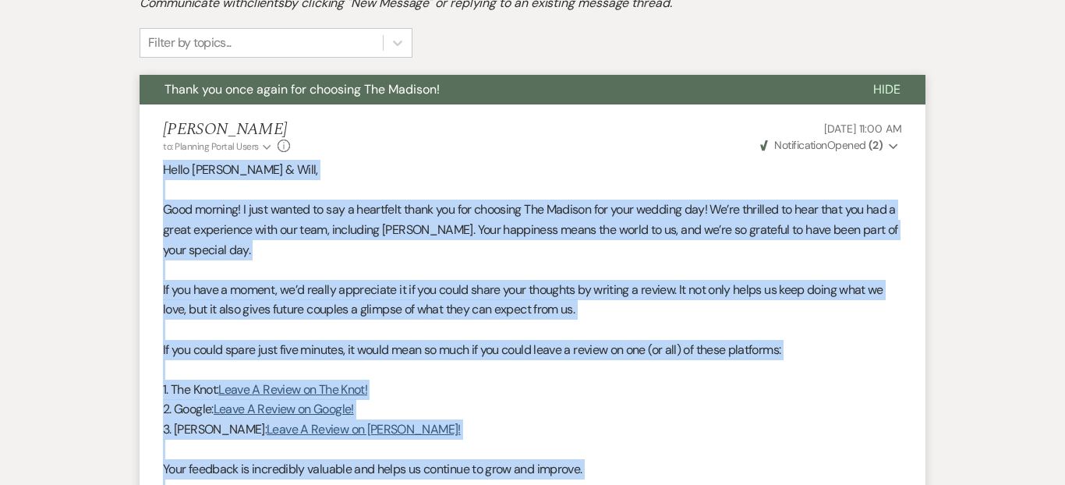
scroll to position [307, 0]
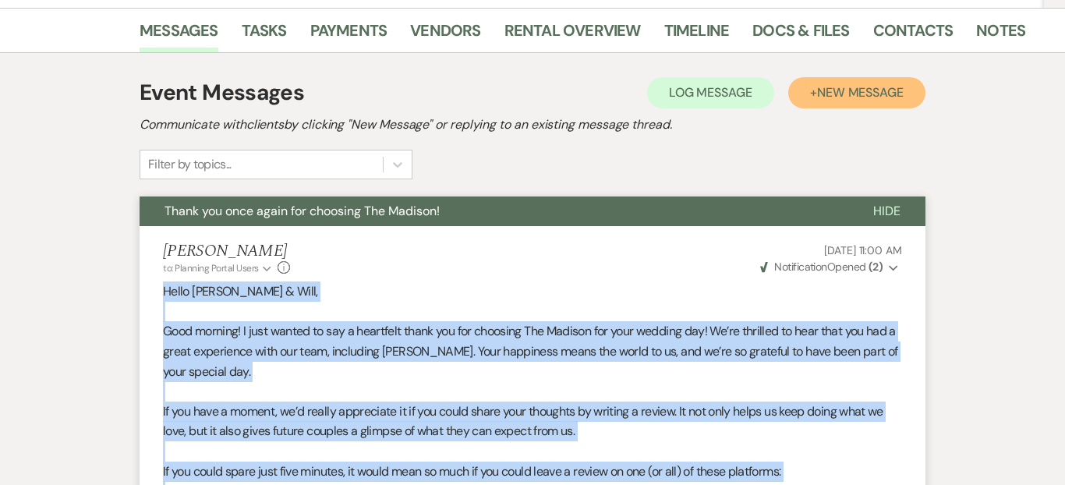
click at [816, 77] on button "+ New Message" at bounding box center [856, 92] width 137 height 31
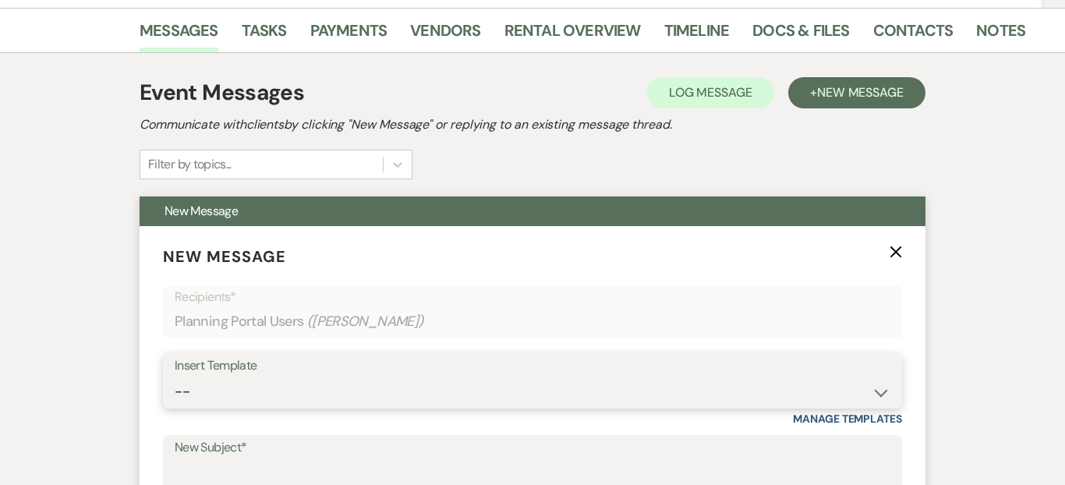
click at [254, 377] on select "-- Weven Planning Portal Introduction (Booked Events) Corporate Lead Follow Up …" at bounding box center [533, 392] width 716 height 30
select select "4077"
click at [175, 377] on select "-- Weven Planning Portal Introduction (Booked Events) Corporate Lead Follow Up …" at bounding box center [533, 392] width 716 height 30
type input "Thank you once again for choosing The Madison!"
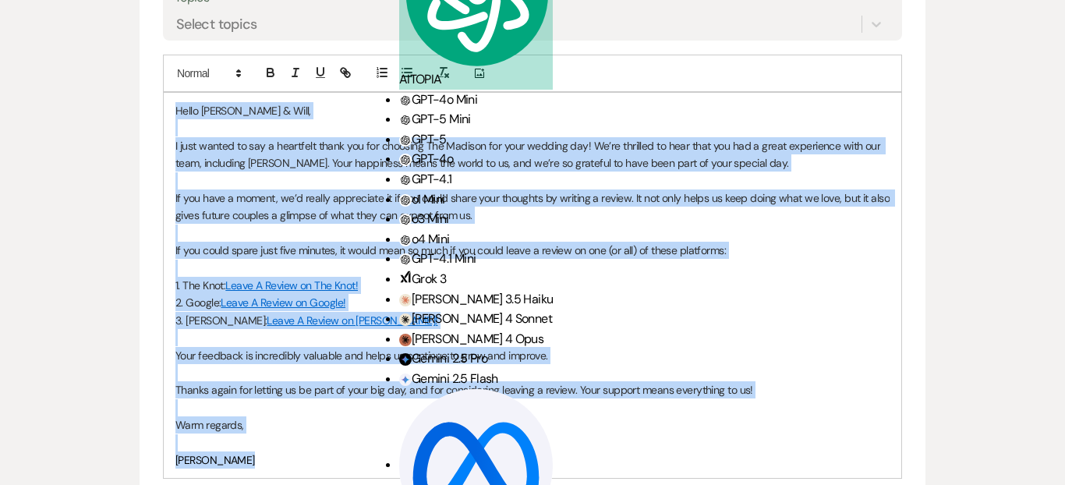
scroll to position [1168, 0]
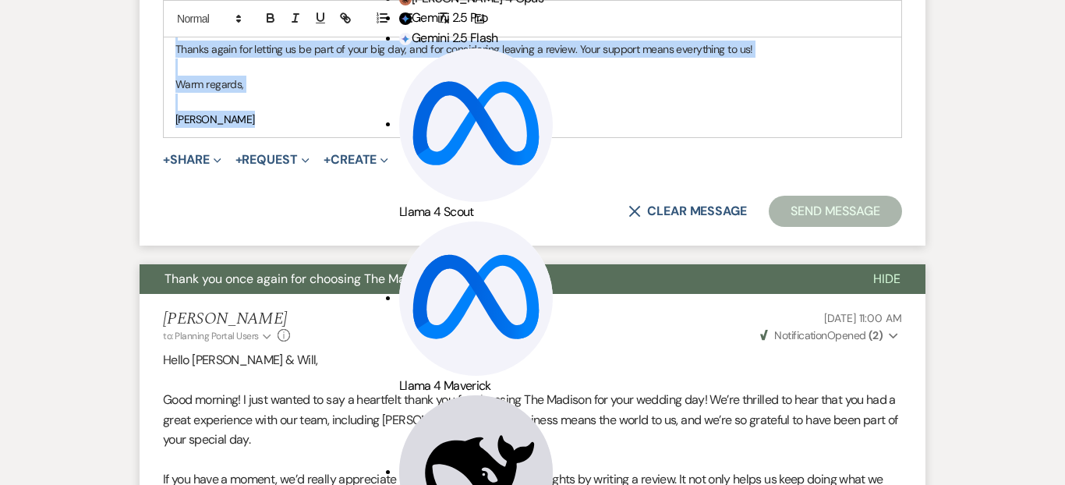
drag, startPoint x: 176, startPoint y: 240, endPoint x: 299, endPoint y: 132, distance: 164.1
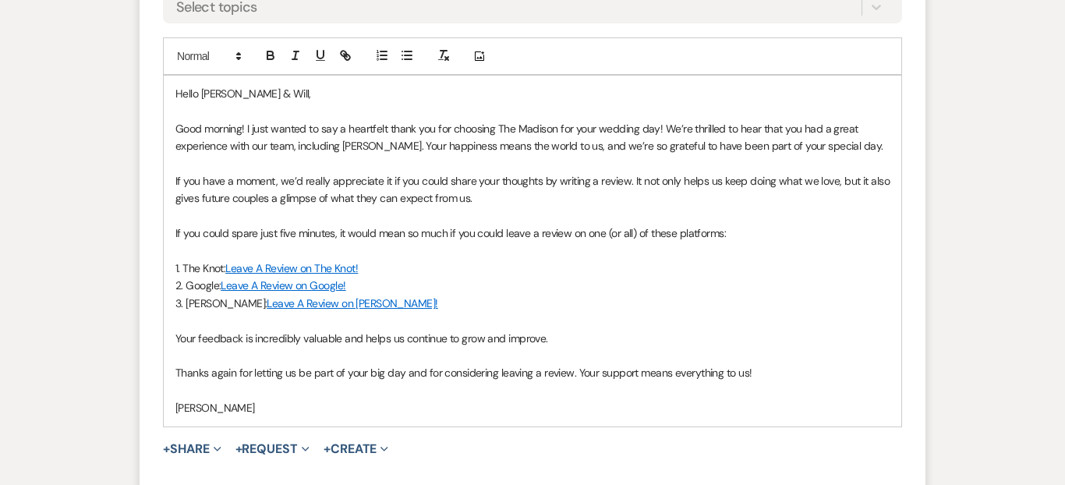
scroll to position [848, 0]
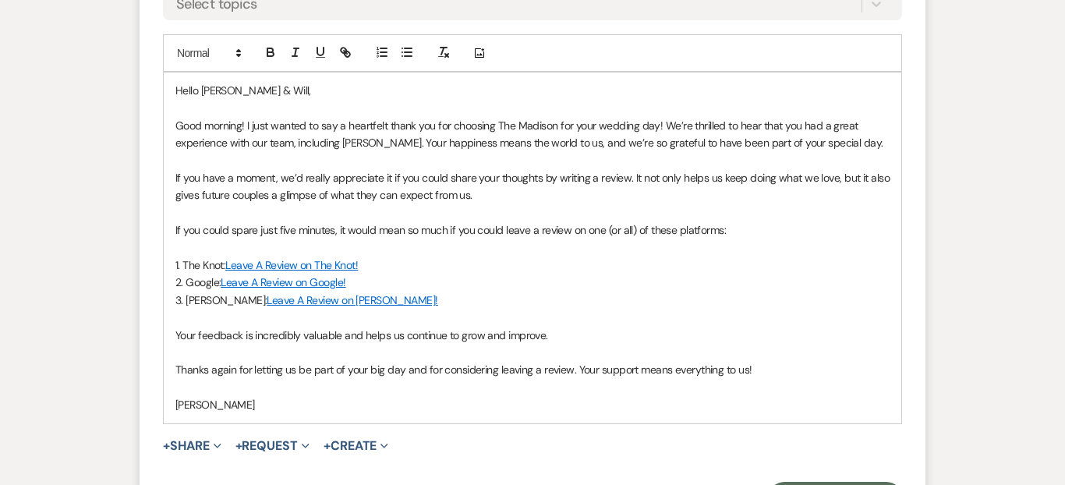
click at [233, 119] on span "Good morning! I just wanted to say a heartfelt thank you for choosing The Madis…" at bounding box center [529, 134] width 708 height 31
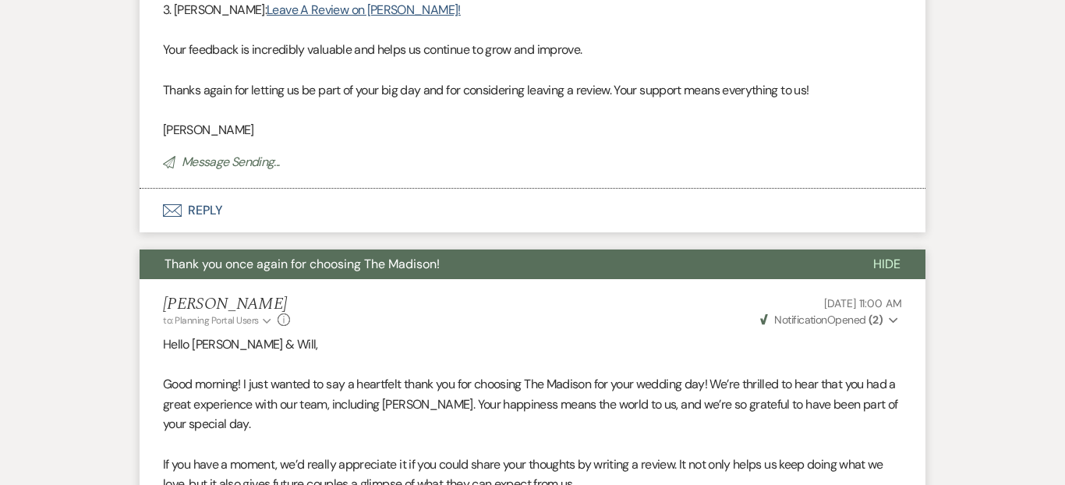
scroll to position [268, 0]
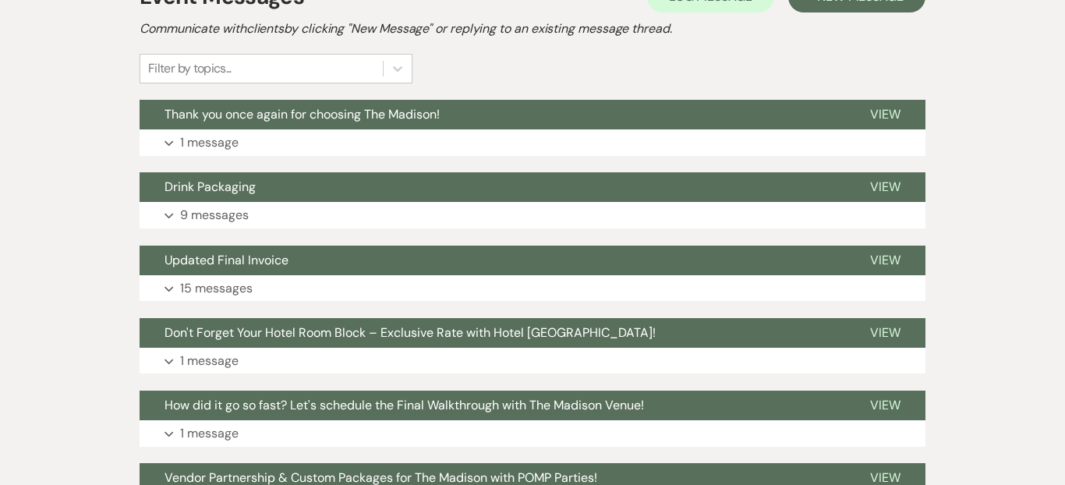
scroll to position [395, 0]
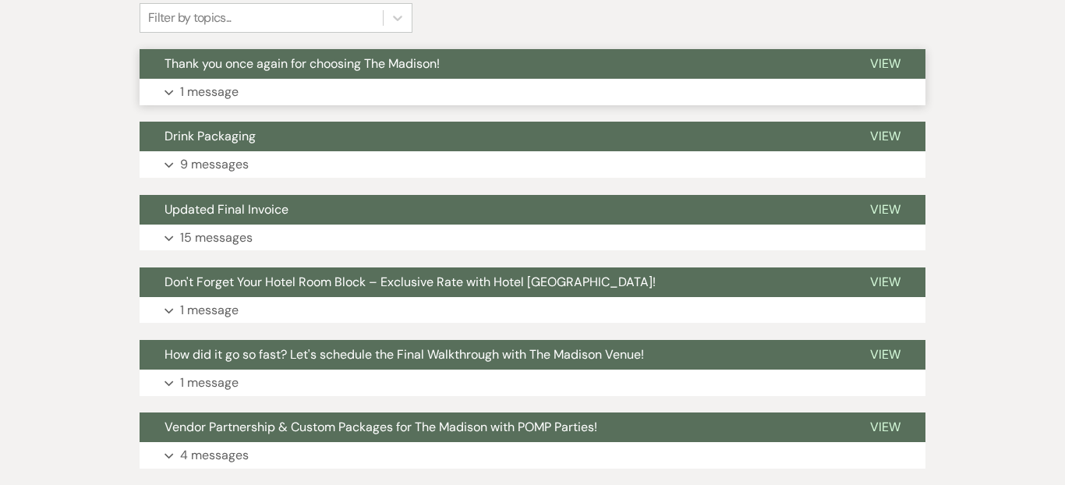
click at [380, 87] on button "Expand 1 message" at bounding box center [533, 92] width 786 height 27
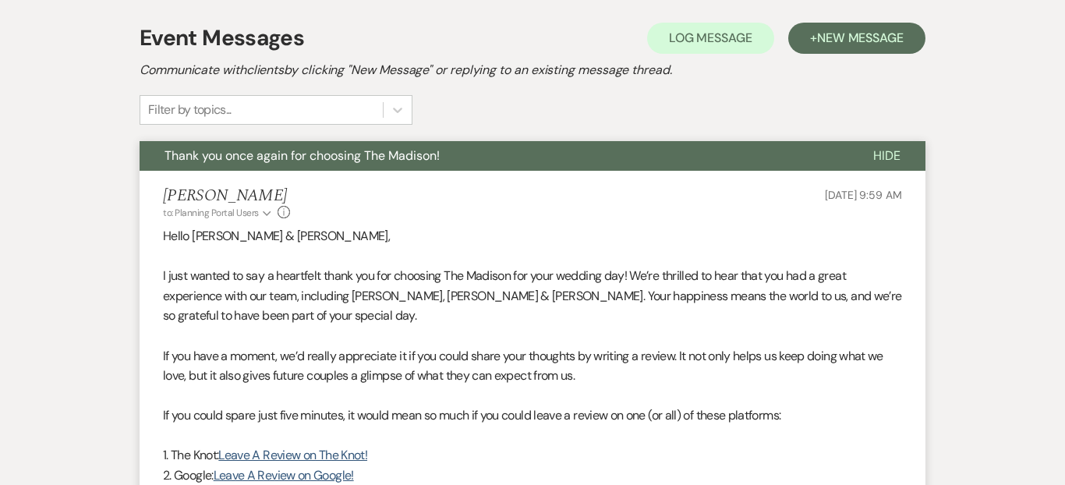
scroll to position [296, 0]
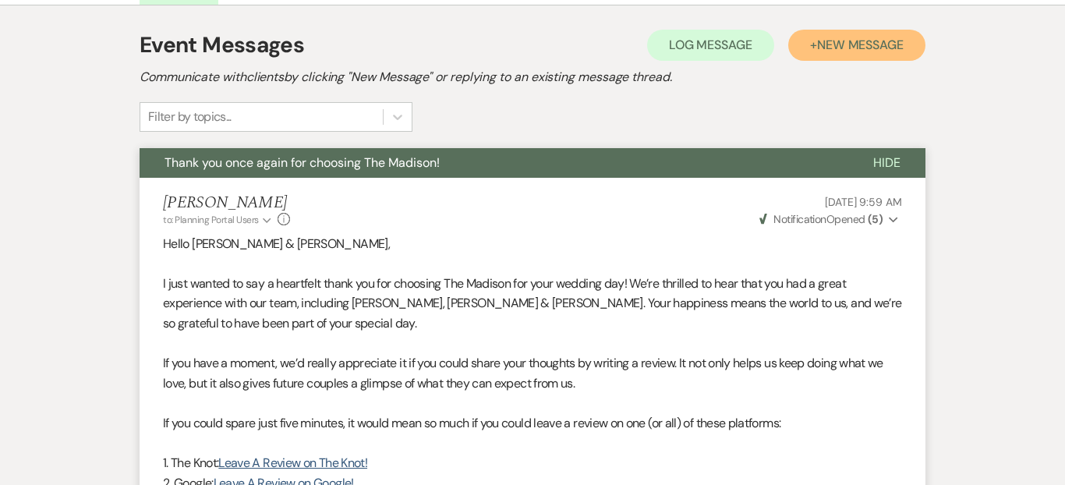
click at [827, 56] on button "+ New Message" at bounding box center [856, 45] width 137 height 31
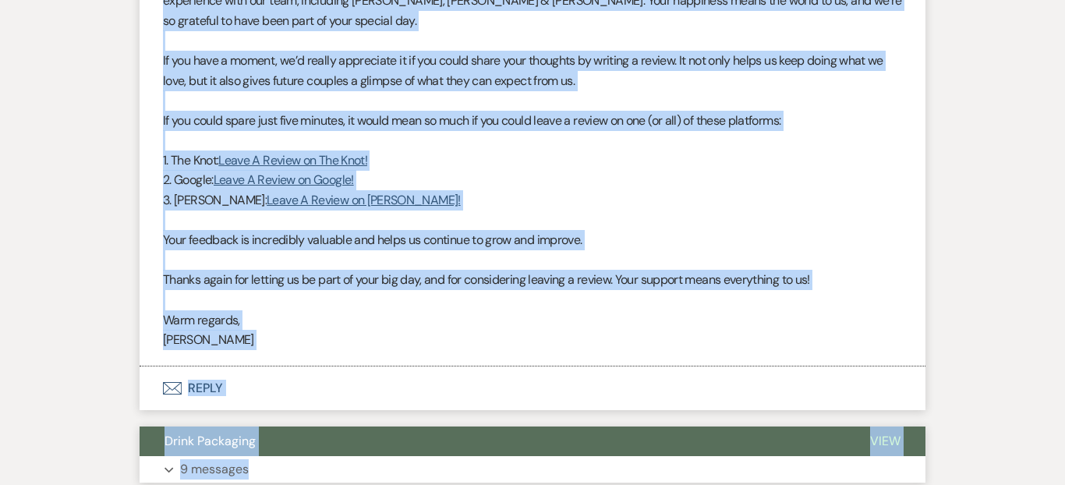
scroll to position [1205, 0]
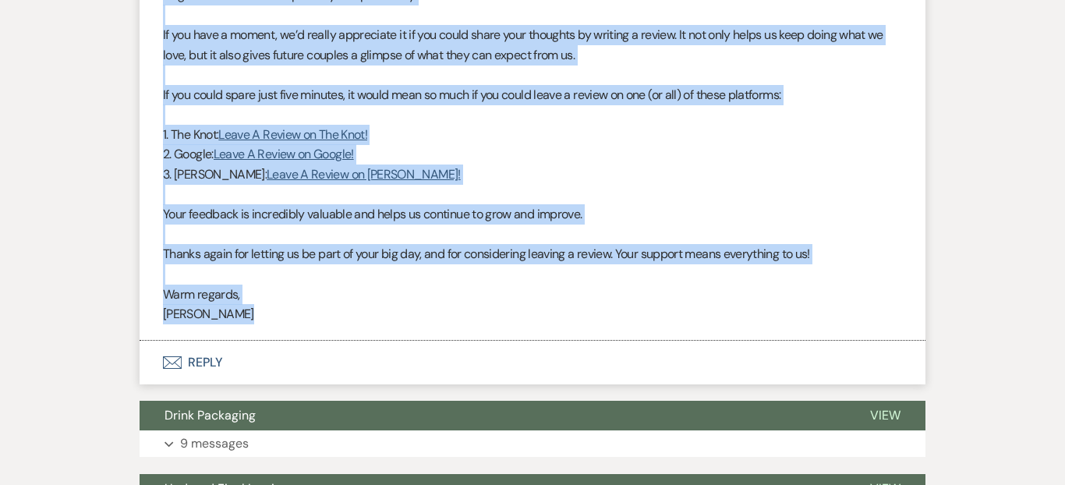
drag, startPoint x: 165, startPoint y: 57, endPoint x: 260, endPoint y: 331, distance: 290.0
type textarea "Hello Mackenzie Navratil & Sam, I just wanted to say a heartfelt thank you for …"
click at [260, 331] on li "Daryl Licursi to: Planning Portal Users Expand Info Jun 25, 2025, 9:59 AM Weven…" at bounding box center [533, 95] width 786 height 491
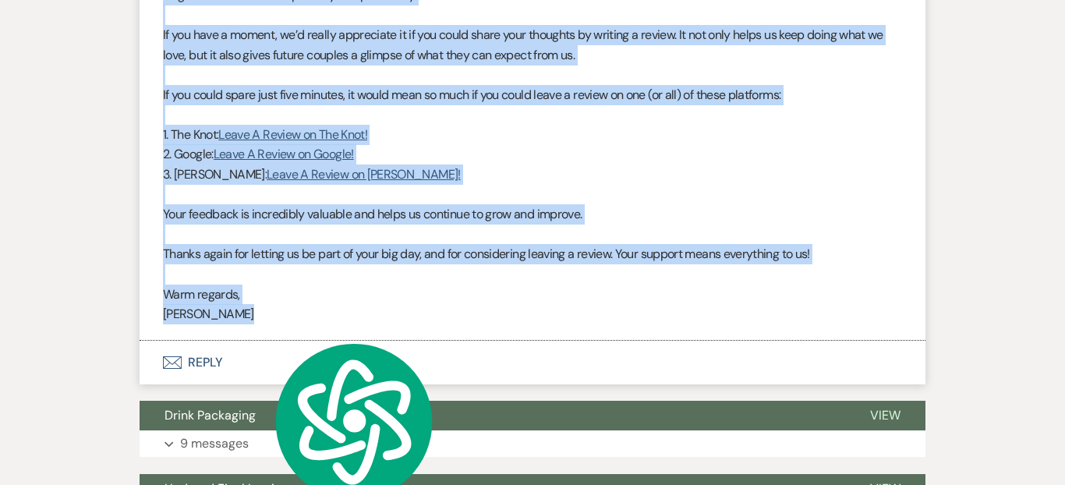
copy div "Hello Mackenzie Navratil & Sam, I just wanted to say a heartfelt thank you for …"
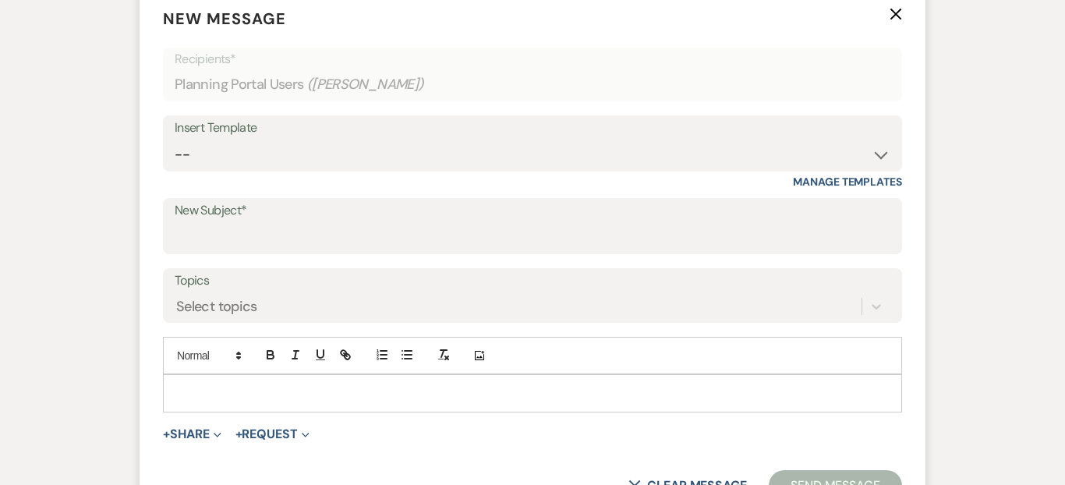
scroll to position [474, 0]
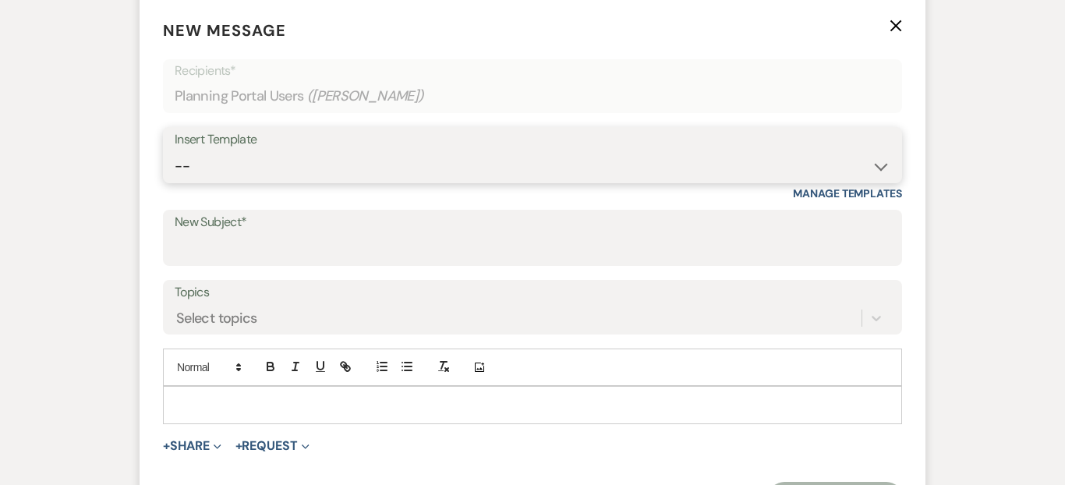
click at [251, 170] on select "-- Weven Planning Portal Introduction (Booked Events) Corporate Lead Follow Up …" at bounding box center [533, 166] width 716 height 30
select select "4077"
click at [175, 151] on select "-- Weven Planning Portal Introduction (Booked Events) Corporate Lead Follow Up …" at bounding box center [533, 166] width 716 height 30
type input "Thank you once again for choosing The Madison!"
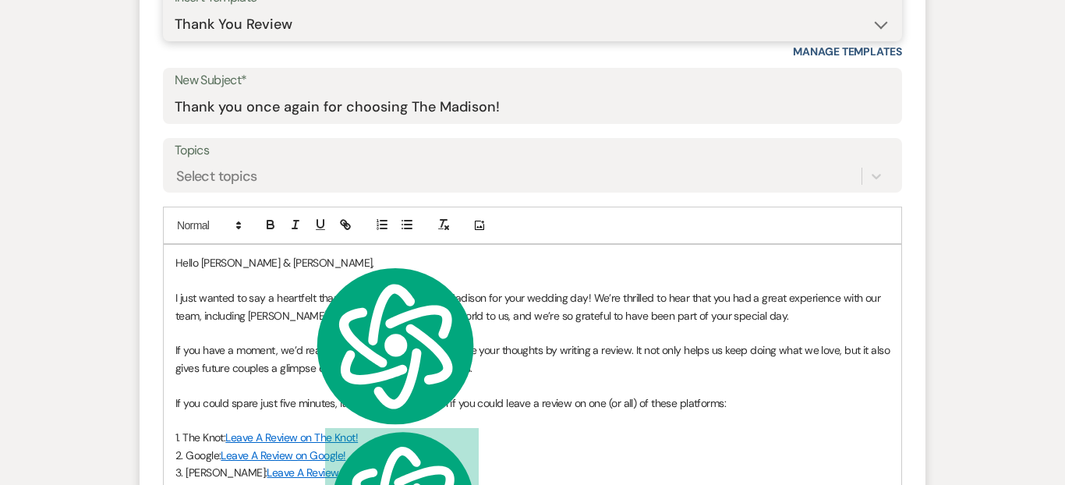
scroll to position [672, 0]
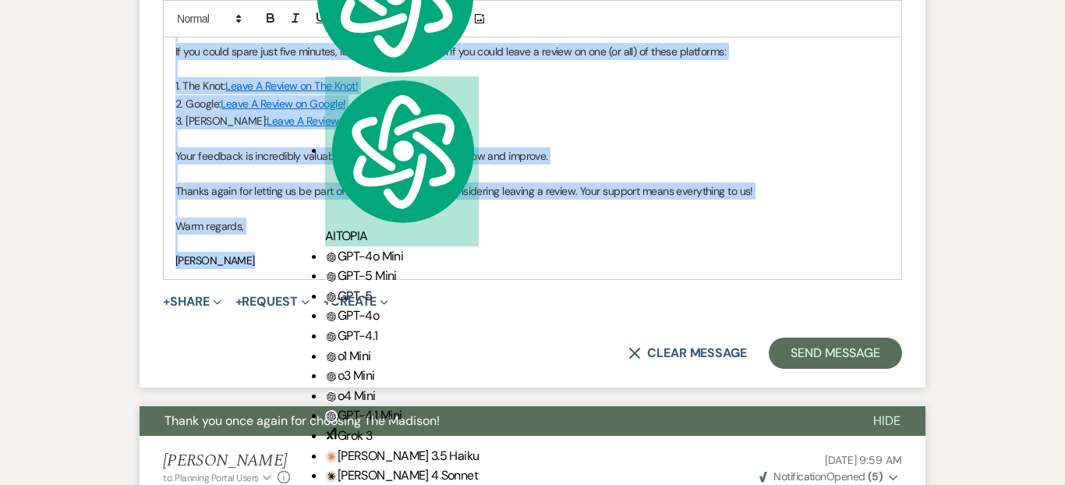
drag, startPoint x: 180, startPoint y: 201, endPoint x: 359, endPoint y: 277, distance: 194.6
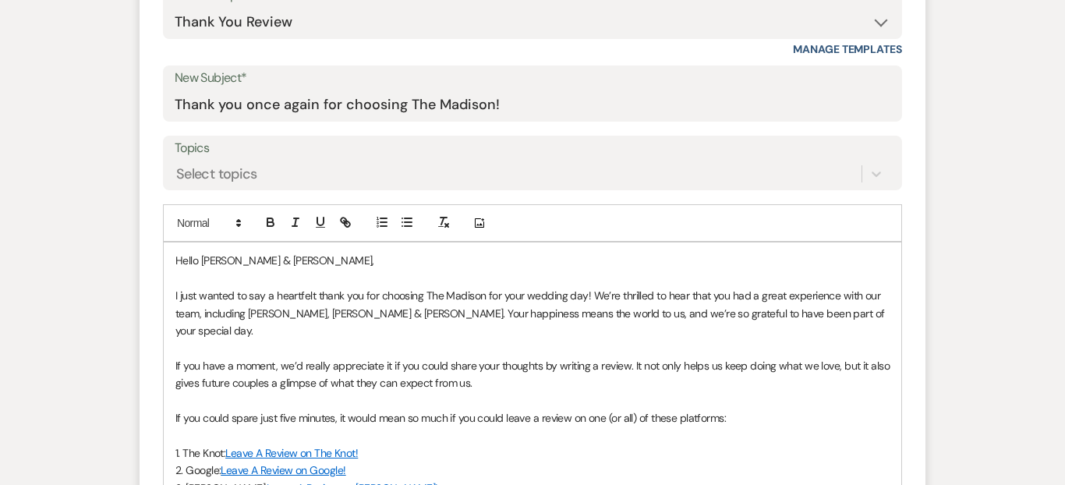
click at [564, 339] on p at bounding box center [532, 347] width 714 height 17
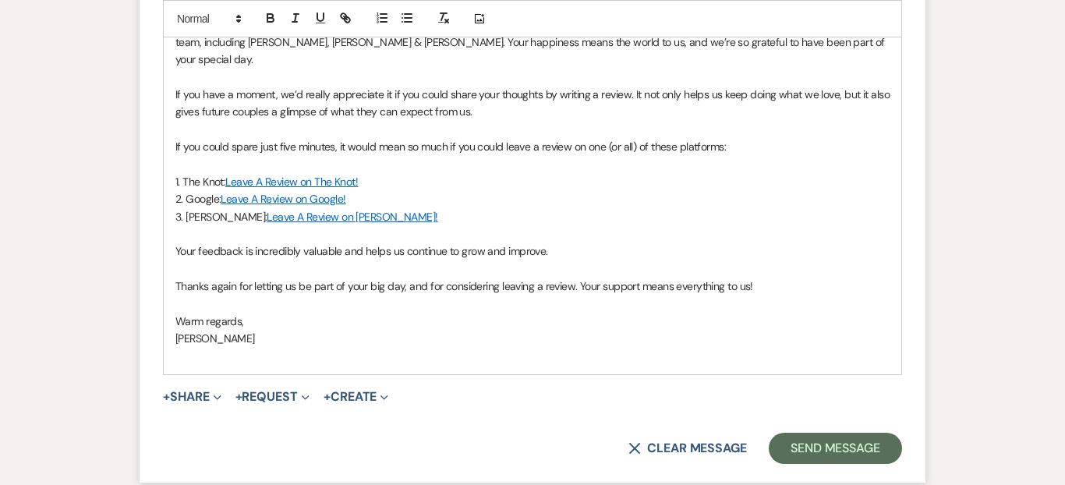
scroll to position [900, 0]
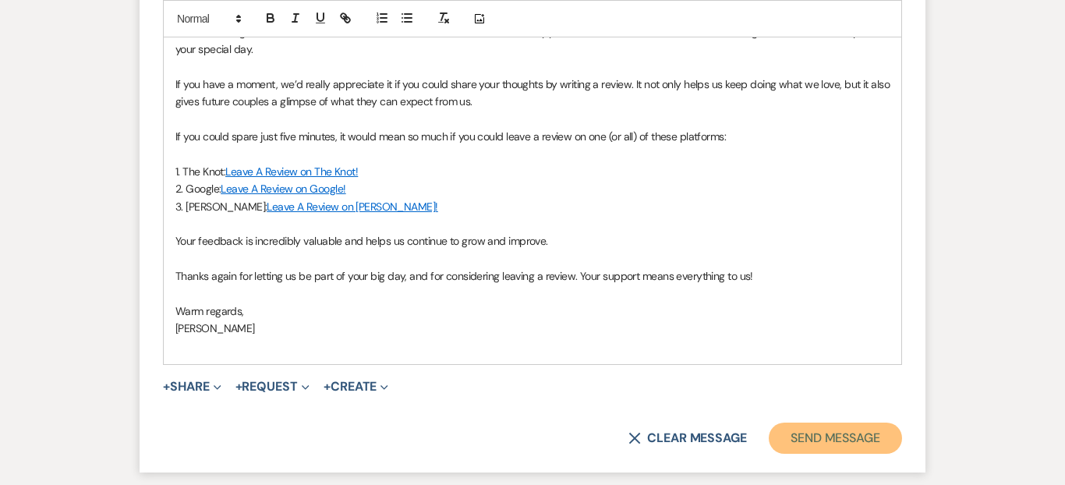
click at [795, 423] on button "Send Message" at bounding box center [835, 438] width 133 height 31
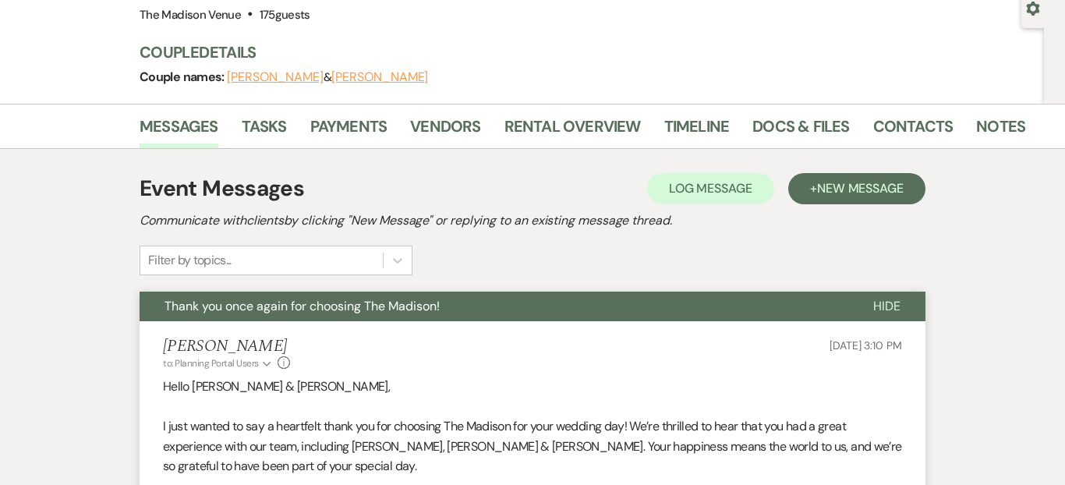
scroll to position [0, 0]
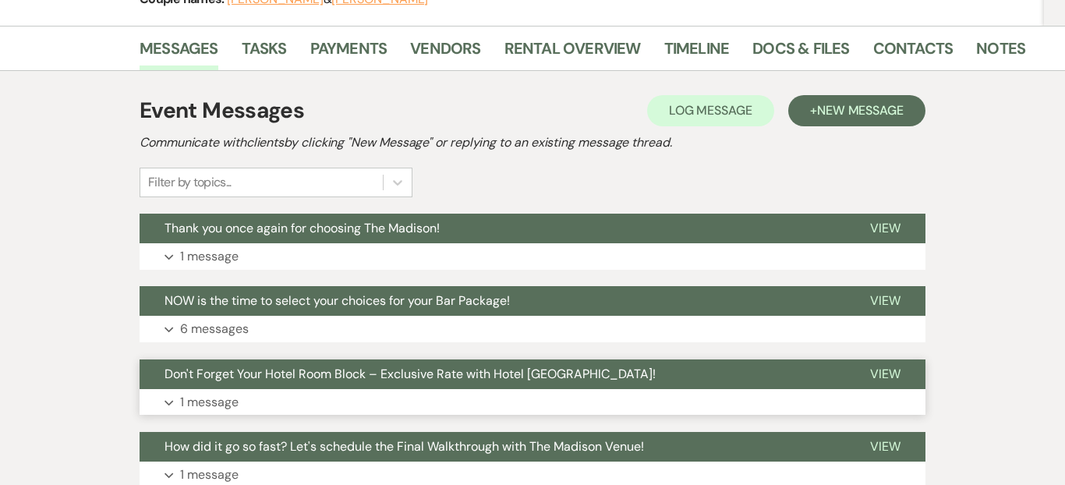
scroll to position [190, 0]
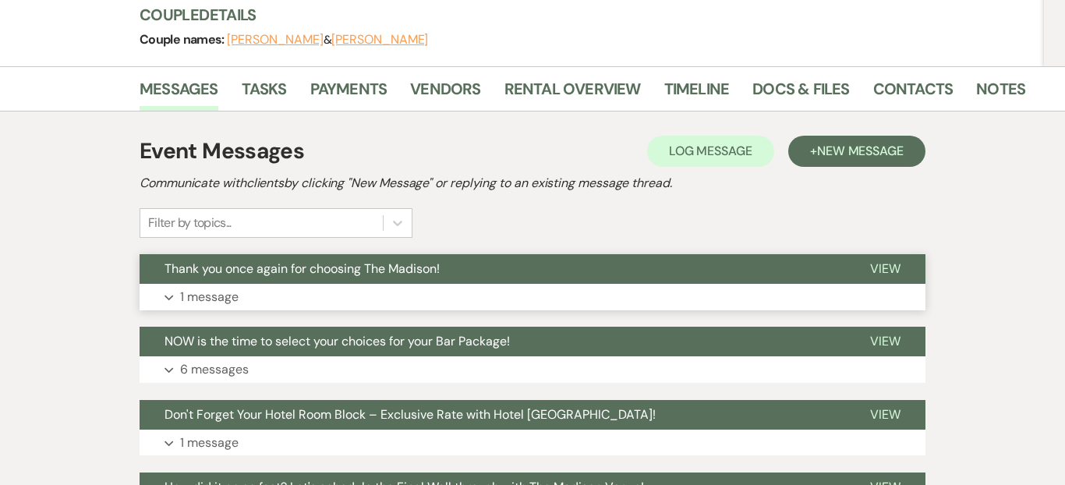
click at [430, 268] on span "Thank you once again for choosing The Madison!" at bounding box center [302, 268] width 275 height 16
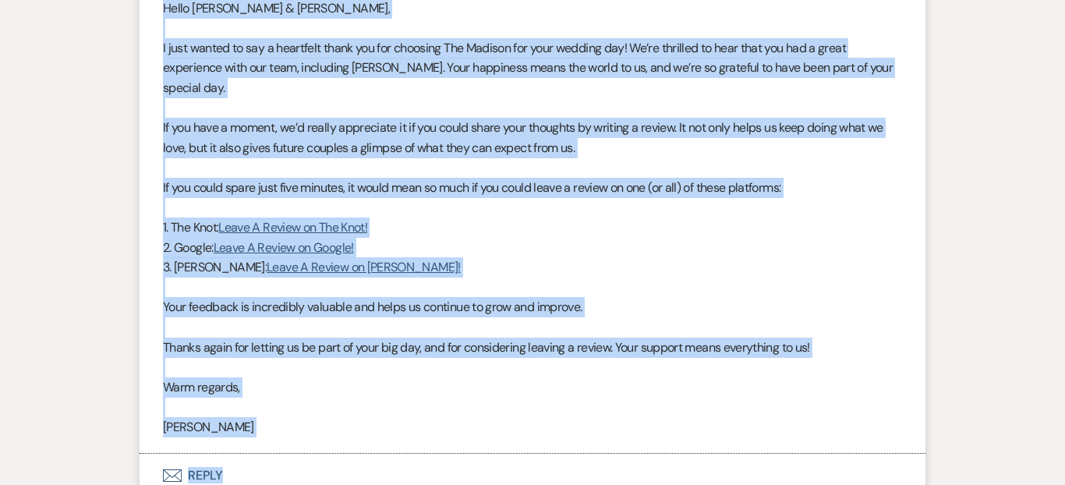
scroll to position [565, 0]
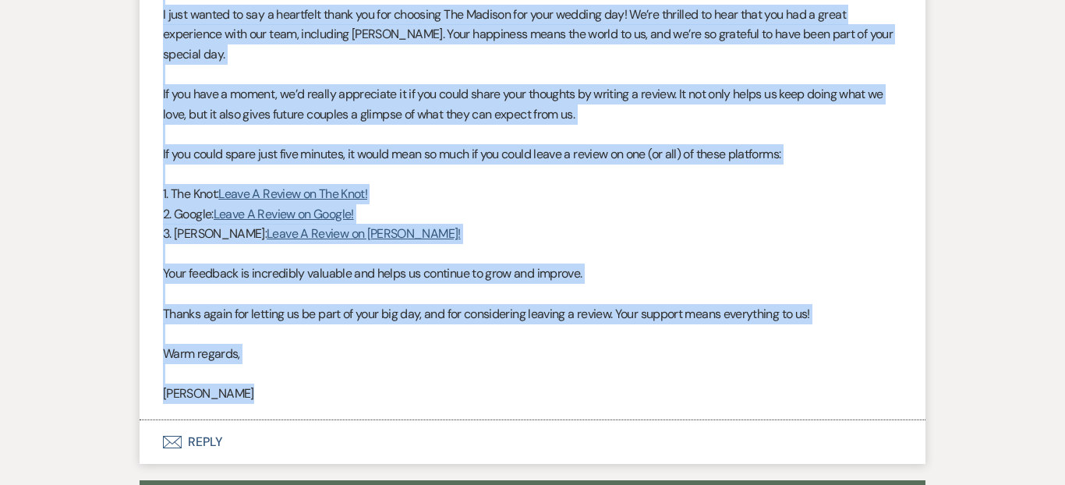
drag, startPoint x: 160, startPoint y: 180, endPoint x: 301, endPoint y: 391, distance: 253.5
type textarea "Hello Chelsea & Anthony, I just wanted to say a heartfelt thank you for choosin…"
click at [301, 391] on li "Daryl Licursi to: Planning Portal Users Expand Info Jun 16, 2025, 12:30 PM Weve…" at bounding box center [533, 164] width 786 height 511
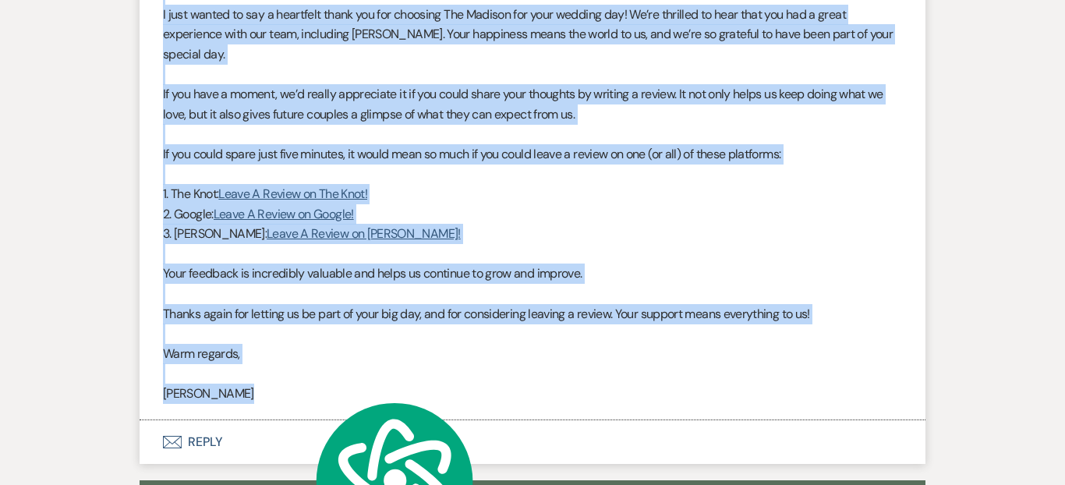
copy div "Hello Chelsea & Anthony, I just wanted to say a heartfelt thank you for choosin…"
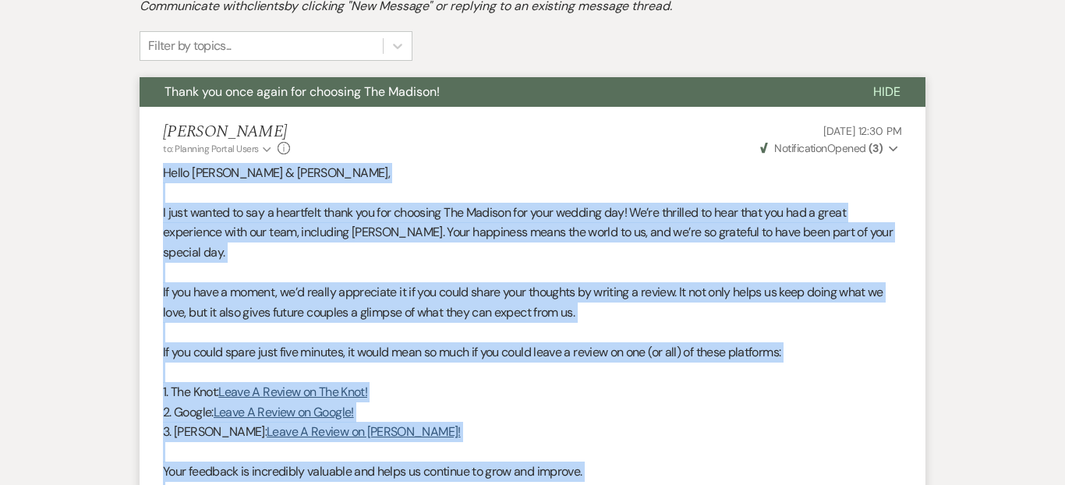
scroll to position [0, 0]
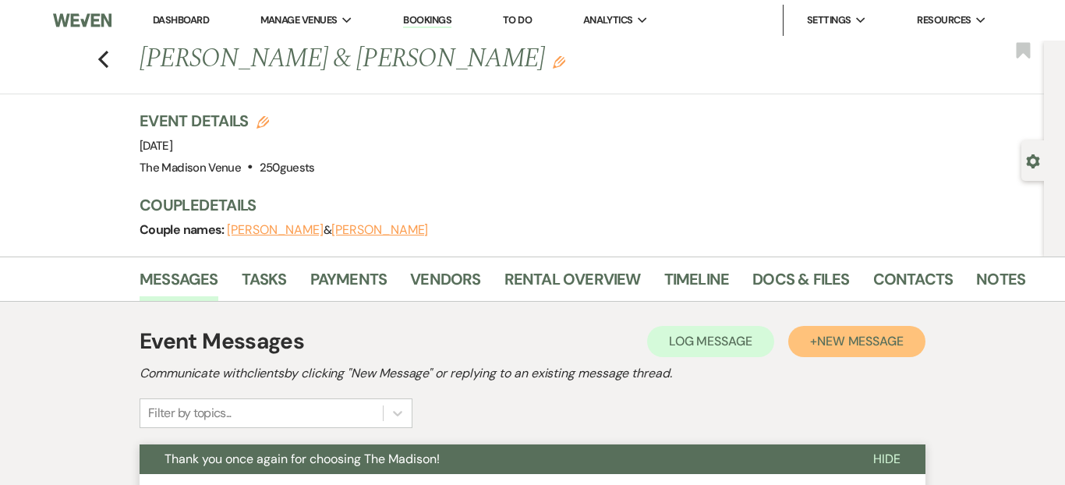
click at [821, 328] on button "+ New Message" at bounding box center [856, 341] width 137 height 31
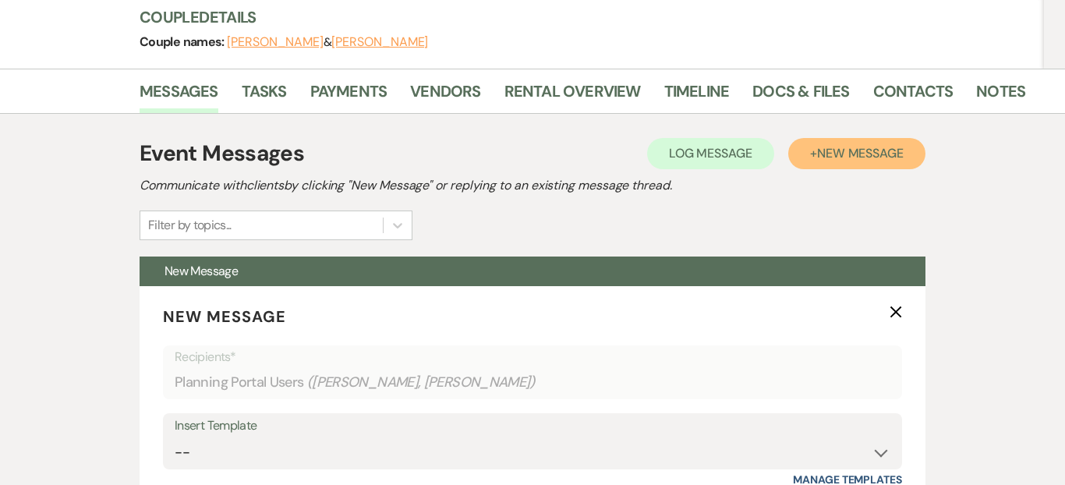
scroll to position [399, 0]
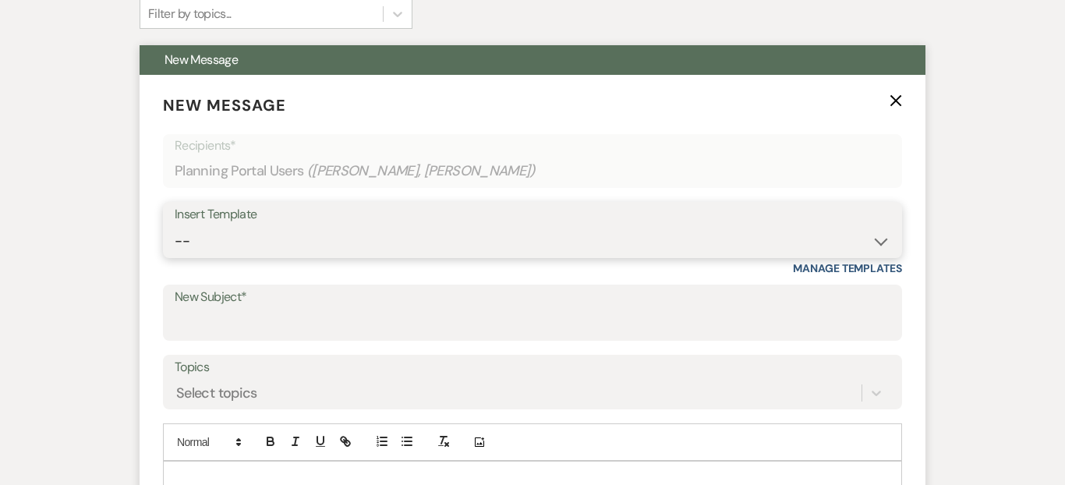
click at [262, 231] on select "-- Weven Planning Portal Introduction (Booked Events) Corporate Lead Follow Up …" at bounding box center [533, 241] width 716 height 30
click at [246, 226] on select "-- Weven Planning Portal Introduction (Booked Events) Corporate Lead Follow Up …" at bounding box center [533, 241] width 716 height 30
select select "4077"
click at [175, 226] on select "-- Weven Planning Portal Introduction (Booked Events) Corporate Lead Follow Up …" at bounding box center [533, 241] width 716 height 30
type input "Thank you once again for choosing The Madison!"
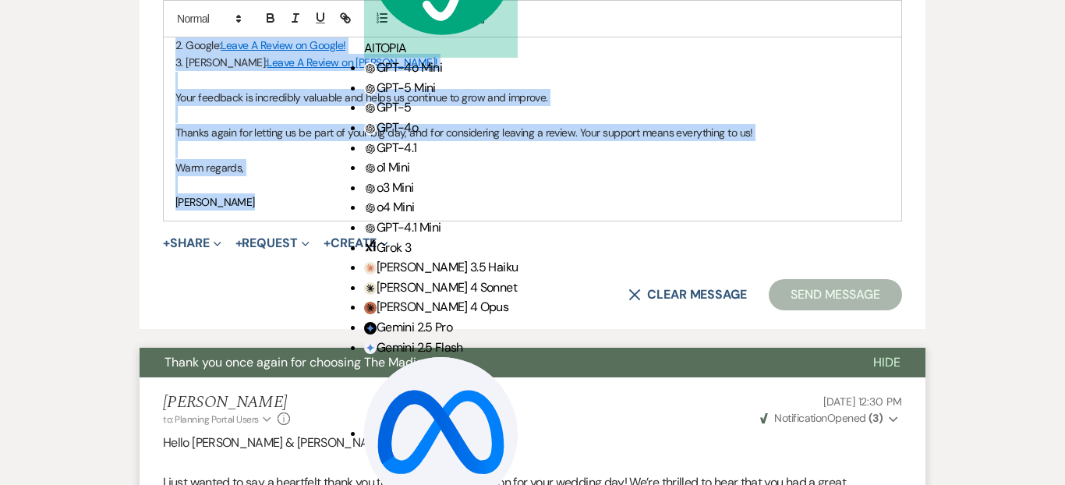
scroll to position [1145, 0]
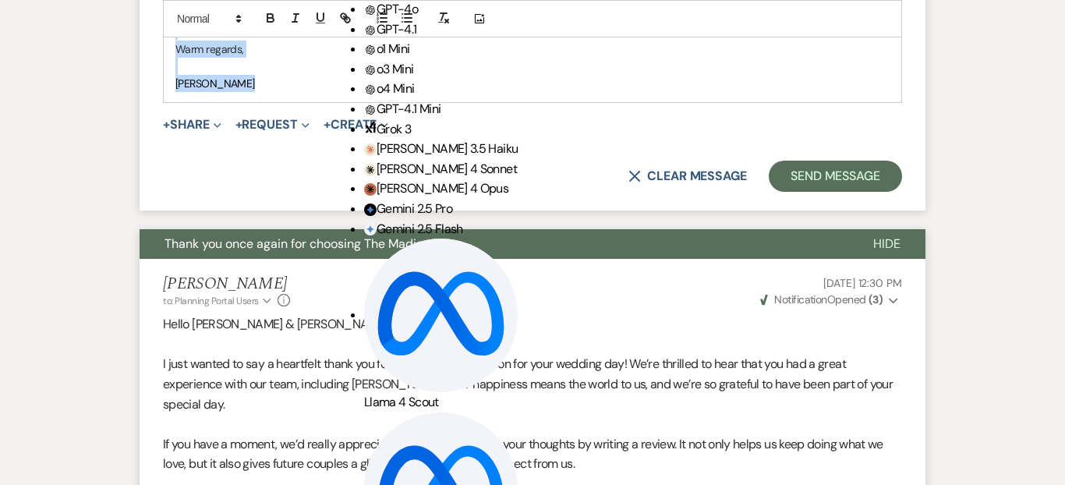
drag, startPoint x: 174, startPoint y: 158, endPoint x: 292, endPoint y: 99, distance: 131.8
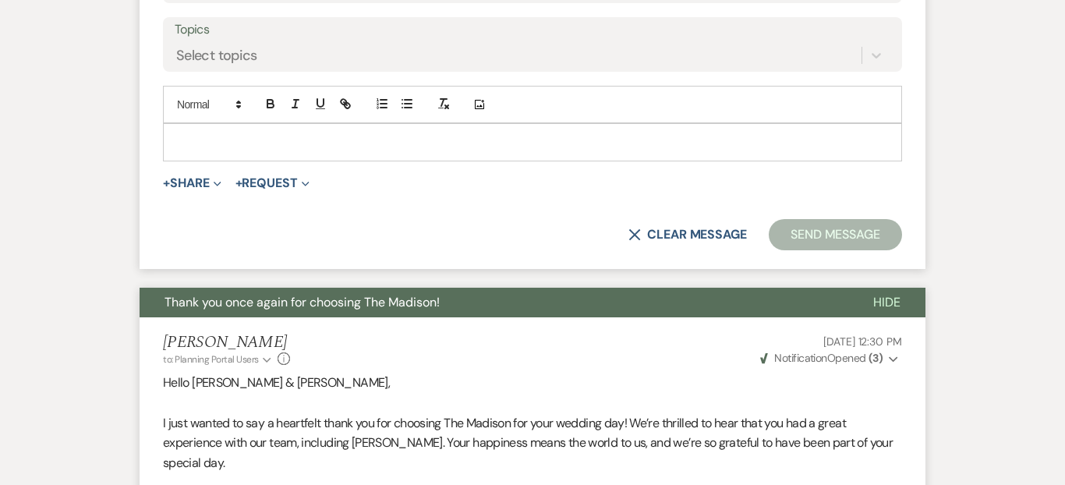
scroll to position [716, 0]
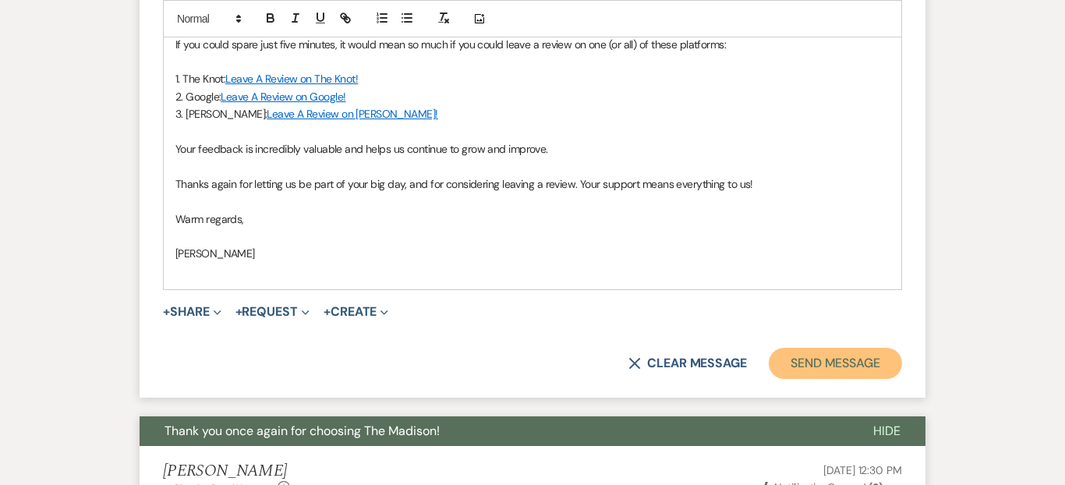
click at [835, 368] on button "Send Message" at bounding box center [835, 363] width 133 height 31
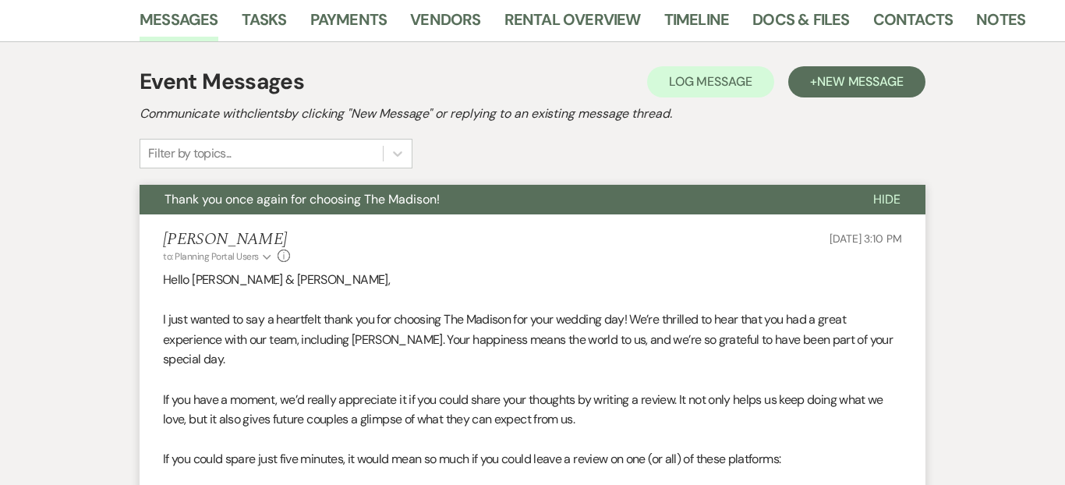
scroll to position [0, 0]
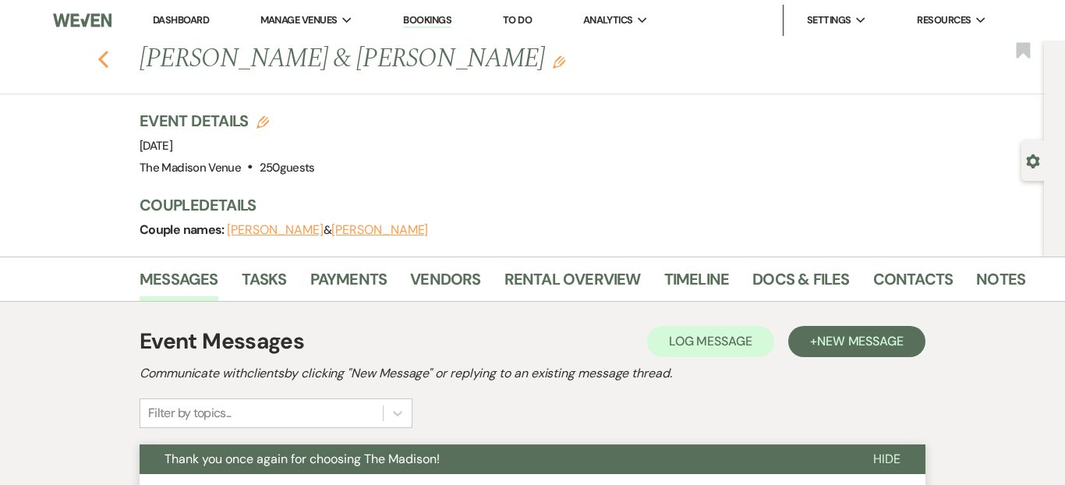
click at [108, 56] on icon "Previous" at bounding box center [103, 59] width 12 height 19
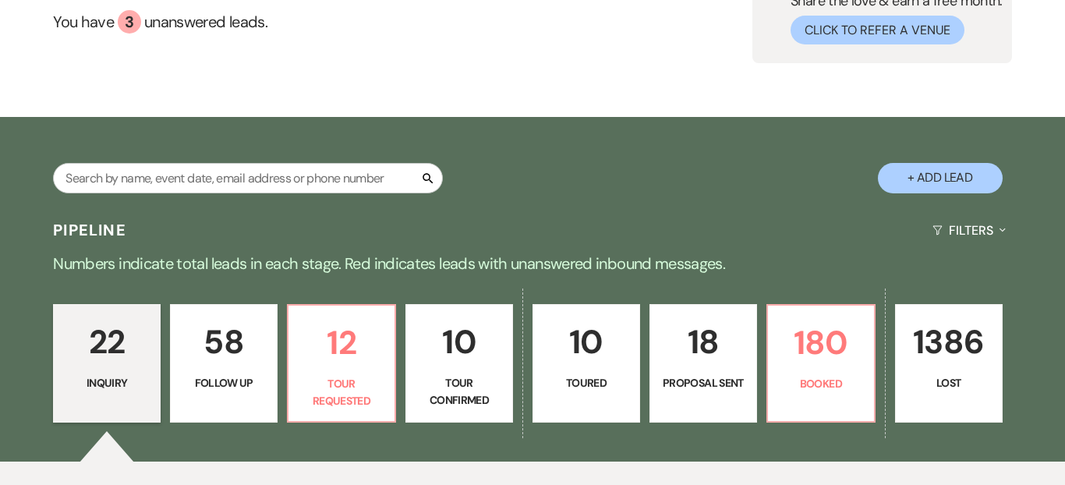
scroll to position [155, 0]
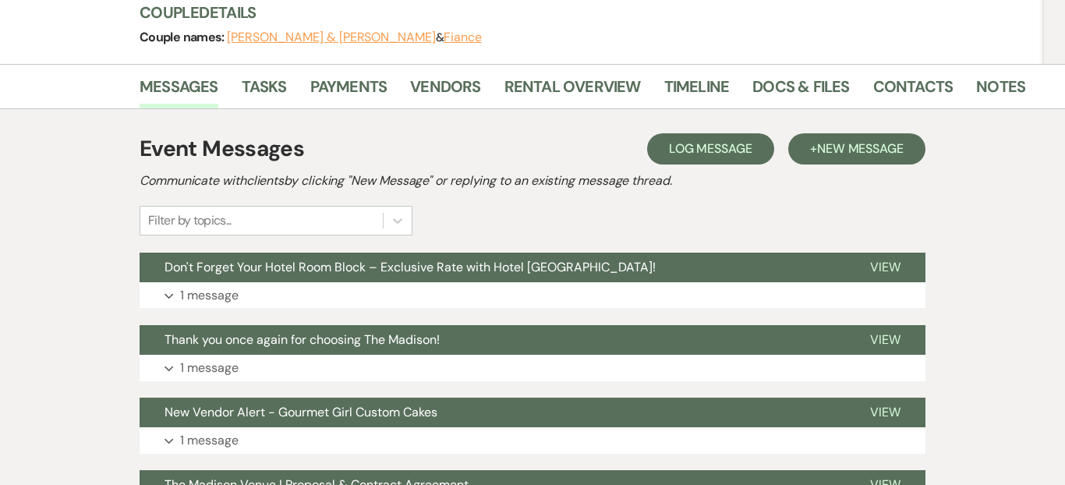
scroll to position [271, 0]
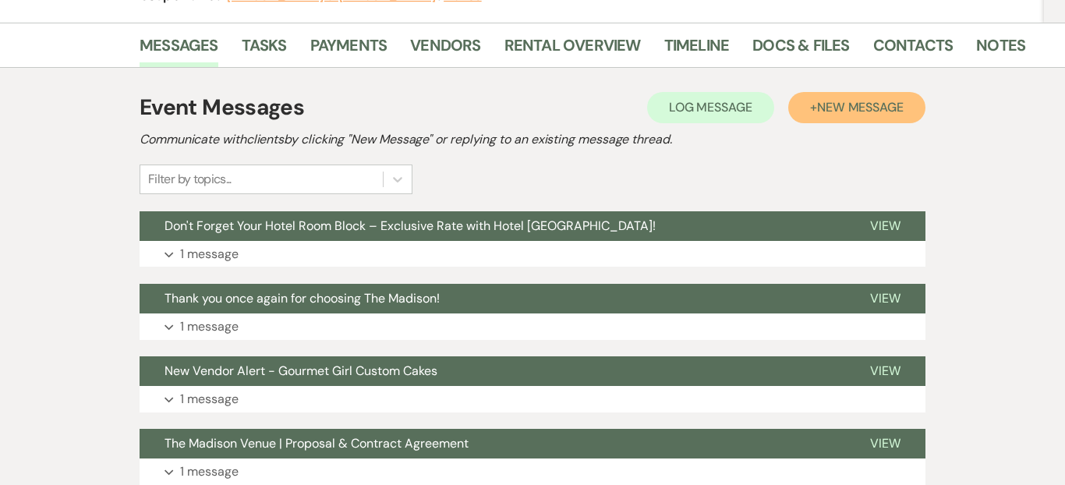
click at [823, 99] on span "New Message" at bounding box center [860, 107] width 87 height 16
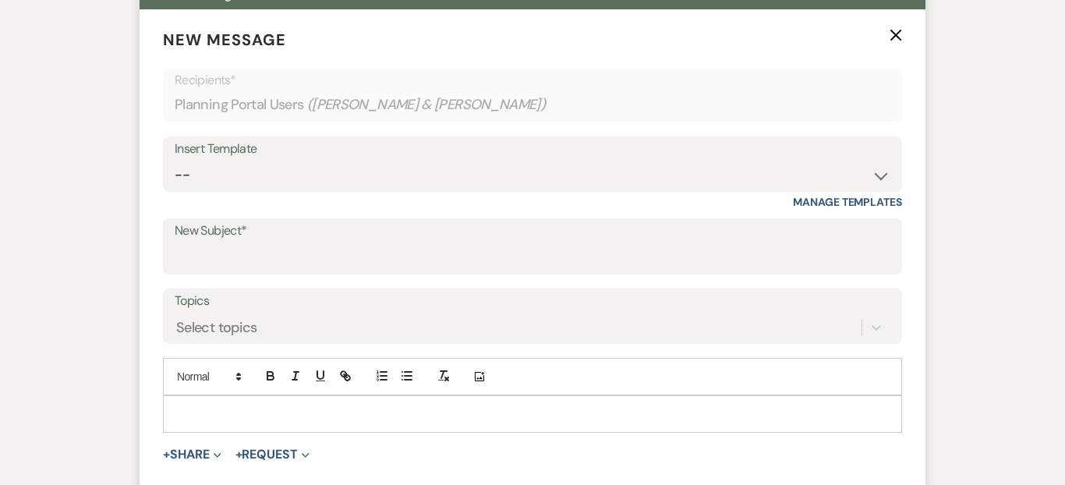
scroll to position [521, 0]
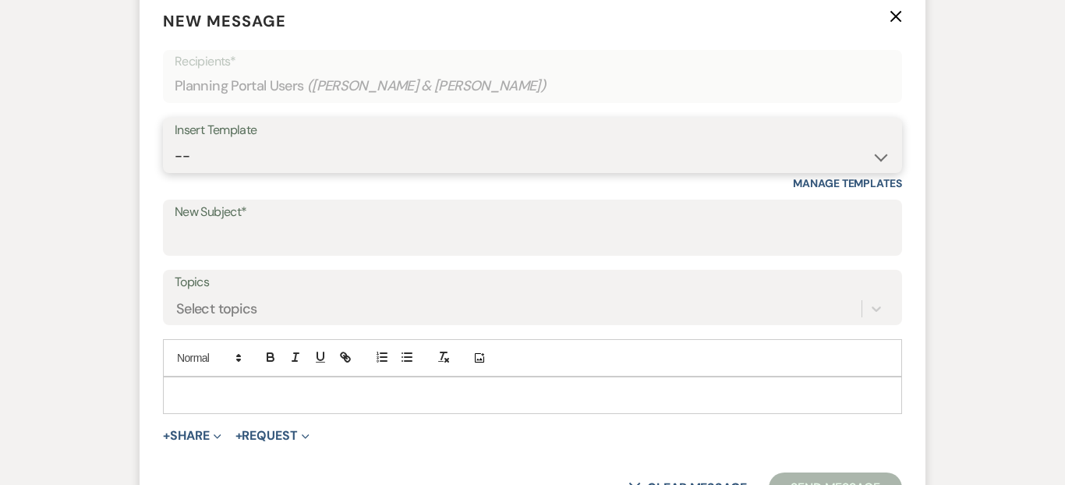
click at [250, 141] on select "-- Weven Planning Portal Introduction (Booked Events) Corporate Lead Follow Up …" at bounding box center [533, 156] width 716 height 30
select select "4077"
click at [175, 141] on select "-- Weven Planning Portal Introduction (Booked Events) Corporate Lead Follow Up …" at bounding box center [533, 156] width 716 height 30
type input "Thank you once again for choosing The Madison!"
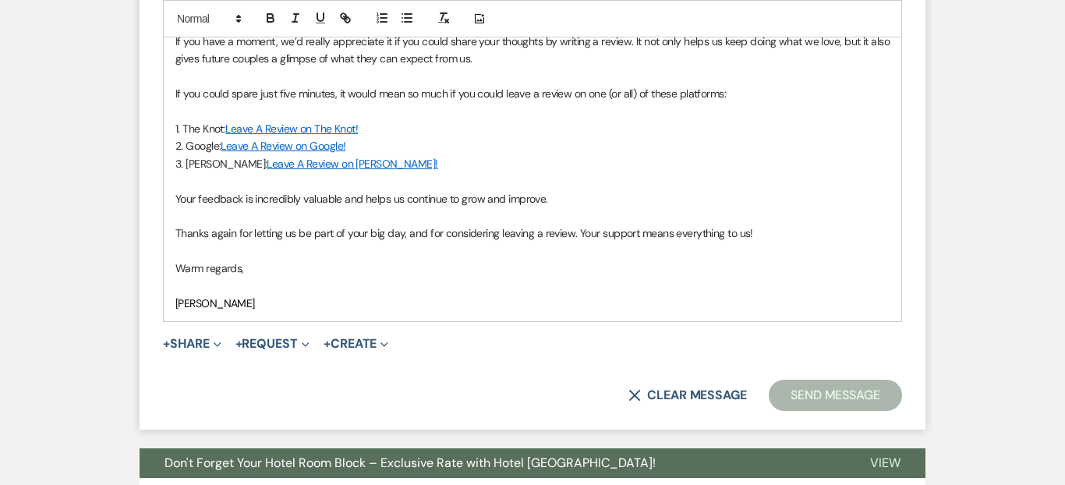
scroll to position [1066, 0]
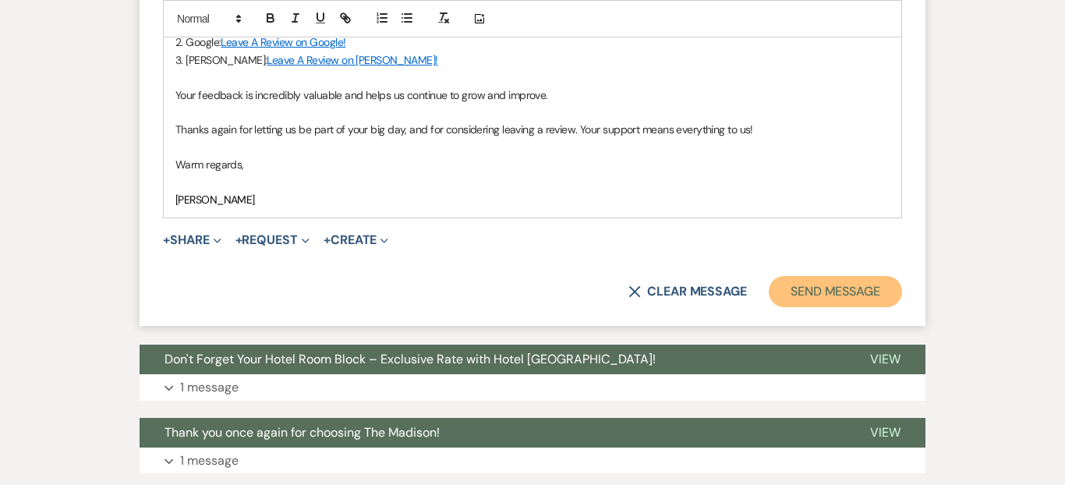
click at [809, 276] on button "Send Message" at bounding box center [835, 291] width 133 height 31
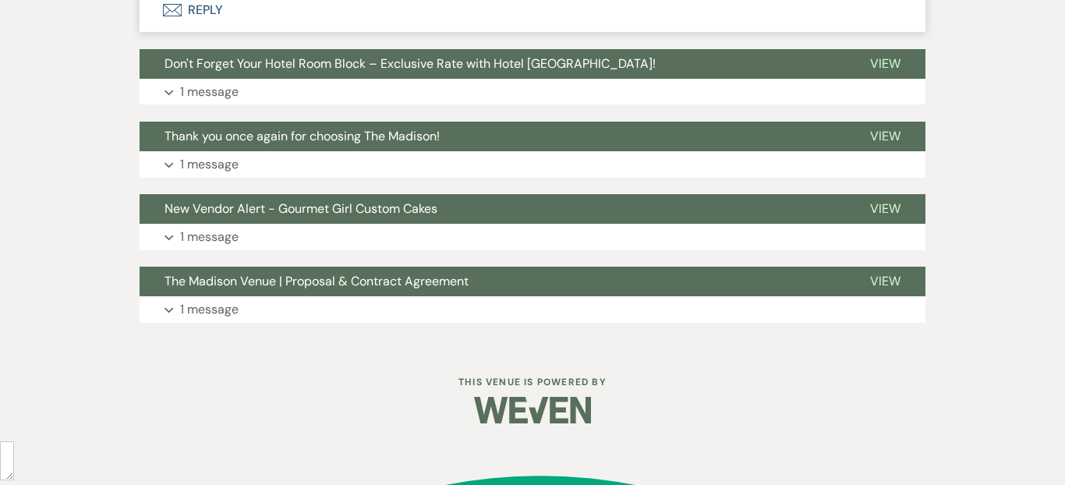
scroll to position [486, 0]
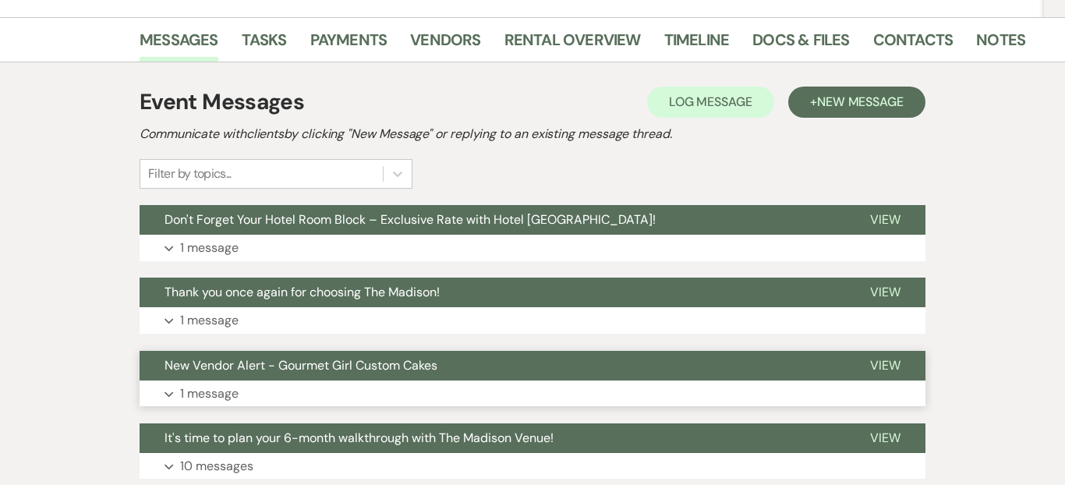
scroll to position [221, 0]
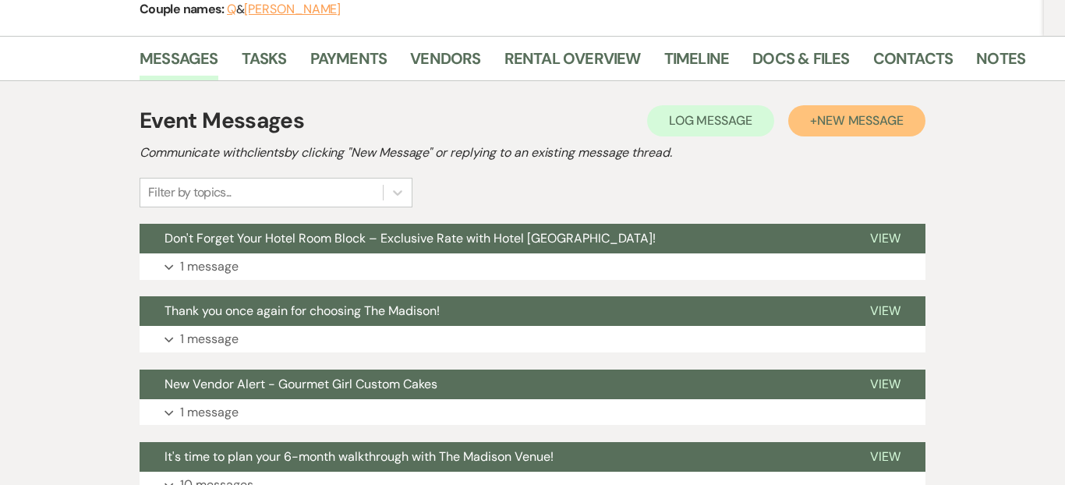
click at [848, 122] on span "New Message" at bounding box center [860, 120] width 87 height 16
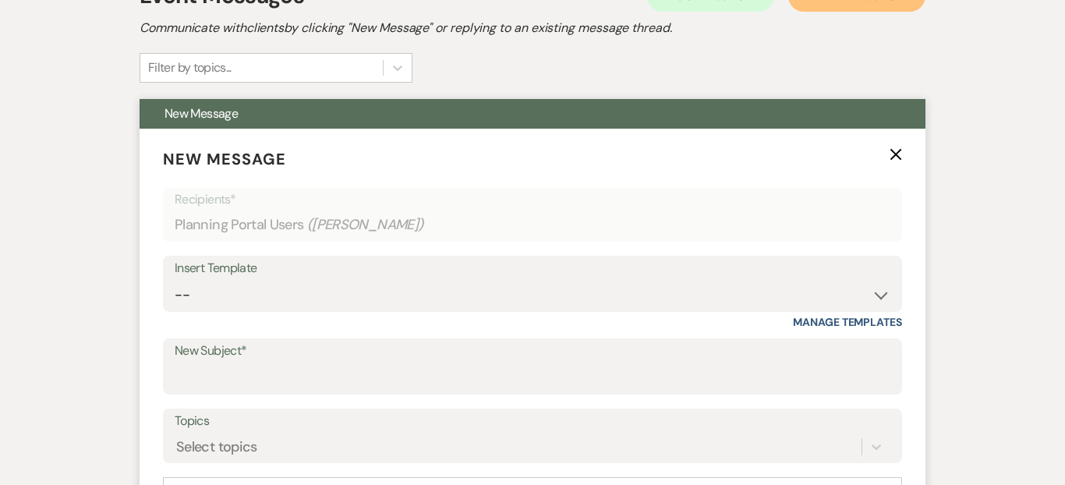
scroll to position [457, 0]
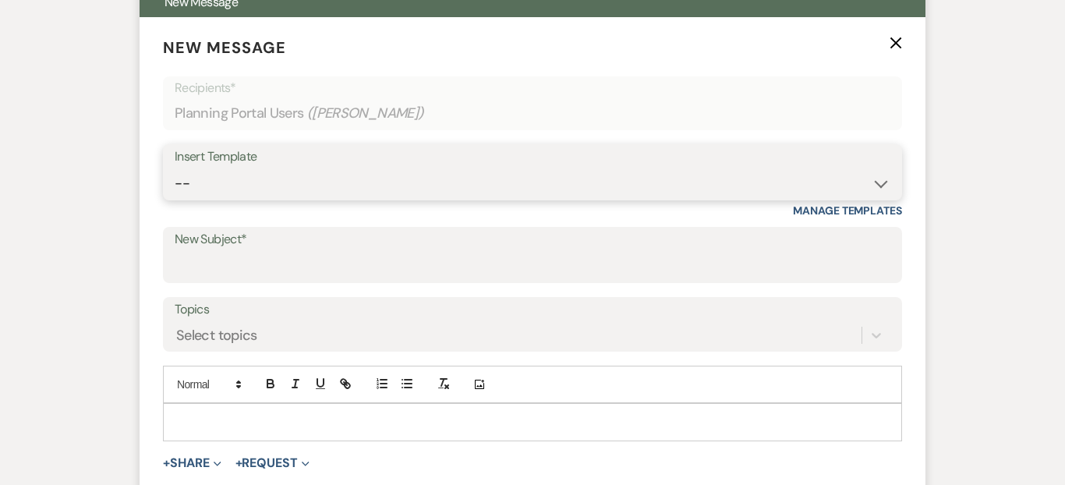
click at [313, 181] on select "-- Weven Planning Portal Introduction (Booked Events) Corporate Lead Follow Up …" at bounding box center [533, 183] width 716 height 30
select select "4077"
click at [175, 168] on select "-- Weven Planning Portal Introduction (Booked Events) Corporate Lead Follow Up …" at bounding box center [533, 183] width 716 height 30
type input "Thank you once again for choosing The Madison!"
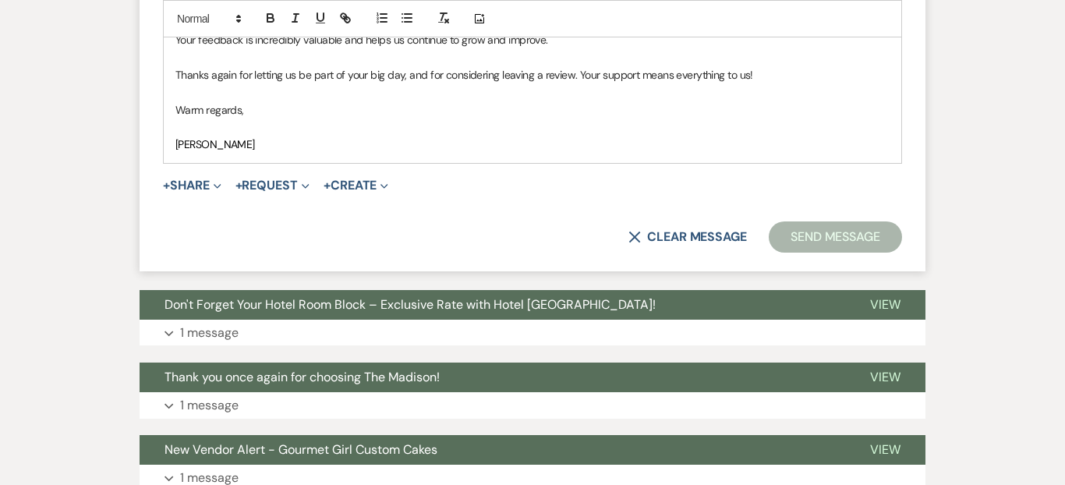
click at [820, 233] on button "Send Message" at bounding box center [835, 236] width 133 height 31
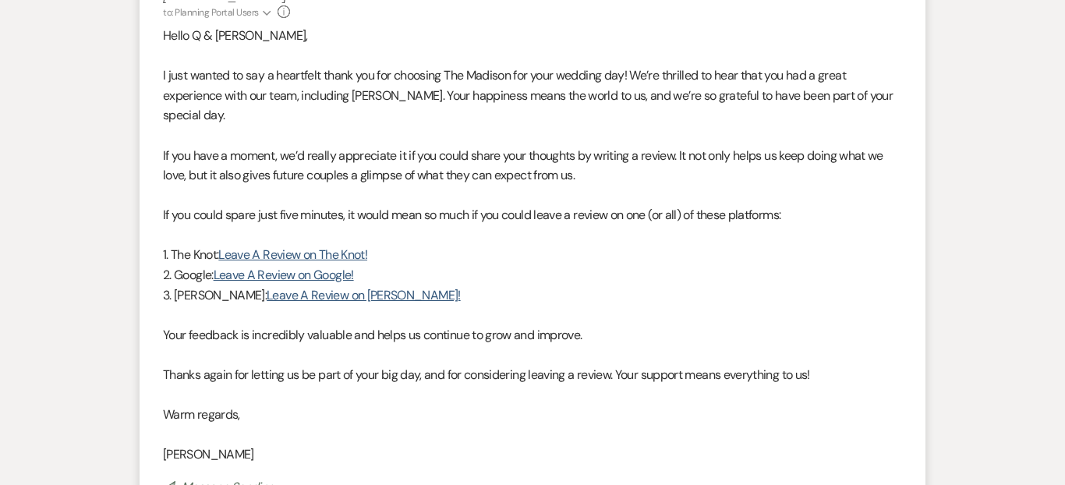
click at [589, 110] on p "I just wanted to say a heartfelt thank you for choosing The Madison for your we…" at bounding box center [532, 95] width 739 height 60
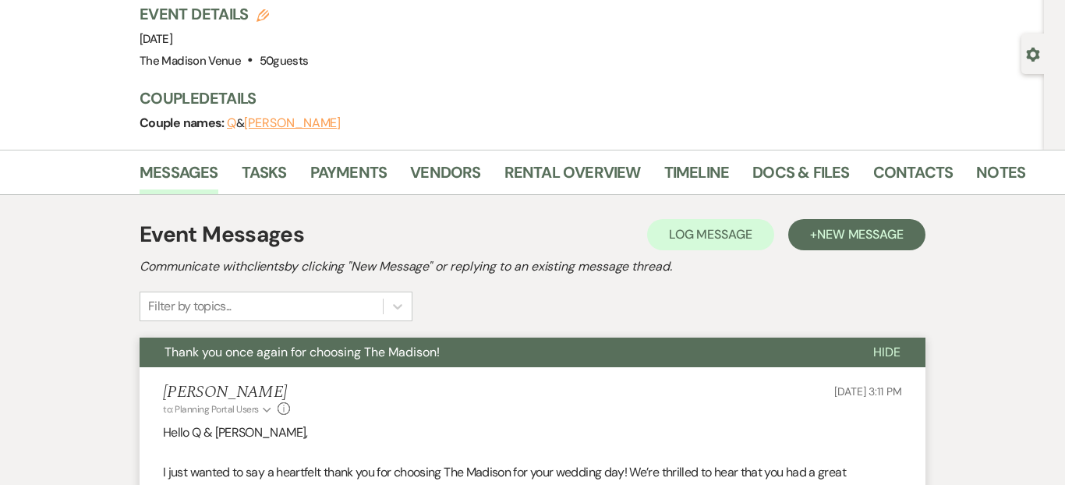
scroll to position [108, 0]
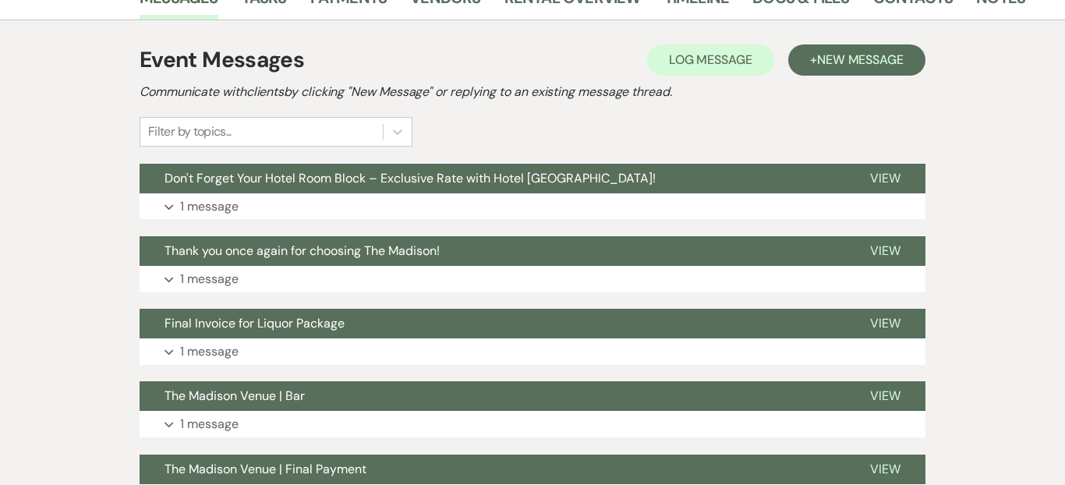
scroll to position [29, 0]
click at [818, 51] on span "New Message" at bounding box center [860, 59] width 87 height 16
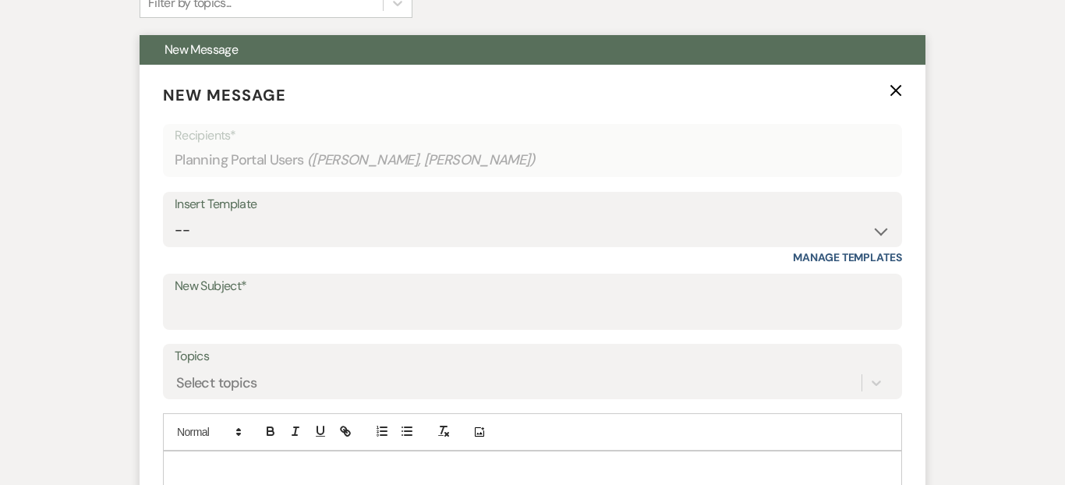
scroll to position [528, 0]
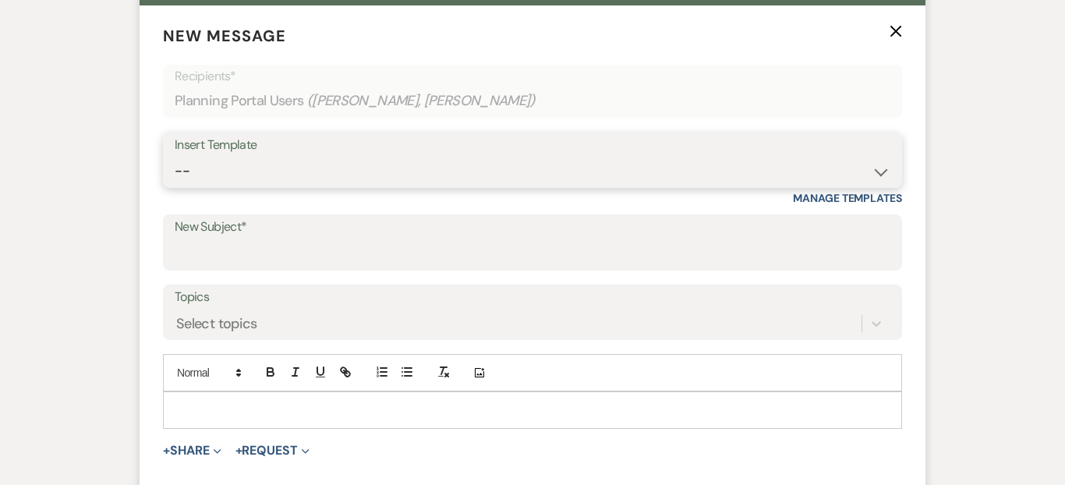
click at [242, 156] on select "-- Weven Planning Portal Introduction (Booked Events) Corporate Lead Follow Up …" at bounding box center [533, 171] width 716 height 30
select select "4077"
click at [175, 156] on select "-- Weven Planning Portal Introduction (Booked Events) Corporate Lead Follow Up …" at bounding box center [533, 171] width 716 height 30
type input "Thank you once again for choosing The Madison!"
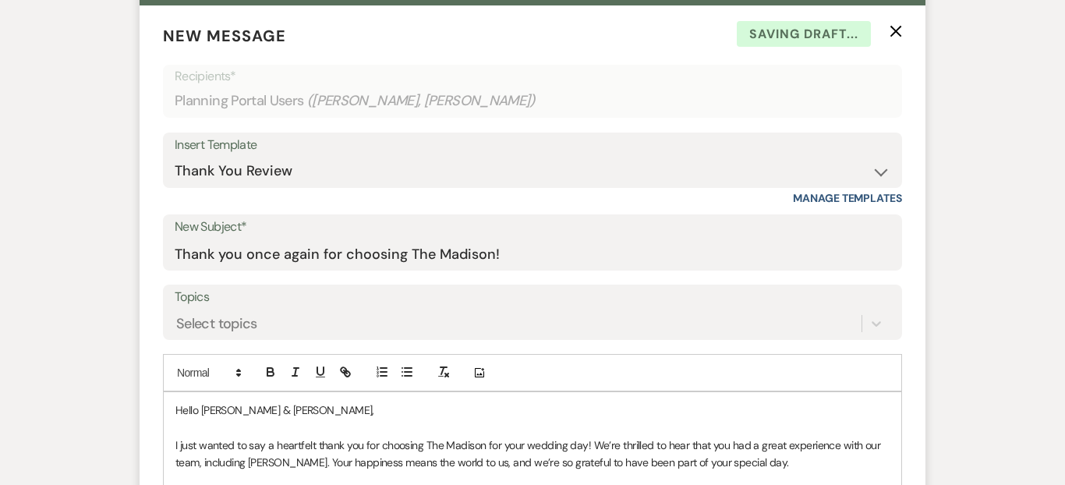
click at [569, 437] on p "I just wanted to say a heartfelt thank you for choosing The Madison for your we…" at bounding box center [532, 454] width 714 height 35
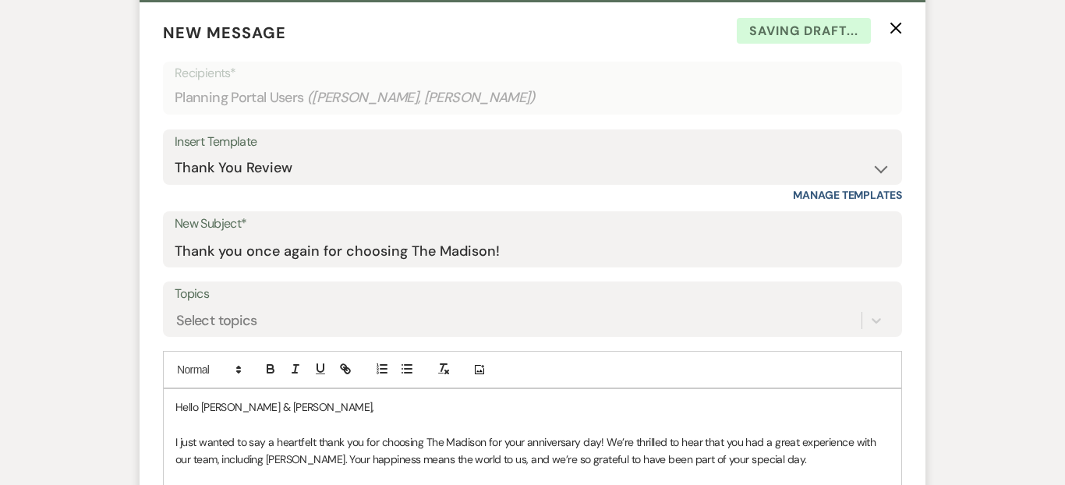
click at [261, 398] on p "Hello Thad Franklin & Ronnell Franklin," at bounding box center [532, 406] width 714 height 17
click at [305, 398] on p "Hello Thad & Ronnell Franklin," at bounding box center [532, 406] width 714 height 17
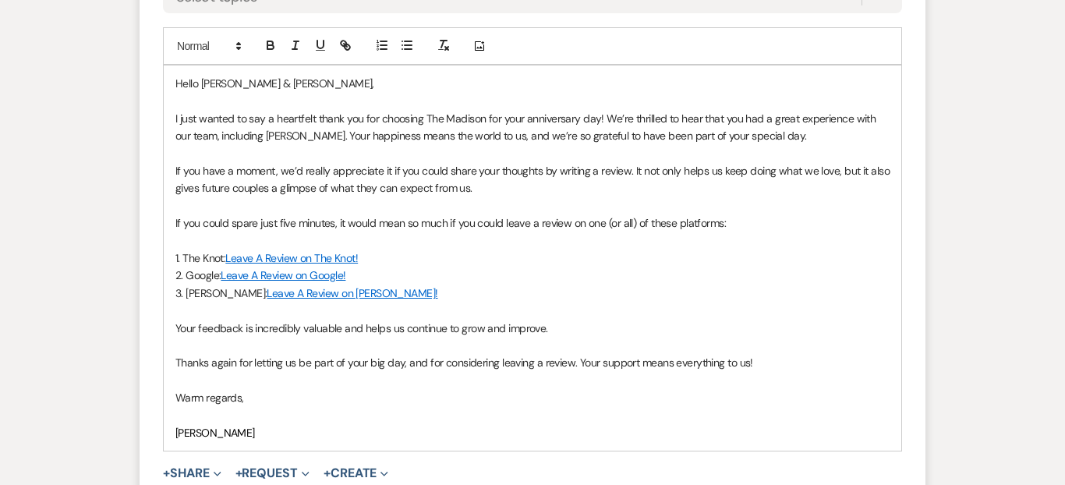
scroll to position [882, 0]
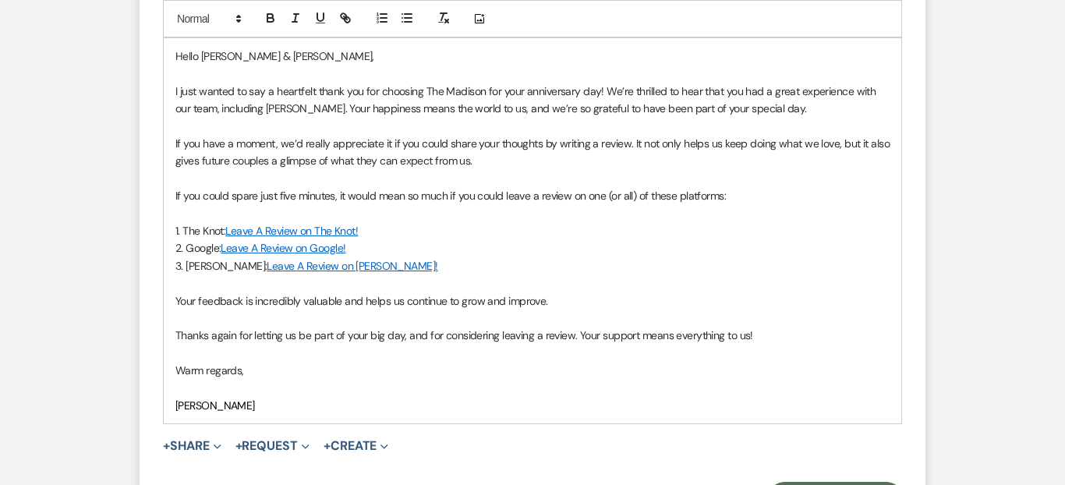
click at [272, 380] on p at bounding box center [532, 388] width 714 height 17
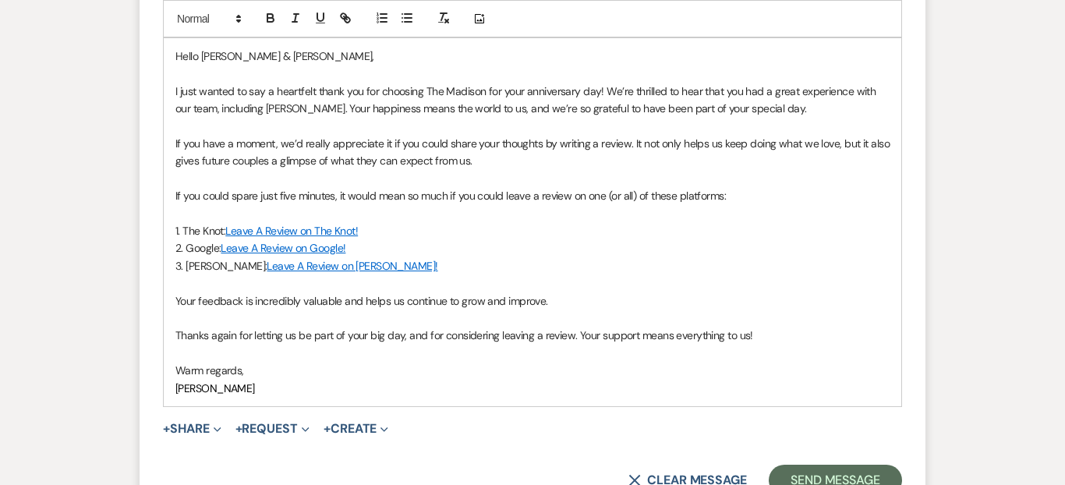
click at [386, 327] on p "Thanks again for letting us be part of your big day, and for considering leavin…" at bounding box center [532, 335] width 714 height 17
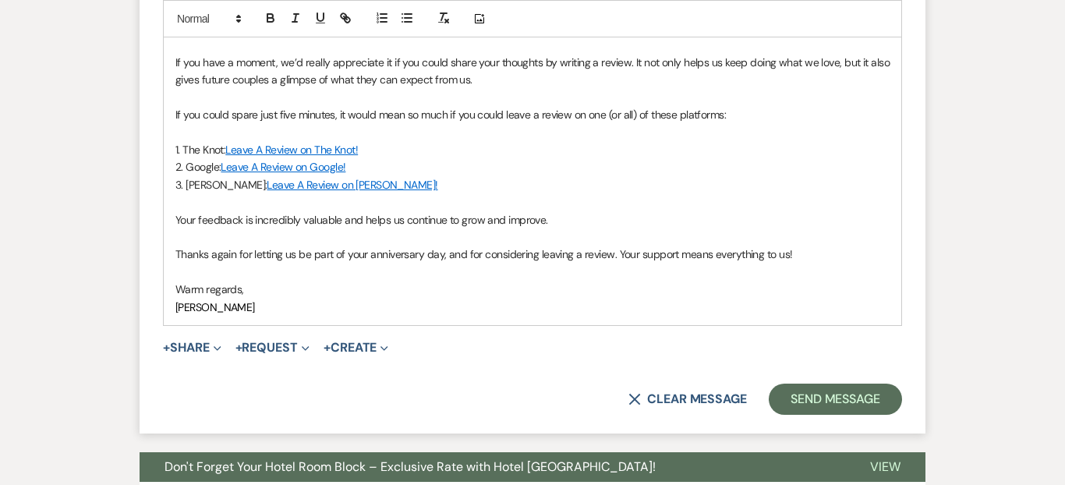
scroll to position [989, 0]
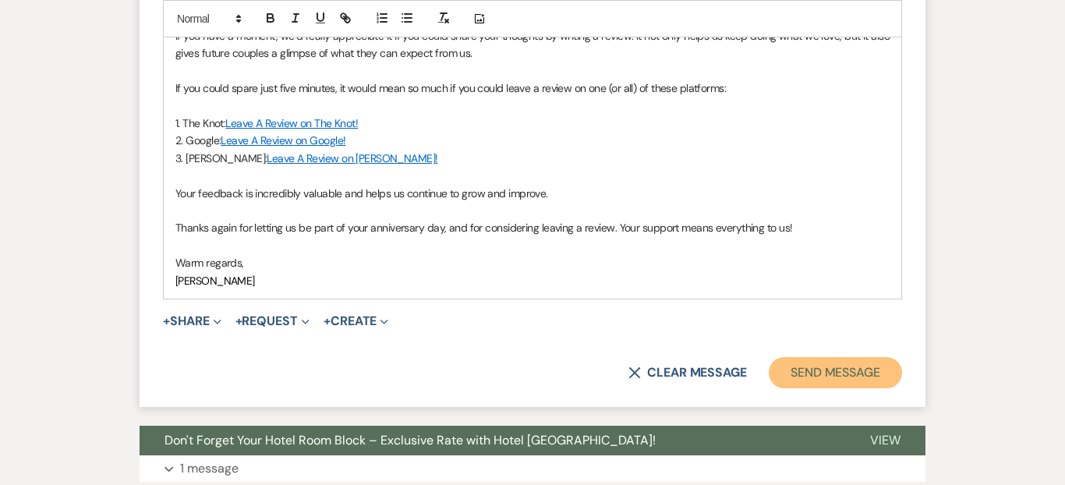
click at [802, 357] on button "Send Message" at bounding box center [835, 372] width 133 height 31
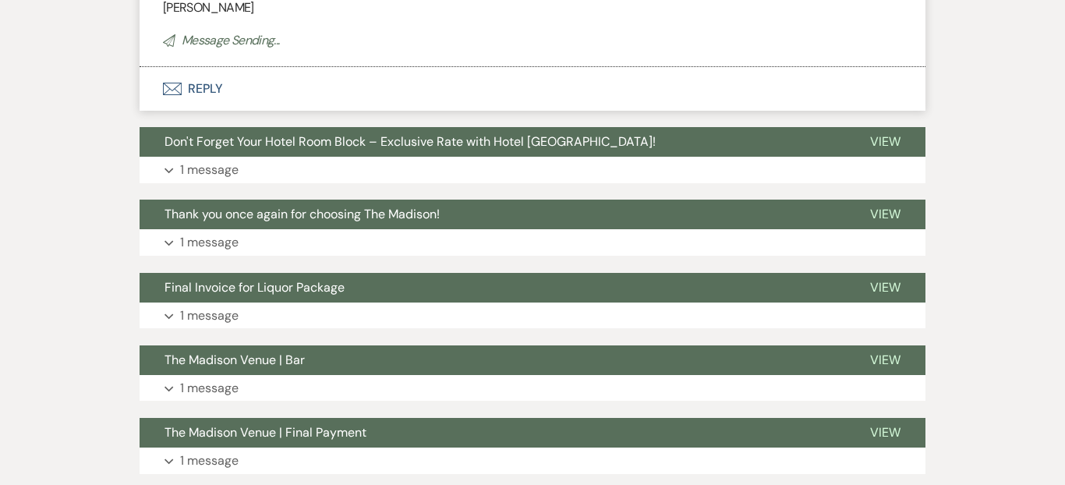
scroll to position [0, 0]
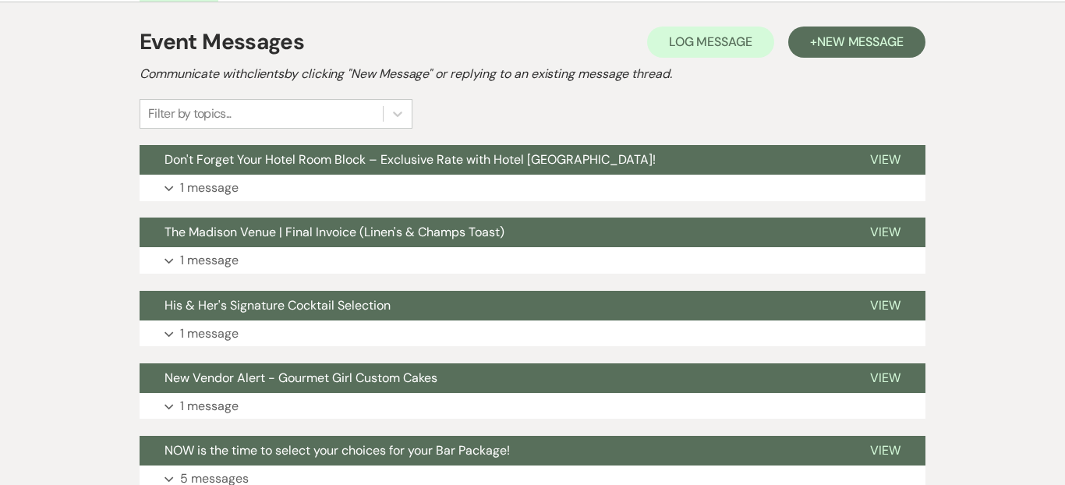
scroll to position [296, 0]
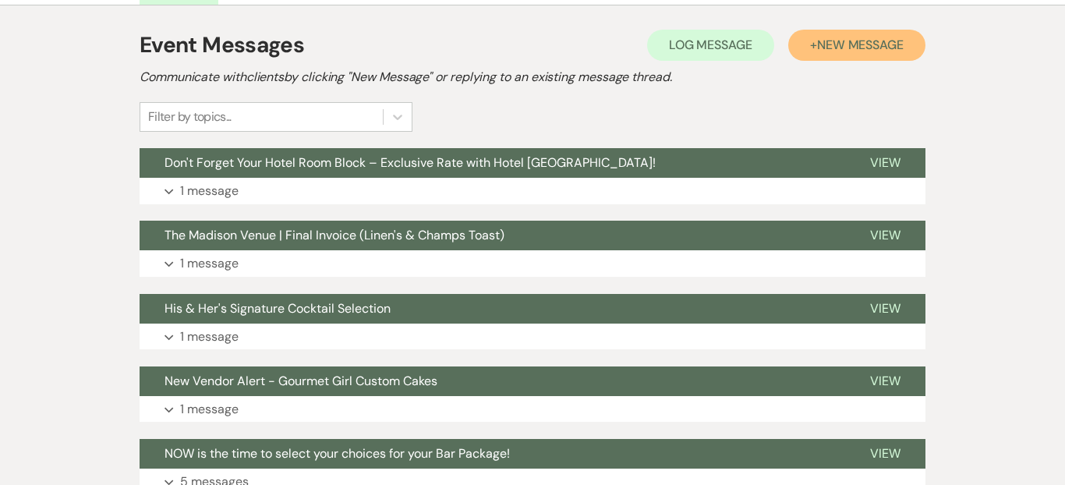
click at [819, 55] on button "+ New Message" at bounding box center [856, 45] width 137 height 31
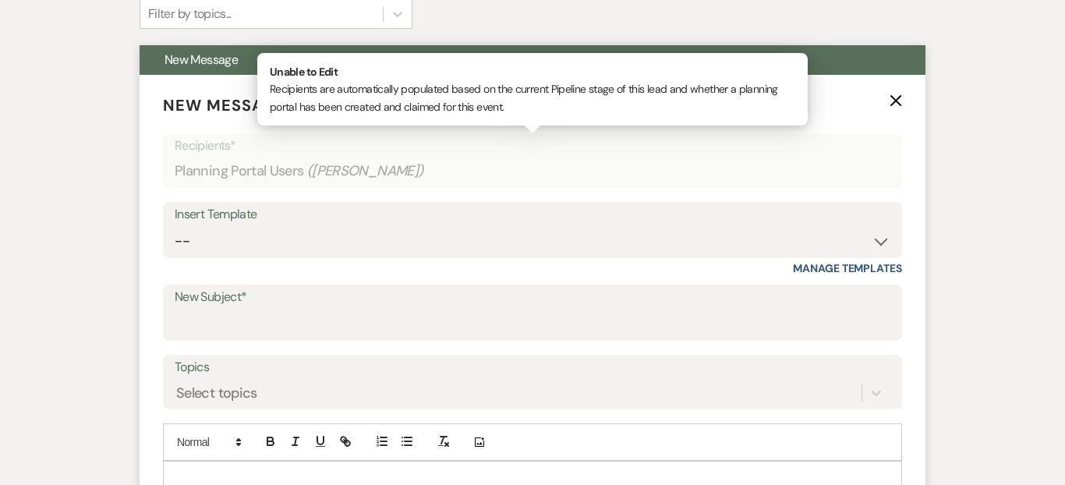
scroll to position [416, 0]
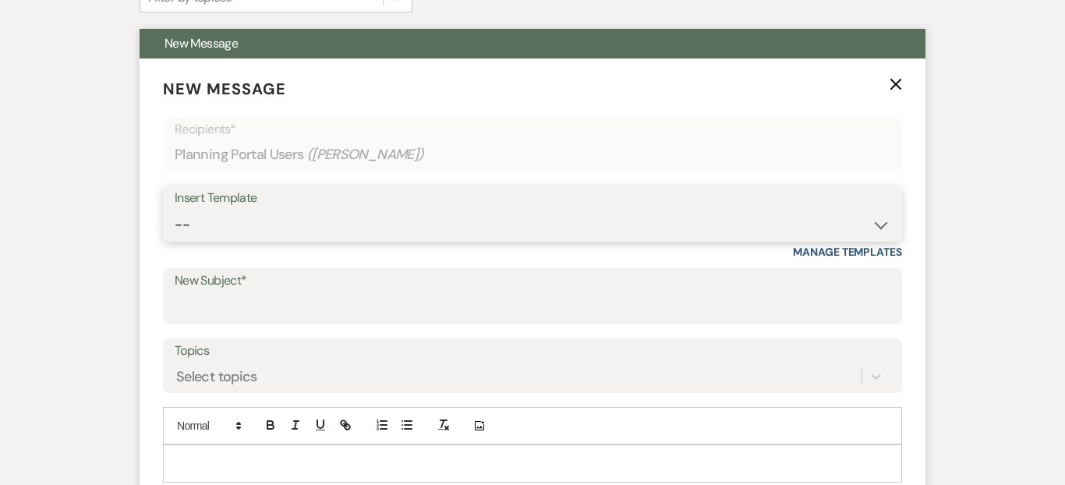
click at [327, 232] on select "-- Weven Planning Portal Introduction (Booked Events) Corporate Lead Follow Up …" at bounding box center [533, 225] width 716 height 30
select select "4077"
click at [175, 210] on select "-- Weven Planning Portal Introduction (Booked Events) Corporate Lead Follow Up …" at bounding box center [533, 225] width 716 height 30
type input "Thank you once again for choosing The Madison!"
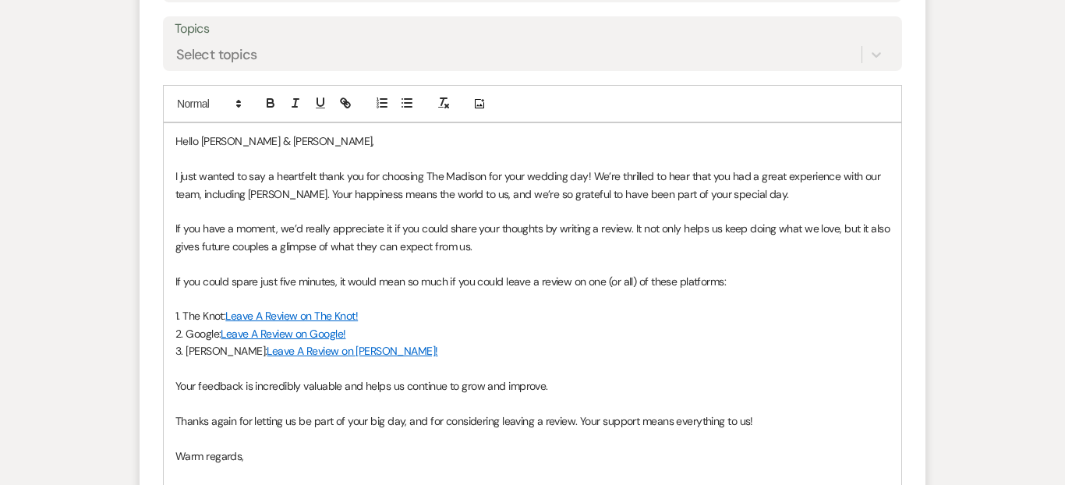
scroll to position [692, 0]
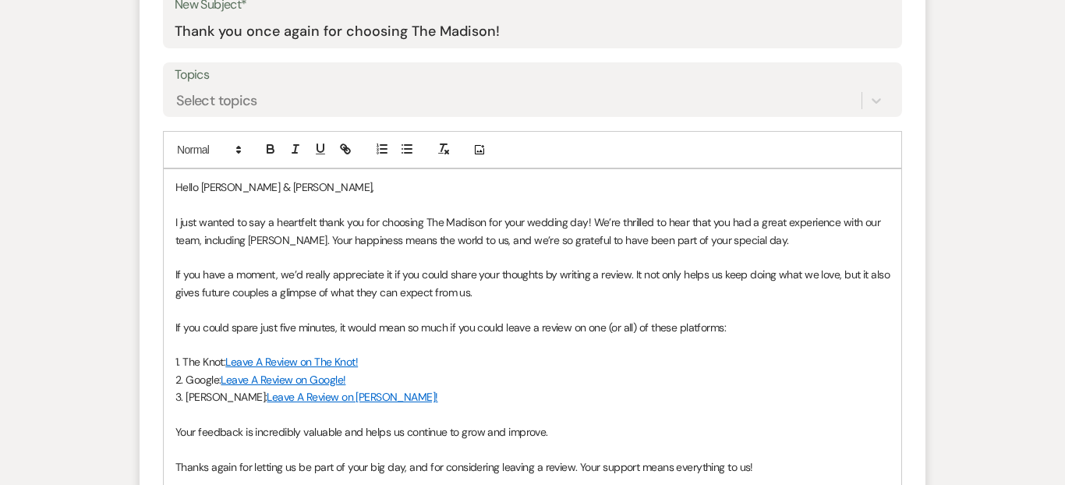
click at [260, 187] on p "Hello [PERSON_NAME] & [PERSON_NAME]," at bounding box center [532, 187] width 714 height 17
click at [293, 188] on p "Hello [PERSON_NAME] & [PERSON_NAME]," at bounding box center [532, 187] width 714 height 17
click at [583, 327] on p "If you could spare just five minutes, it would mean so much if you could leave …" at bounding box center [532, 327] width 714 height 17
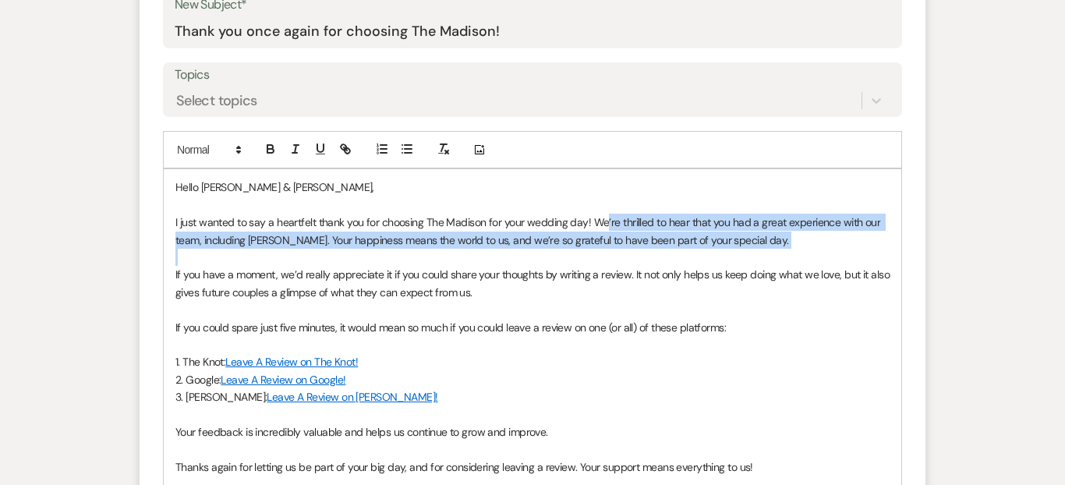
drag, startPoint x: 788, startPoint y: 251, endPoint x: 601, endPoint y: 226, distance: 188.8
type textarea "e’re thrilled to hear that you had a great experience with our team, including …"
click at [601, 226] on div "Hello [PERSON_NAME] & [PERSON_NAME], I just wanted to say a heartfelt thank you…" at bounding box center [533, 361] width 738 height 385
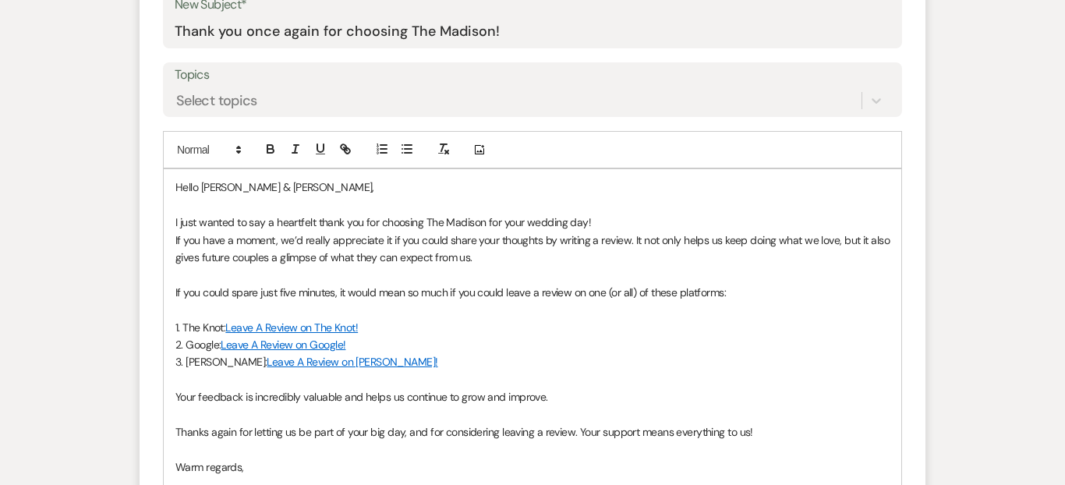
click at [177, 240] on p "If you have a moment, we’d really appreciate it if you could share your thought…" at bounding box center [532, 249] width 714 height 35
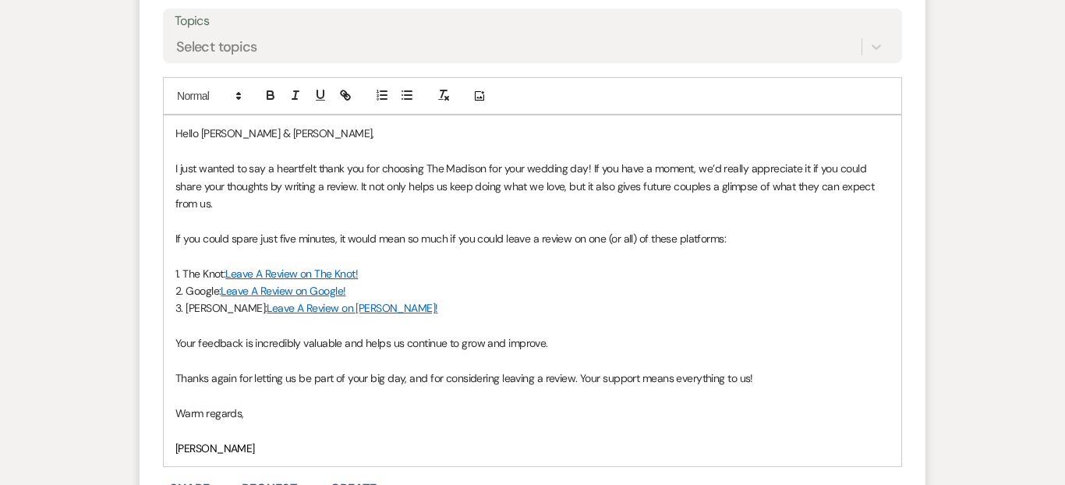
scroll to position [770, 0]
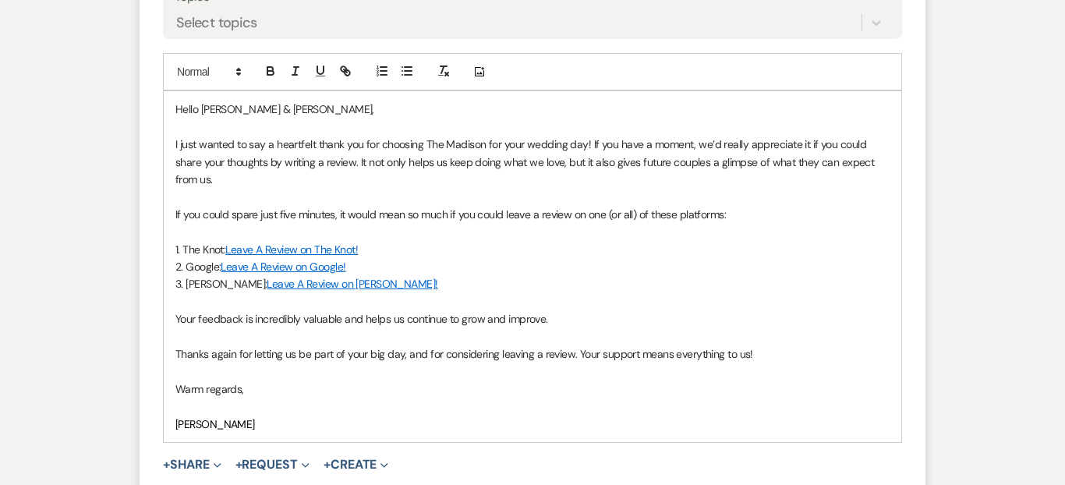
click at [178, 328] on p at bounding box center [532, 336] width 714 height 17
click at [179, 345] on p "Thanks again for letting us be part of your big day, and for considering leavin…" at bounding box center [532, 353] width 714 height 17
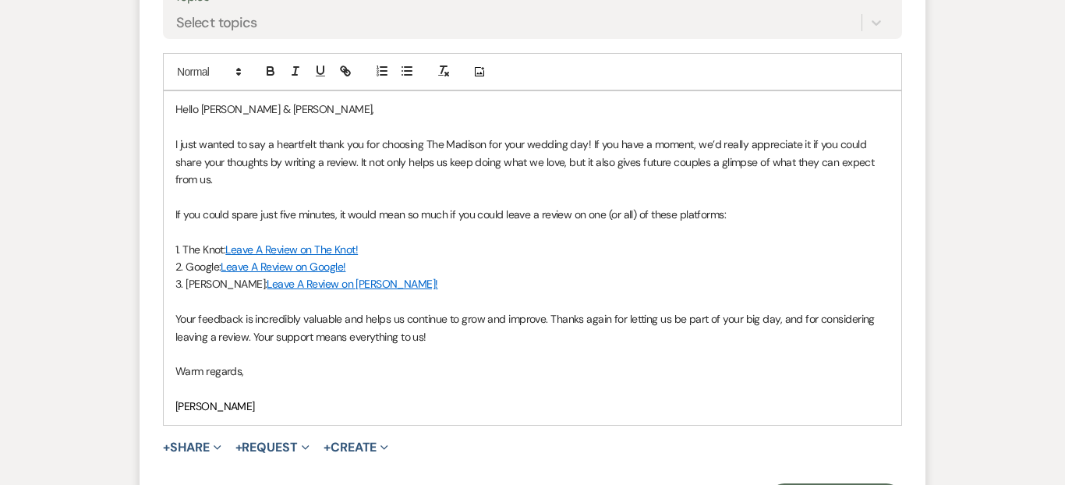
click at [194, 381] on p at bounding box center [532, 389] width 714 height 17
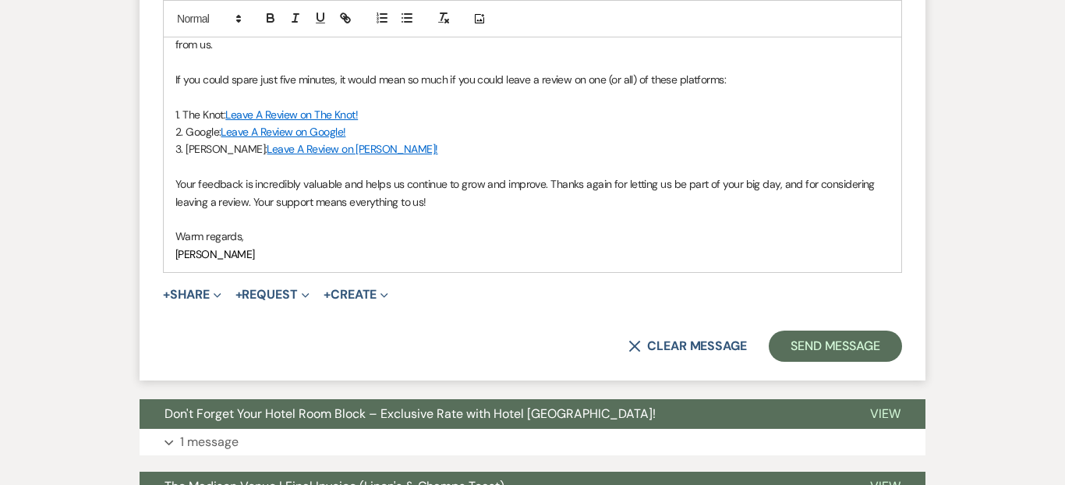
scroll to position [917, 0]
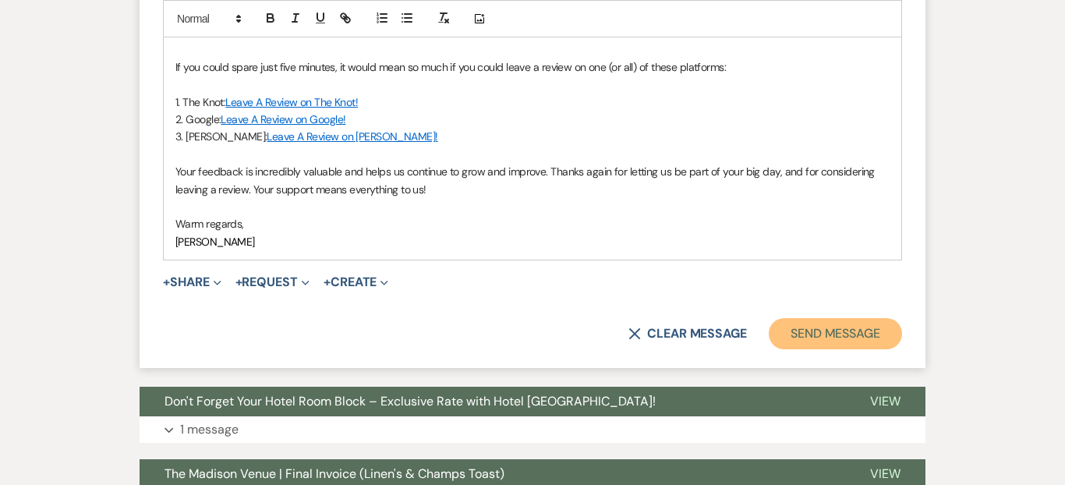
click at [800, 318] on button "Send Message" at bounding box center [835, 333] width 133 height 31
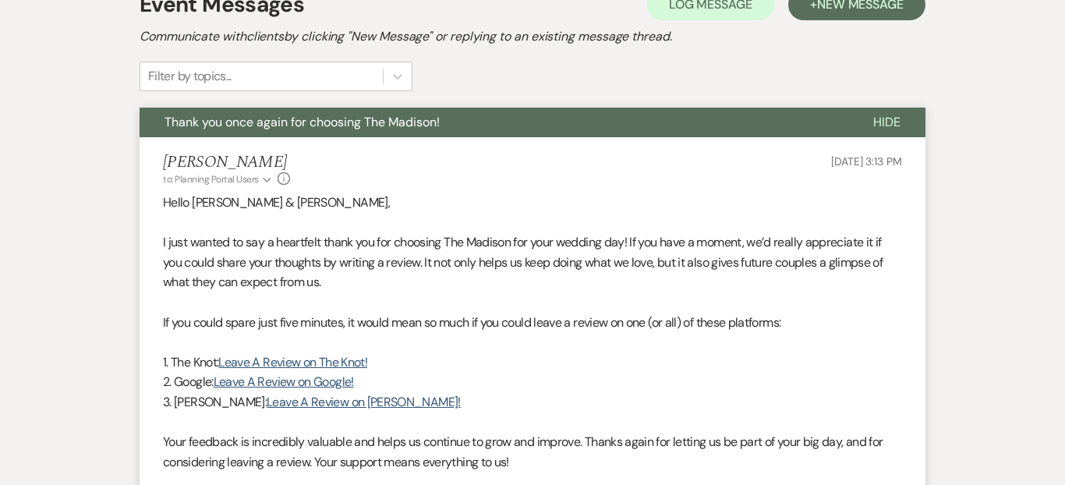
scroll to position [0, 0]
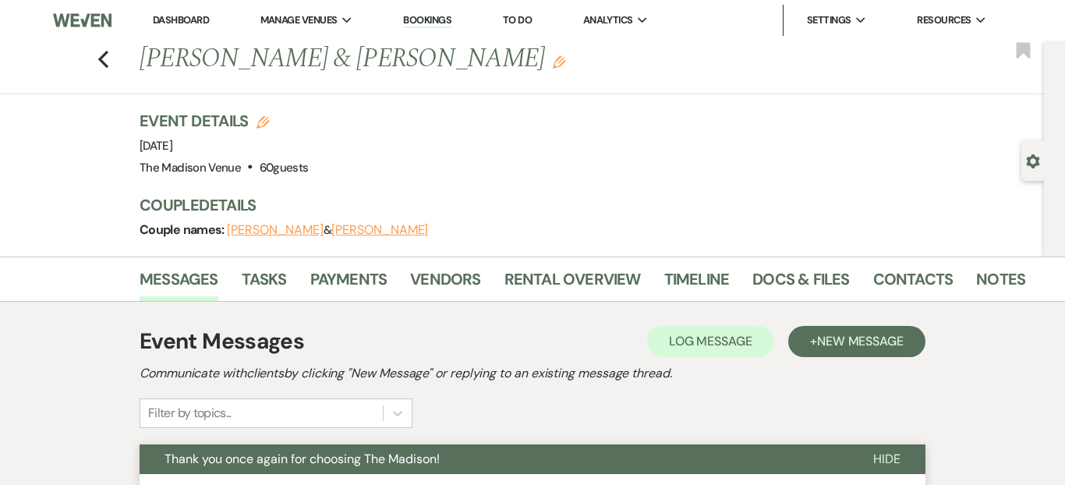
click at [97, 56] on div "Previous [PERSON_NAME] & [PERSON_NAME] Edit Bookmark" at bounding box center [518, 68] width 1052 height 54
click at [107, 65] on use "button" at bounding box center [103, 59] width 10 height 17
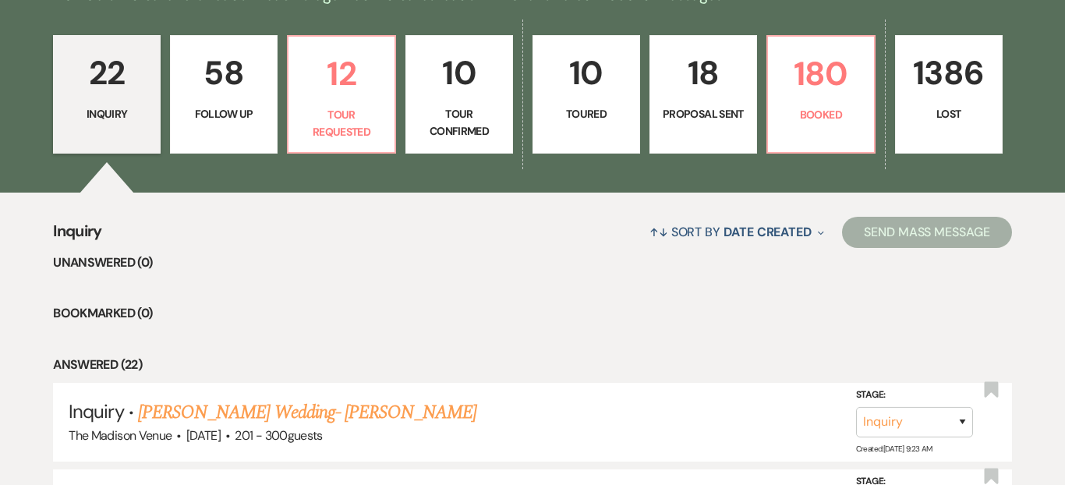
scroll to position [481, 0]
